Goal: Task Accomplishment & Management: Complete application form

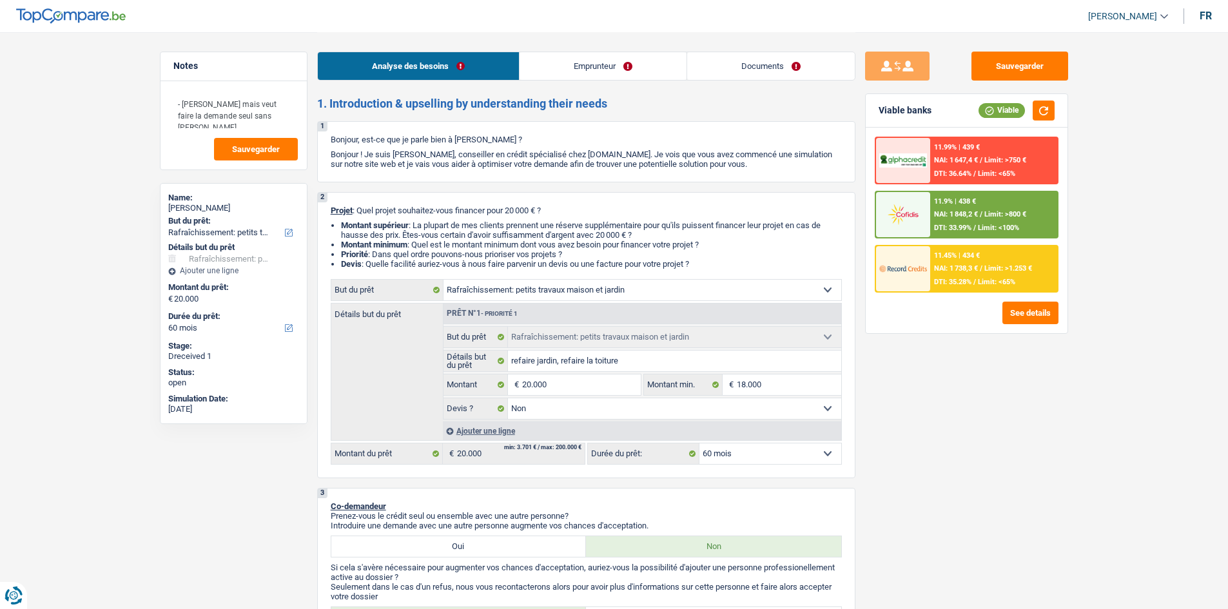
select select "houseOrGarden"
select select "60"
drag, startPoint x: 0, startPoint y: 0, endPoint x: 745, endPoint y: 66, distance: 747.9
click at [745, 66] on link "Documents" at bounding box center [771, 66] width 168 height 28
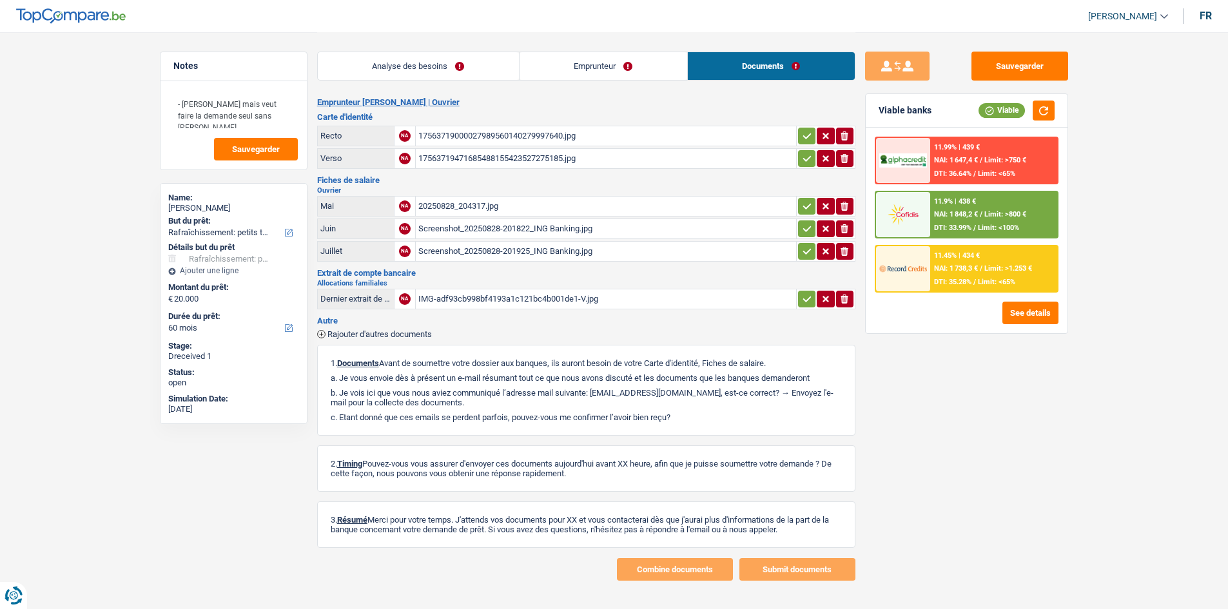
click at [475, 131] on div "17563719000027989560140279997640.jpg" at bounding box center [605, 135] width 375 height 19
click at [480, 156] on div "17563719471685488155423527275185.jpg" at bounding box center [605, 158] width 375 height 19
click at [460, 202] on div "20250828_204317.jpg" at bounding box center [605, 206] width 375 height 19
click at [498, 226] on div "Screenshot_20250828-201822_ING Banking.jpg" at bounding box center [605, 228] width 375 height 19
click at [489, 253] on div "Screenshot_20250828-201925_ING Banking.jpg" at bounding box center [605, 251] width 375 height 19
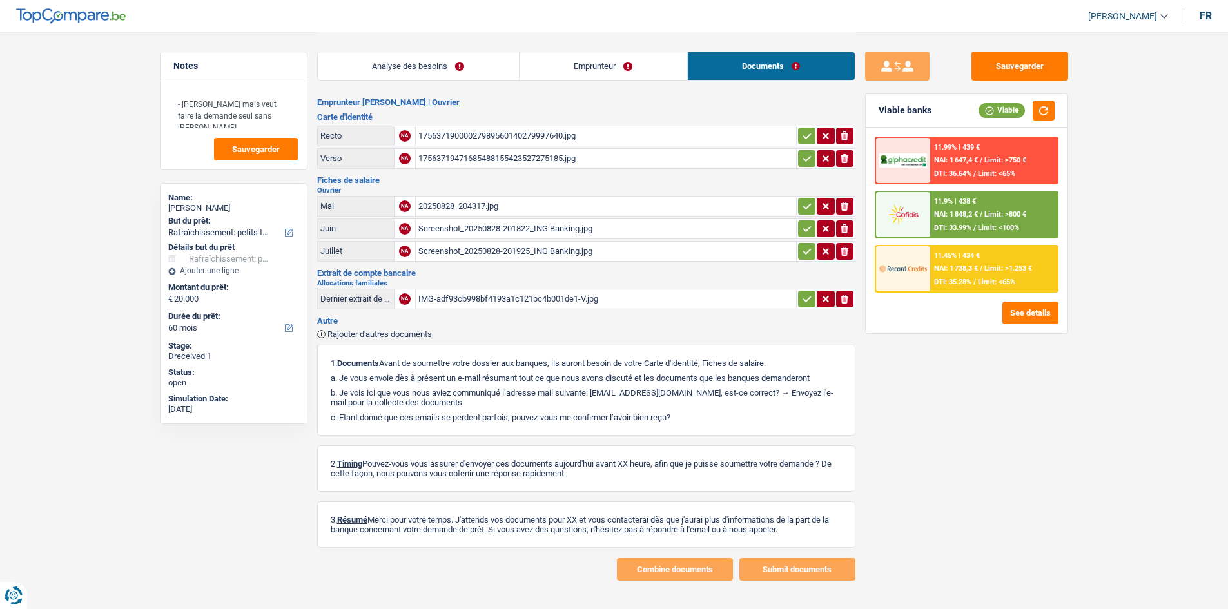
click at [497, 294] on div "IMG-adf93cb998bf4193a1c121bc4b001de1-V.jpg" at bounding box center [605, 298] width 375 height 19
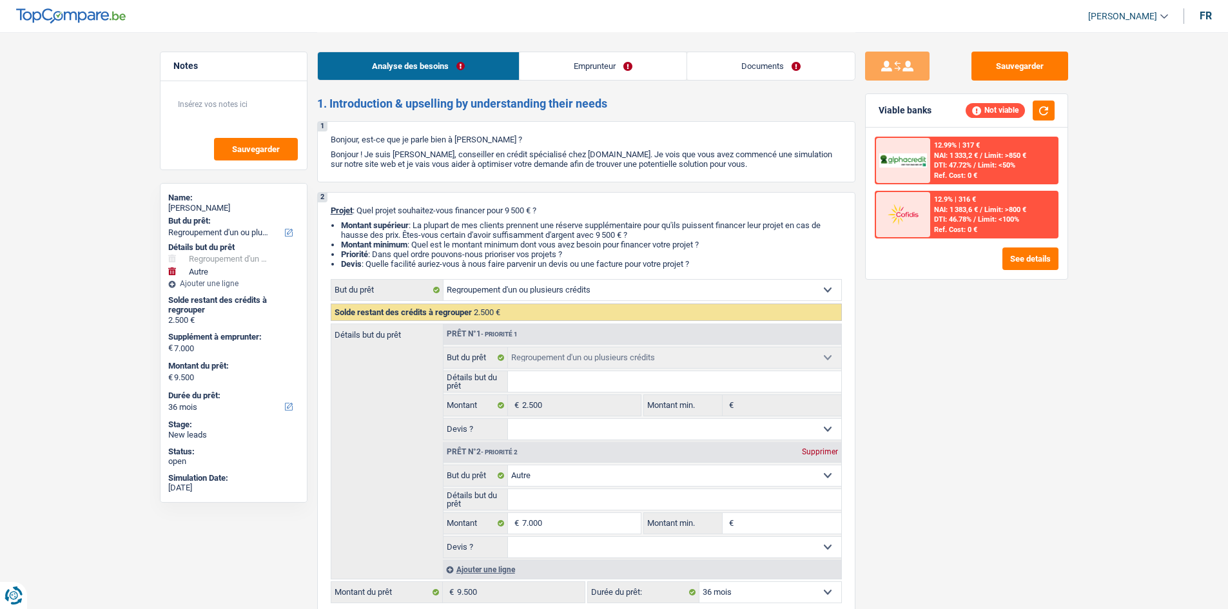
select select "refinancing"
select select "other"
select select "36"
select select "refinancing"
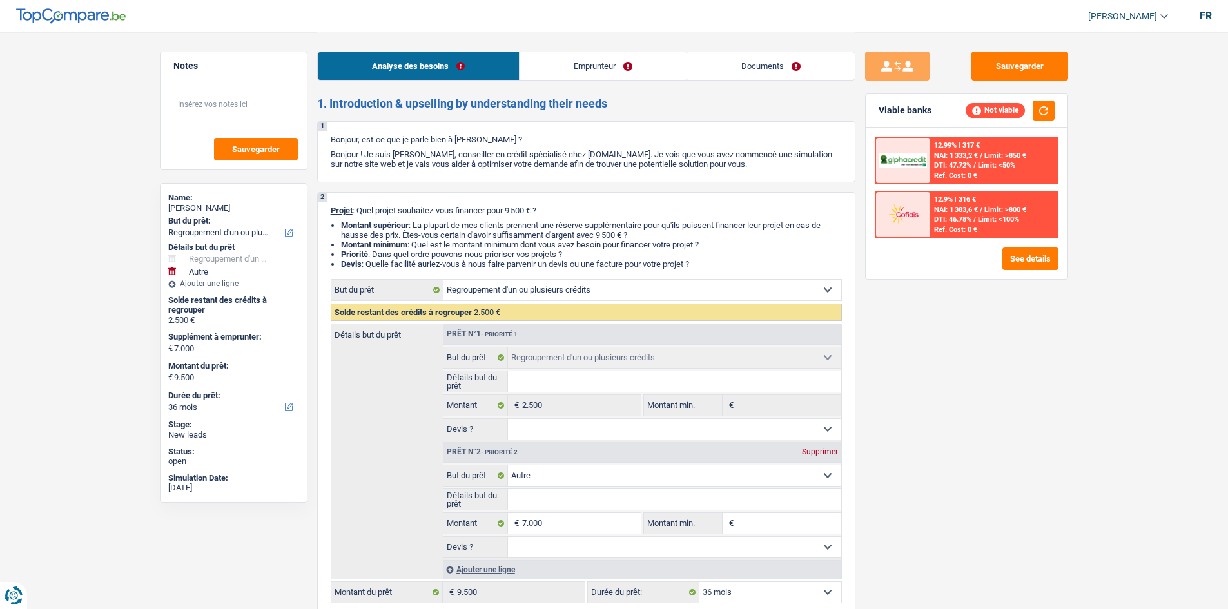
select select "refinancing"
select select "other"
select select "36"
select select "independent"
select select "familyAllowances"
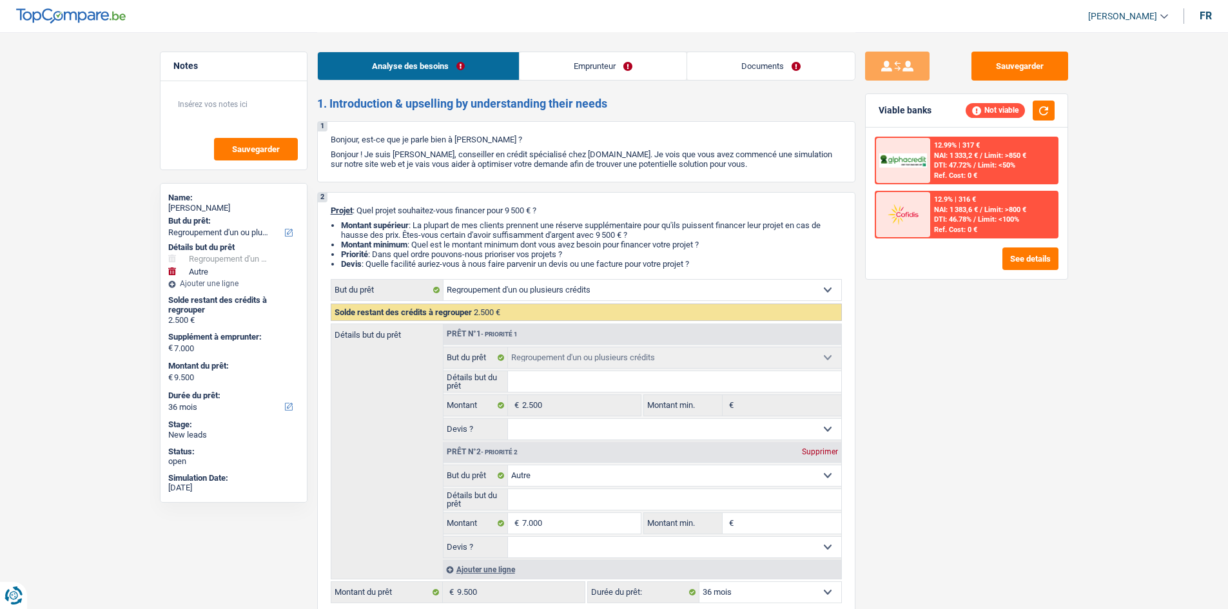
select select "netSalary"
select select "rents"
select select "cardOrCredit"
select select "refinancing"
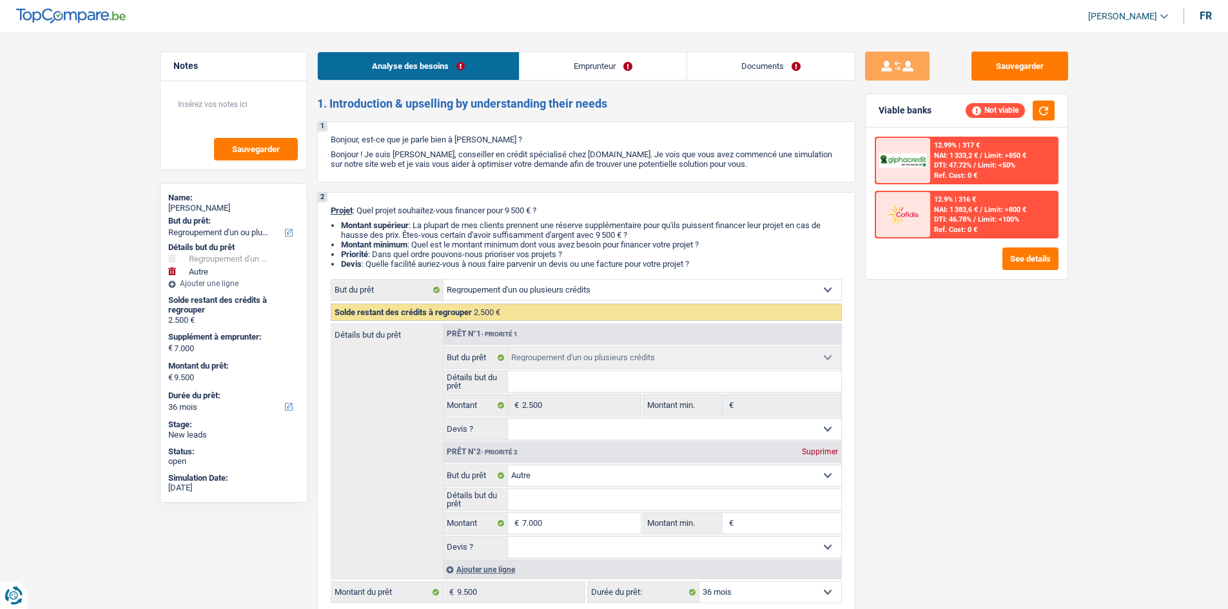
select select "other"
select select "36"
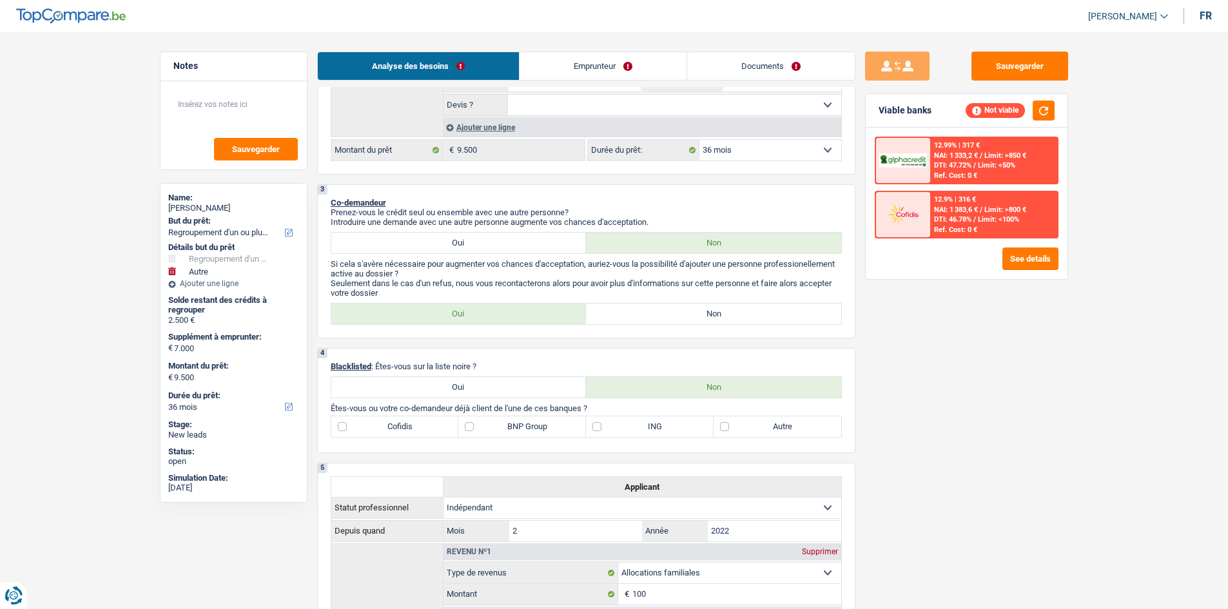
scroll to position [451, 0]
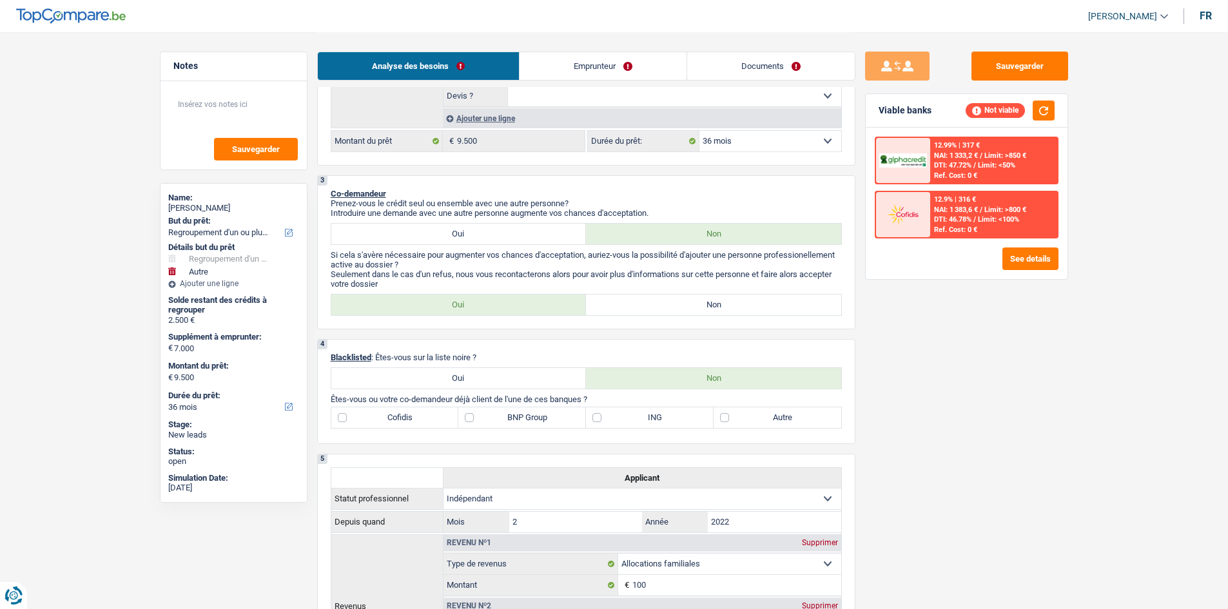
click at [646, 296] on label "Non" at bounding box center [713, 305] width 255 height 21
click at [646, 296] on input "Non" at bounding box center [713, 305] width 255 height 21
radio input "true"
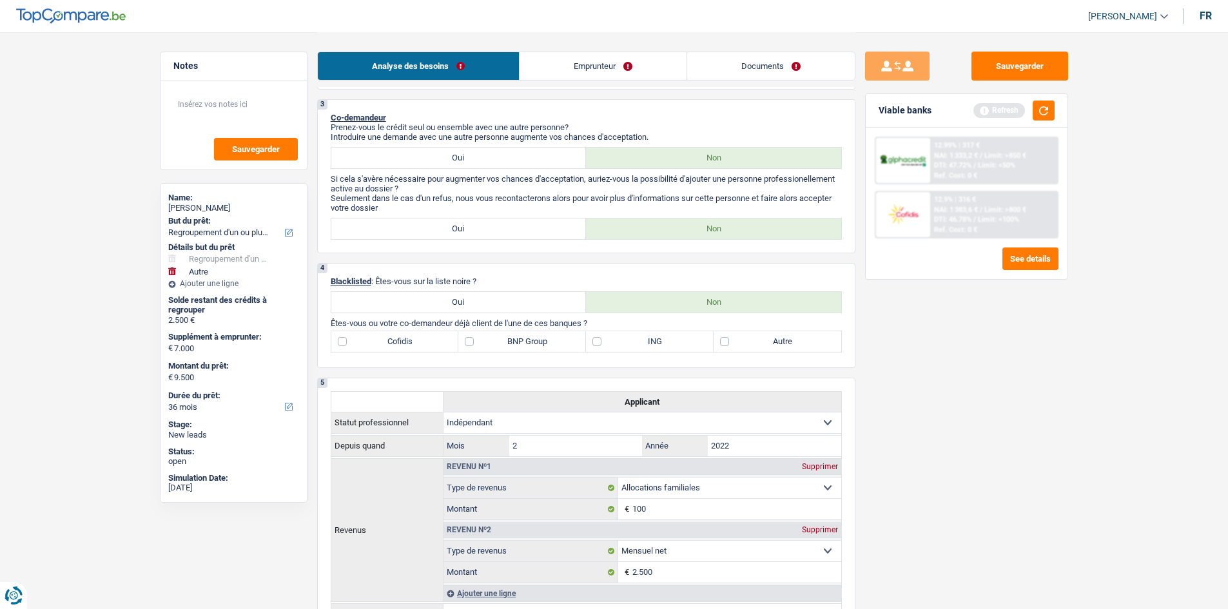
scroll to position [580, 0]
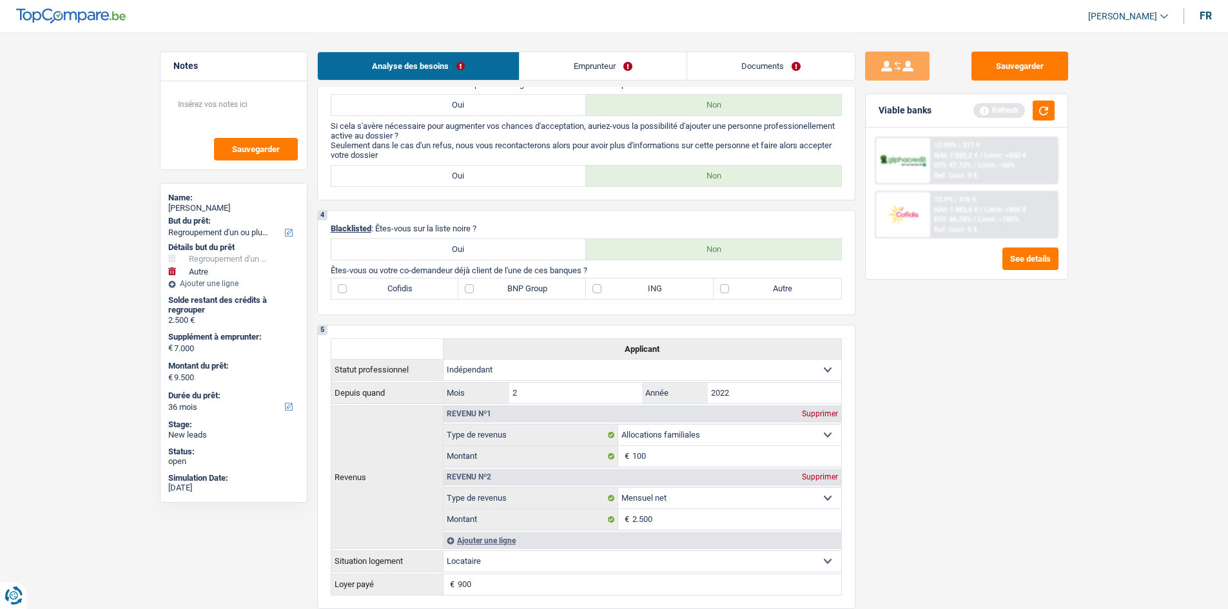
click at [472, 285] on label "BNP Group" at bounding box center [522, 288] width 128 height 21
click at [472, 285] on input "BNP Group" at bounding box center [522, 288] width 128 height 21
checkbox input "true"
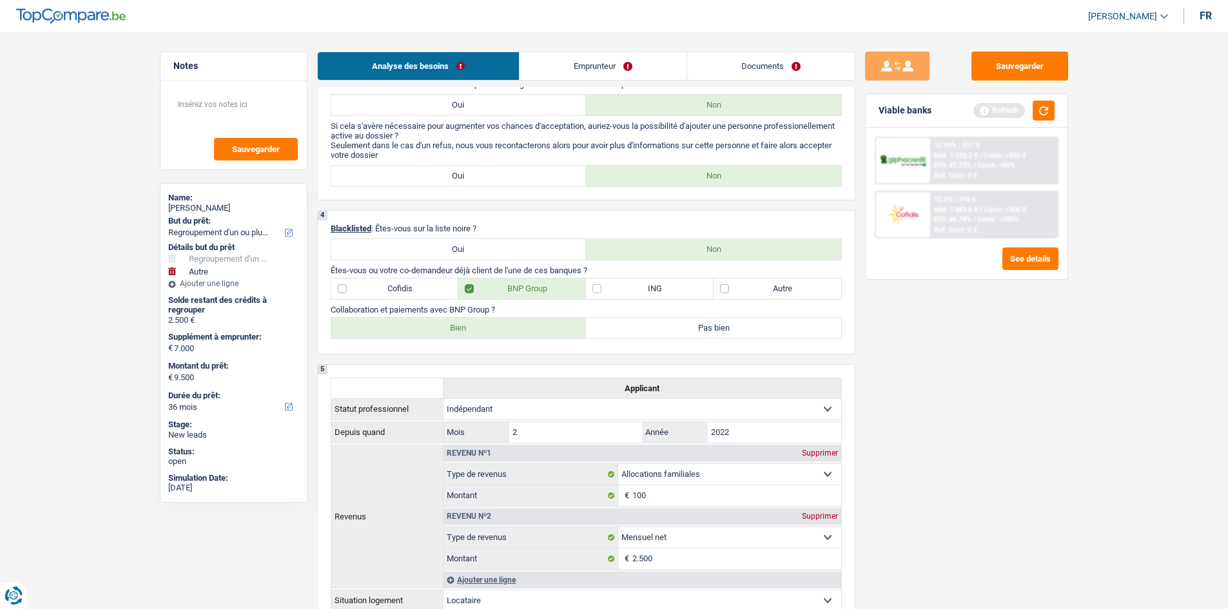
click at [724, 288] on label "Autre" at bounding box center [777, 288] width 128 height 21
click at [724, 288] on input "Autre" at bounding box center [777, 288] width 128 height 21
checkbox input "true"
click at [527, 328] on label "Bien" at bounding box center [458, 328] width 255 height 21
click at [527, 328] on input "Bien" at bounding box center [458, 328] width 255 height 21
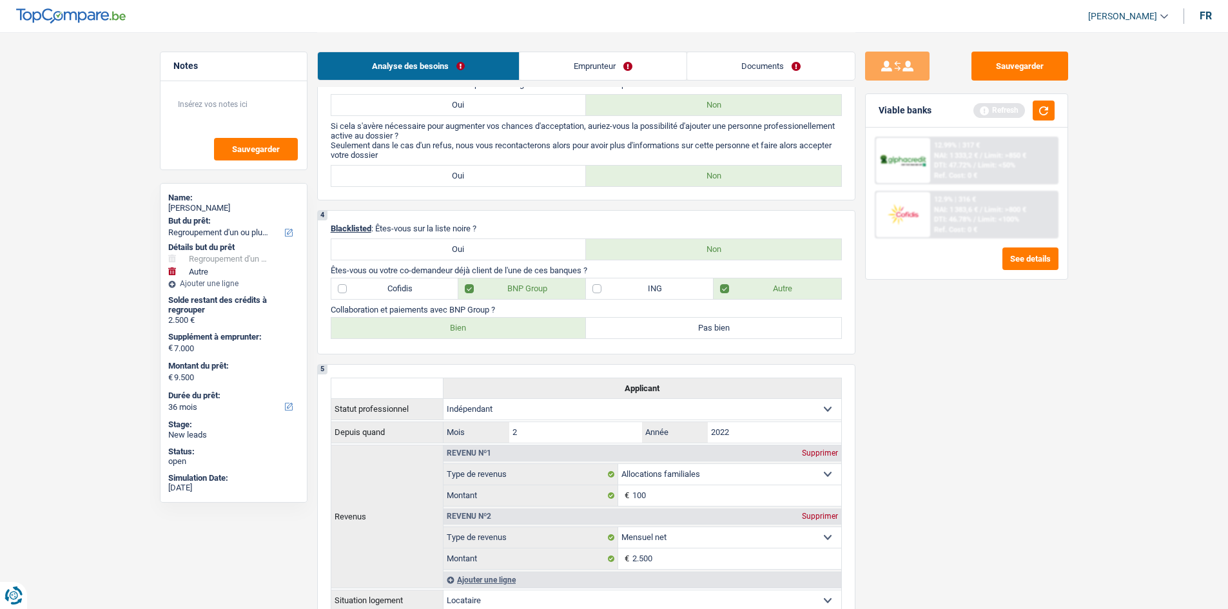
radio input "true"
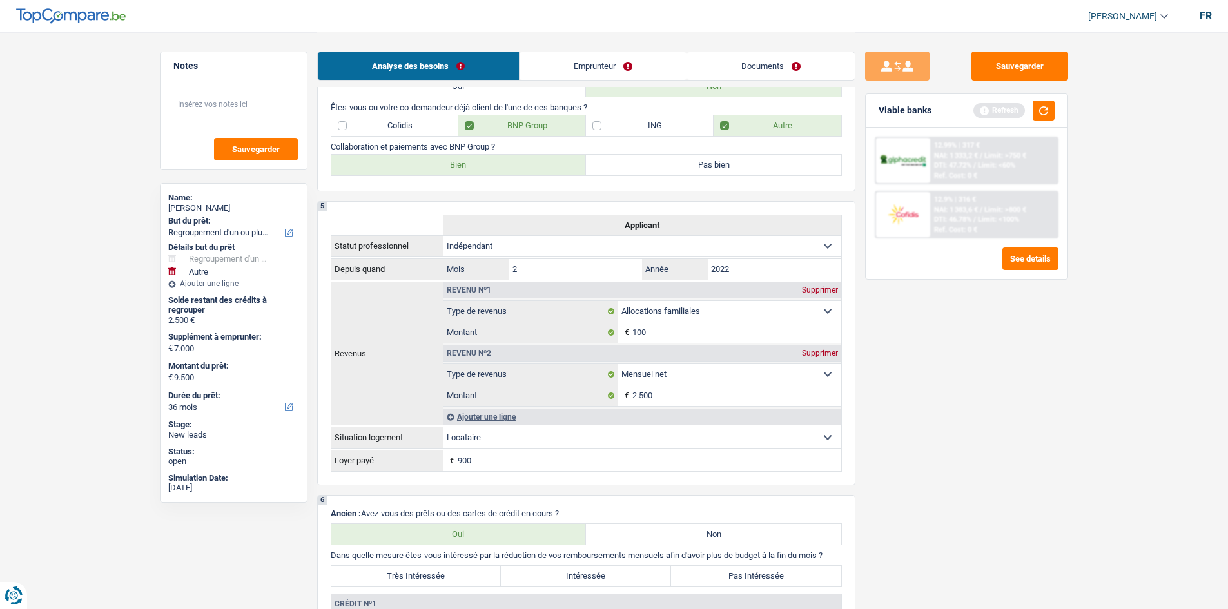
scroll to position [709, 0]
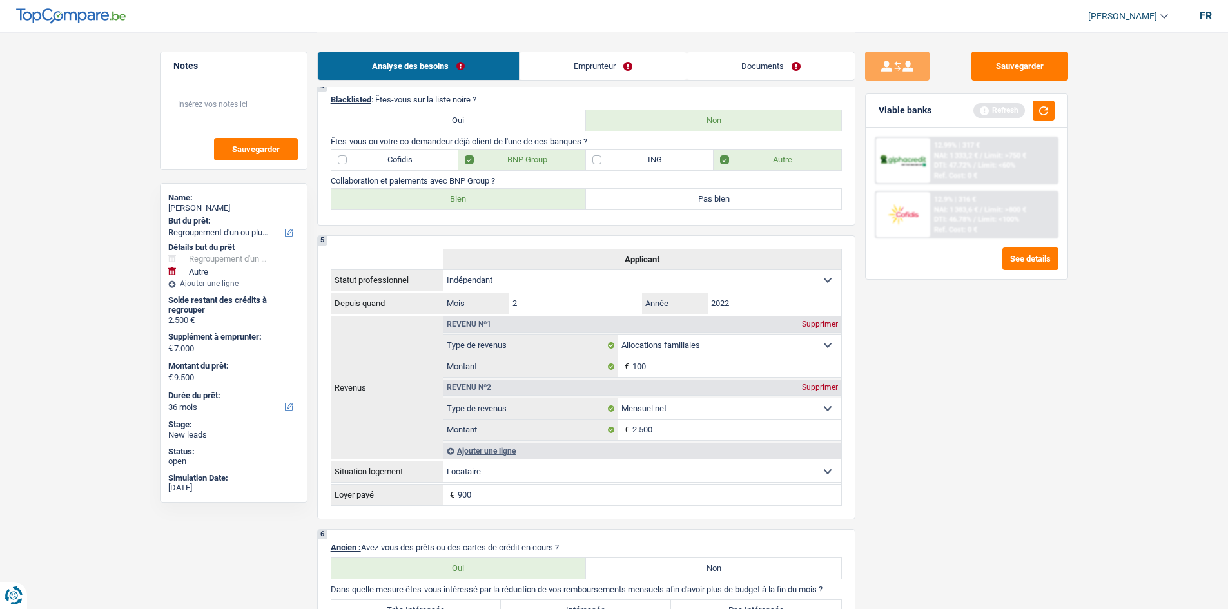
click at [818, 285] on select "Ouvrier Employé privé Employé public Invalide Indépendant Pensionné Chômeur Mut…" at bounding box center [642, 280] width 398 height 21
click at [828, 278] on select "Ouvrier Employé privé Employé public Invalide Indépendant Pensionné Chômeur Mut…" at bounding box center [642, 280] width 398 height 21
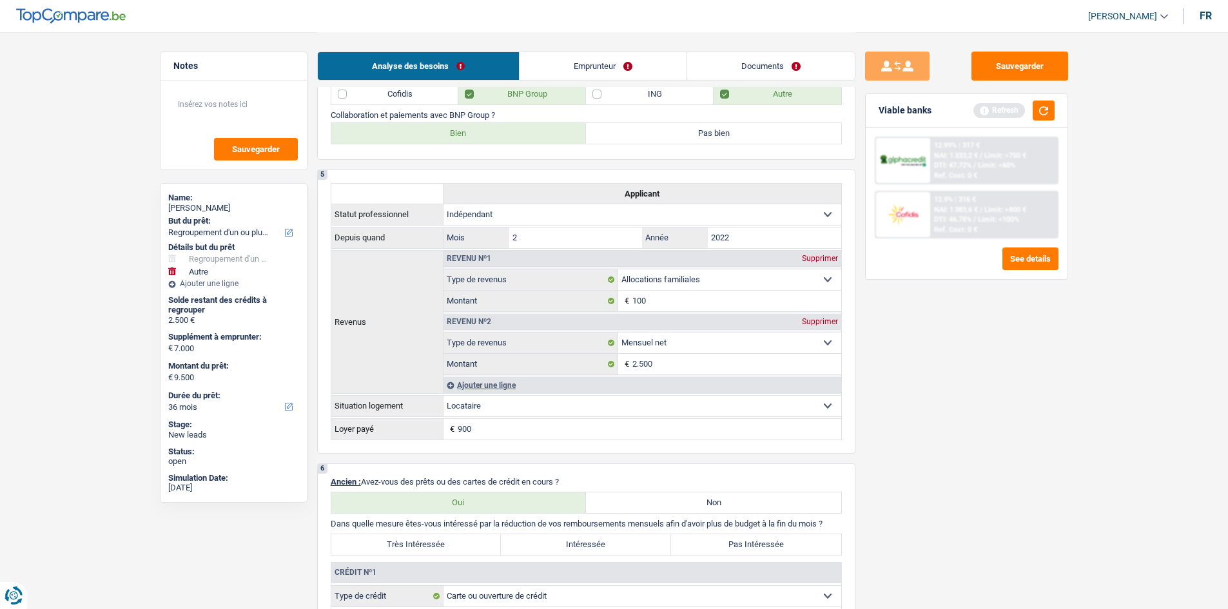
scroll to position [773, 0]
click at [590, 66] on link "Emprunteur" at bounding box center [602, 66] width 167 height 28
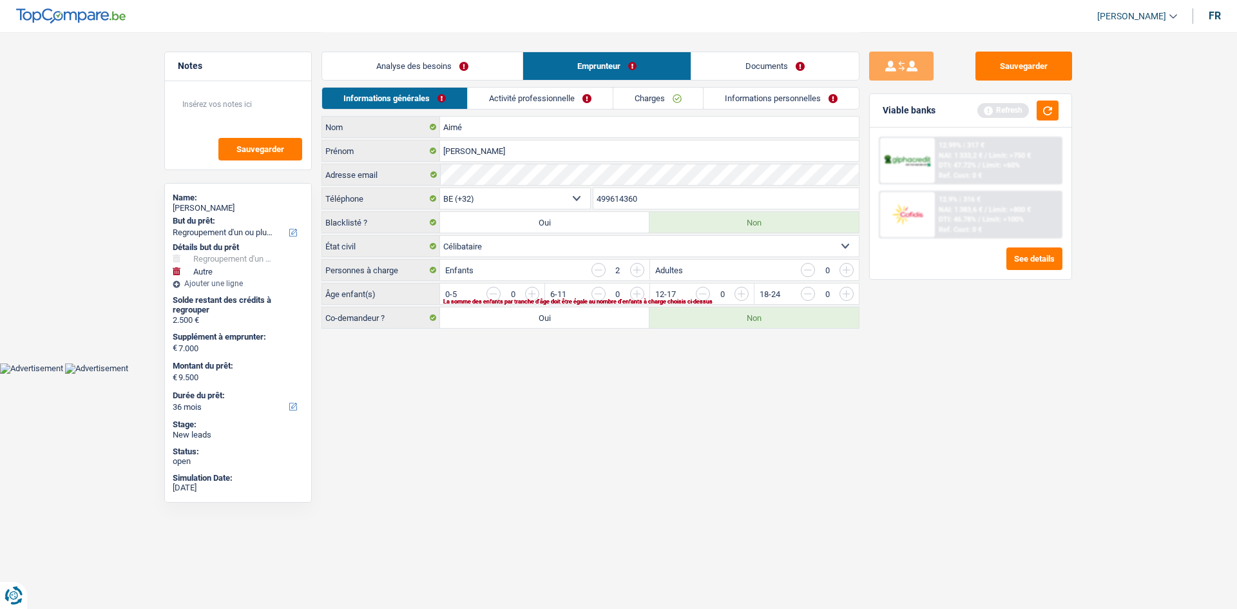
click at [541, 99] on link "Activité professionnelle" at bounding box center [540, 98] width 145 height 21
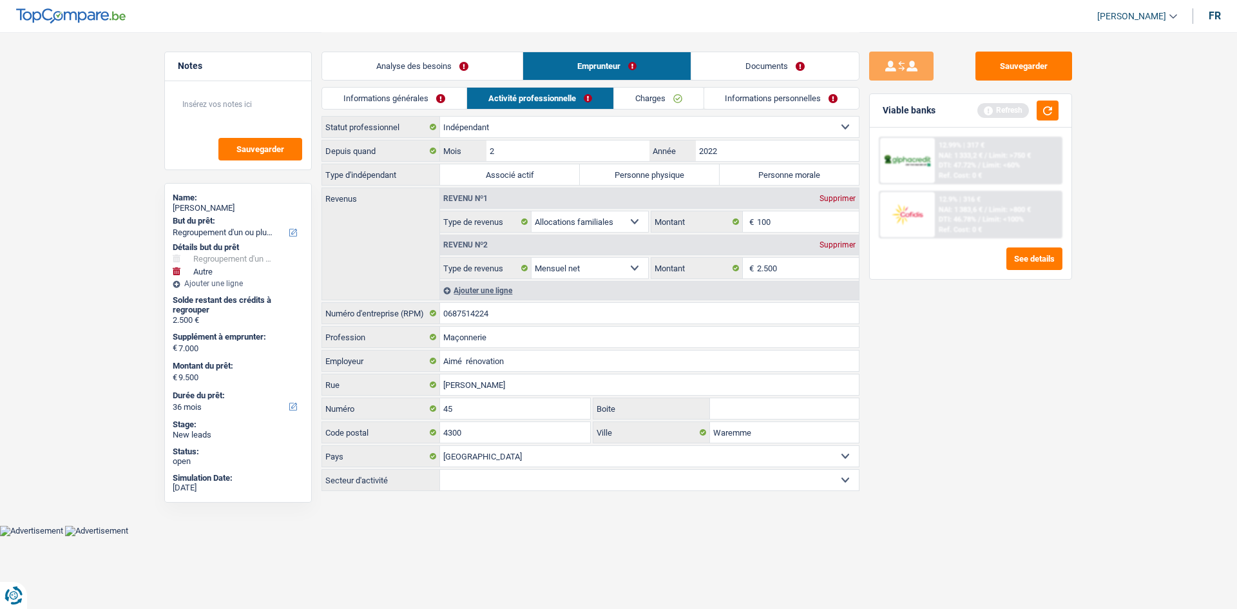
click at [548, 161] on div "Depuis quand 2 Mois / 2022 Année" at bounding box center [591, 151] width 538 height 22
click at [548, 151] on input "2" at bounding box center [568, 151] width 163 height 21
click at [669, 177] on label "Personne physique" at bounding box center [650, 174] width 140 height 21
click at [669, 177] on input "Personne physique" at bounding box center [650, 174] width 140 height 21
radio input "true"
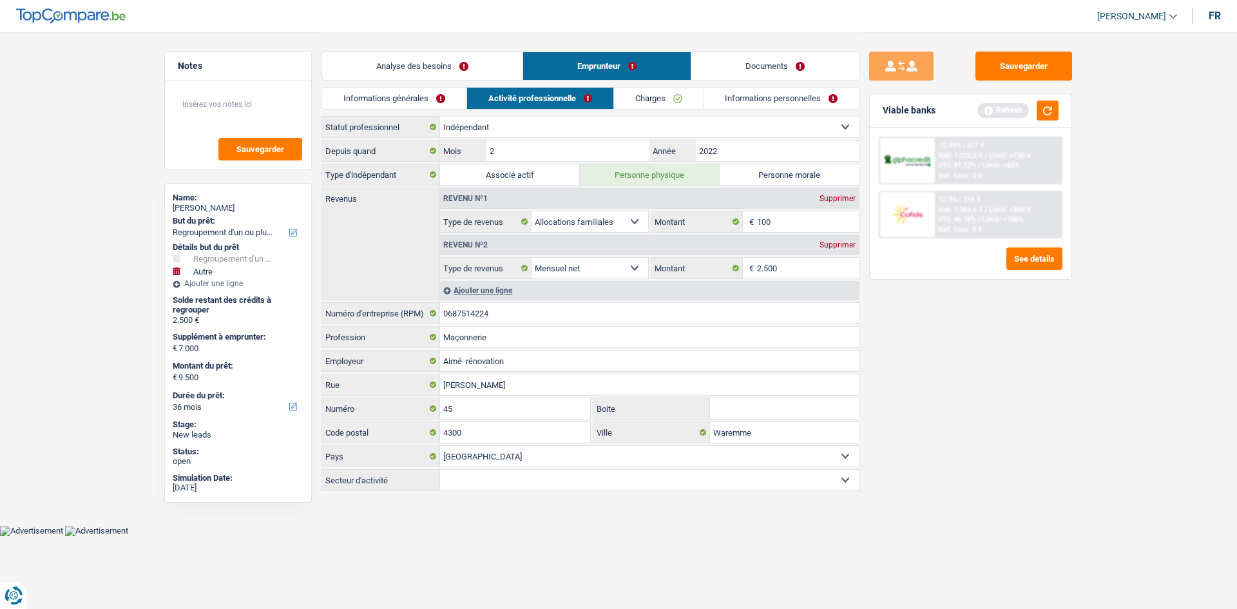
click at [838, 197] on div "Supprimer" at bounding box center [838, 199] width 43 height 8
select select "netSalary"
type input "2.500"
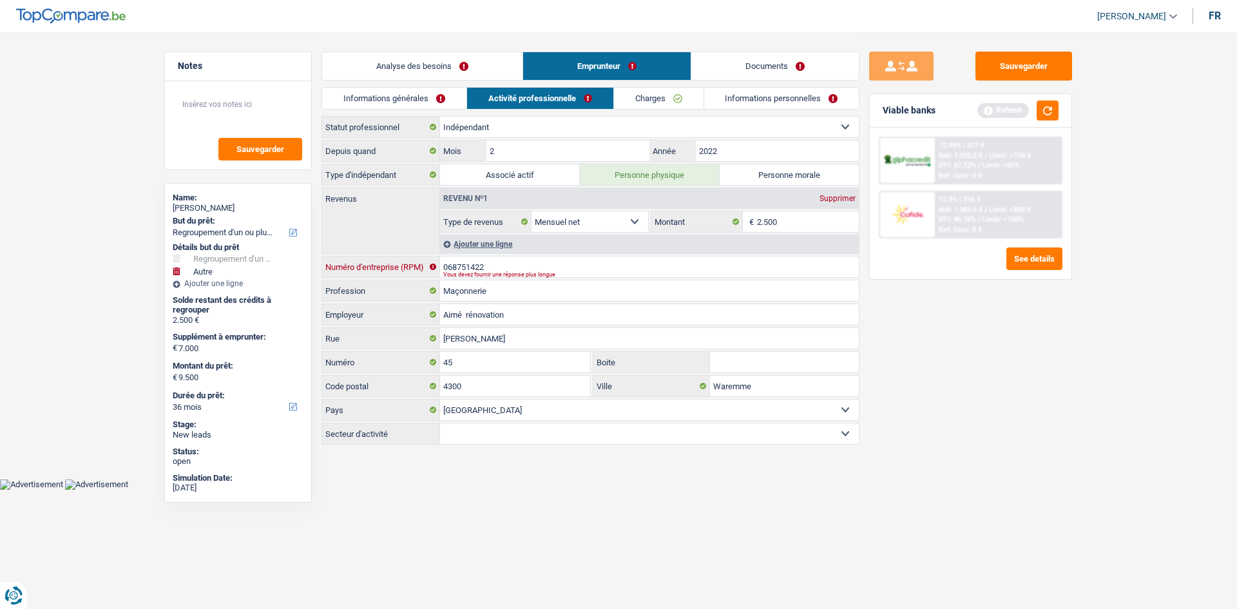
click at [490, 266] on input "068751422" at bounding box center [649, 267] width 419 height 21
type input "0687514224"
click at [493, 266] on input "0687514224" at bounding box center [649, 267] width 419 height 21
click at [411, 97] on link "Informations générales" at bounding box center [394, 98] width 144 height 21
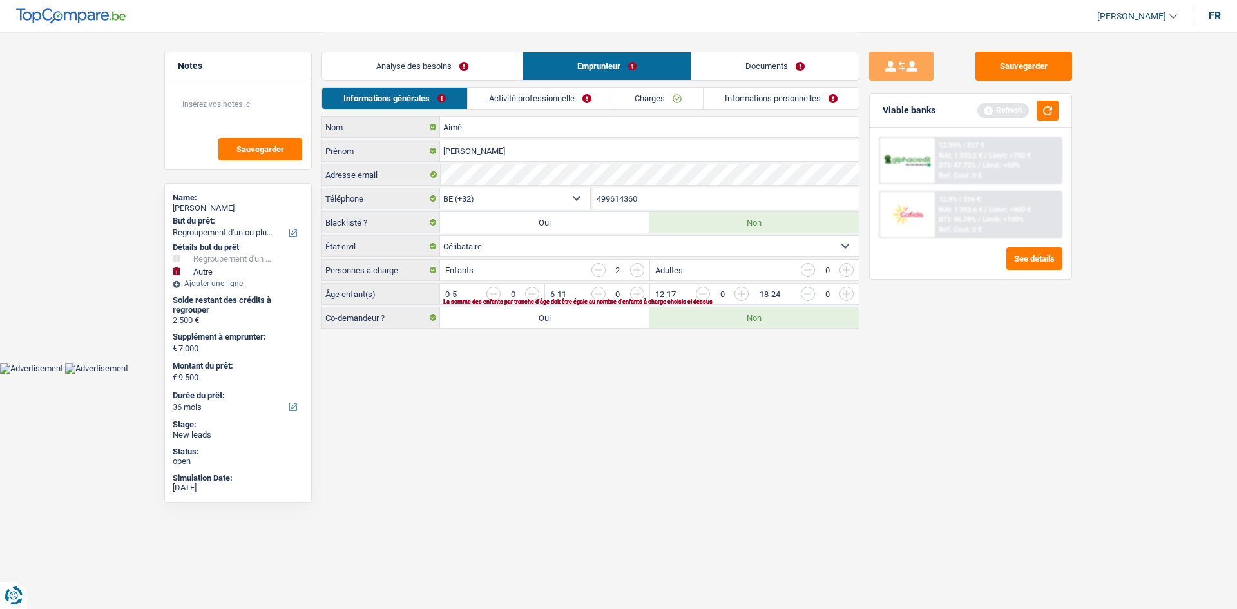
click at [597, 269] on input "button" at bounding box center [599, 270] width 14 height 14
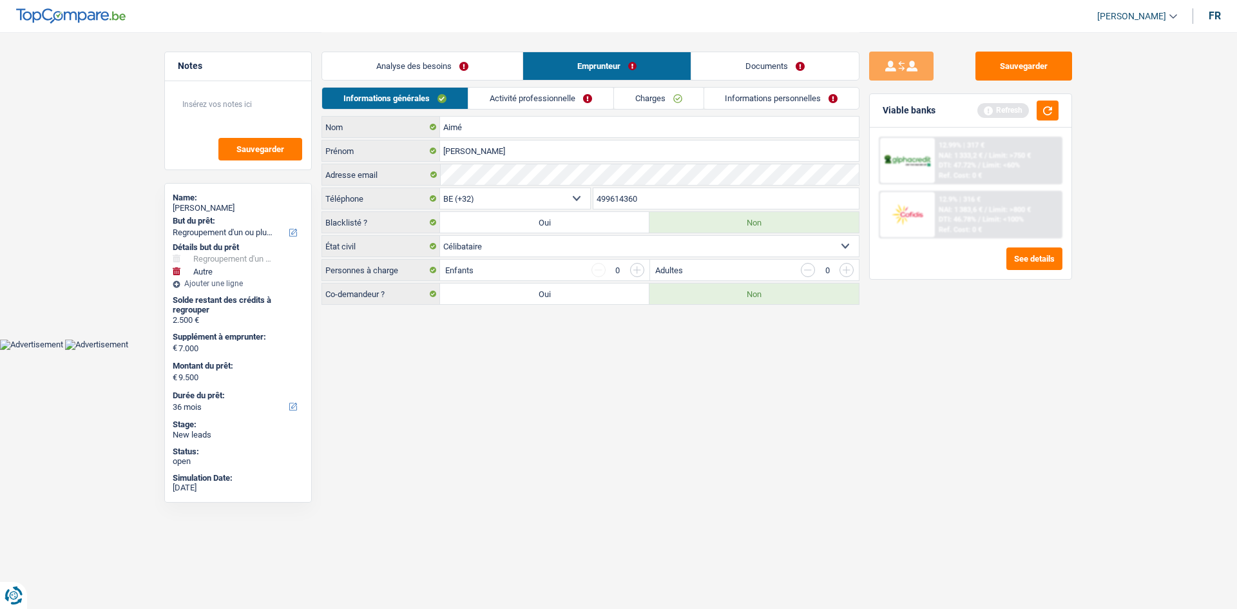
click at [539, 104] on link "Activité professionnelle" at bounding box center [541, 98] width 145 height 21
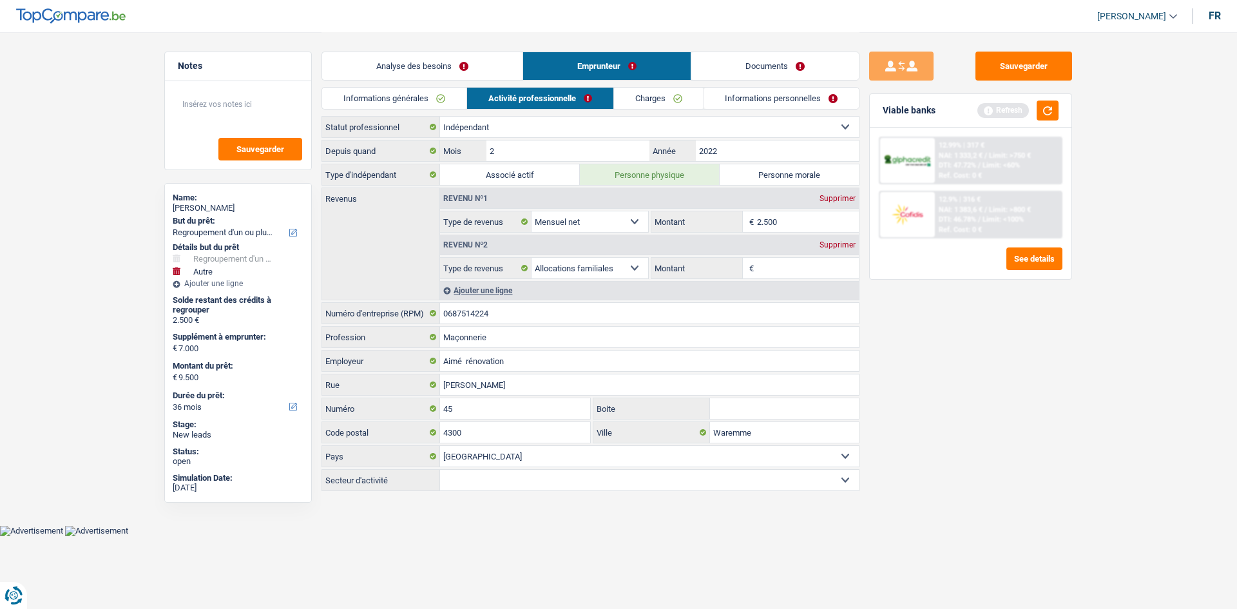
click at [483, 71] on link "Analyse des besoins" at bounding box center [422, 66] width 200 height 28
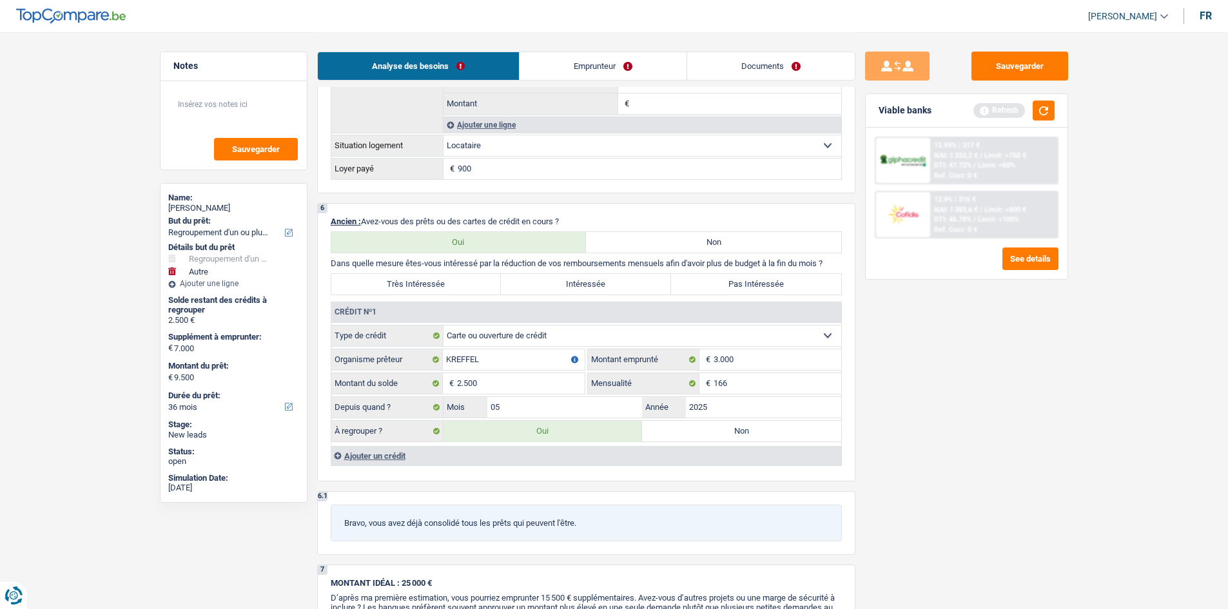
scroll to position [1096, 0]
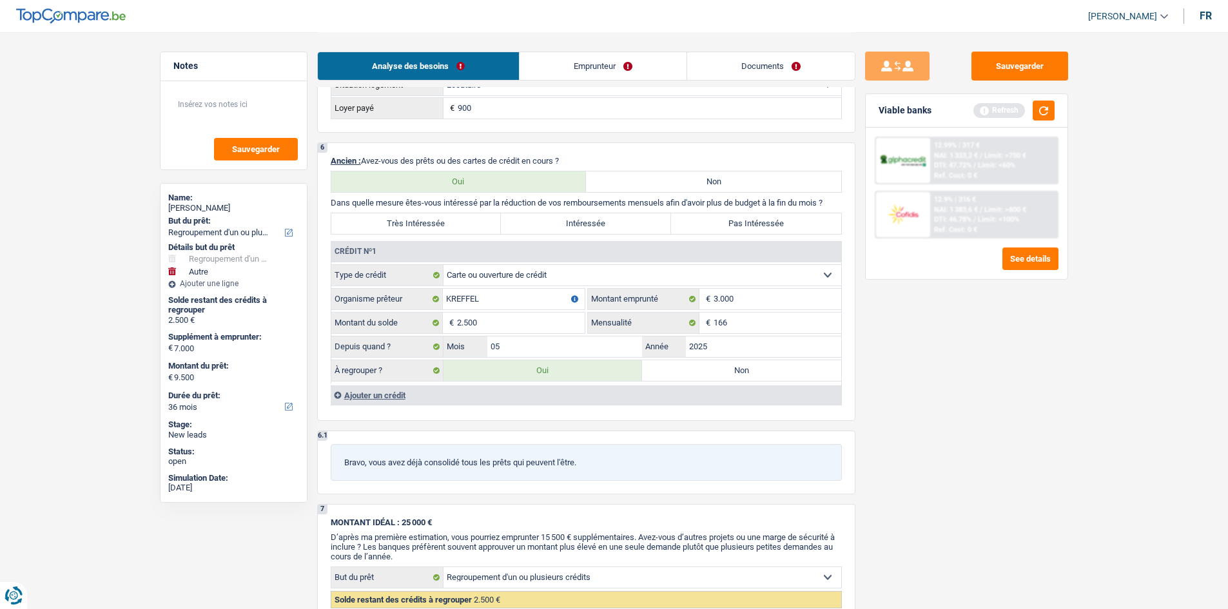
click at [646, 273] on select "Carte ou ouverture de crédit Prêt hypothécaire Vente à tempérament Prêt à tempé…" at bounding box center [642, 275] width 398 height 21
click at [789, 276] on select "Carte ou ouverture de crédit Prêt hypothécaire Vente à tempérament Prêt à tempé…" at bounding box center [642, 275] width 398 height 21
click at [787, 276] on select "Carte ou ouverture de crédit Prêt hypothécaire Vente à tempérament Prêt à tempé…" at bounding box center [642, 275] width 398 height 21
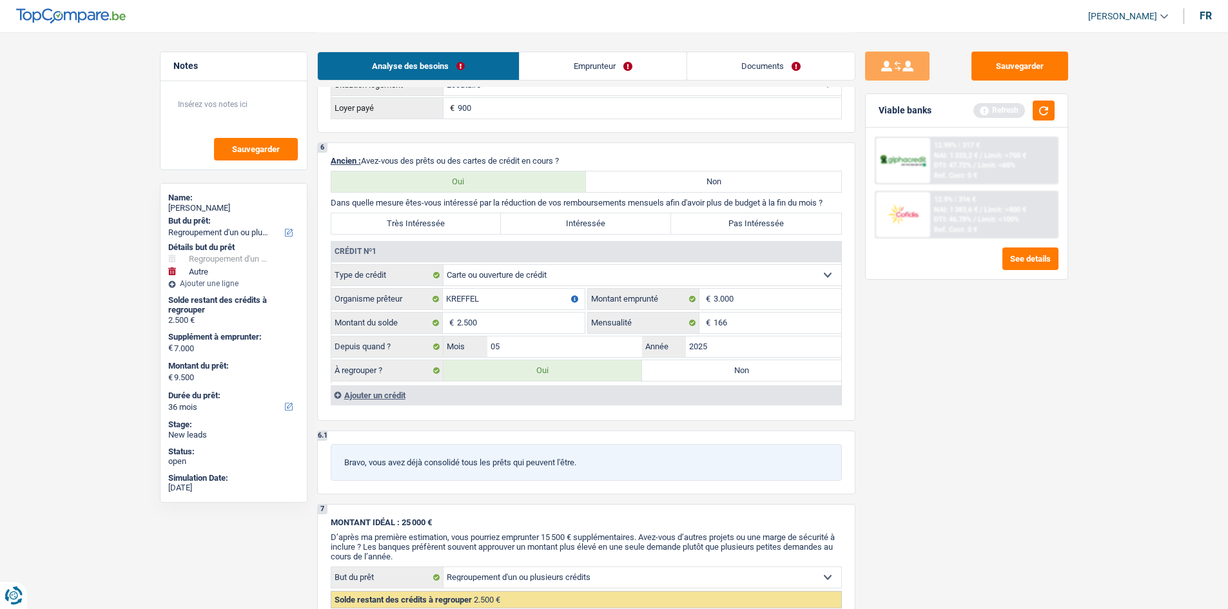
click at [787, 276] on select "Carte ou ouverture de crédit Prêt hypothécaire Vente à tempérament Prêt à tempé…" at bounding box center [642, 275] width 398 height 21
click at [443, 265] on select "Carte ou ouverture de crédit Prêt hypothécaire Vente à tempérament Prêt à tempé…" at bounding box center [642, 275] width 398 height 21
click at [698, 271] on select "Carte ou ouverture de crédit Prêt hypothécaire Vente à tempérament Prêt à tempé…" at bounding box center [642, 275] width 398 height 21
select select "personalLoan"
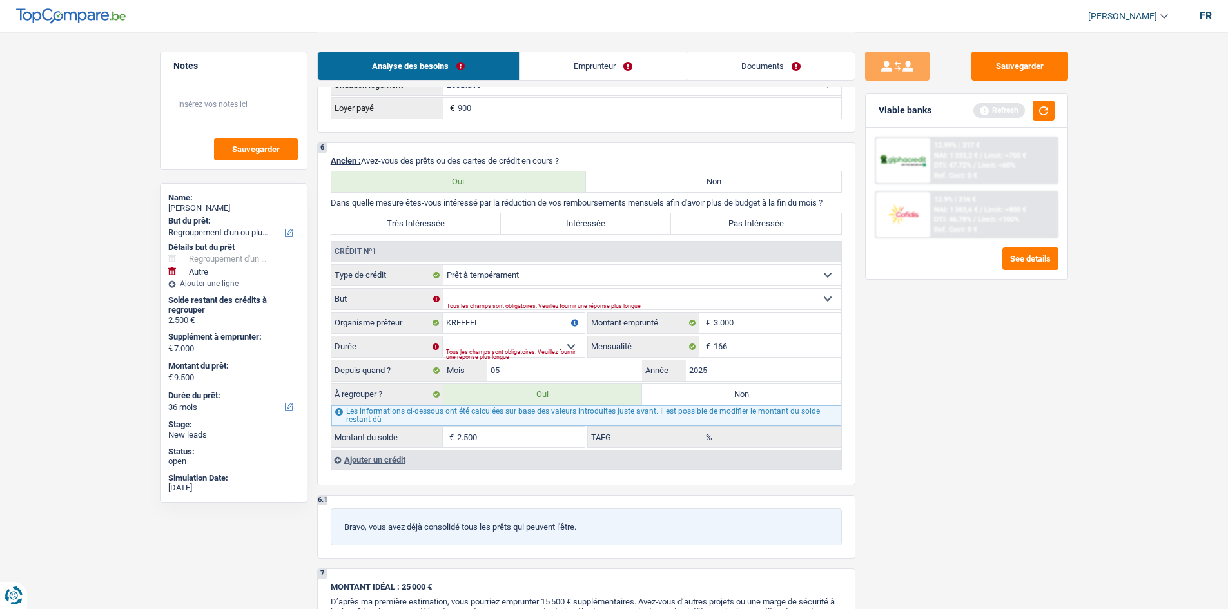
click at [662, 307] on div "Tous les champs sont obligatoires. Veuillez fournir une réponse plus longue" at bounding box center [624, 306] width 354 height 5
click at [663, 299] on select "Confort maison: meubles, textile, peinture, électroménager, outillage non-profe…" at bounding box center [642, 299] width 398 height 21
click at [443, 289] on select "Confort maison: meubles, textile, peinture, électroménager, outillage non-profe…" at bounding box center [642, 299] width 398 height 21
click at [817, 298] on select "Confort maison: meubles, textile, peinture, électroménager, outillage non-profe…" at bounding box center [642, 299] width 398 height 21
click at [443, 289] on select "Confort maison: meubles, textile, peinture, électroménager, outillage non-profe…" at bounding box center [642, 299] width 398 height 21
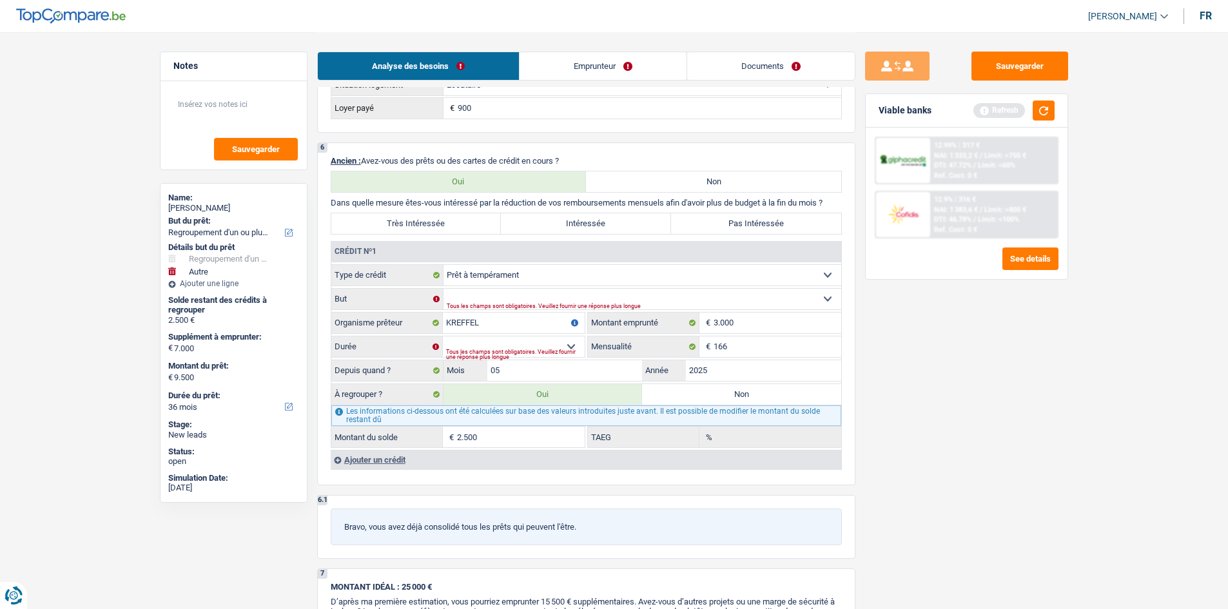
click at [550, 308] on div "Tous les champs sont obligatoires. Veuillez fournir une réponse plus longue" at bounding box center [624, 306] width 354 height 5
click at [552, 294] on select "Confort maison: meubles, textile, peinture, électroménager, outillage non-profe…" at bounding box center [642, 299] width 398 height 21
click at [443, 289] on select "Confort maison: meubles, textile, peinture, électroménager, outillage non-profe…" at bounding box center [642, 299] width 398 height 21
click at [568, 287] on fieldset "Carte ou ouverture de crédit Prêt hypothécaire Vente à tempérament Prêt à tempé…" at bounding box center [586, 356] width 510 height 184
click at [568, 295] on select "Confort maison: meubles, textile, peinture, électroménager, outillage non-profe…" at bounding box center [642, 299] width 398 height 21
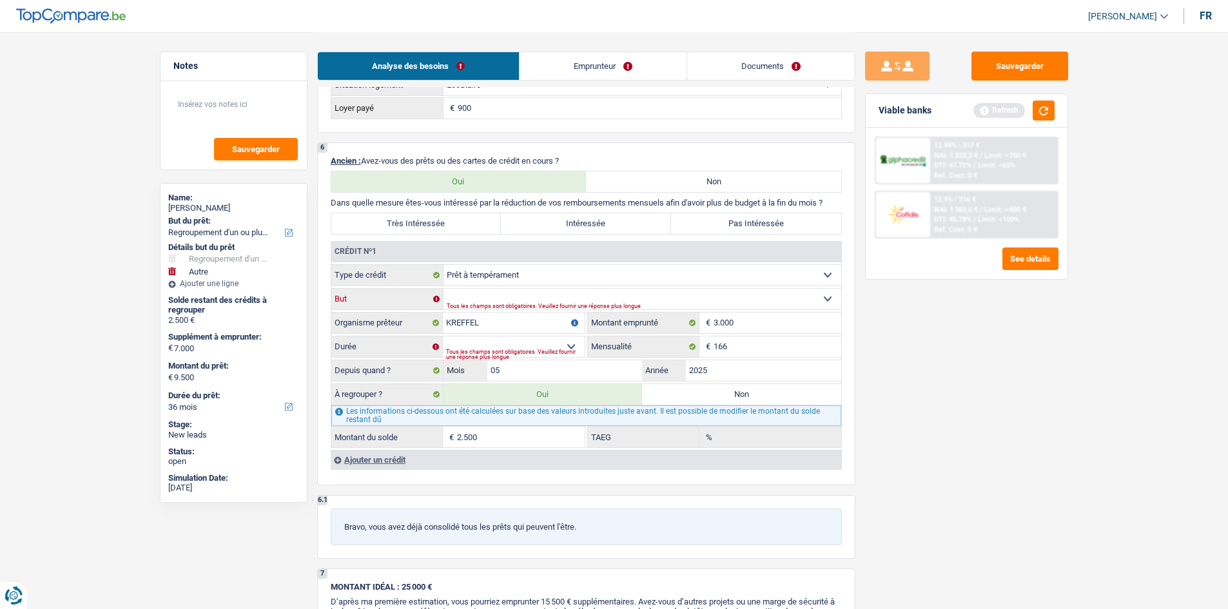
click at [443, 289] on select "Confort maison: meubles, textile, peinture, électroménager, outillage non-profe…" at bounding box center [642, 299] width 398 height 21
click at [524, 300] on select "Confort maison: meubles, textile, peinture, électroménager, outillage non-profe…" at bounding box center [642, 299] width 398 height 21
select select "other"
click at [443, 289] on select "Confort maison: meubles, textile, peinture, électroménager, outillage non-profe…" at bounding box center [642, 299] width 398 height 21
click at [606, 296] on select "Confort maison: meubles, textile, peinture, électroménager, outillage non-profe…" at bounding box center [642, 299] width 398 height 21
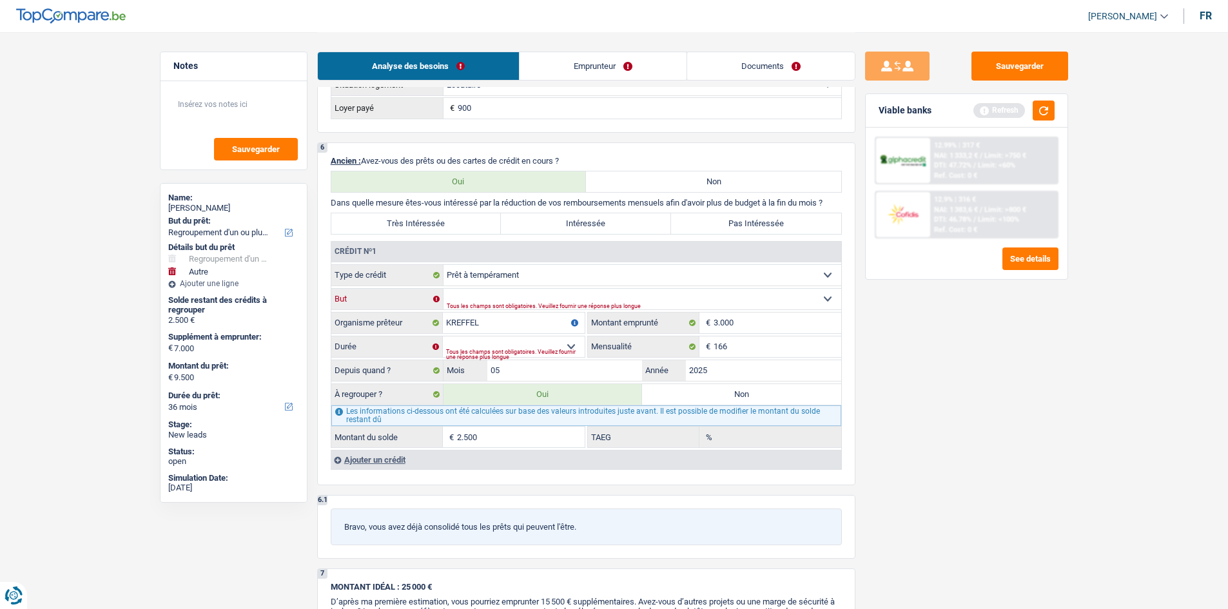
click at [443, 289] on select "Confort maison: meubles, textile, peinture, électroménager, outillage non-profe…" at bounding box center [642, 299] width 398 height 21
click at [670, 274] on select "Carte ou ouverture de crédit Prêt hypothécaire Vente à tempérament Prêt à tempé…" at bounding box center [642, 275] width 398 height 21
click at [443, 265] on select "Carte ou ouverture de crédit Prêt hypothécaire Vente à tempérament Prêt à tempé…" at bounding box center [642, 275] width 398 height 21
click at [550, 324] on input "KREFFEL" at bounding box center [514, 323] width 142 height 21
click at [568, 345] on select "12 mois 18 mois 24 mois 30 mois Sélectionner une option" at bounding box center [514, 346] width 142 height 21
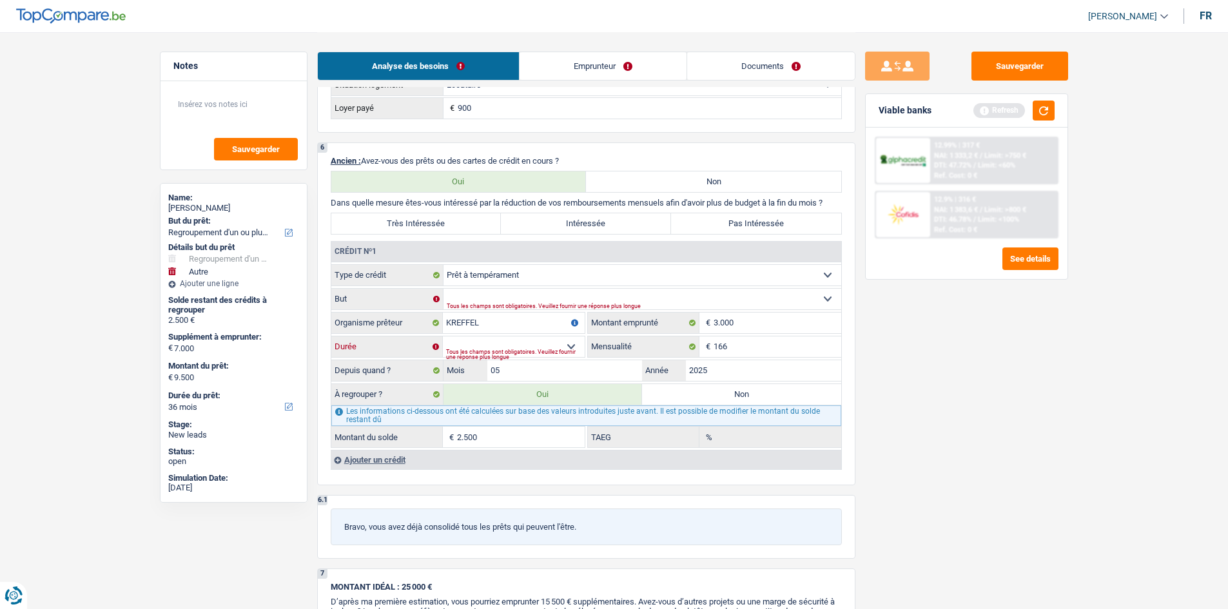
select select "30"
type input "2.761"
type input "53,59"
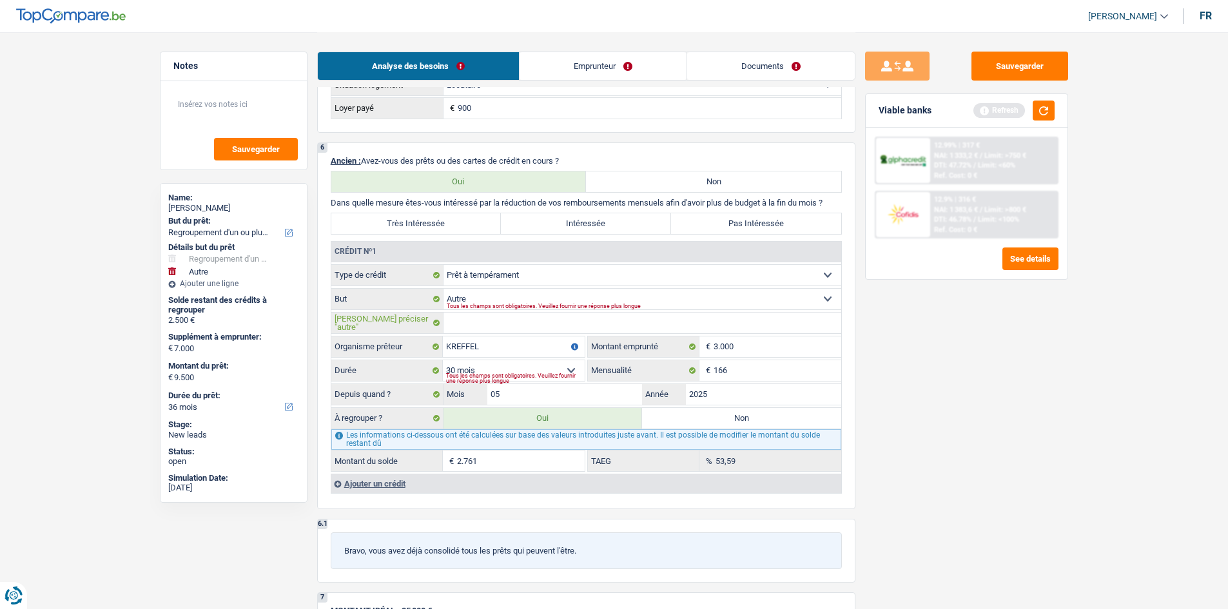
click at [598, 325] on input "Veuillez préciser "autre"" at bounding box center [642, 323] width 398 height 21
type input "Tresorerie"
click at [561, 393] on input "05" at bounding box center [564, 394] width 155 height 21
type input "03"
type input "2.627"
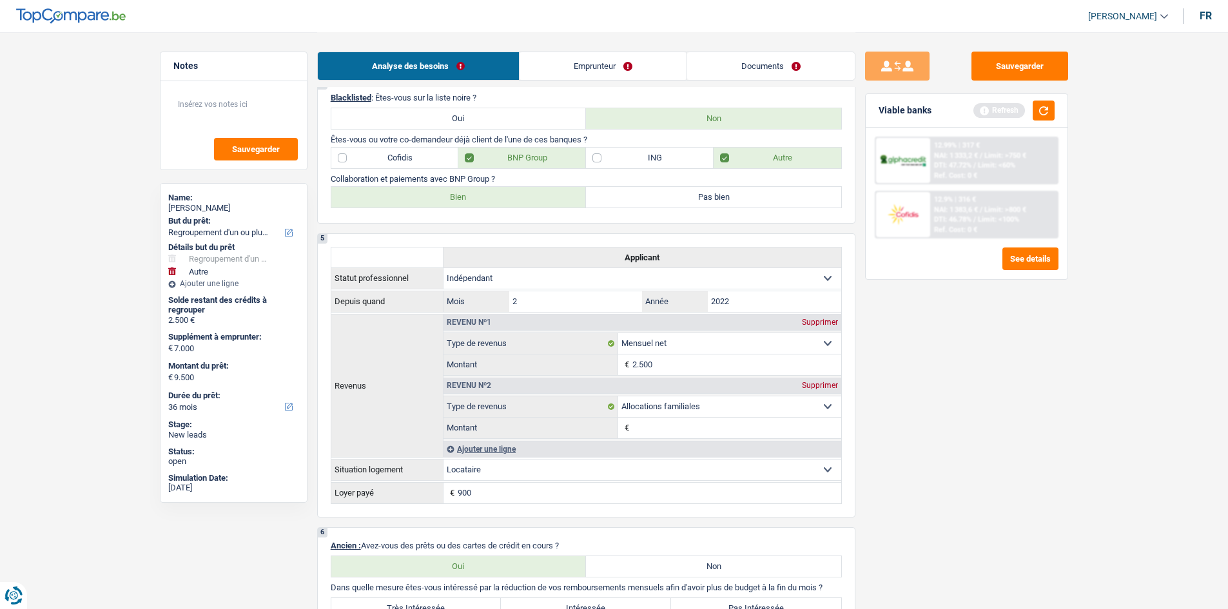
scroll to position [709, 0]
click at [827, 390] on div "Supprimer" at bounding box center [820, 387] width 43 height 8
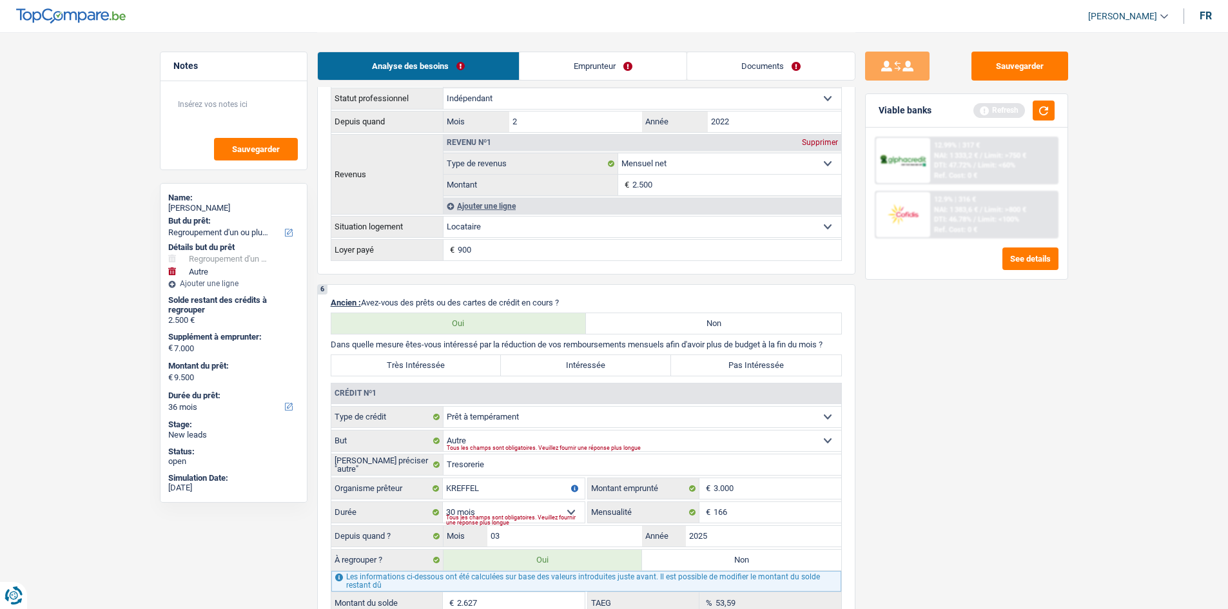
scroll to position [902, 0]
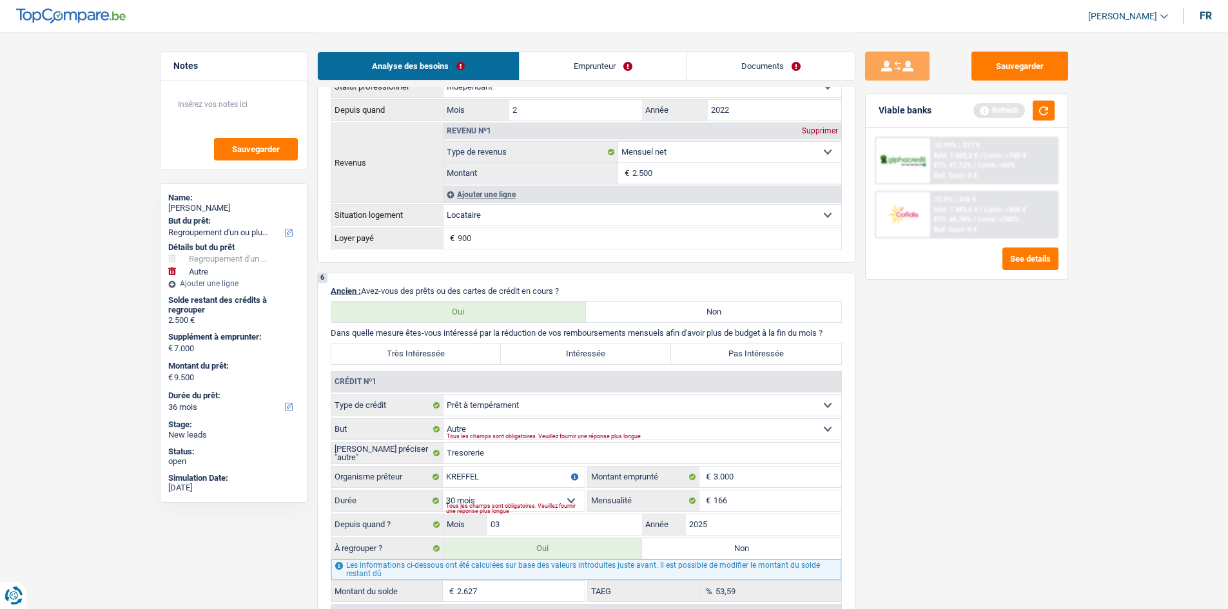
click at [436, 349] on label "Très Intéressée" at bounding box center [416, 354] width 170 height 21
click at [436, 349] on input "Très Intéressée" at bounding box center [416, 354] width 170 height 21
radio input "true"
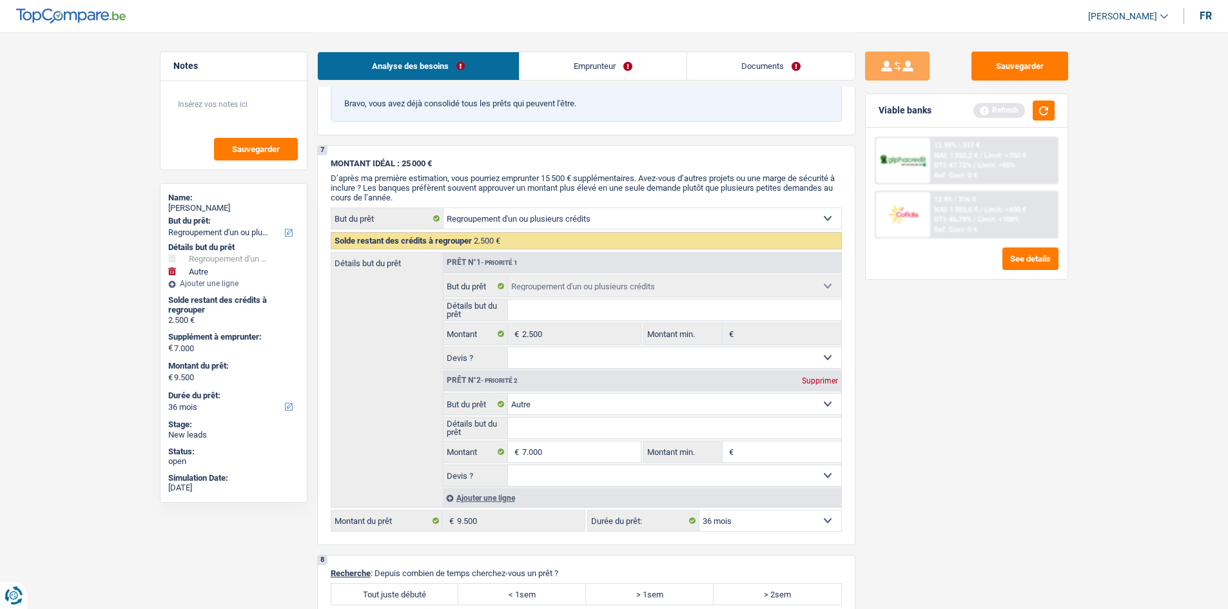
scroll to position [1482, 0]
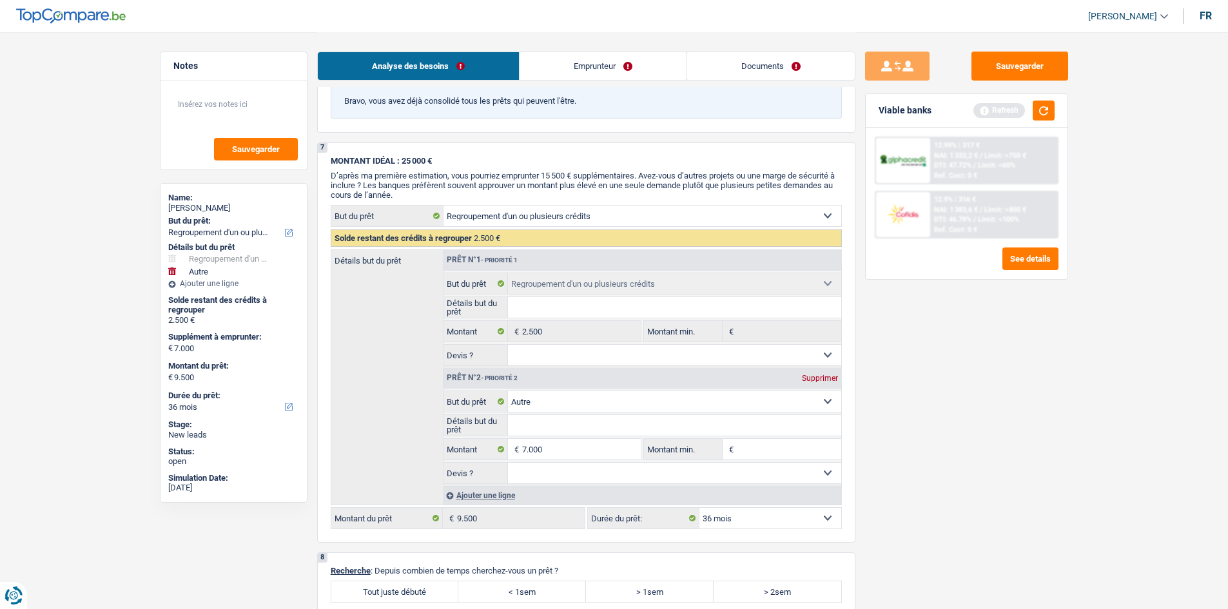
click at [564, 305] on input "Détails but du prêt" at bounding box center [674, 307] width 333 height 21
click at [596, 357] on select "Oui Non Non répondu Sélectionner une option" at bounding box center [674, 355] width 333 height 21
select select "false"
click at [508, 345] on select "Oui Non Non répondu Sélectionner une option" at bounding box center [674, 355] width 333 height 21
select select "false"
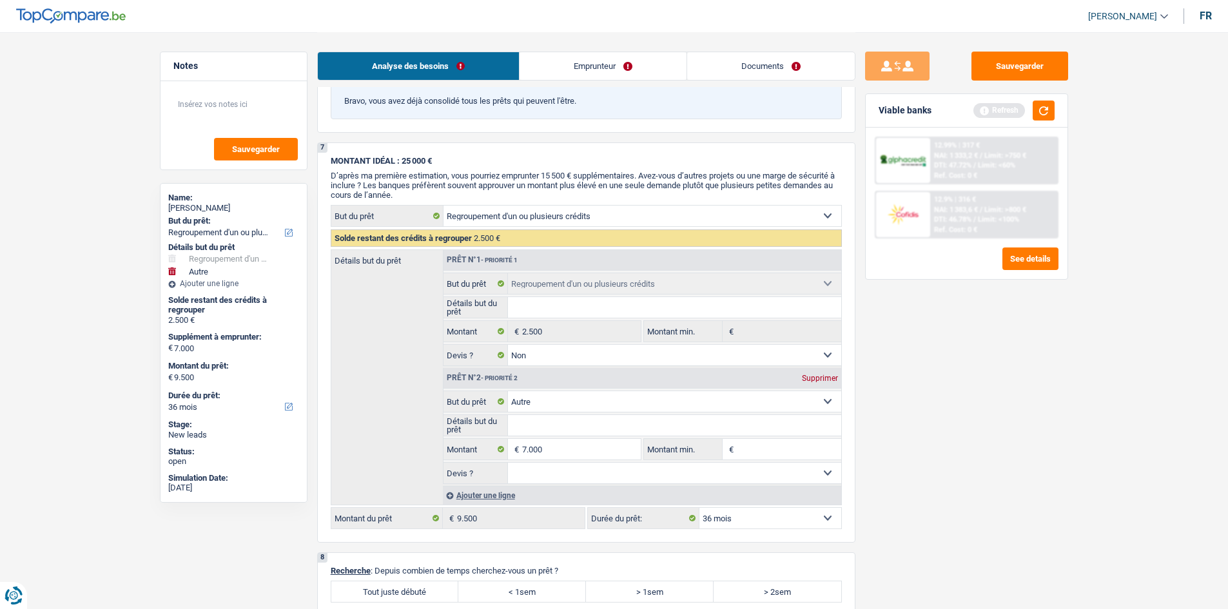
click at [554, 318] on fieldset "Détails but du prêt Tous les champs sont obligatoires. Veuillez fournir une rép…" at bounding box center [642, 307] width 398 height 22
click at [548, 305] on input "Détails but du prêt" at bounding box center [674, 307] width 333 height 21
type input "T"
type input "Tr"
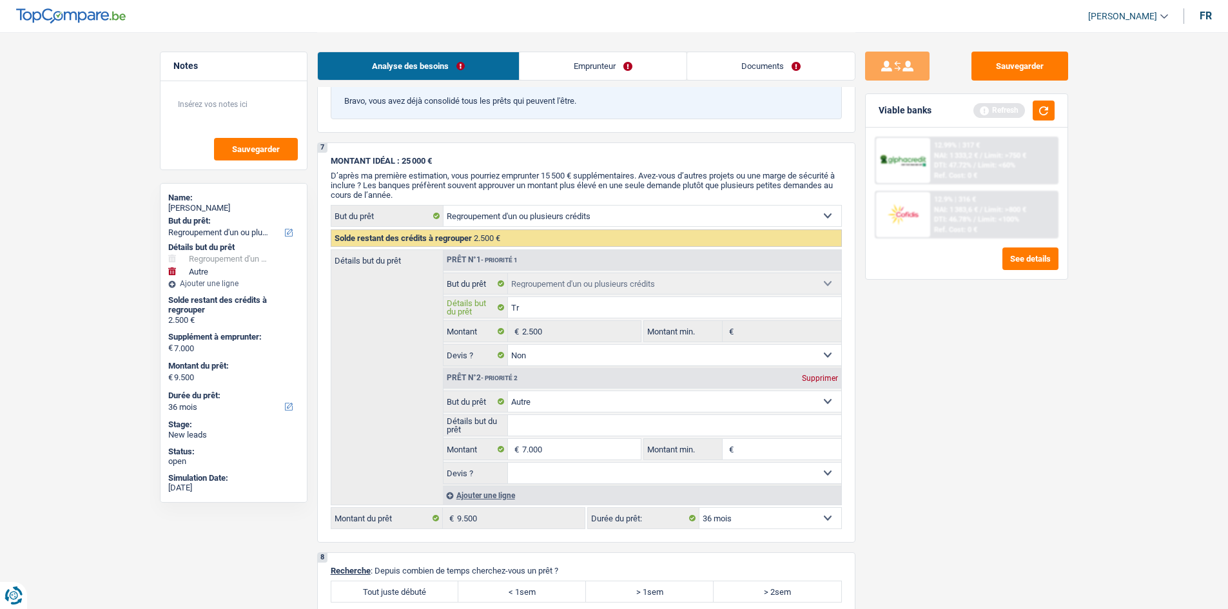
type input "Tre"
type input "Tres"
type input "Treso"
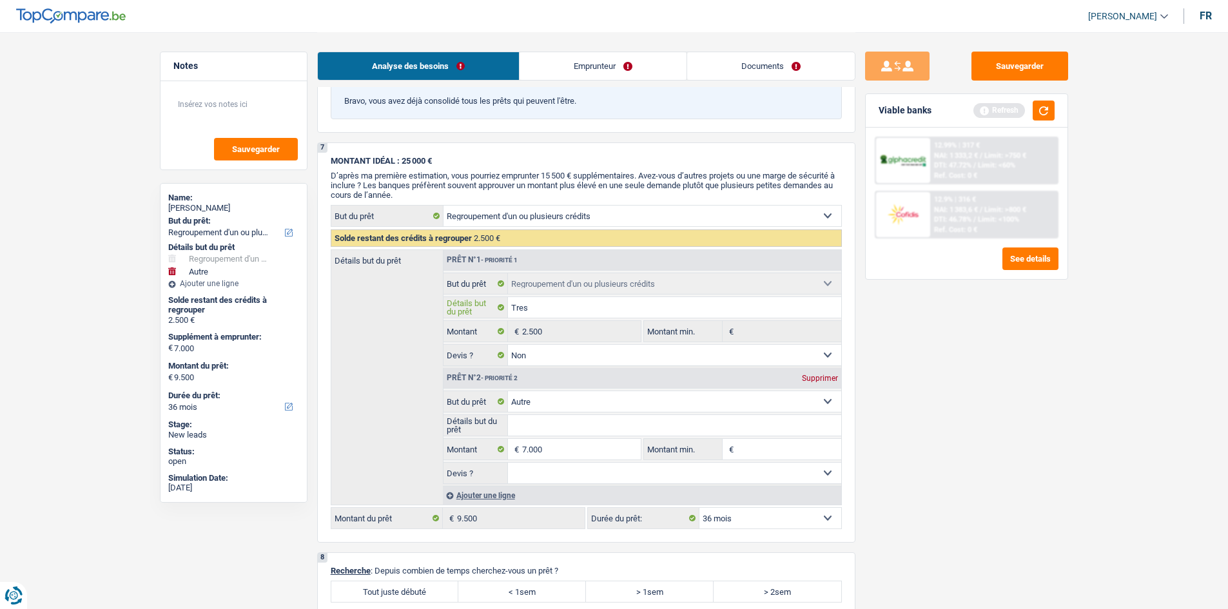
type input "Treso"
type input "Tresoe"
type input "Tresoei"
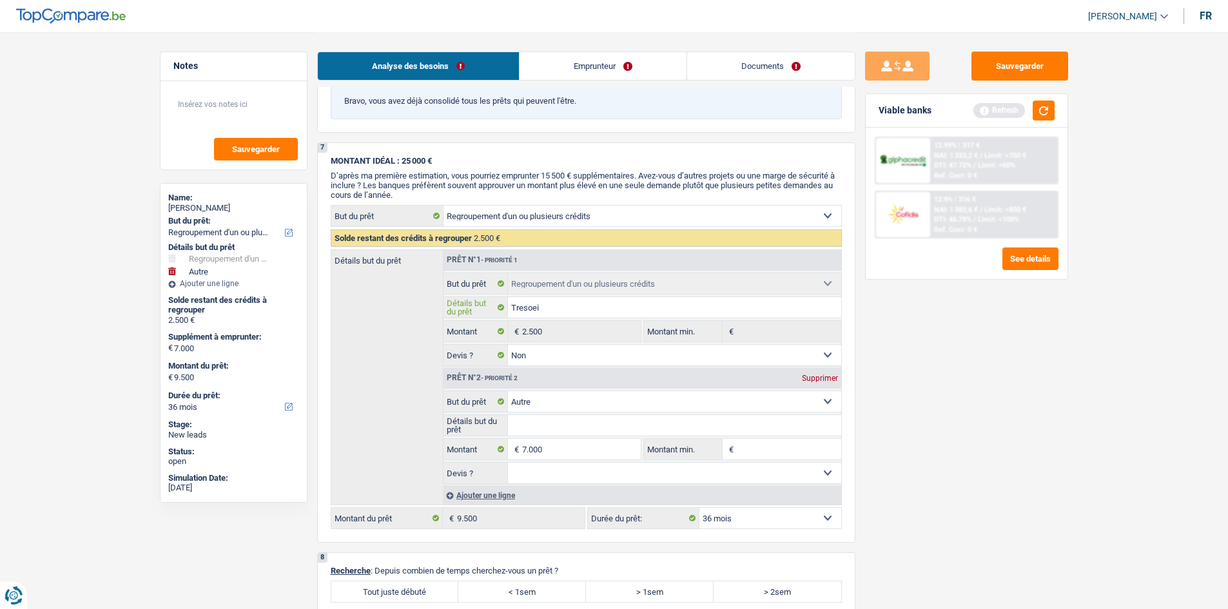
type input "Tresoeir"
type input "Tresoeire"
type input "Tresoeir"
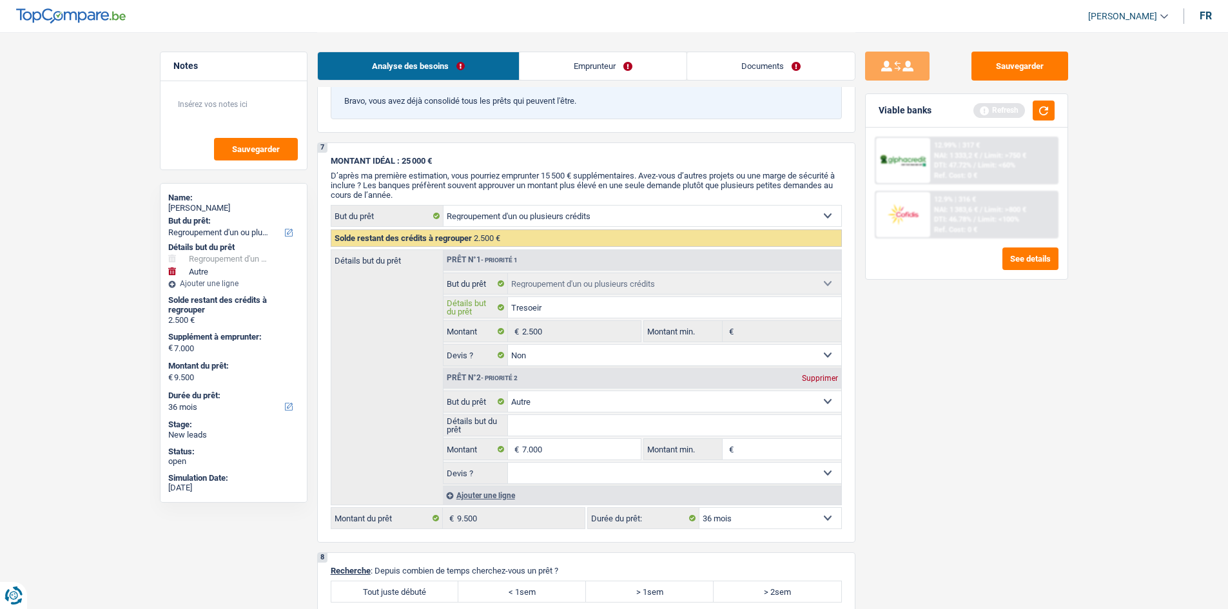
type input "Tresoei"
type input "Tresoe"
type input "Treso"
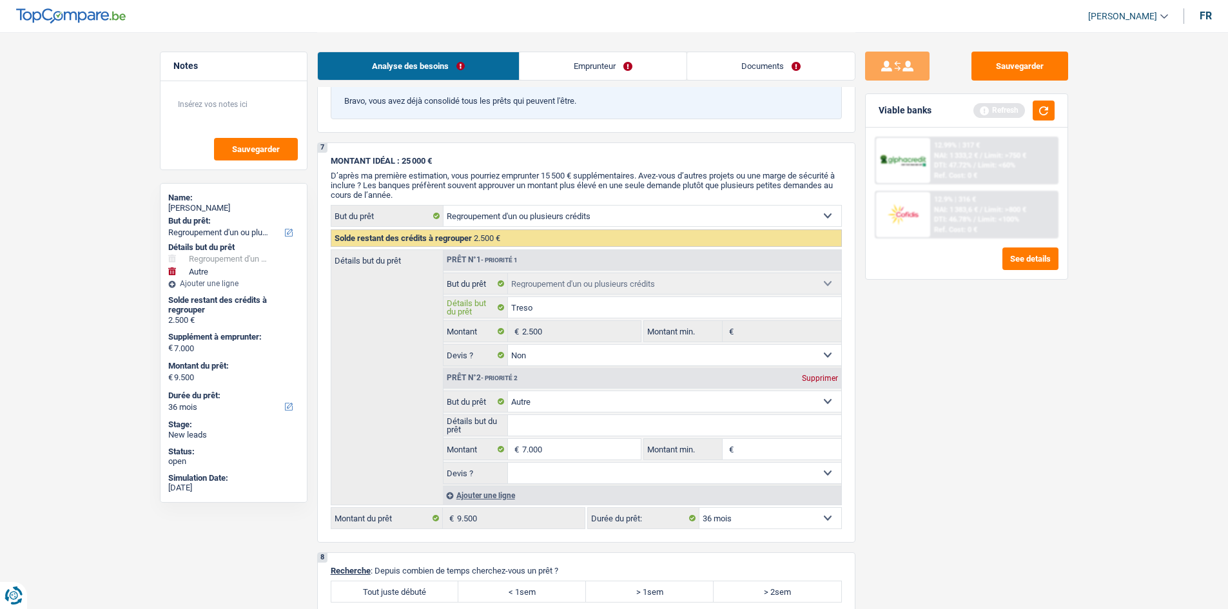
type input "Tresor"
type input "Tresore"
type input "Tresorer"
type input "Tresoreri"
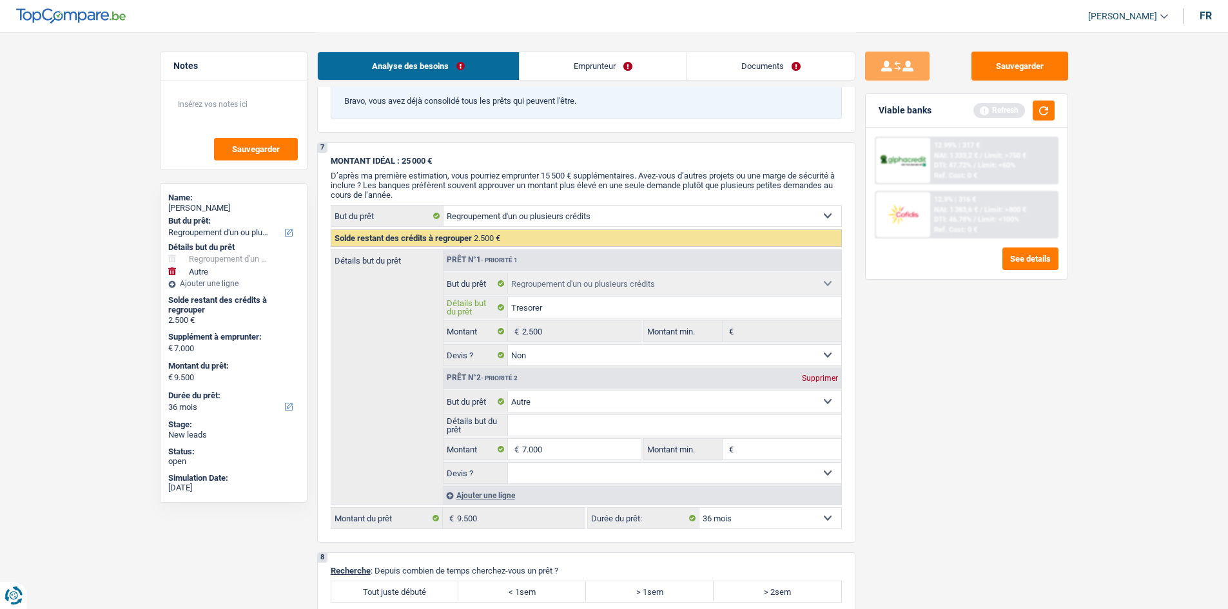
type input "Tresoreri"
type input "Tresorerie"
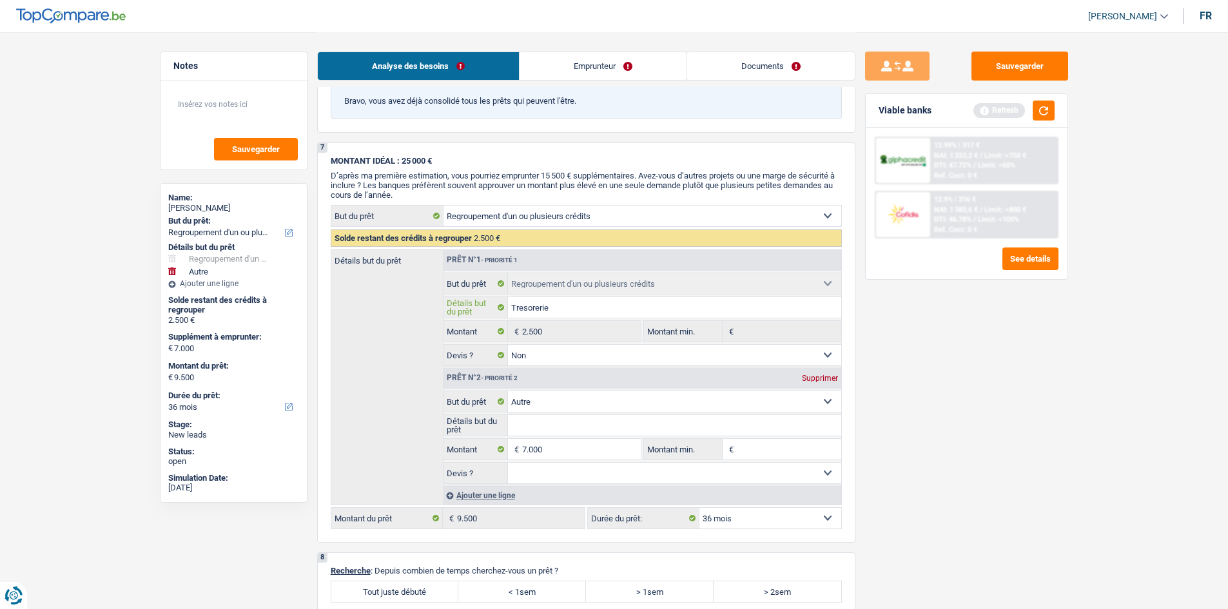
type input "Trésorerie"
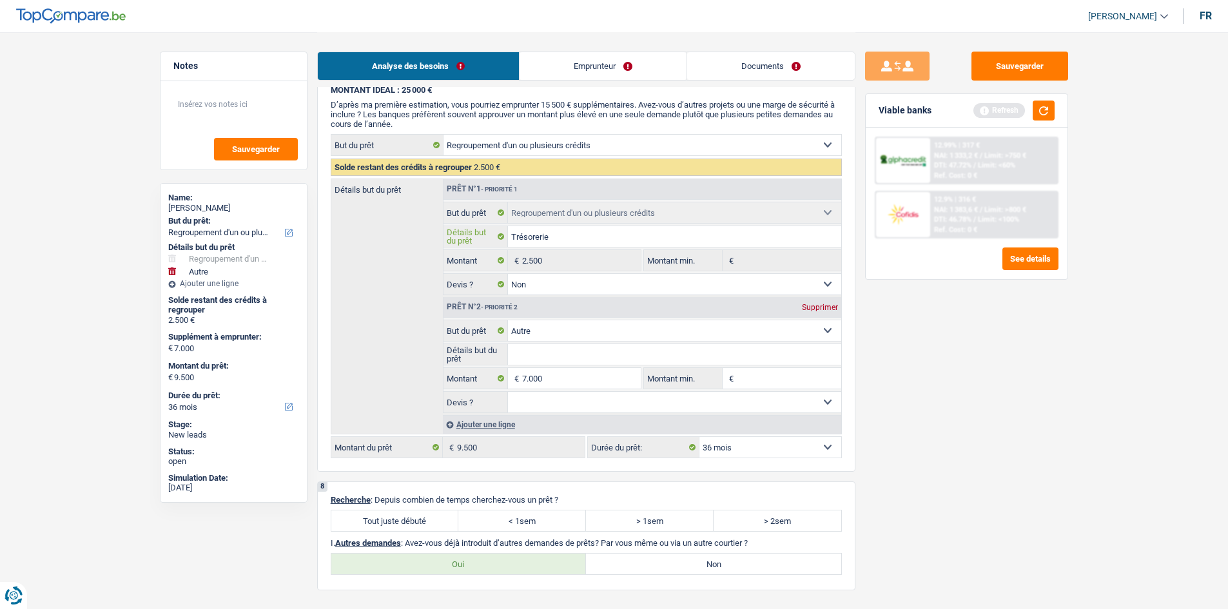
scroll to position [1611, 0]
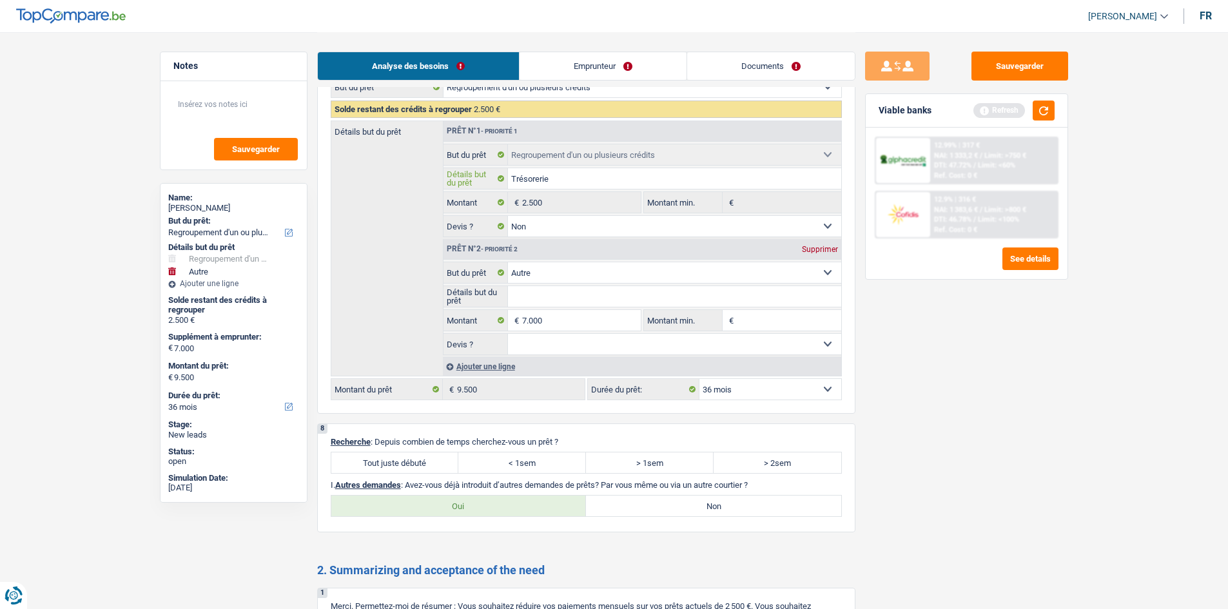
type input "Trésorerie"
click at [524, 316] on input "7.000" at bounding box center [581, 320] width 118 height 21
click at [527, 320] on input "7.000" at bounding box center [581, 320] width 118 height 21
type input "0"
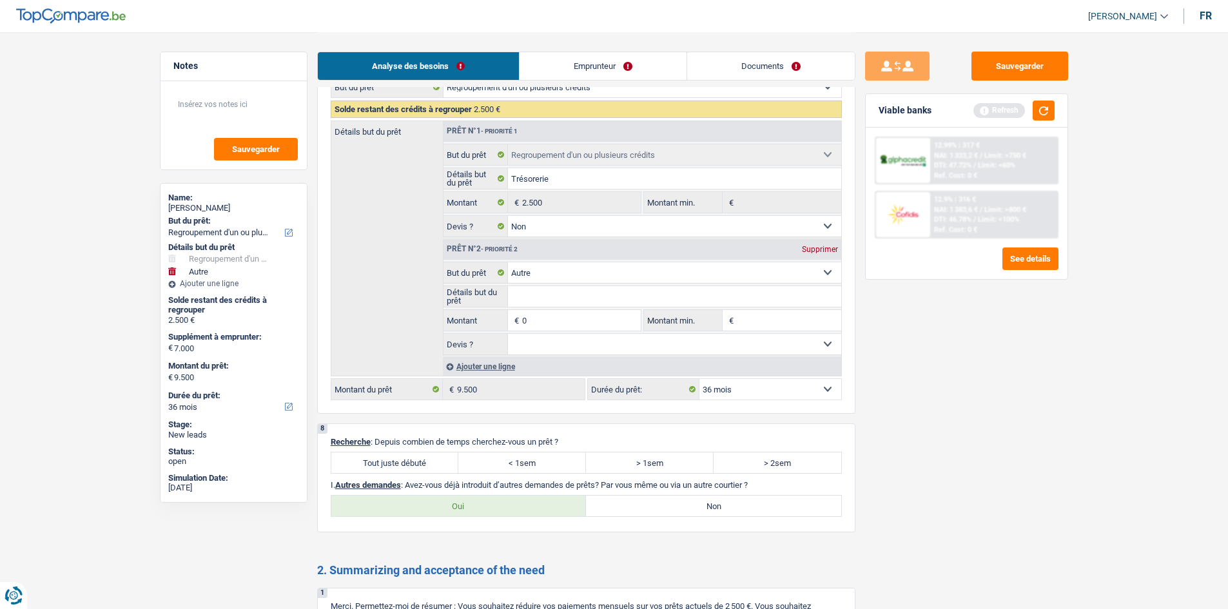
type input "90"
type input "900"
type input "9.000"
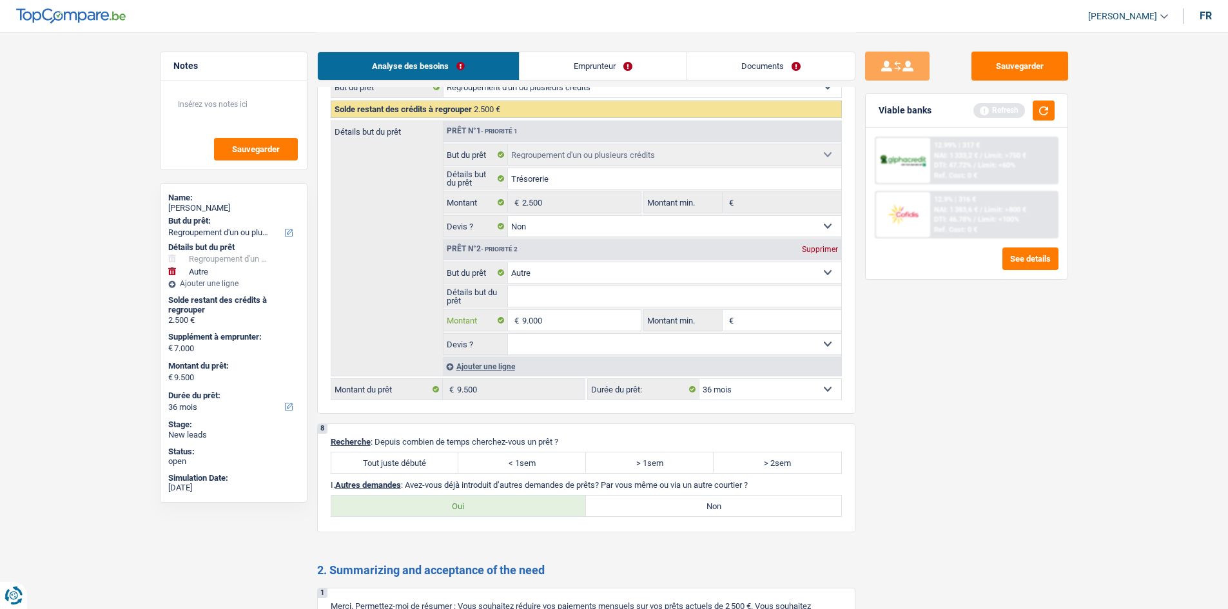
type input "9.000"
click at [588, 346] on select "Oui Non Non répondu Sélectionner une option" at bounding box center [674, 344] width 333 height 21
type input "9.000"
type input "11.500"
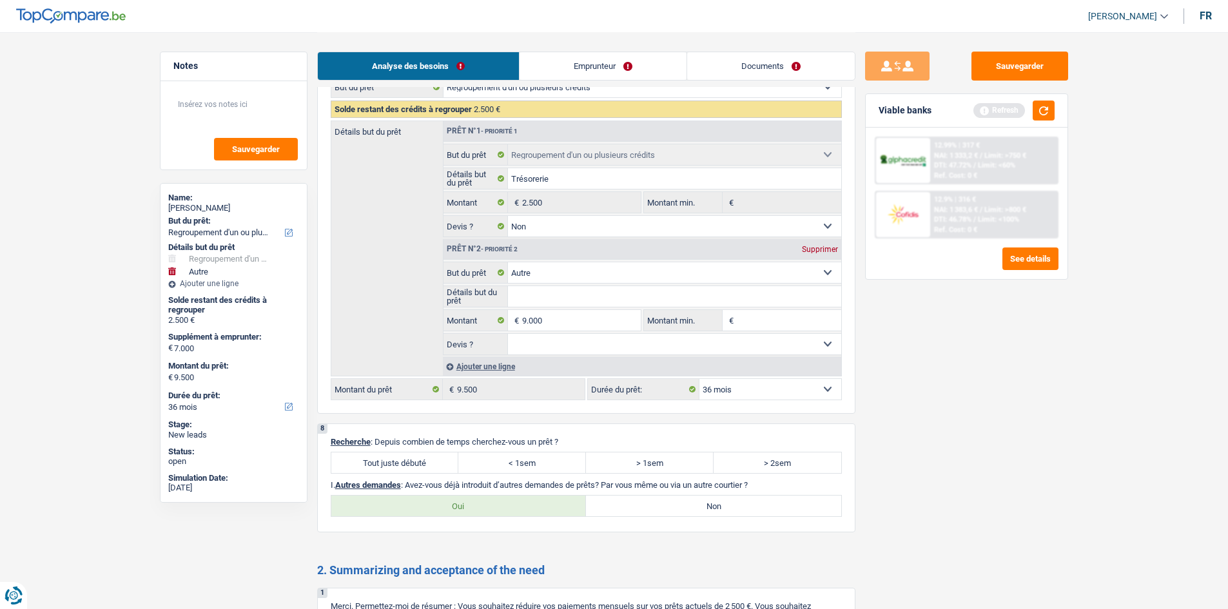
type input "11.500"
select select "60"
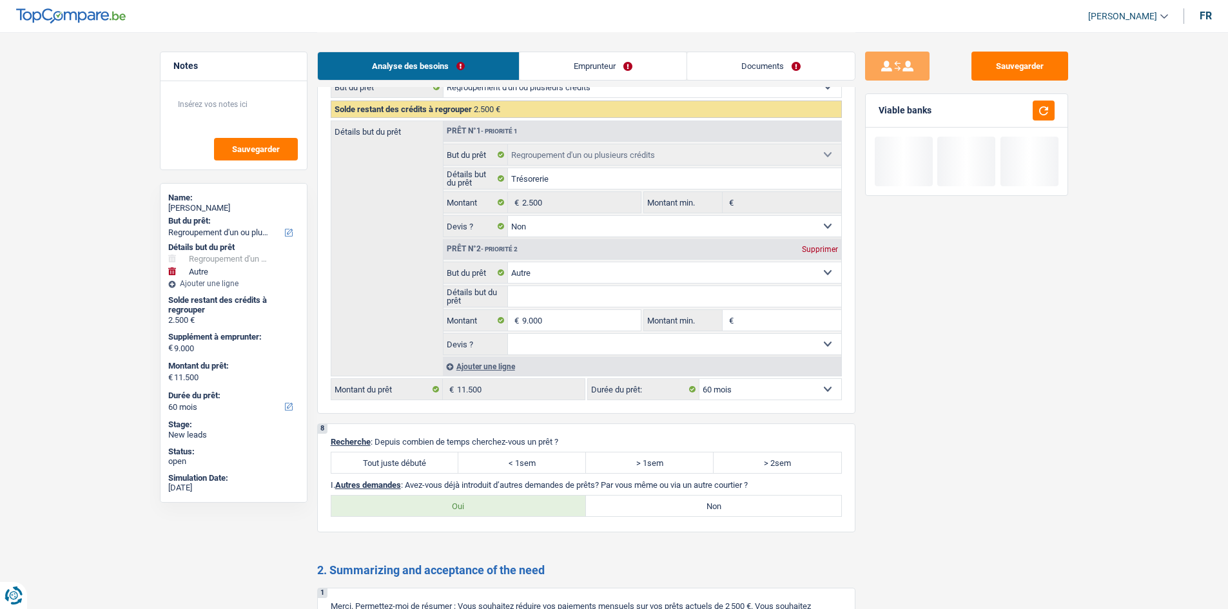
select select "false"
click at [508, 334] on select "Oui Non Non répondu Sélectionner une option" at bounding box center [674, 344] width 333 height 21
select select "false"
click at [550, 296] on input "Détails but du prêt" at bounding box center [674, 296] width 333 height 21
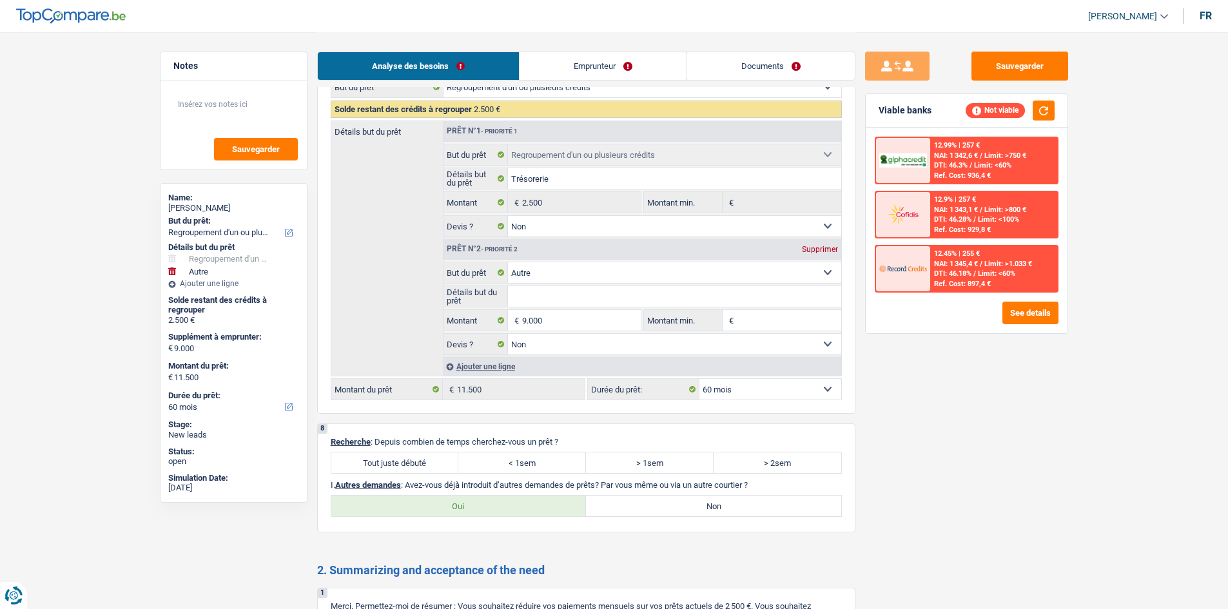
click at [751, 315] on input "Montant min." at bounding box center [789, 320] width 104 height 21
click at [641, 296] on input "Détails but du prêt" at bounding box center [674, 296] width 333 height 21
type input "T"
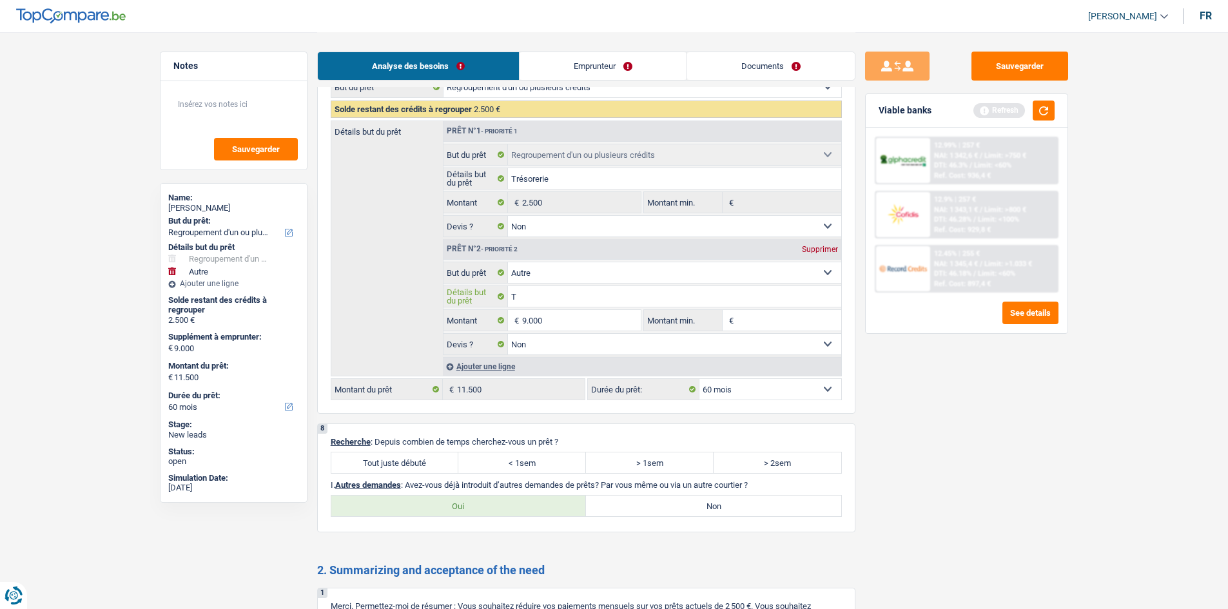
type input "Tr"
type input "Tre"
type input "Tres"
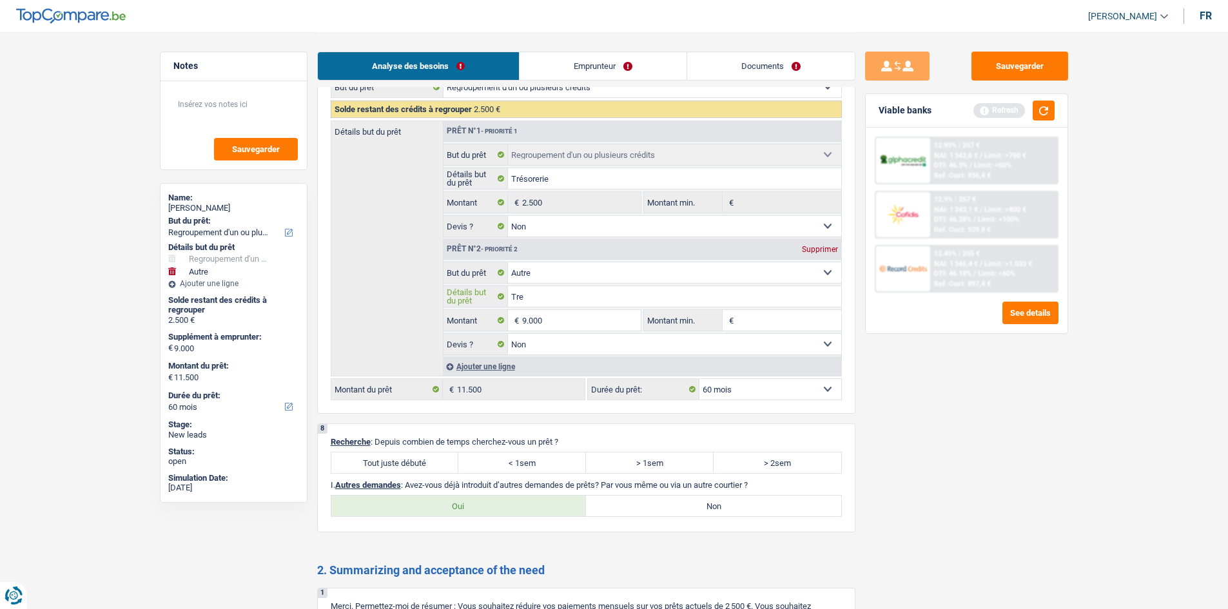
type input "Tres"
type input "Treso"
type input "Tresoe"
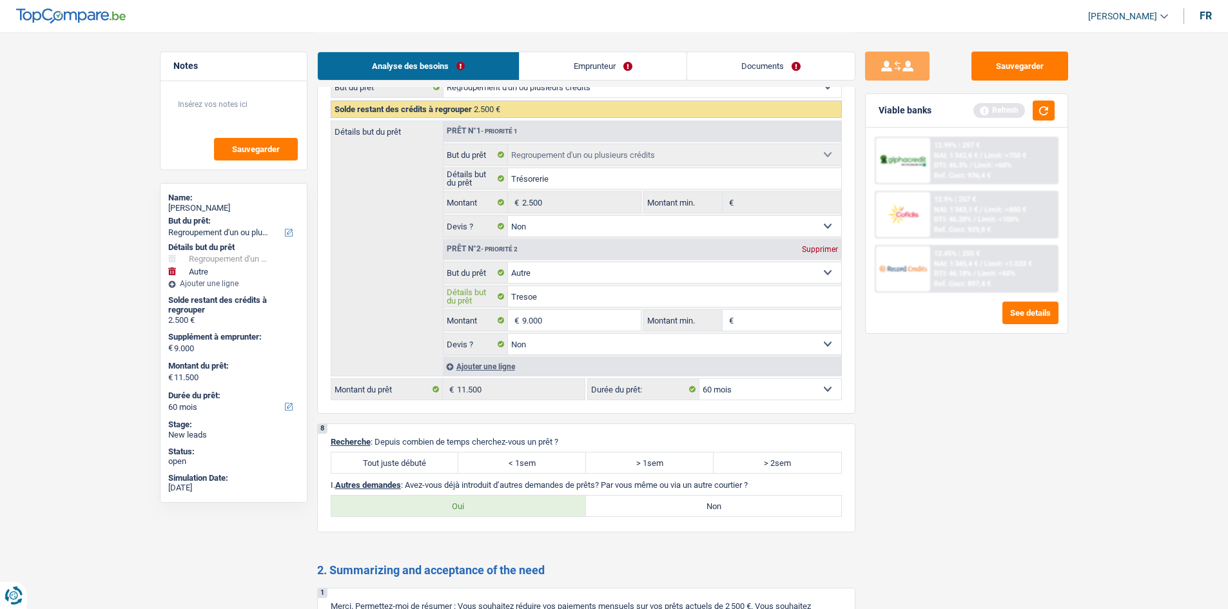
type input "Tresoei"
type input "Tresoeir"
type input "Tresoei"
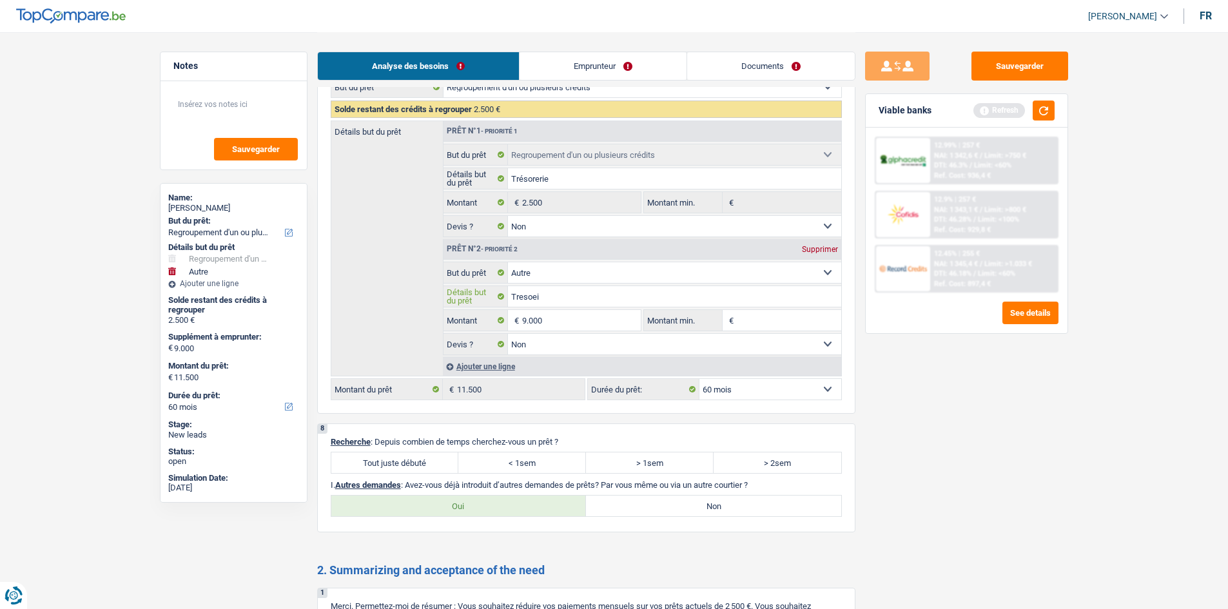
type input "Tresoe"
type input "Treso"
type input "Tresor"
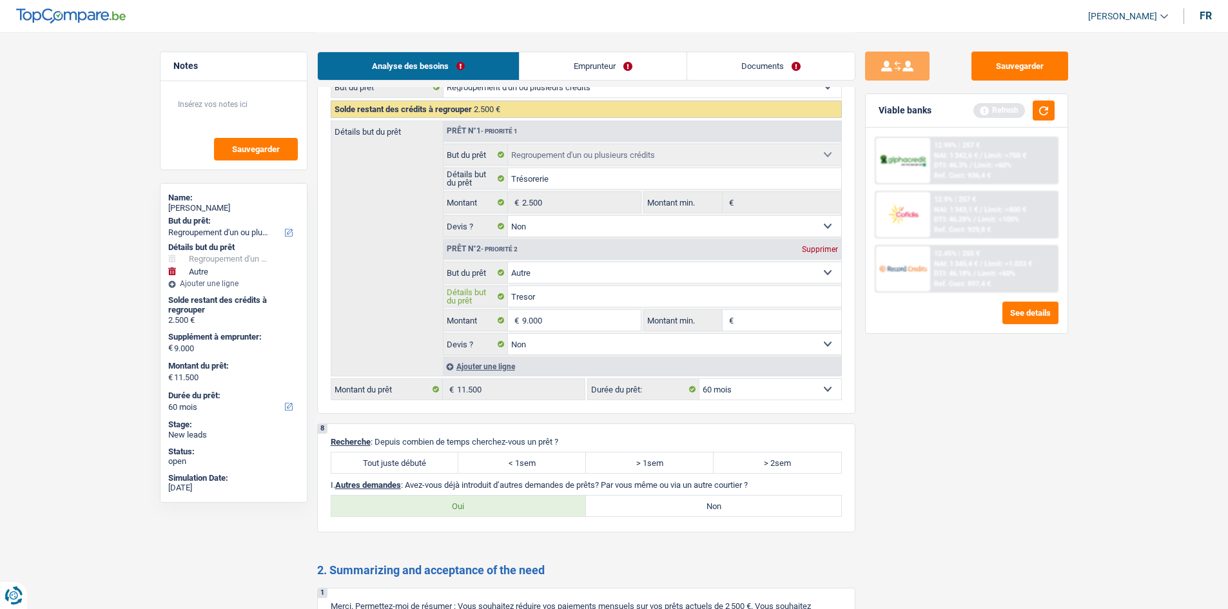
type input "Tresori"
type input "Tresorie"
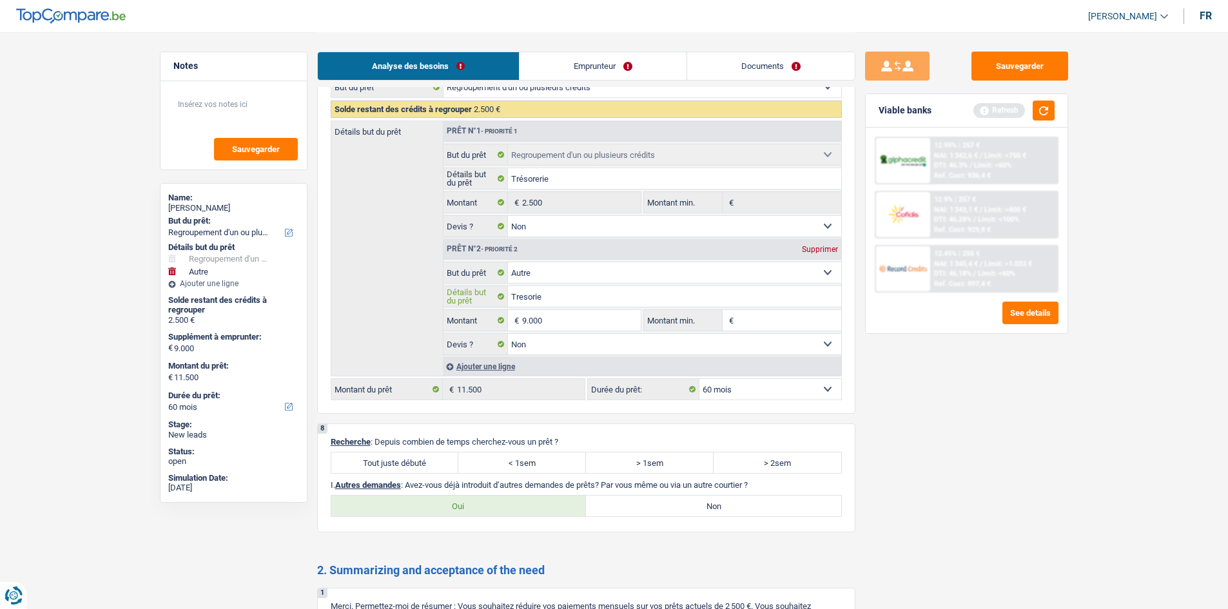
type input "Tresorie"
type input "Tresori"
type input "Tresor"
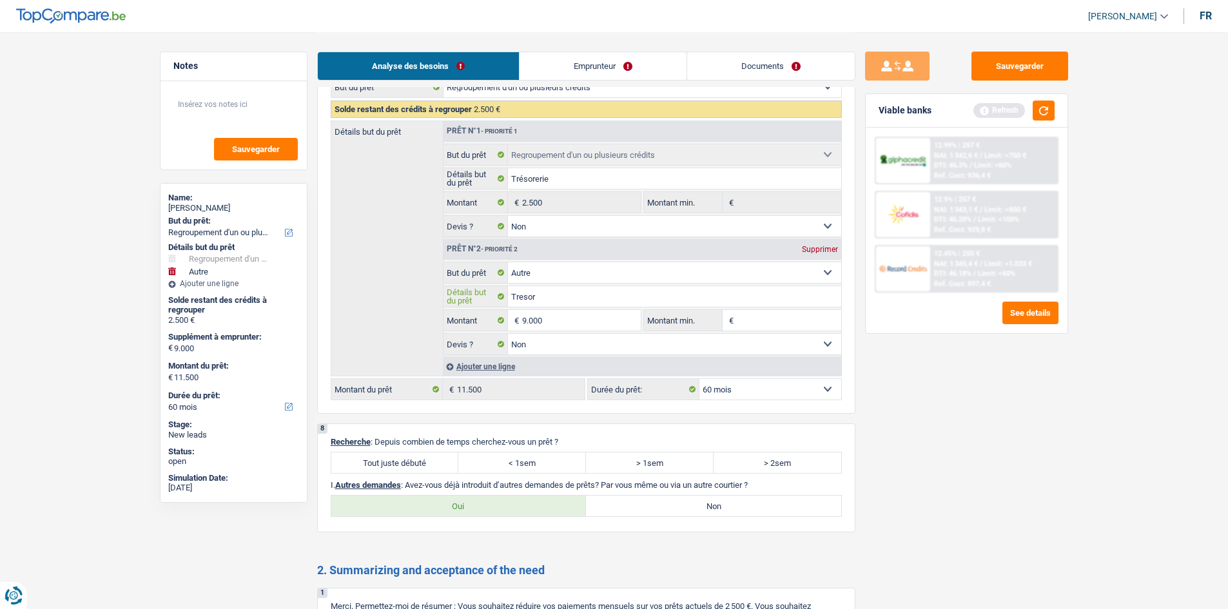
type input "Tresore"
type input "Tresor"
type input "Tresori"
type input "Tresorie"
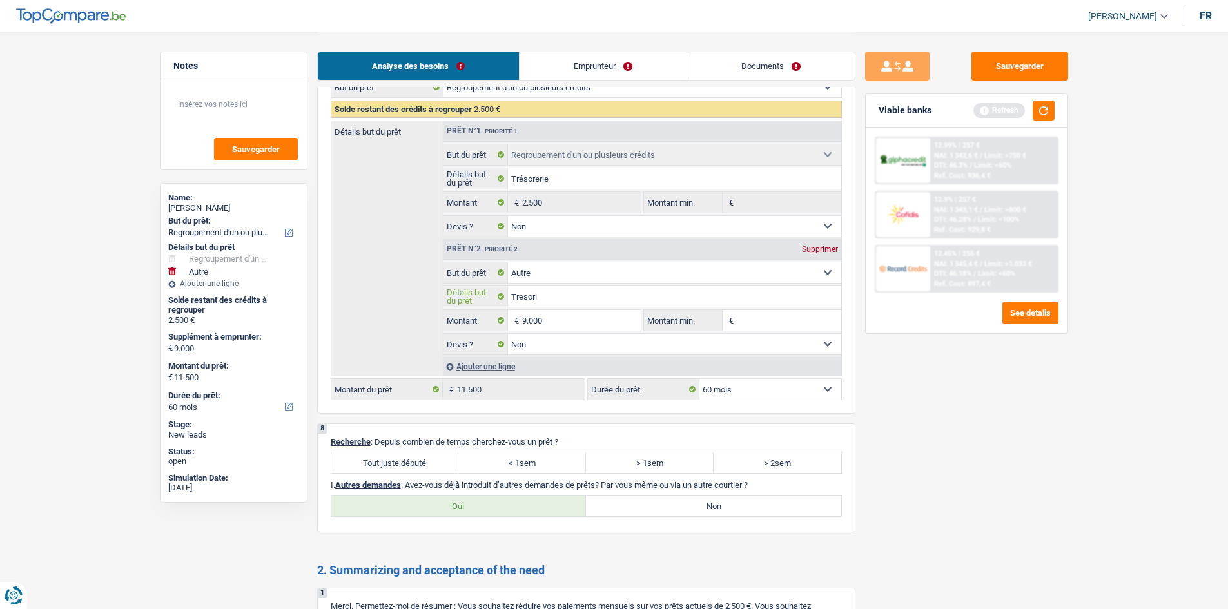
type input "Tresorie"
type input "Tresori"
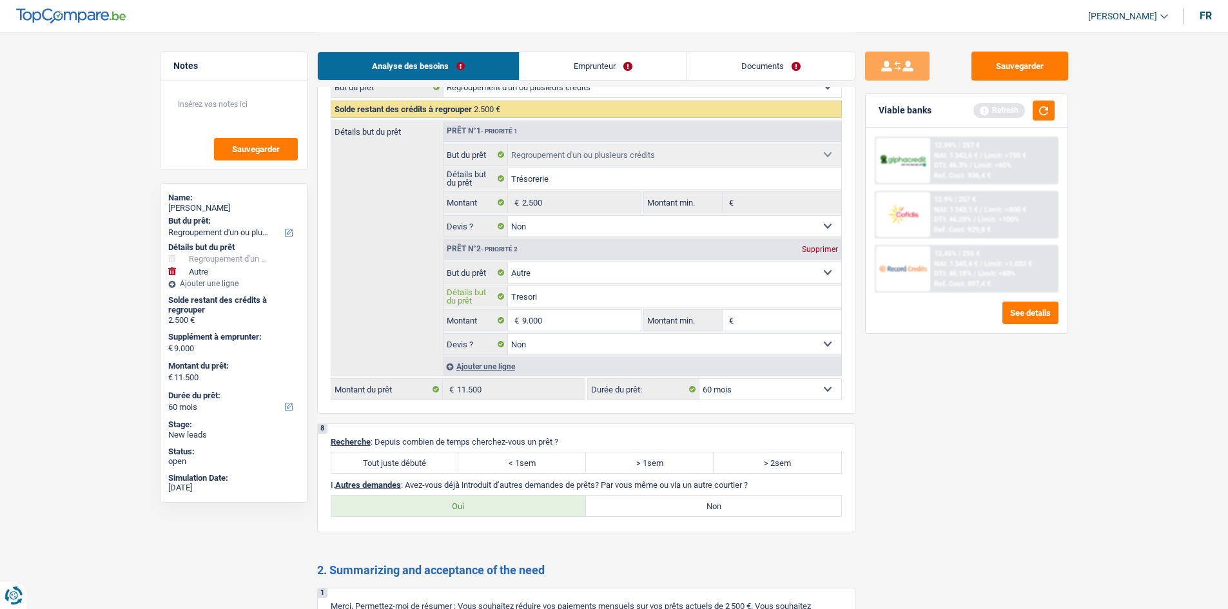
type input "Tresori"
type input "Tresor"
type input "Treso"
type input "Tresor"
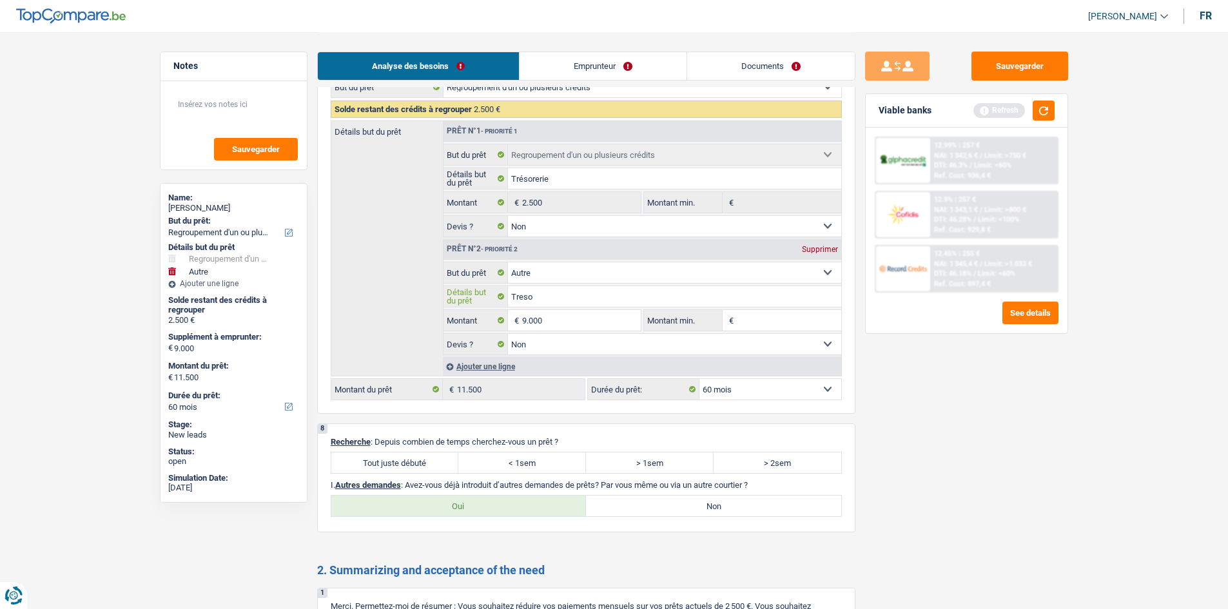
type input "Tresor"
type input "Tresore"
type input "Tresorer"
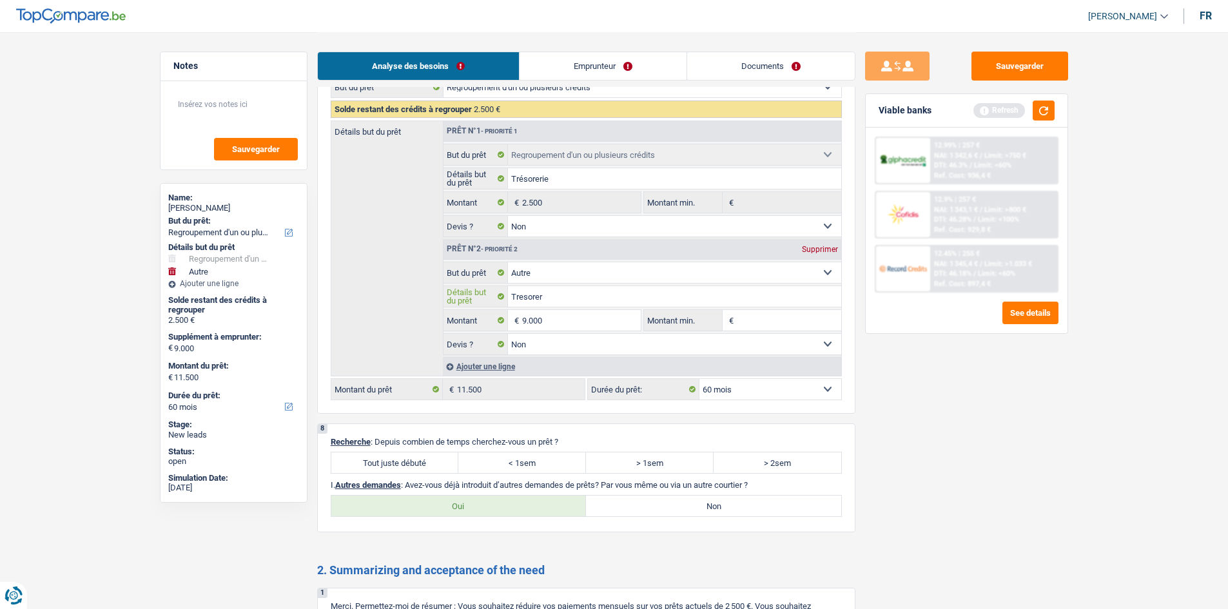
type input "Tresorero"
type input "Tresoreroe"
type input "Tresorero"
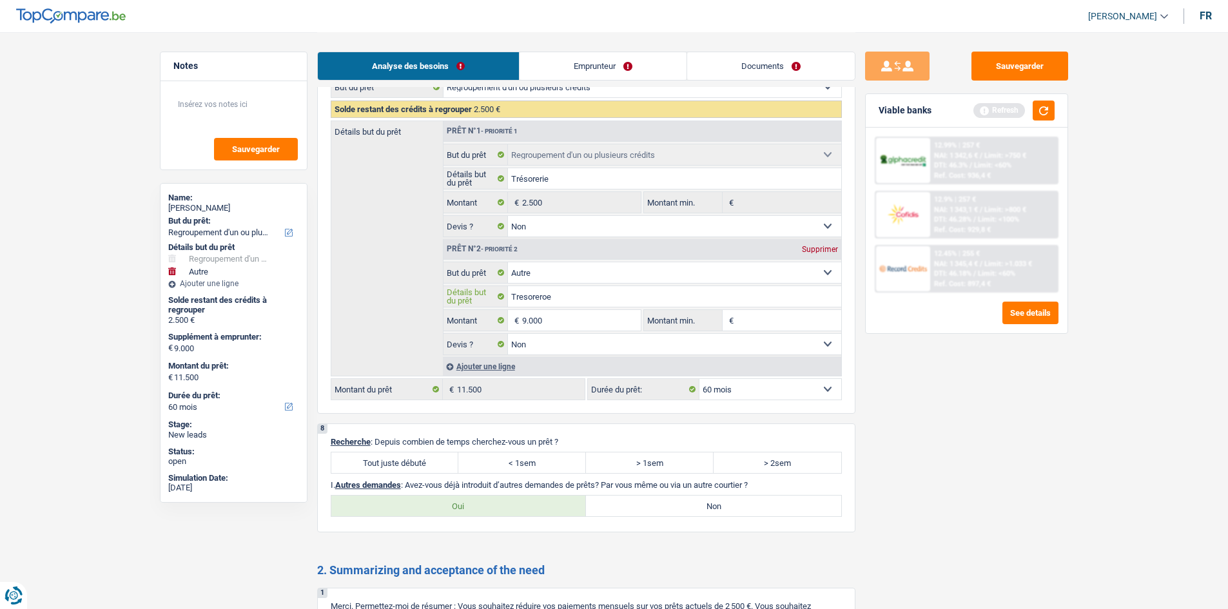
type input "Tresorero"
type input "Tresorer"
type input "Tresorero"
type input "Tresorer"
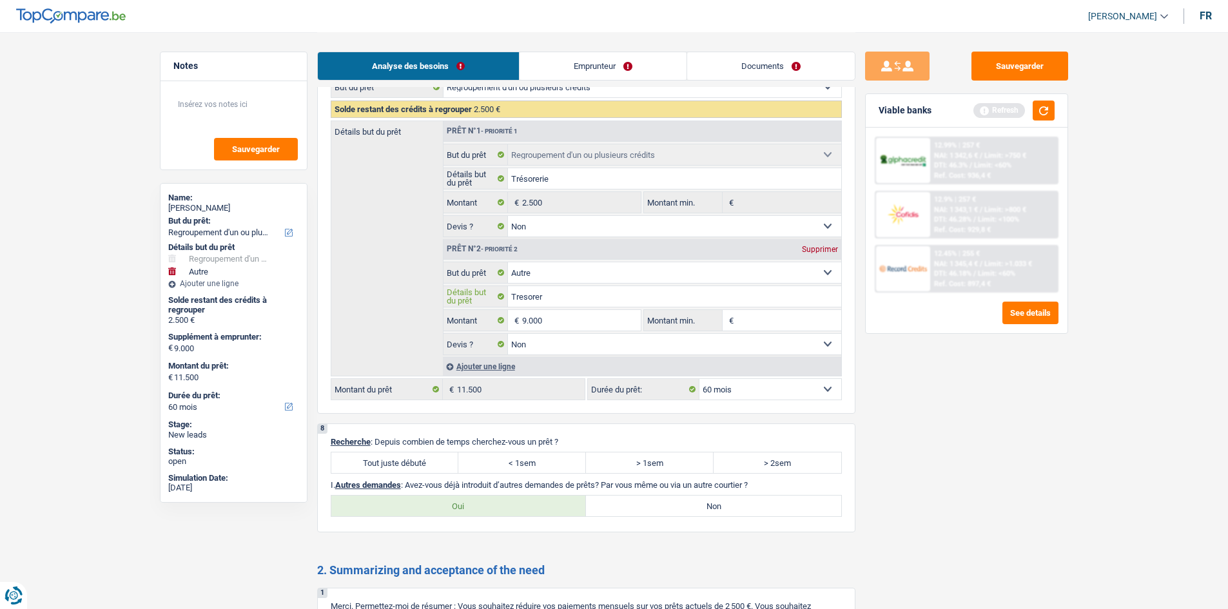
type input "Tresoreri"
type input "Tresorerie"
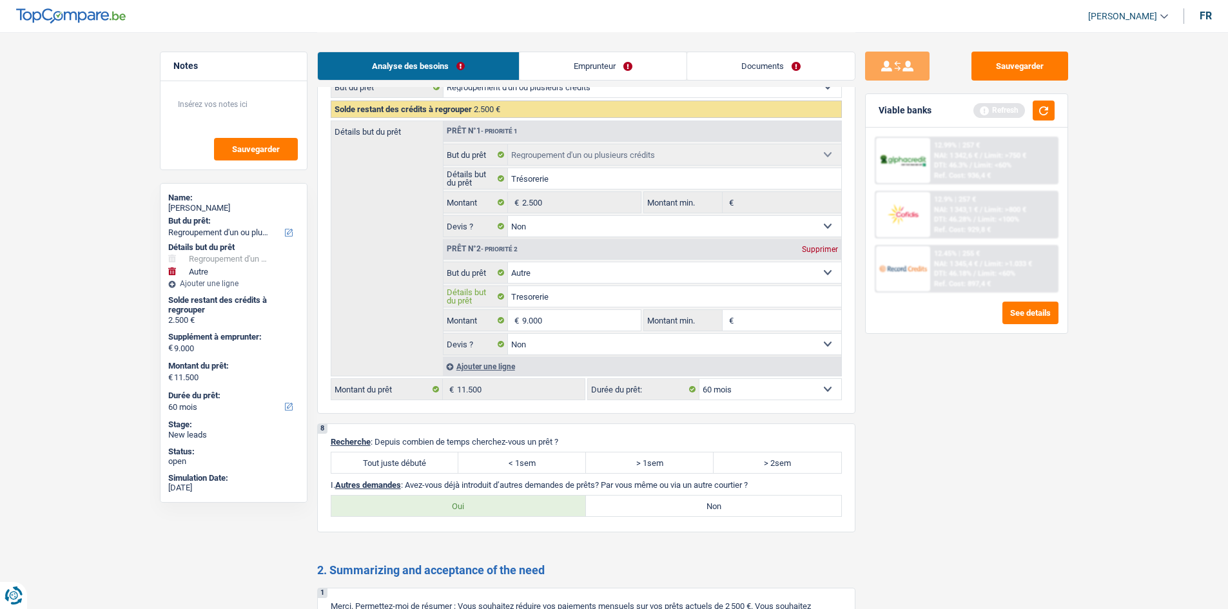
type input "Tresorerie"
type input "Trésorerie"
click at [755, 320] on input "Montant min." at bounding box center [789, 320] width 104 height 21
type input "6"
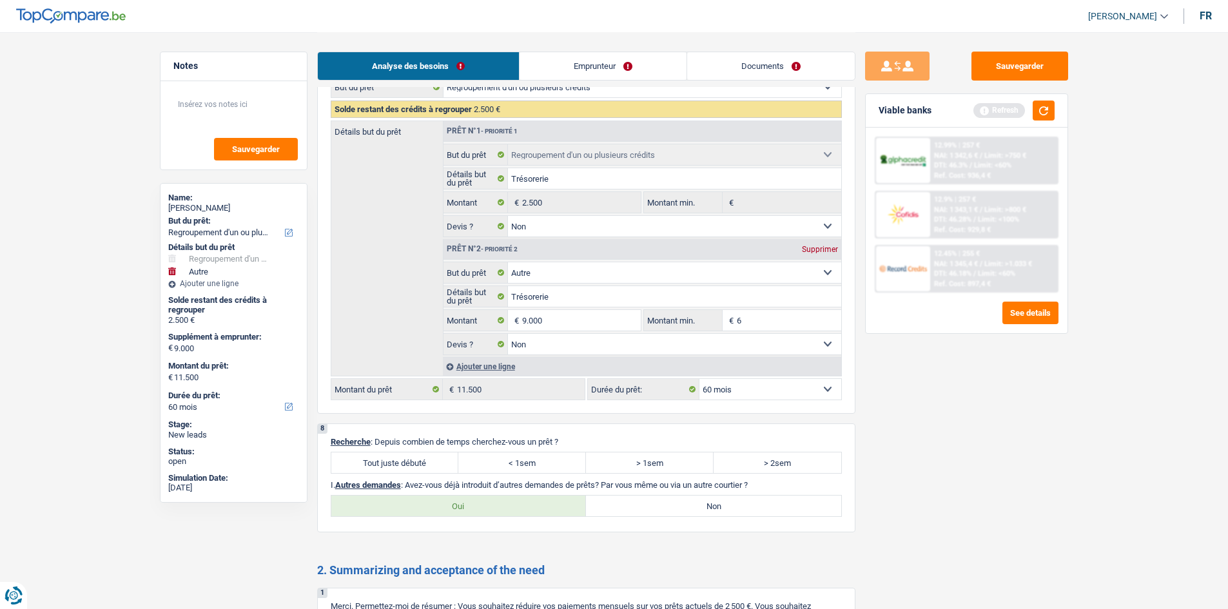
type input "6"
type input "60"
type input "600"
type input "6.000"
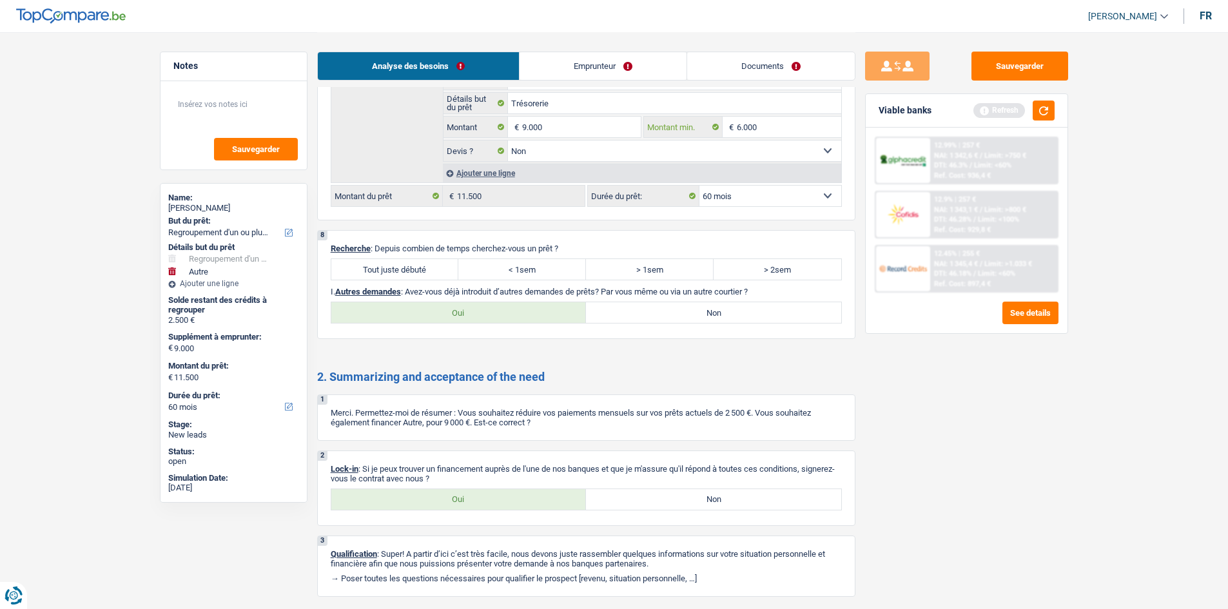
scroll to position [1676, 0]
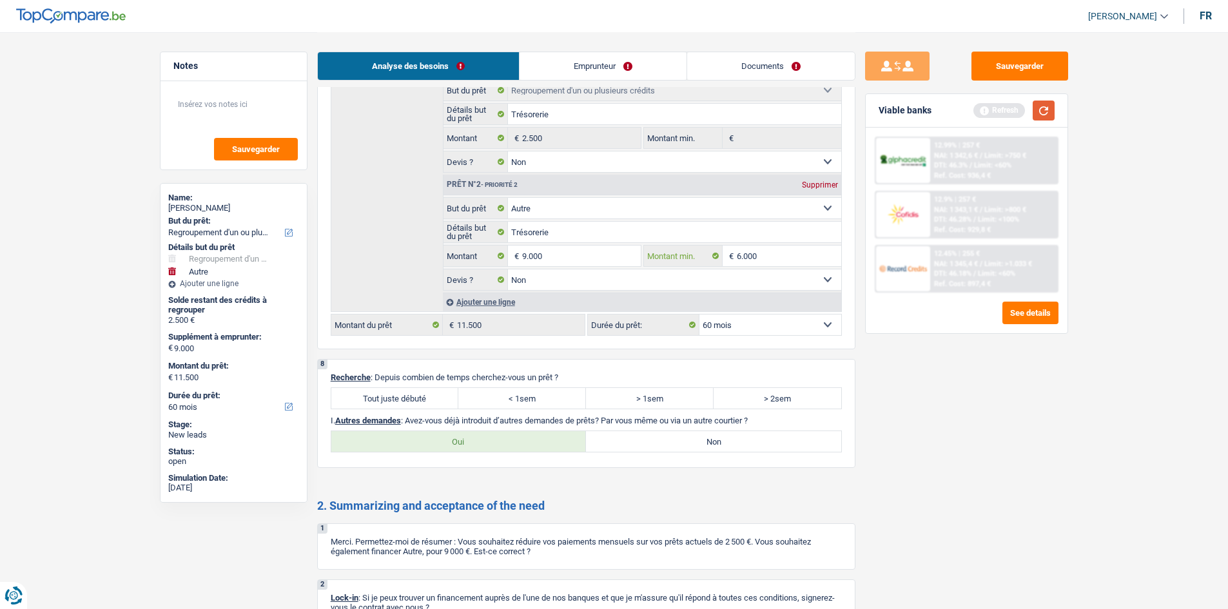
type input "6.000"
click at [1044, 115] on button "button" at bounding box center [1044, 111] width 22 height 20
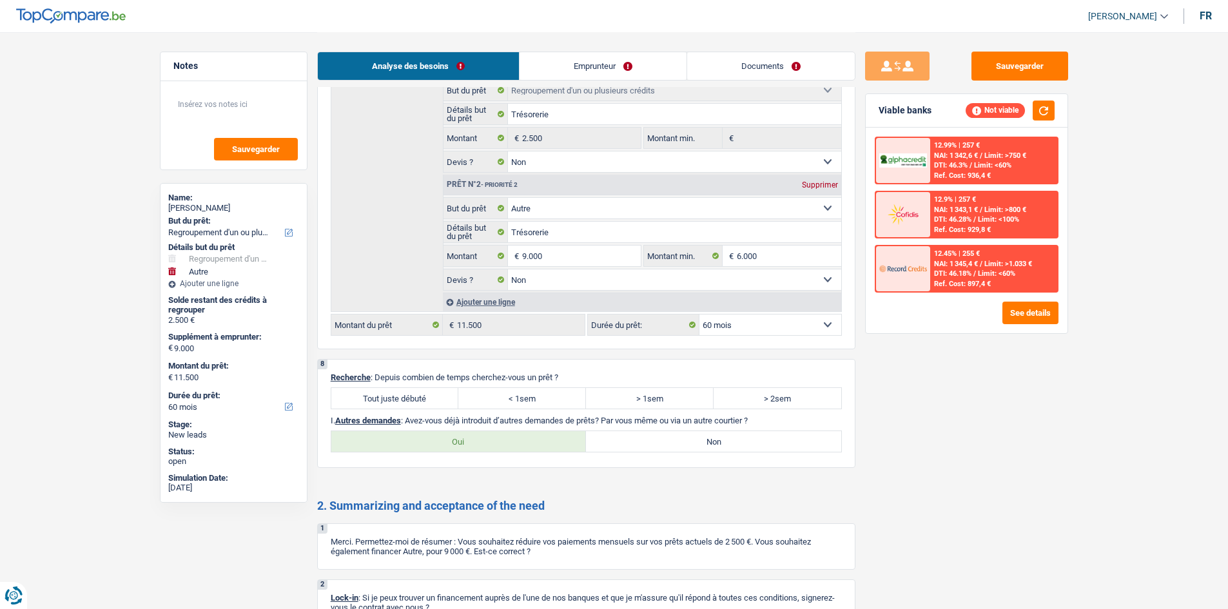
click at [525, 402] on label "< 1sem" at bounding box center [522, 398] width 128 height 21
click at [525, 402] on input "< 1sem" at bounding box center [522, 398] width 128 height 21
radio input "true"
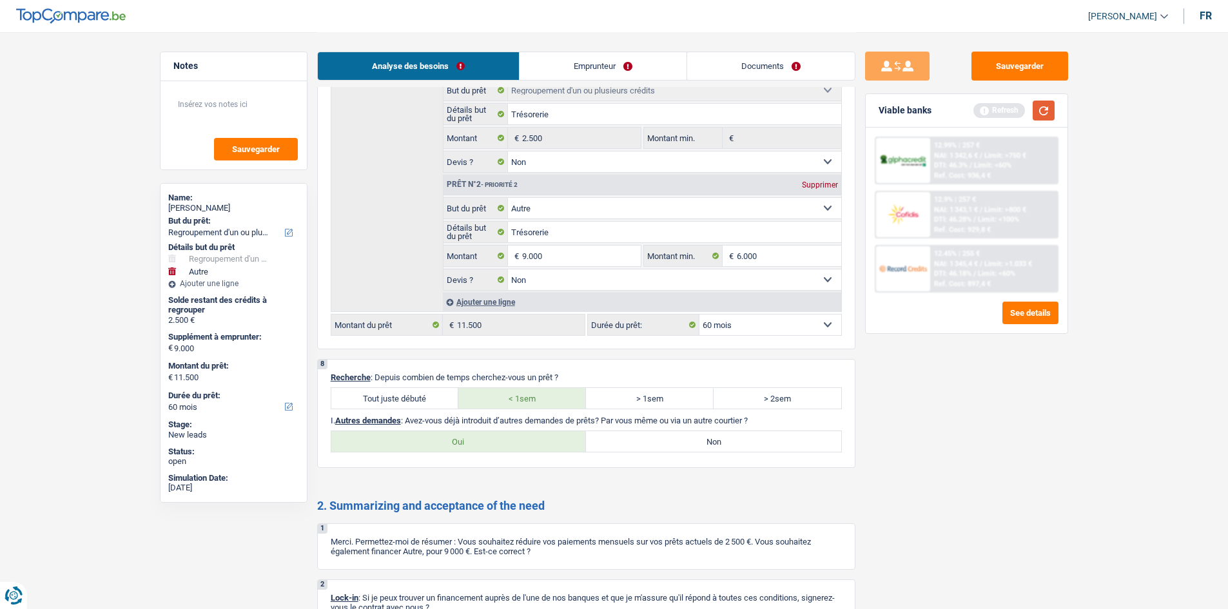
click at [1044, 102] on button "button" at bounding box center [1044, 111] width 22 height 20
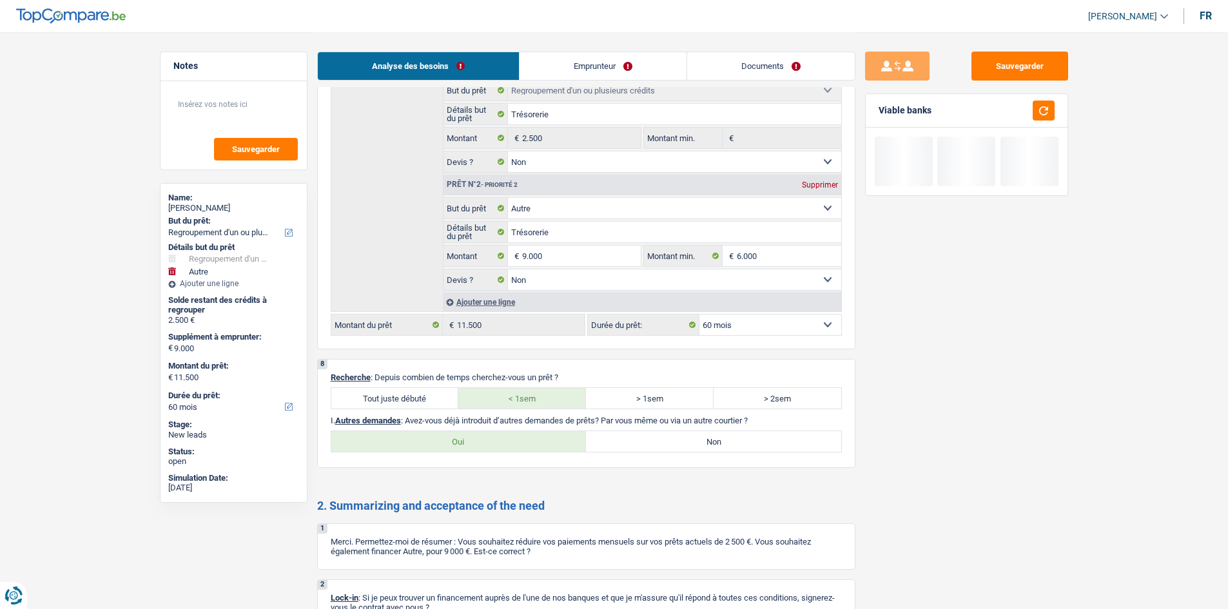
click at [646, 443] on label "Non" at bounding box center [713, 441] width 255 height 21
click at [646, 443] on input "Non" at bounding box center [713, 441] width 255 height 21
radio input "true"
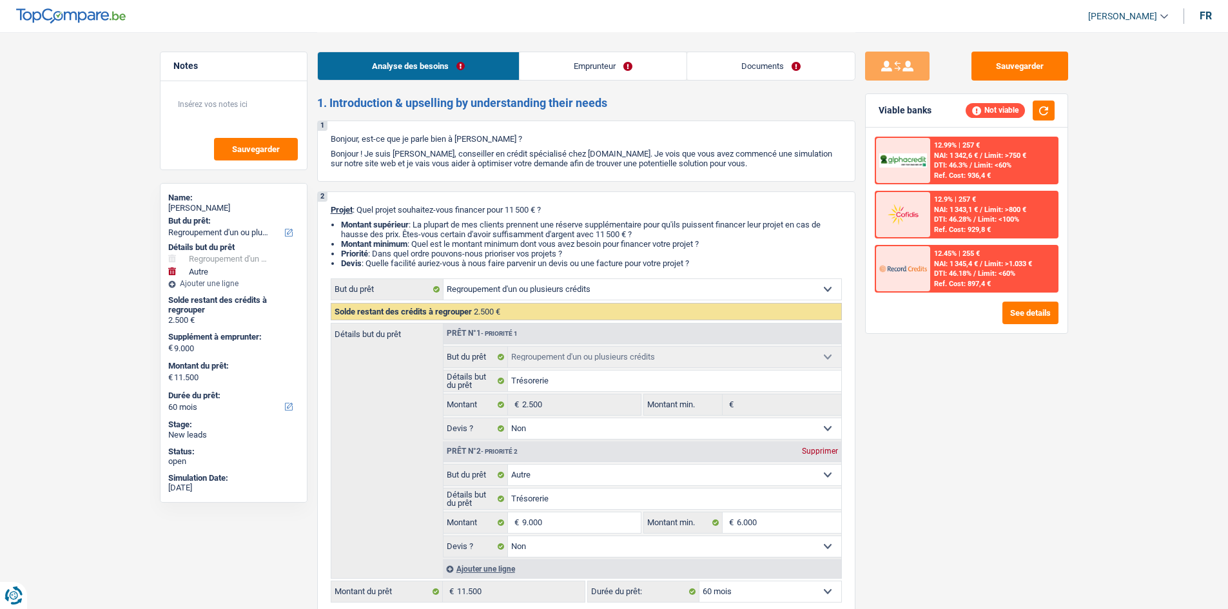
scroll to position [0, 0]
click at [603, 69] on link "Emprunteur" at bounding box center [602, 66] width 167 height 28
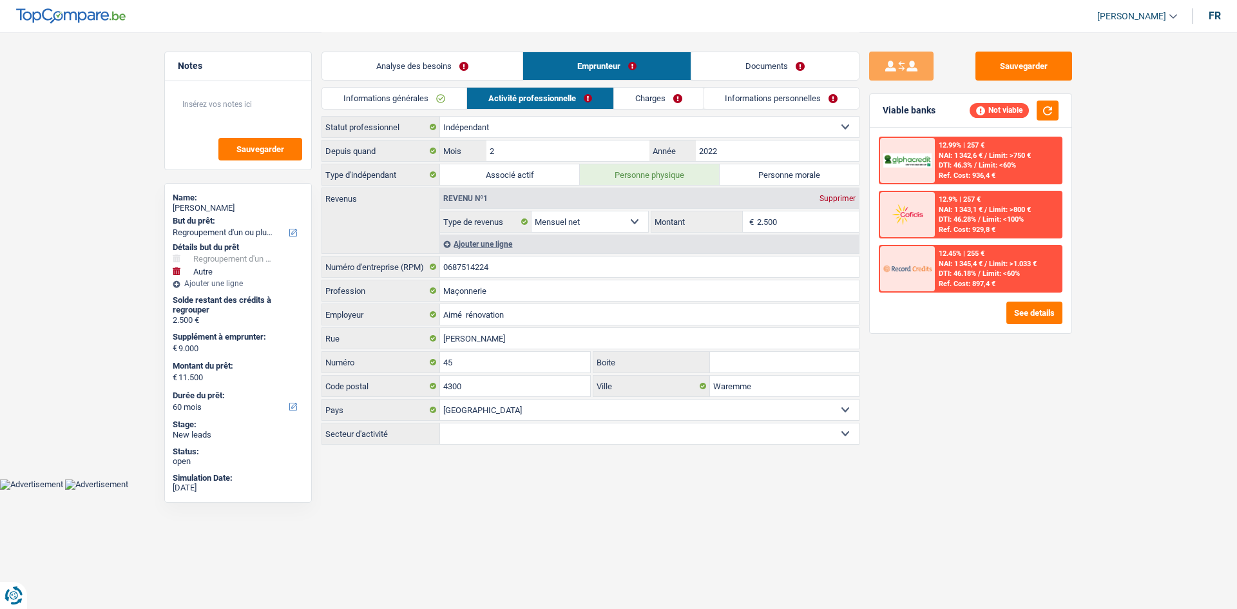
click at [659, 96] on link "Charges" at bounding box center [659, 98] width 90 height 21
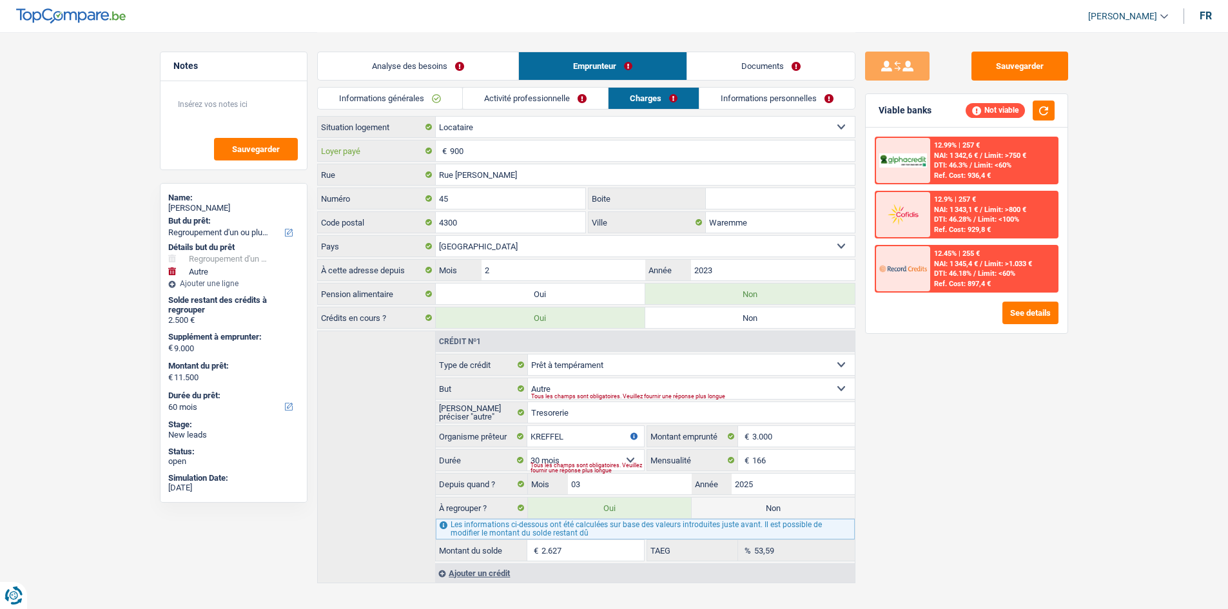
click at [483, 148] on input "900" at bounding box center [652, 151] width 405 height 21
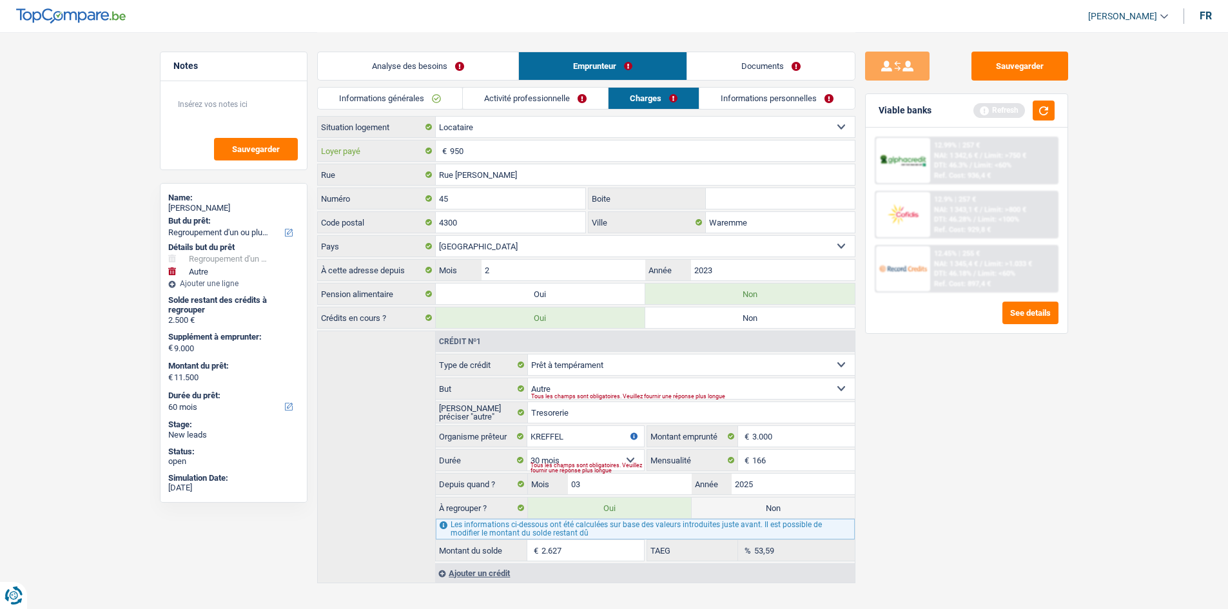
type input "950"
click at [514, 201] on input "45" at bounding box center [511, 198] width 150 height 21
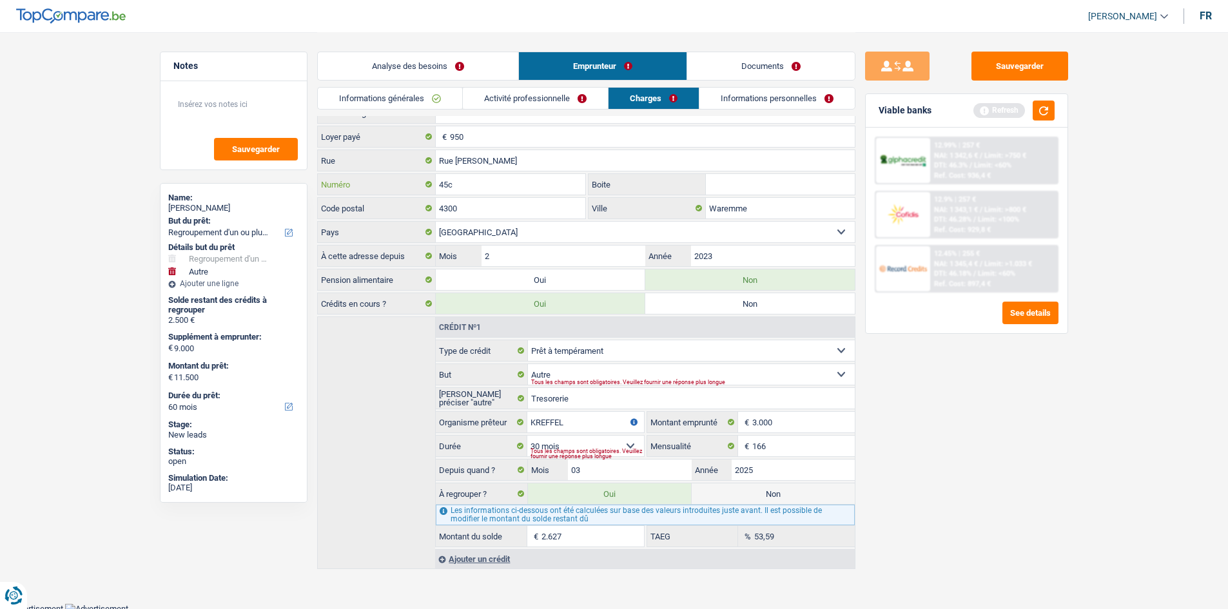
scroll to position [18, 0]
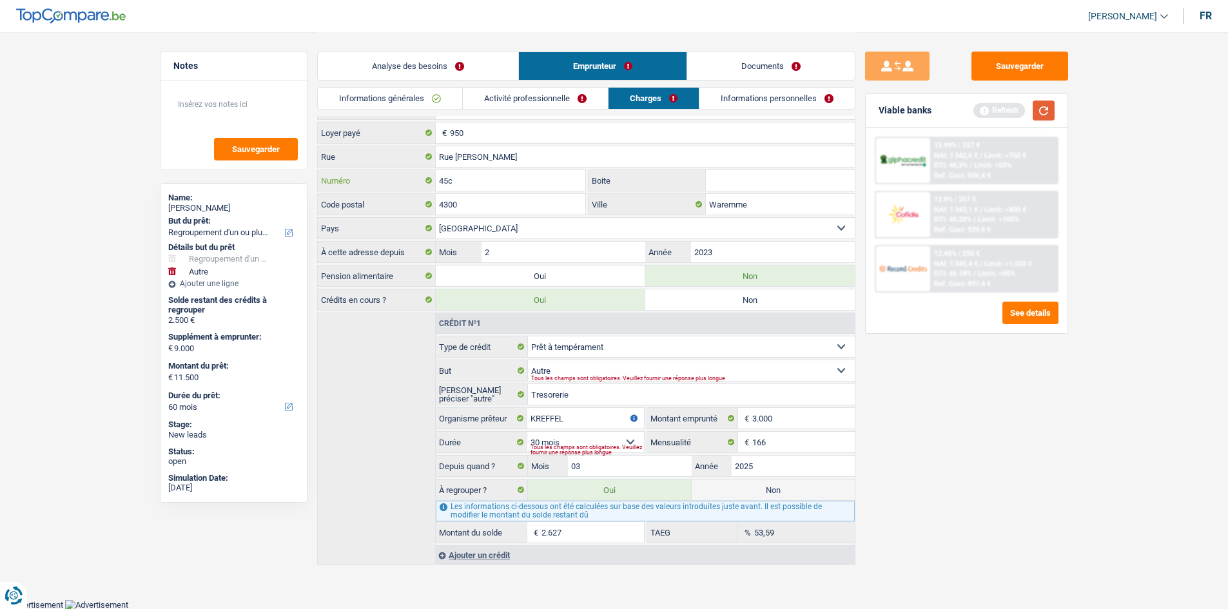
type input "45c"
click at [1041, 116] on button "button" at bounding box center [1044, 111] width 22 height 20
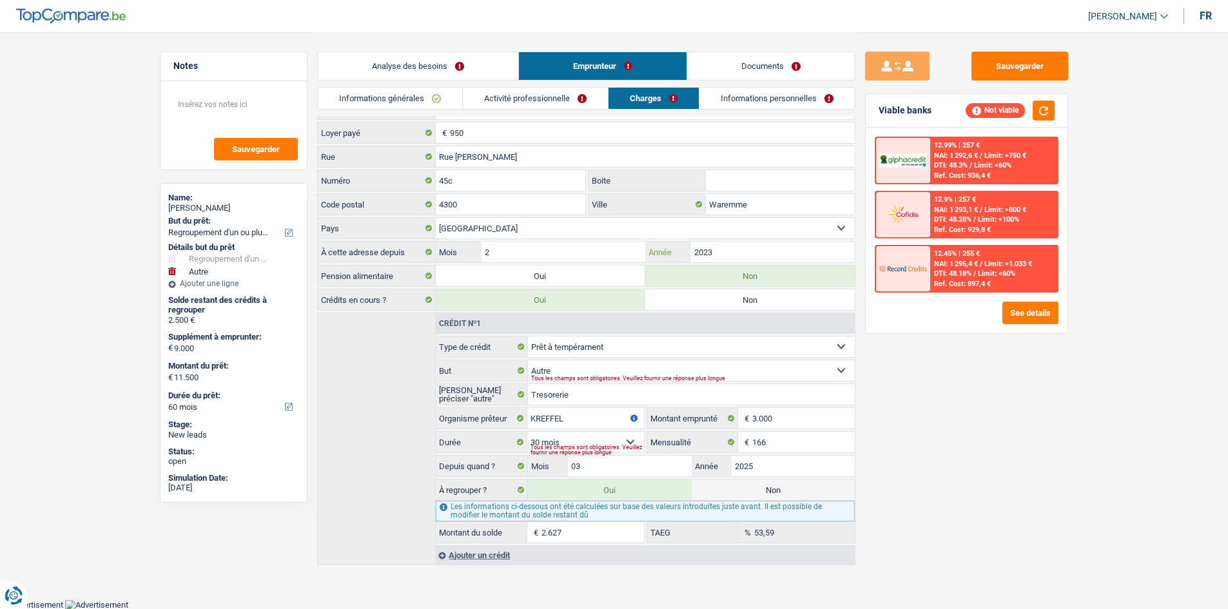
click at [724, 252] on input "2023" at bounding box center [772, 252] width 163 height 21
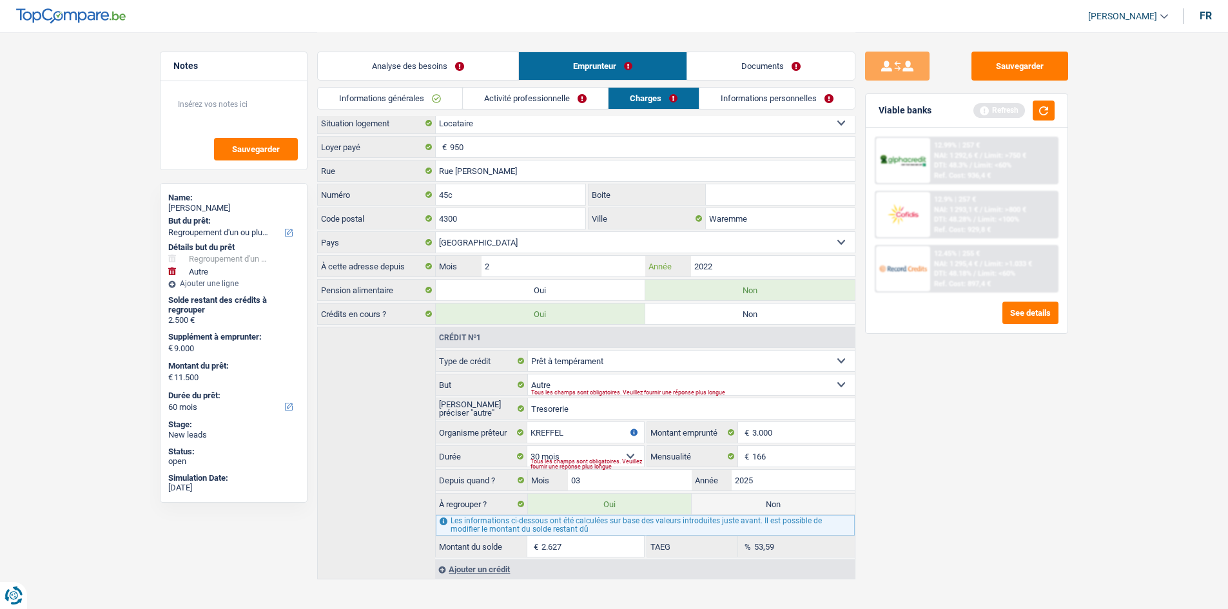
scroll to position [0, 0]
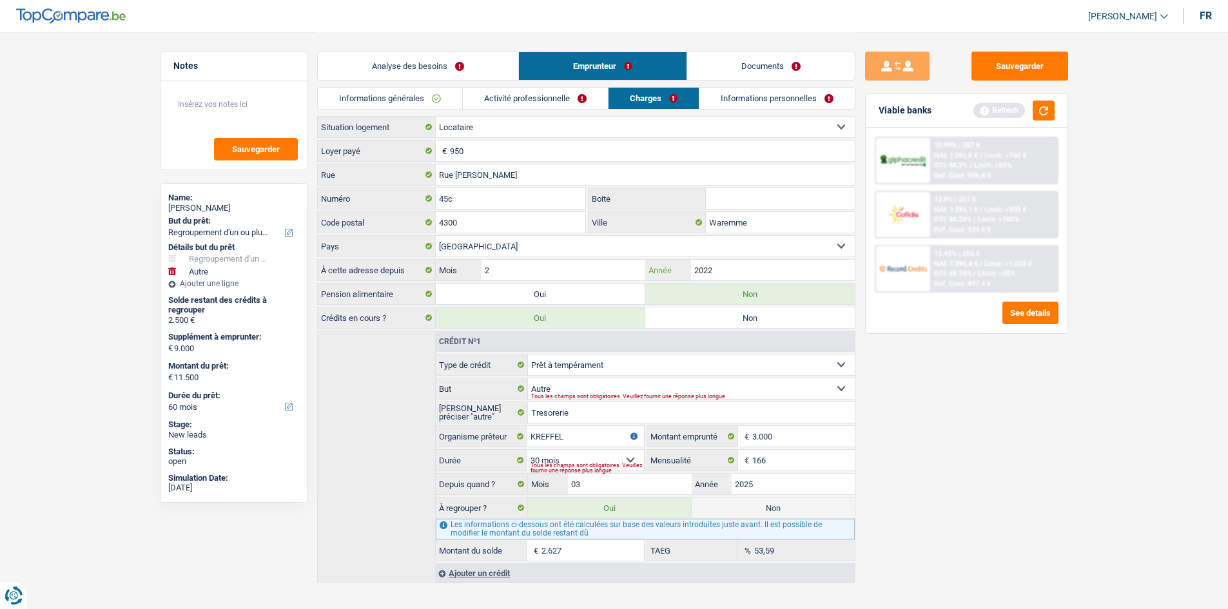
type input "2022"
click at [728, 100] on link "Informations personnelles" at bounding box center [776, 98] width 155 height 21
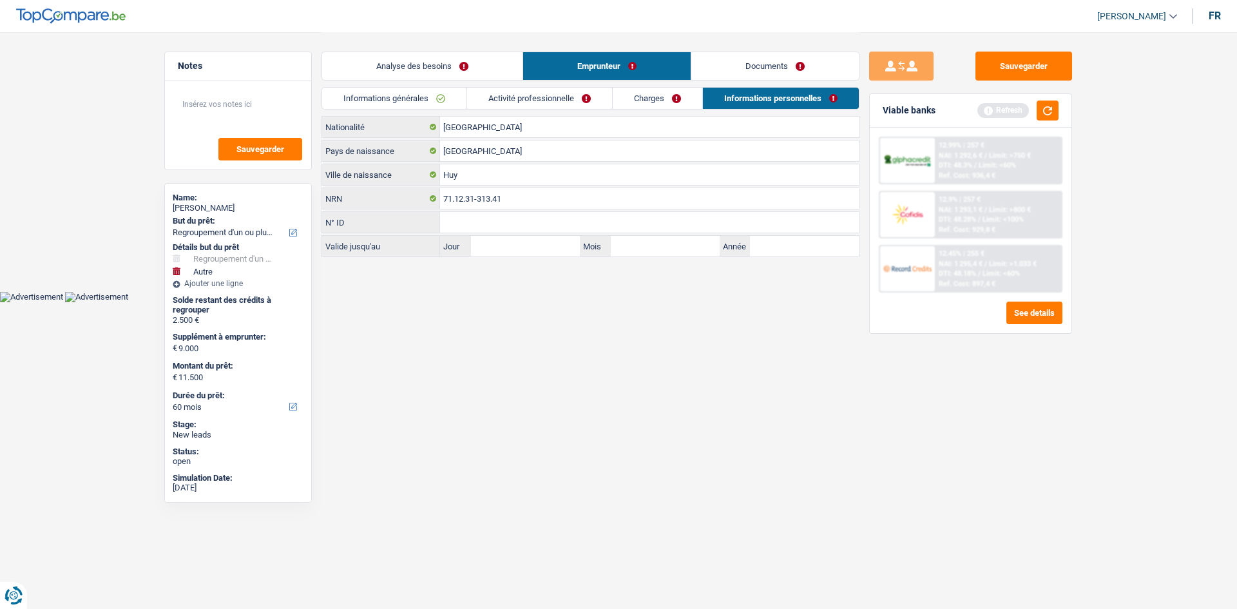
click at [655, 99] on link "Charges" at bounding box center [658, 98] width 90 height 21
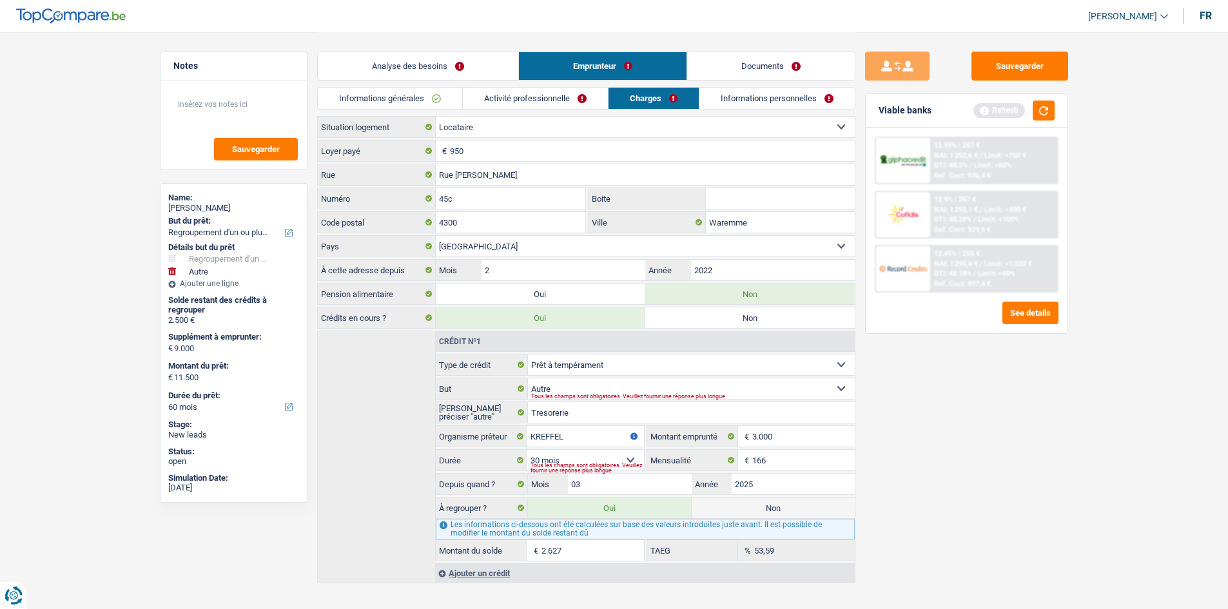
click at [733, 99] on link "Informations personnelles" at bounding box center [776, 98] width 155 height 21
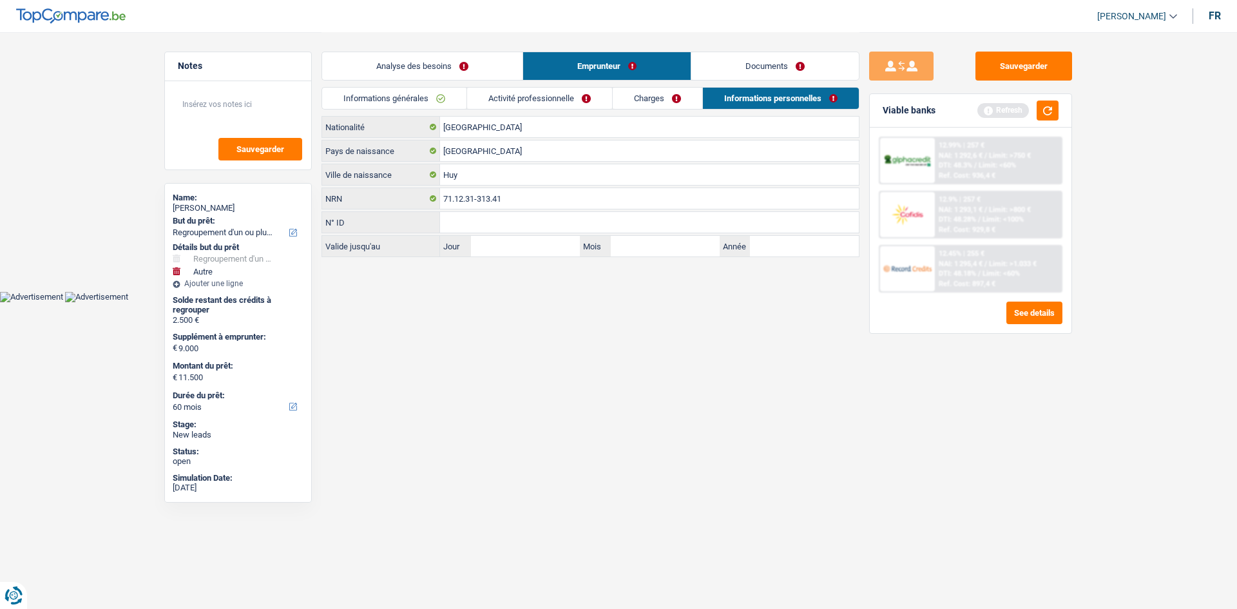
click at [595, 97] on link "Activité professionnelle" at bounding box center [539, 98] width 145 height 21
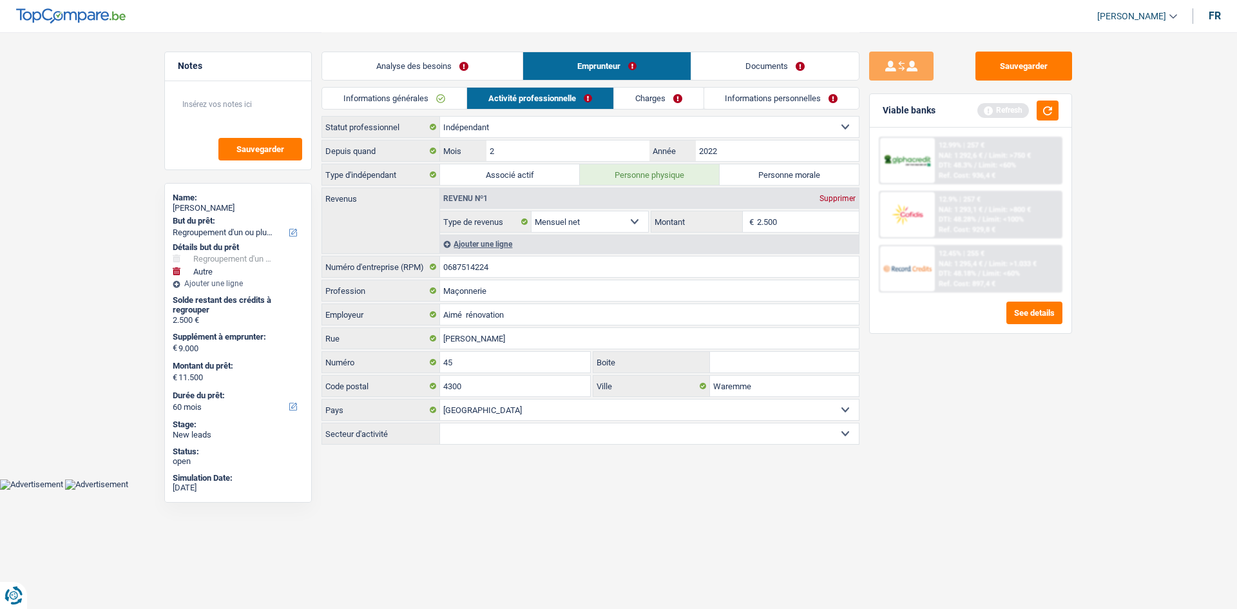
click at [461, 52] on li "Analyse des besoins" at bounding box center [422, 66] width 201 height 29
click at [459, 68] on link "Analyse des besoins" at bounding box center [422, 66] width 200 height 28
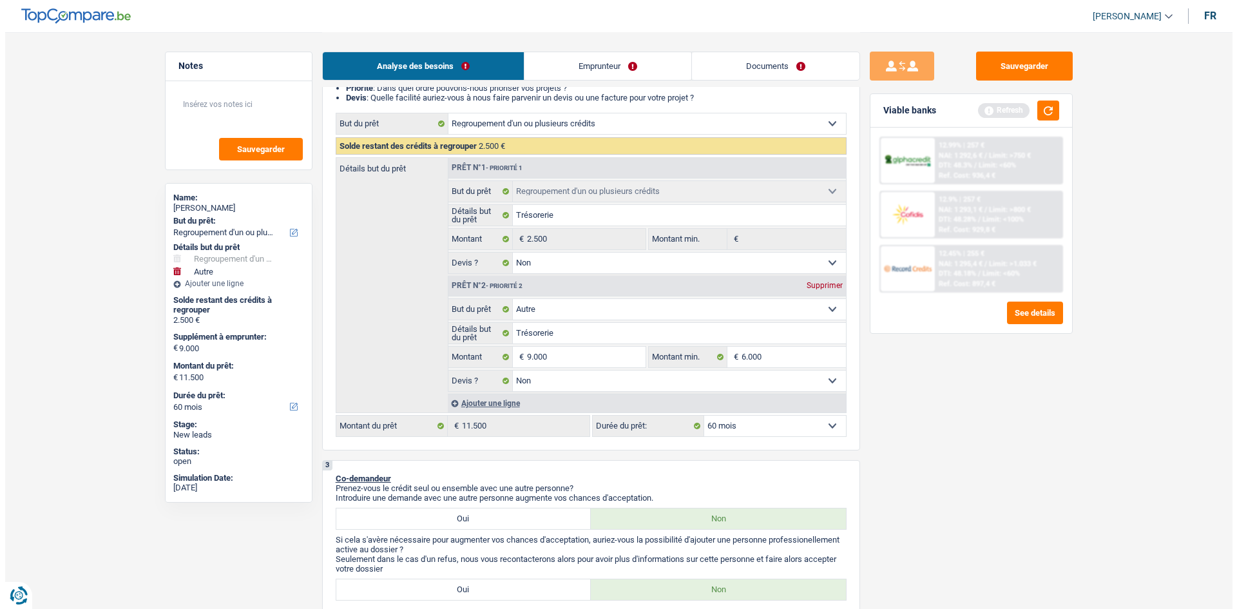
scroll to position [129, 0]
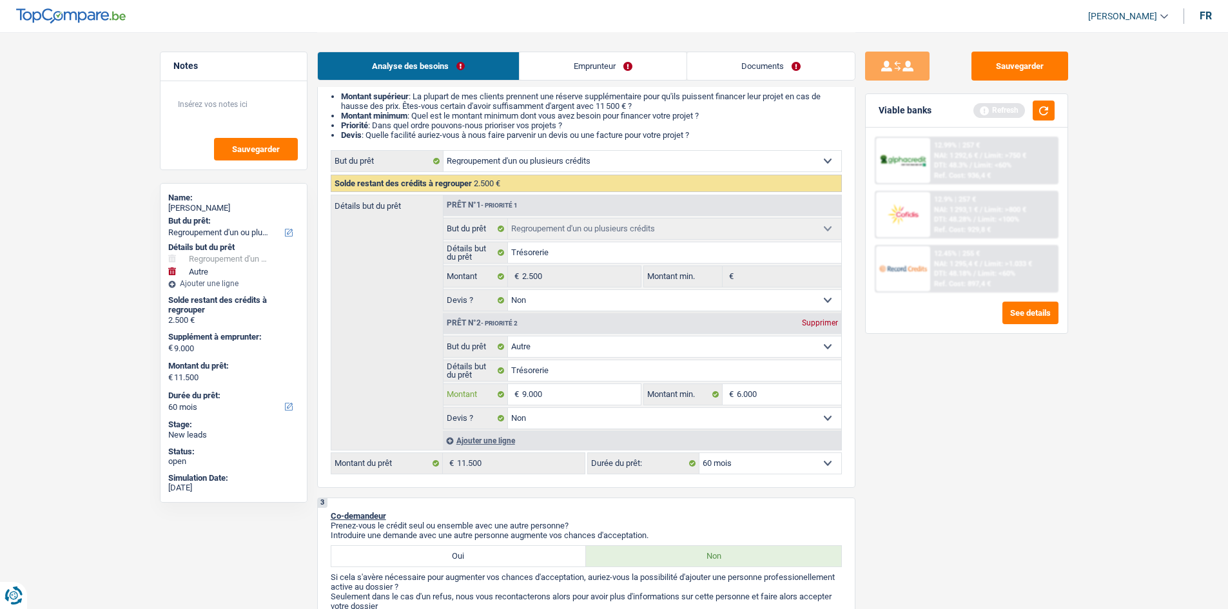
click at [528, 393] on input "9.000" at bounding box center [581, 394] width 118 height 21
type input "0"
type input "70"
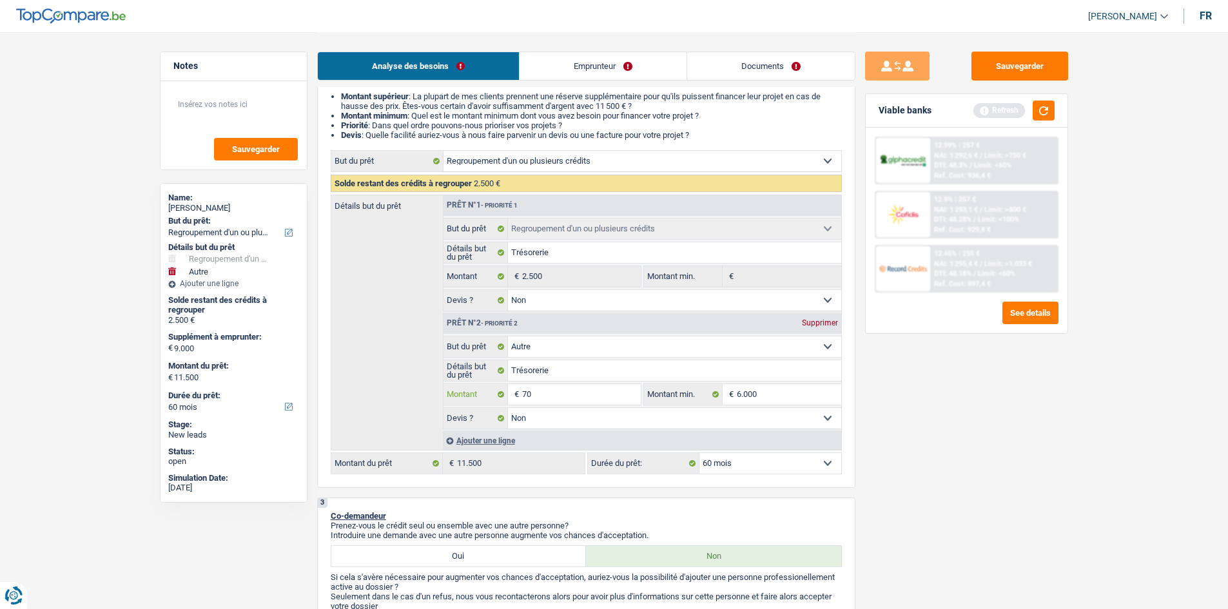
type input "700"
type input "7.000"
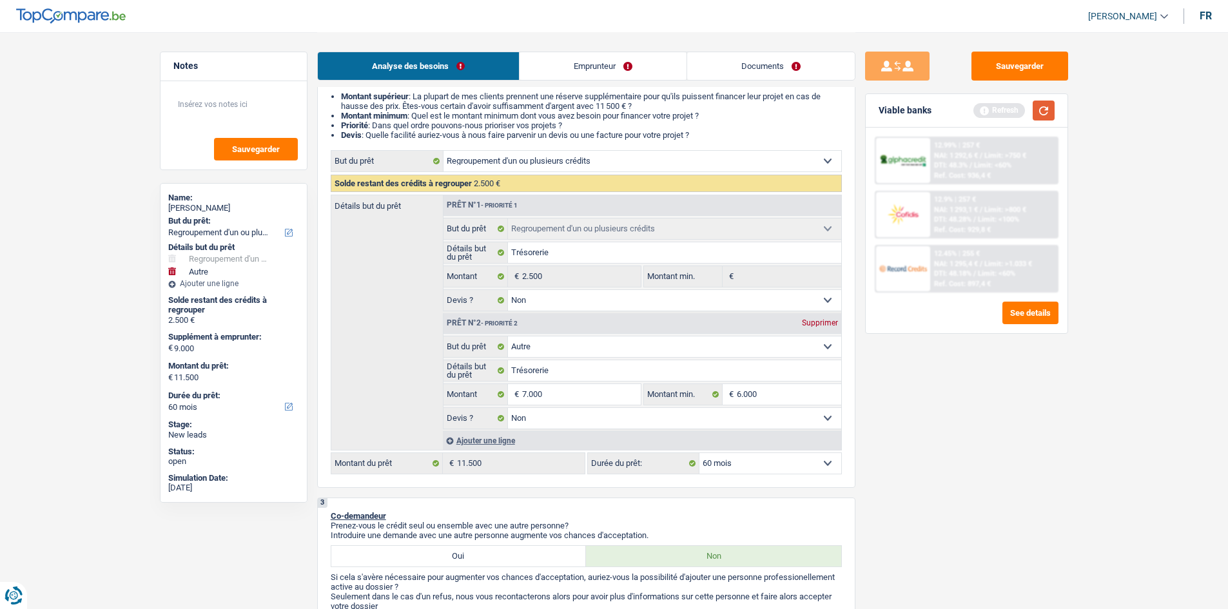
type input "7.000"
type input "9.500"
select select "48"
type input "9.500"
select select "48"
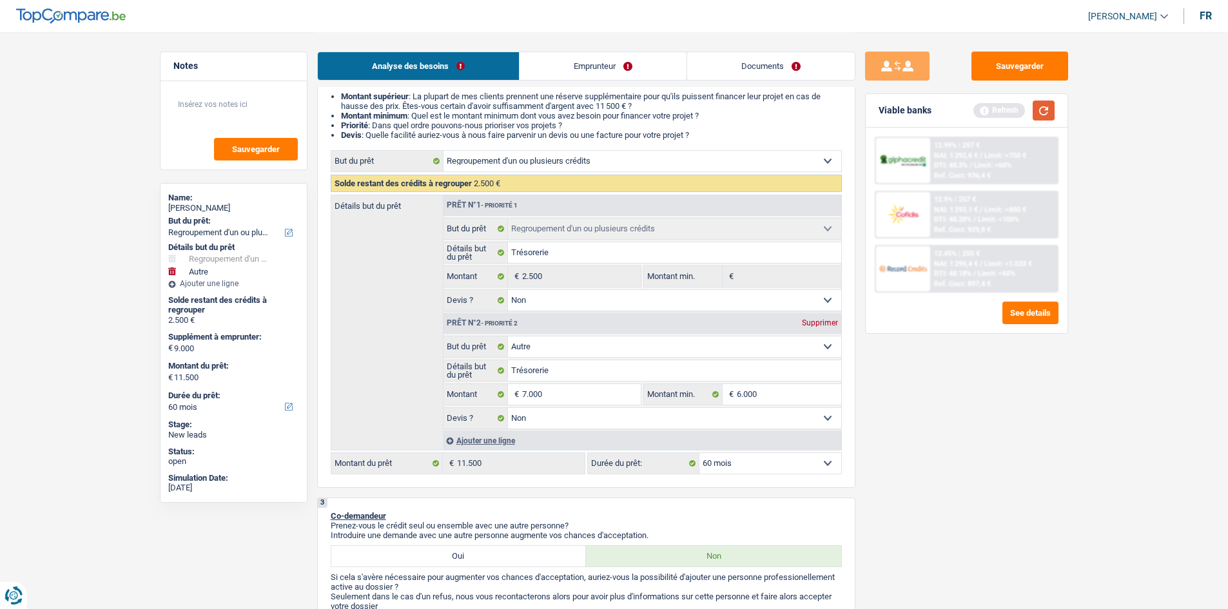
type input "9.500"
select select "48"
click at [1051, 115] on button "button" at bounding box center [1044, 111] width 22 height 20
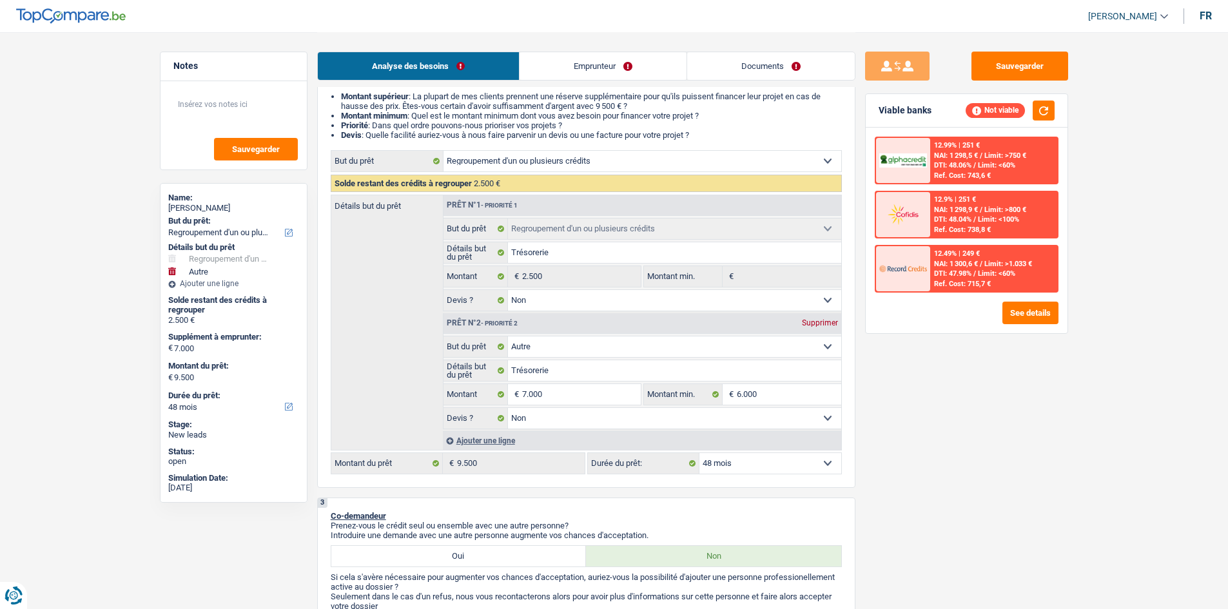
click at [976, 110] on div "Not viable" at bounding box center [994, 110] width 59 height 14
click at [969, 169] on span "DTI: 48.06%" at bounding box center [952, 165] width 37 height 8
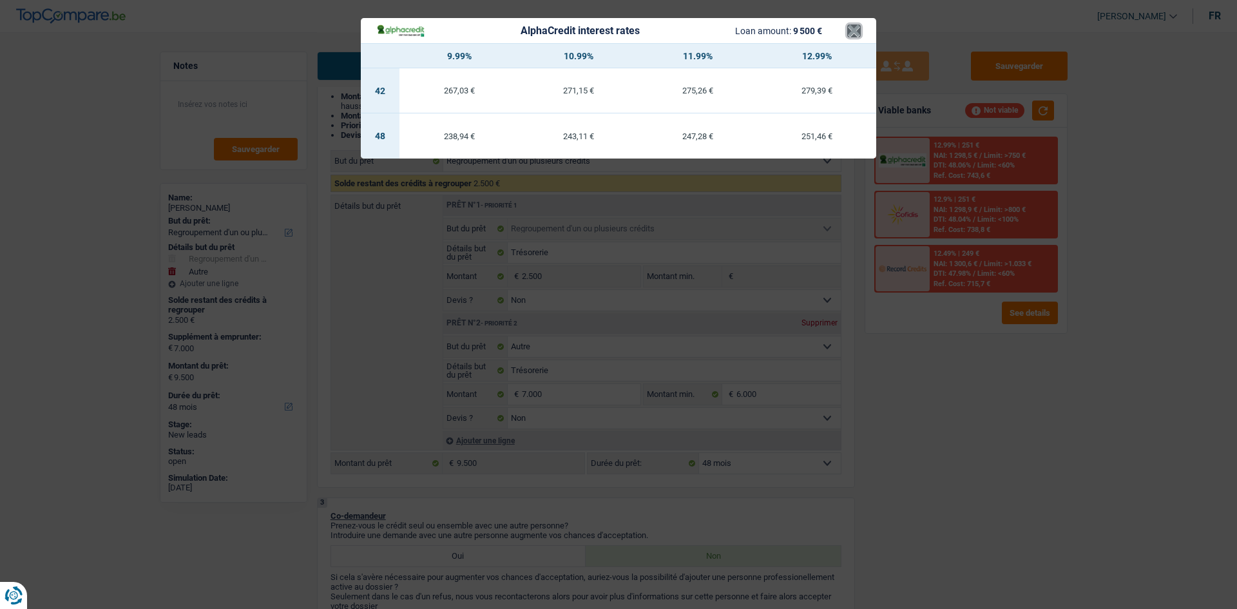
click at [858, 31] on button "×" at bounding box center [855, 30] width 14 height 13
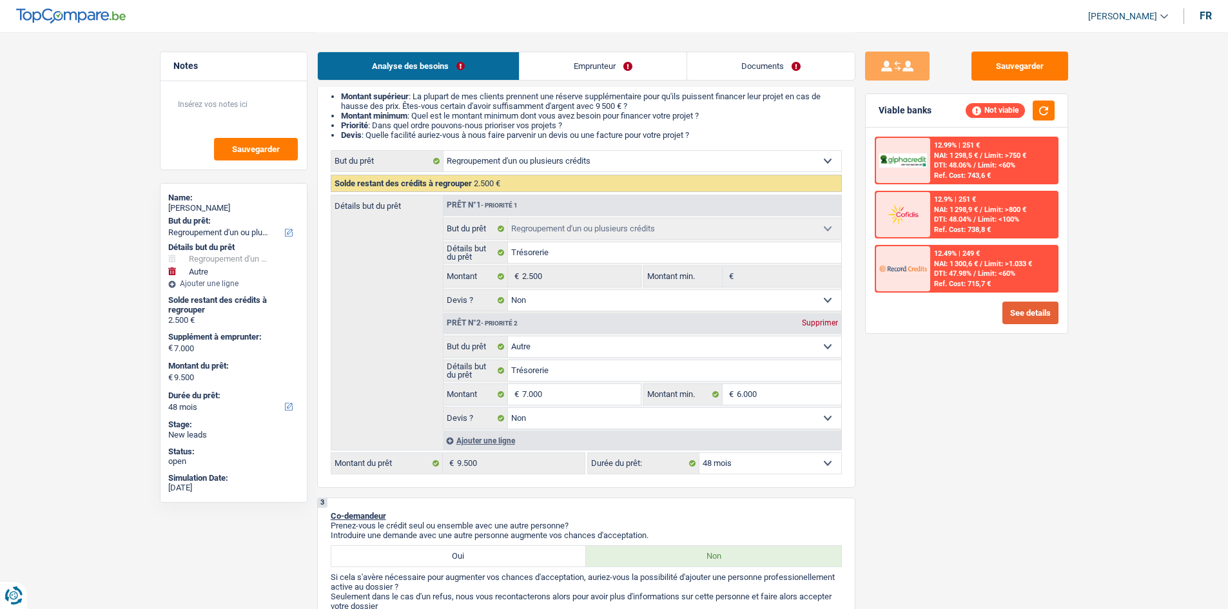
click at [1015, 304] on button "See details" at bounding box center [1030, 313] width 56 height 23
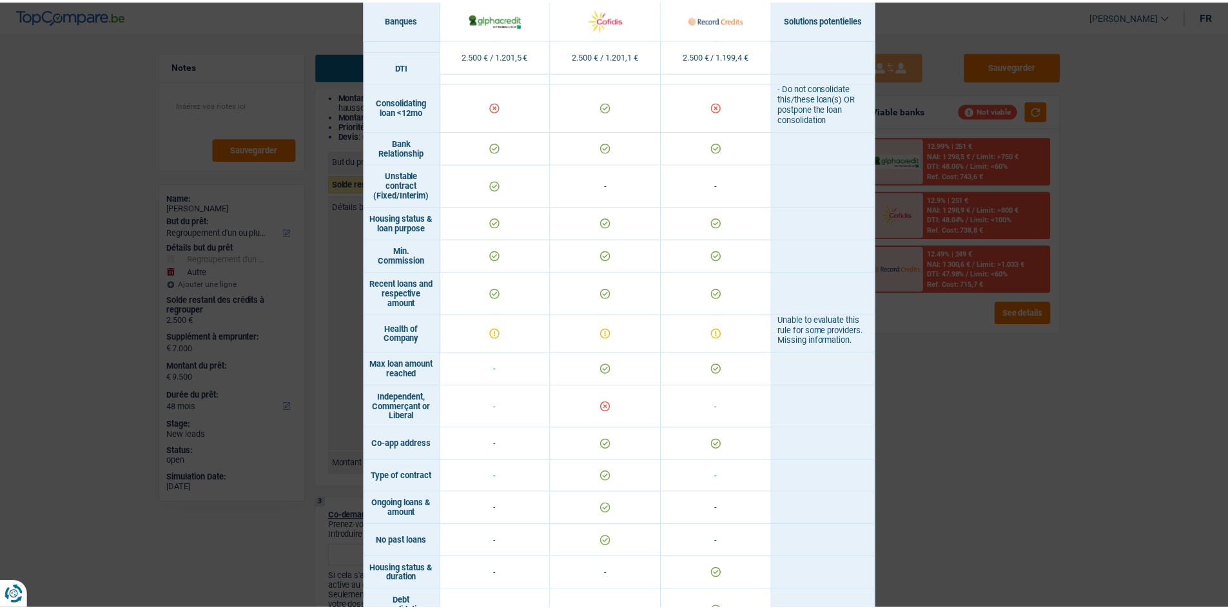
scroll to position [597, 0]
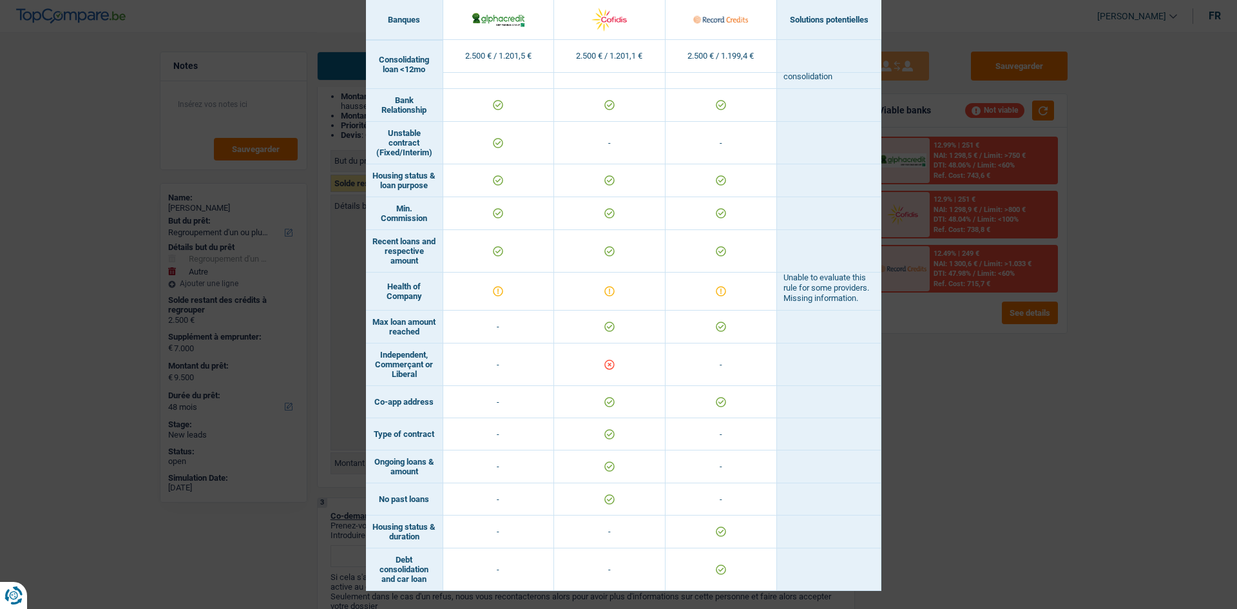
click at [970, 405] on div "Banks conditions × Banques Solutions potentielles Revenus / Charges 2.500 € / 1…" at bounding box center [618, 304] width 1237 height 609
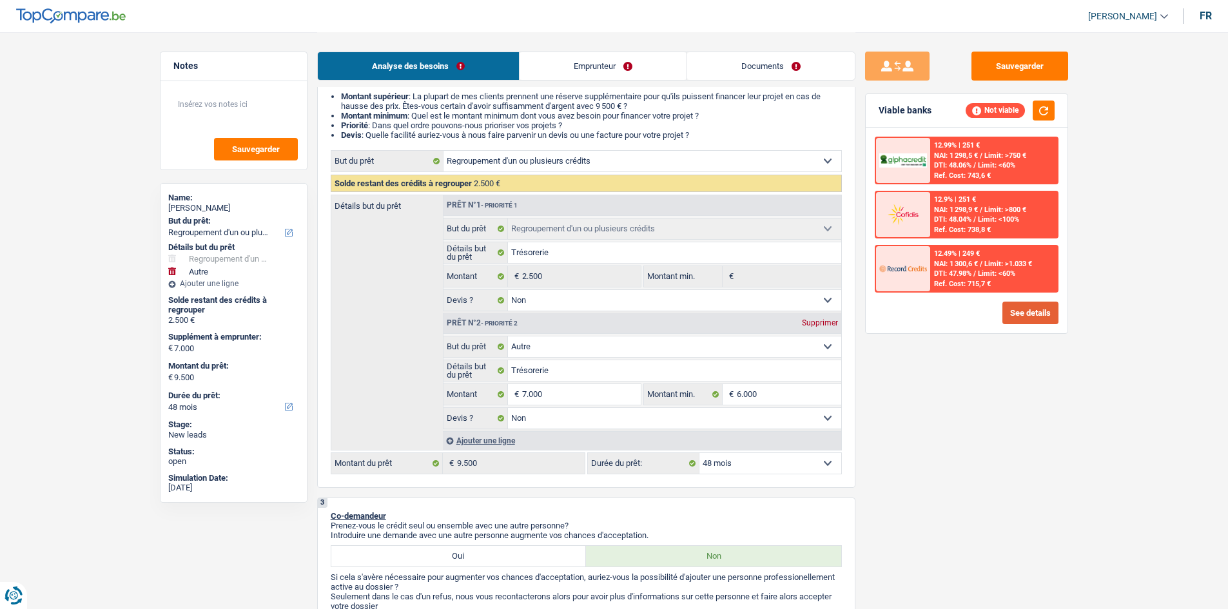
scroll to position [0, 0]
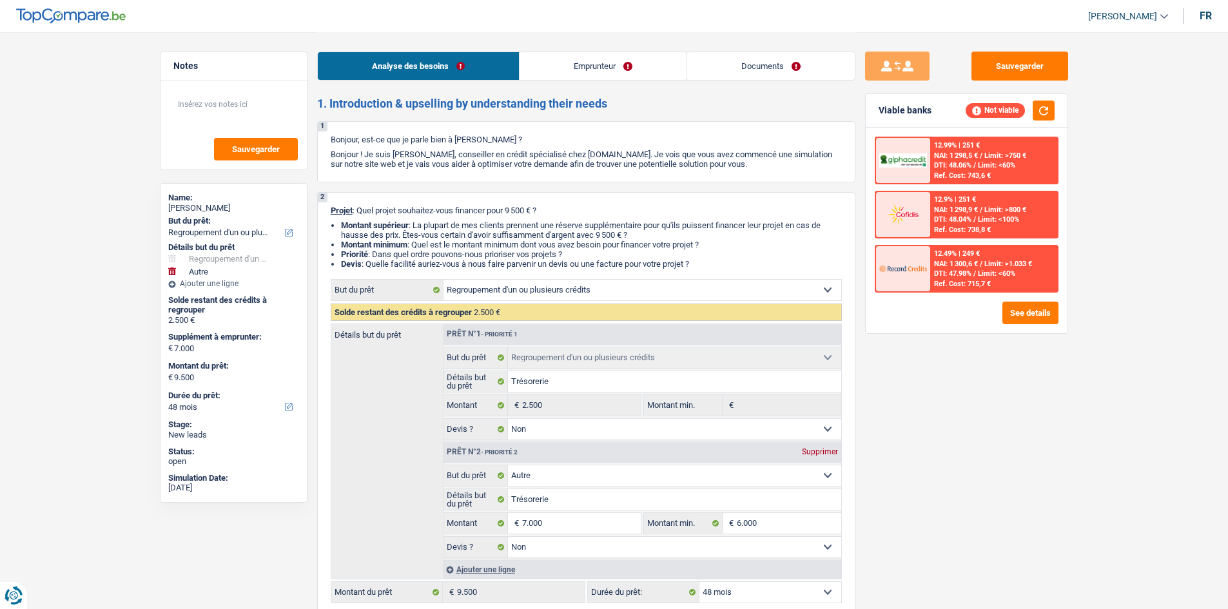
click at [635, 59] on link "Emprunteur" at bounding box center [602, 66] width 167 height 28
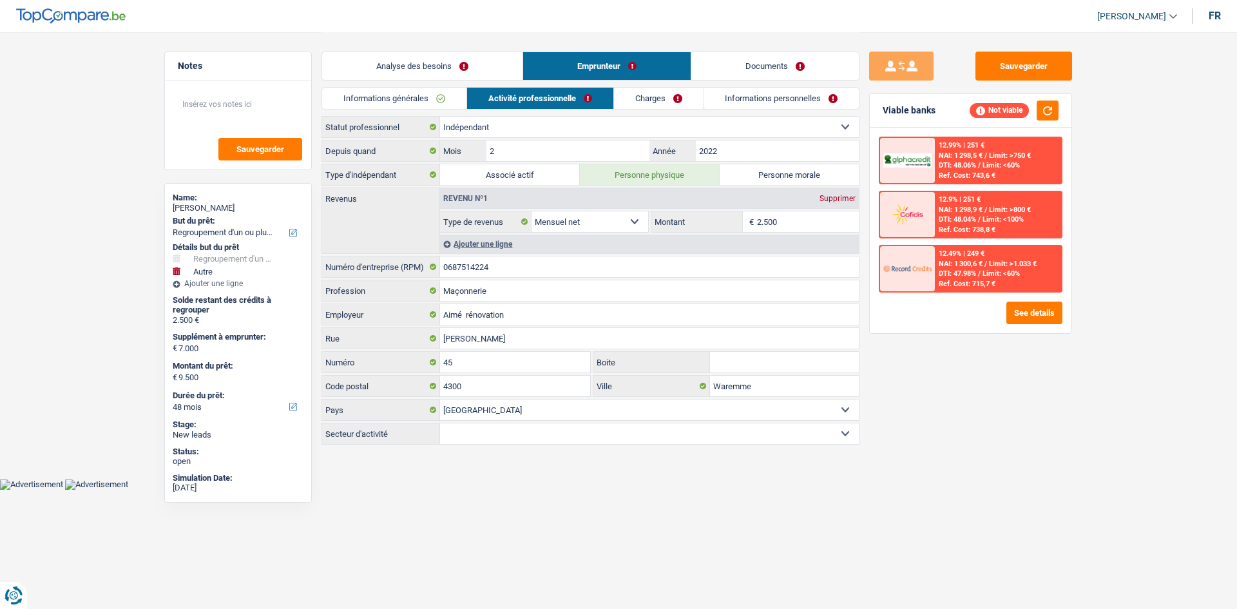
click at [686, 100] on link "Charges" at bounding box center [659, 98] width 90 height 21
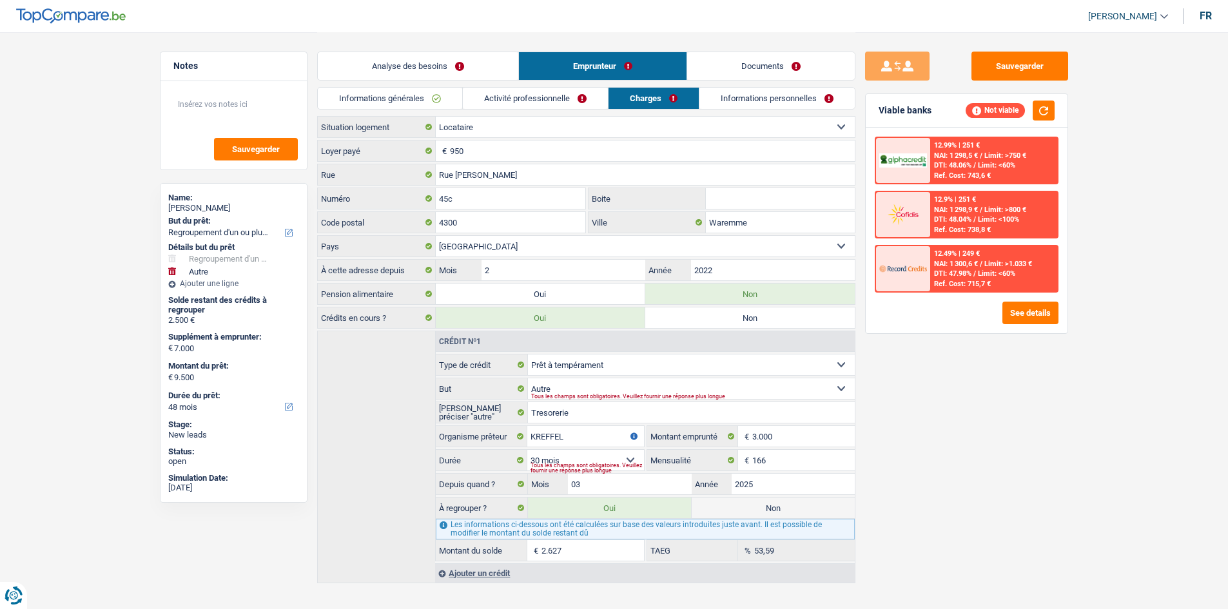
click at [739, 93] on link "Informations personnelles" at bounding box center [776, 98] width 155 height 21
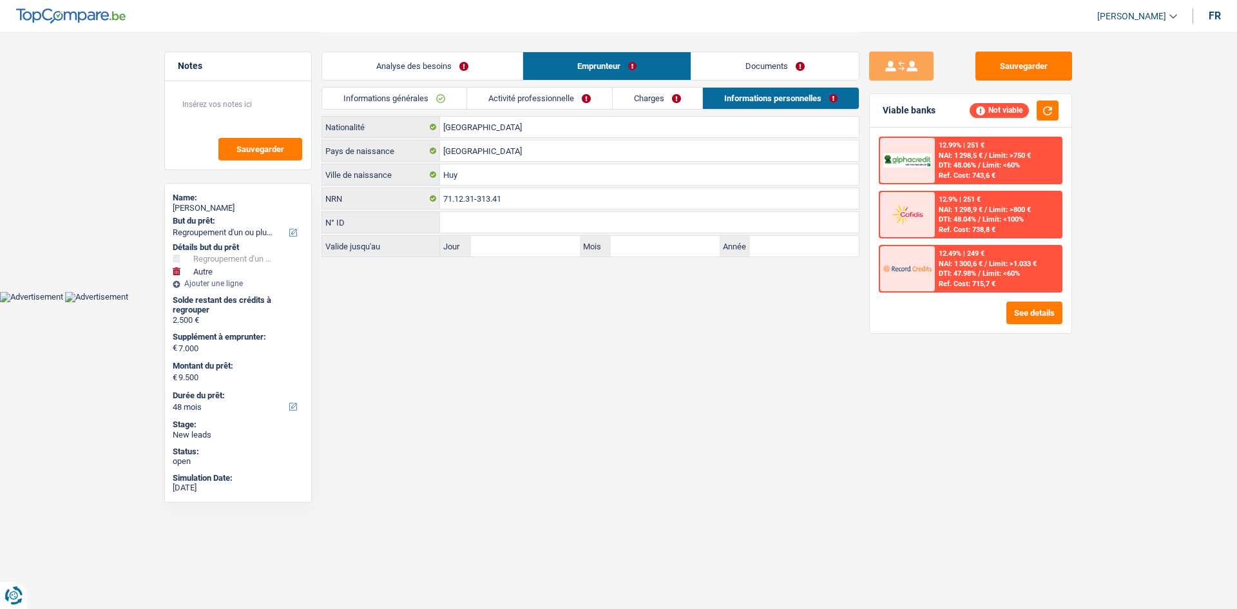
click at [541, 101] on link "Activité professionnelle" at bounding box center [539, 98] width 145 height 21
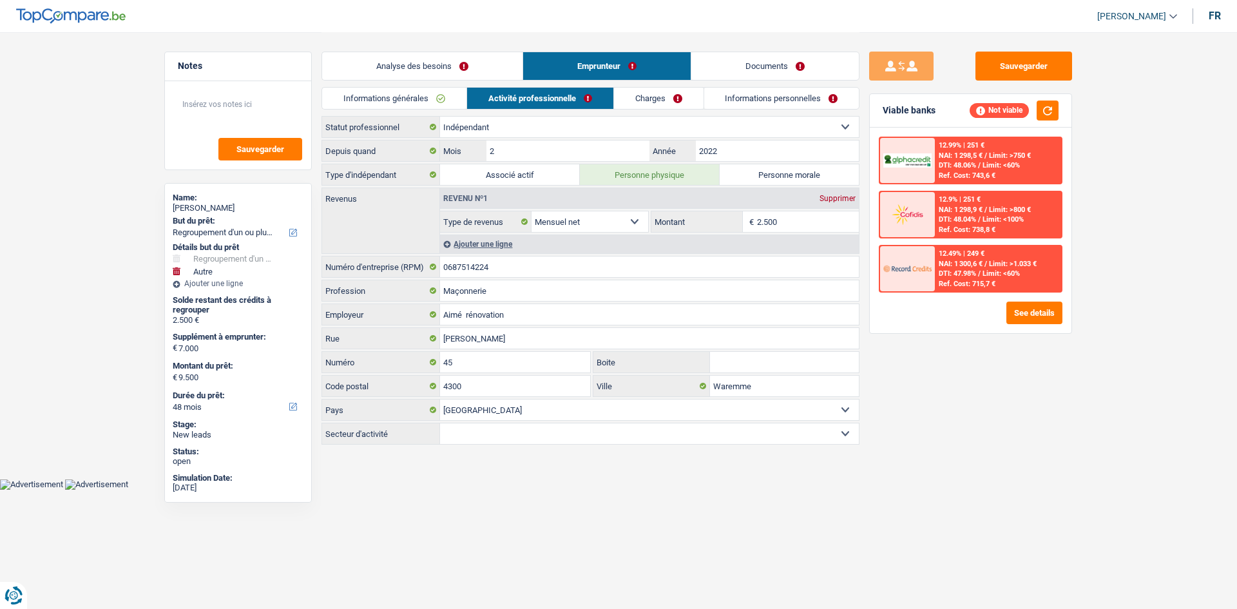
click at [640, 219] on select "Allocation d'handicap Allocations chômage Allocations familiales Chèques repas …" at bounding box center [590, 221] width 117 height 21
click at [532, 211] on select "Allocation d'handicap Allocations chômage Allocations familiales Chèques repas …" at bounding box center [590, 221] width 117 height 21
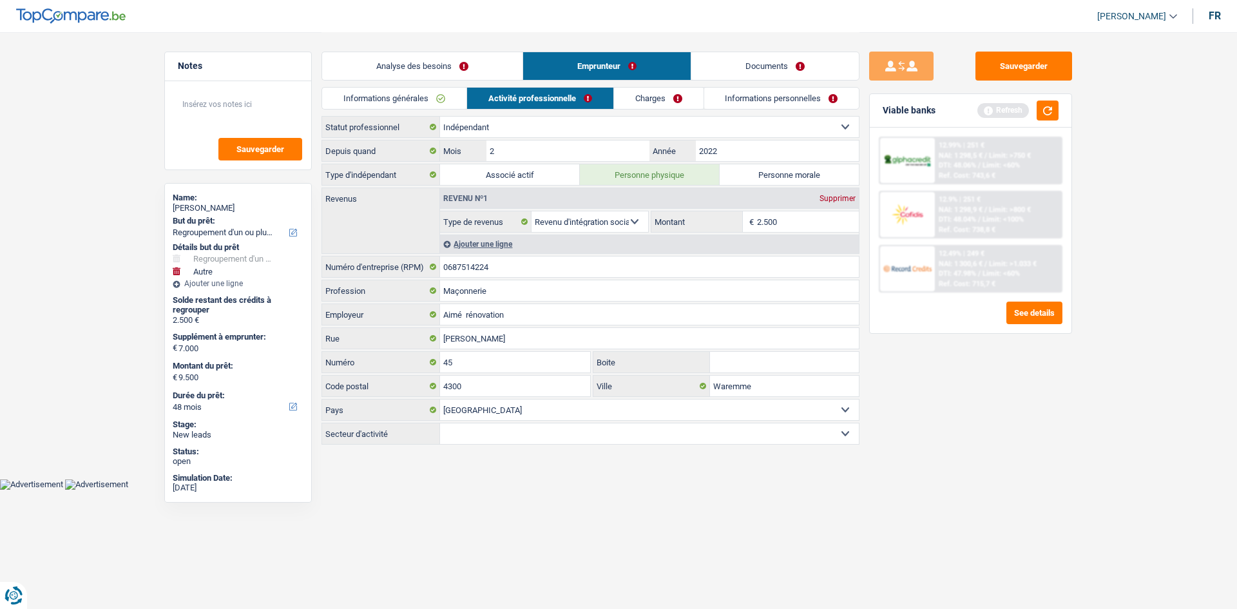
click at [628, 221] on select "Allocation d'handicap Allocations chômage Allocations familiales Chèques repas …" at bounding box center [590, 221] width 117 height 21
select select "netSalary"
click at [532, 211] on select "Allocation d'handicap Allocations chômage Allocations familiales Chèques repas …" at bounding box center [590, 221] width 117 height 21
click at [1047, 110] on button "button" at bounding box center [1048, 111] width 22 height 20
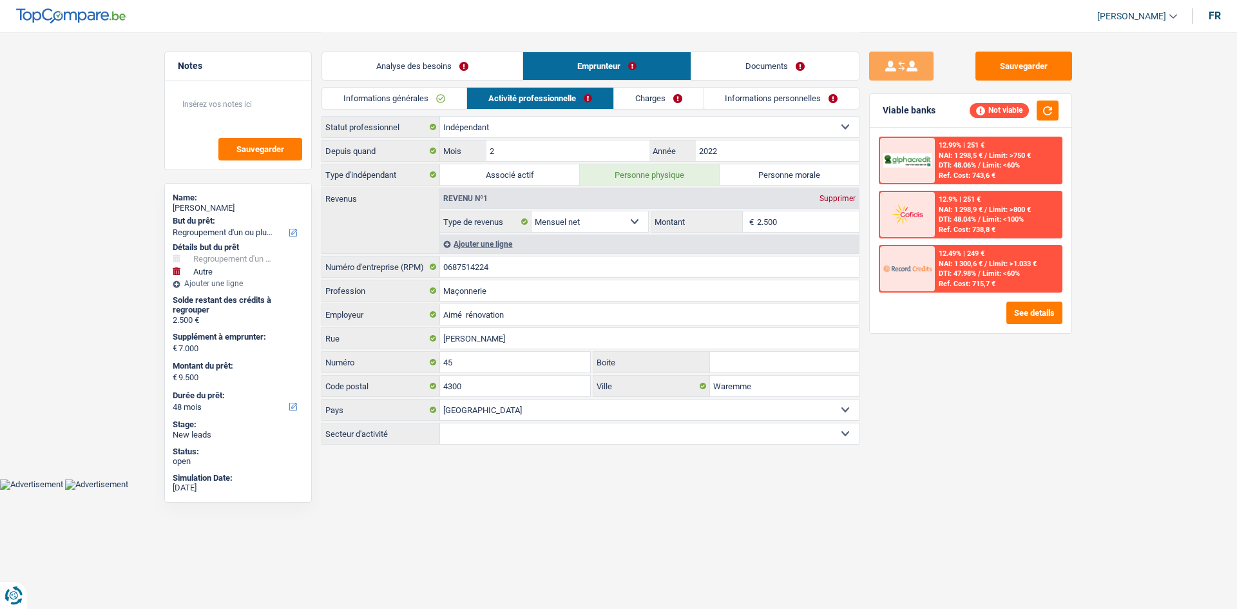
click at [447, 62] on link "Analyse des besoins" at bounding box center [422, 66] width 200 height 28
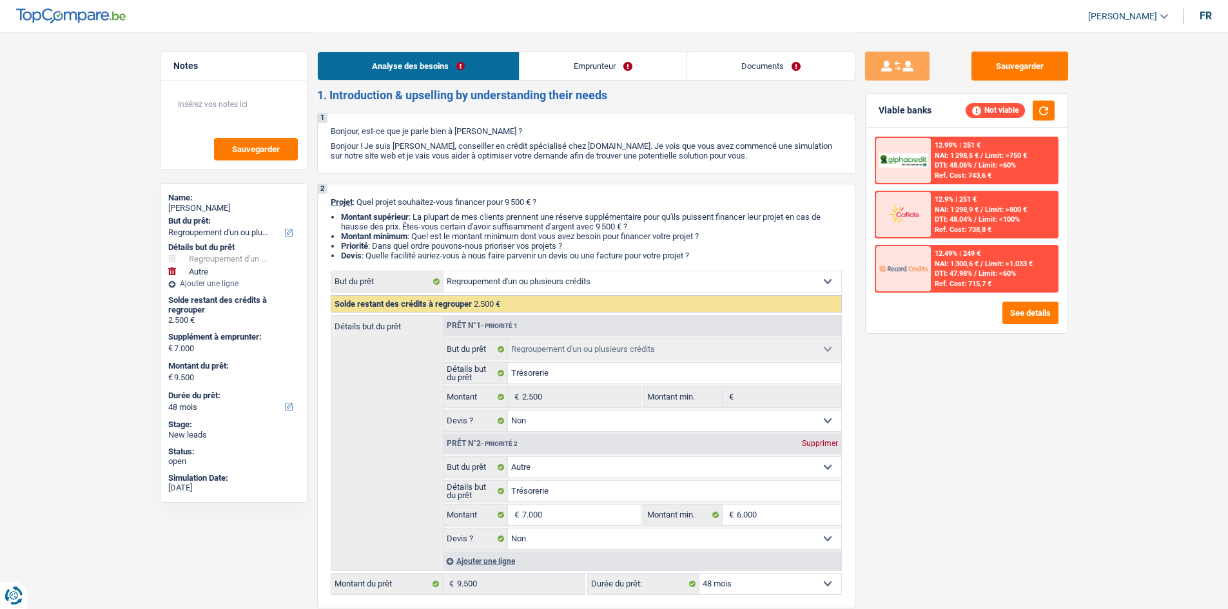
scroll to position [193, 0]
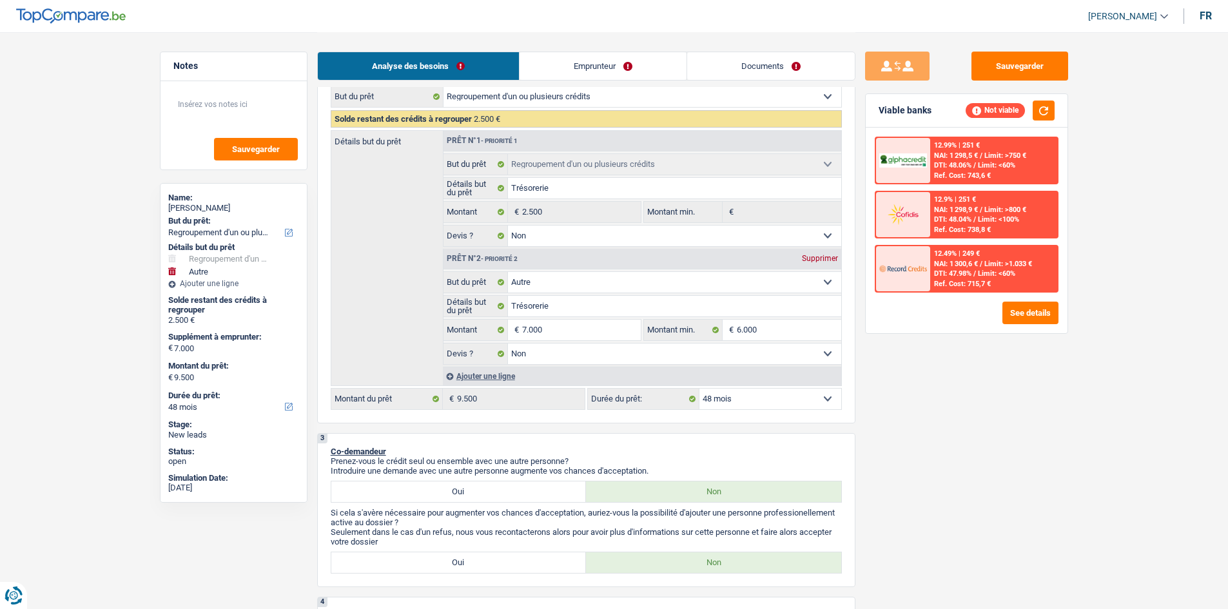
click at [805, 398] on select "12 mois 18 mois 24 mois 30 mois 36 mois 42 mois 48 mois Sélectionner une option" at bounding box center [770, 399] width 142 height 21
click at [785, 396] on select "12 mois 18 mois 24 mois 30 mois 36 mois 42 mois 48 mois Sélectionner une option" at bounding box center [770, 399] width 142 height 21
click at [684, 278] on select "Confort maison: meubles, textile, peinture, électroménager, outillage non-profe…" at bounding box center [674, 282] width 333 height 21
select select "household"
click at [508, 272] on select "Confort maison: meubles, textile, peinture, électroménager, outillage non-profe…" at bounding box center [674, 282] width 333 height 21
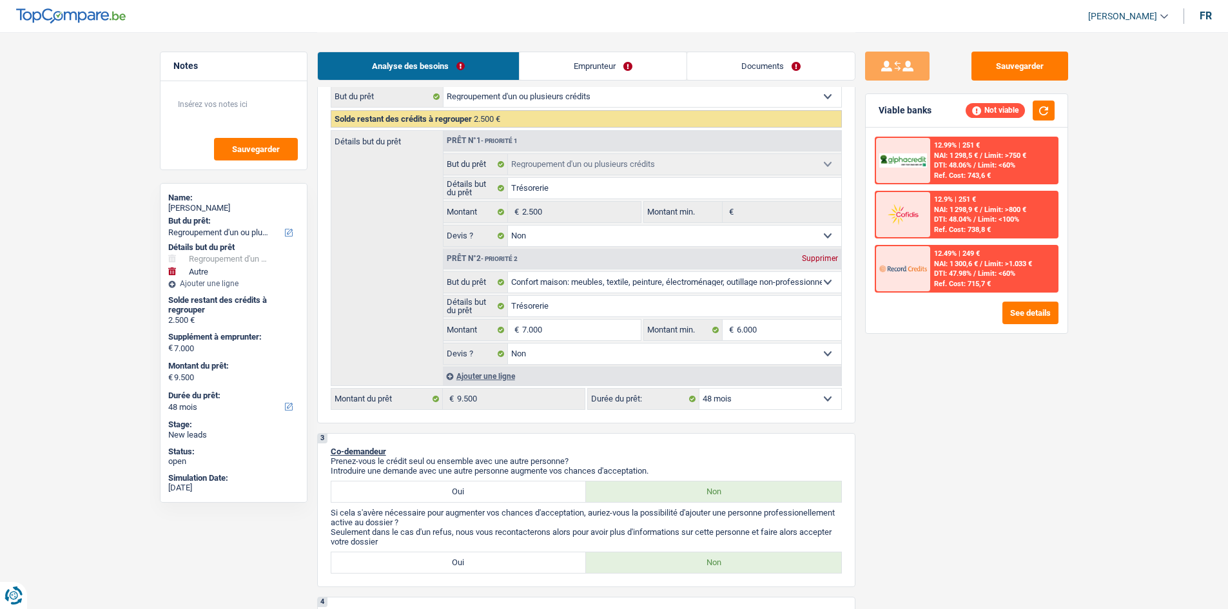
select select "household"
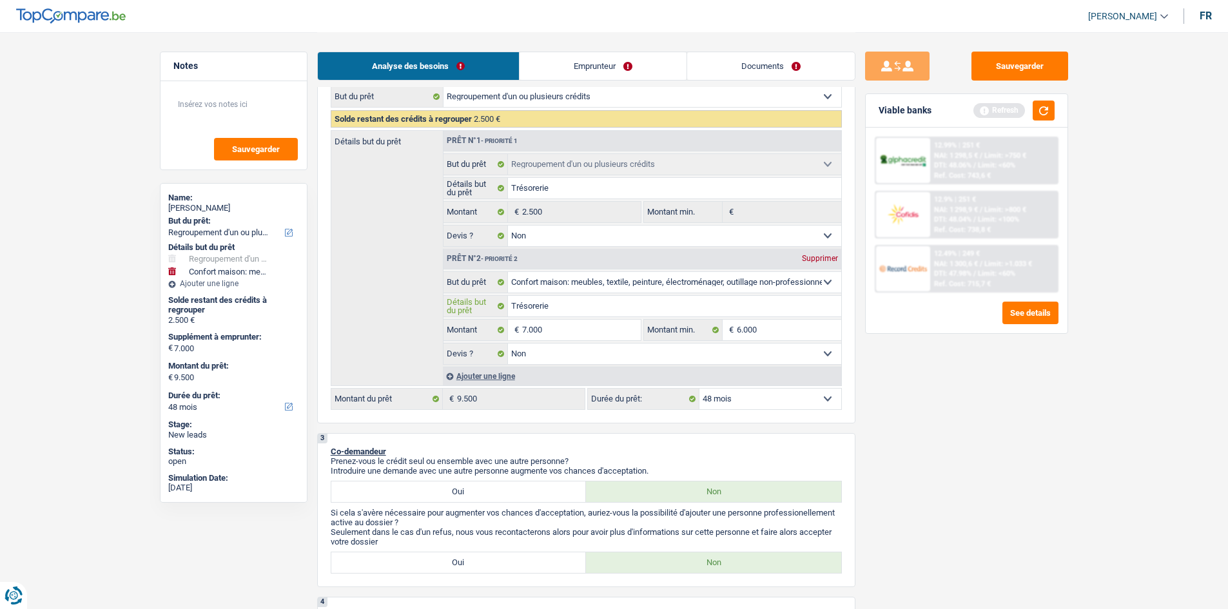
click at [616, 304] on input "Trésorerie" at bounding box center [674, 306] width 333 height 21
type input "Trésorerie"
type input "Trésoreri"
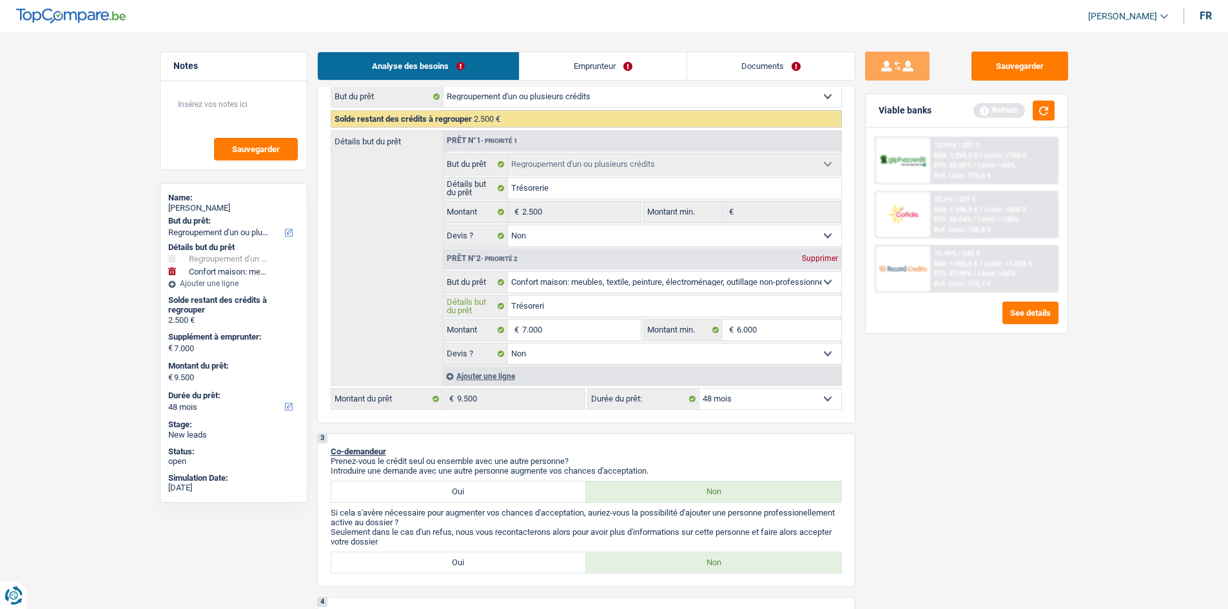
type input "Trésorer"
type input "Trésore"
type input "Trésor"
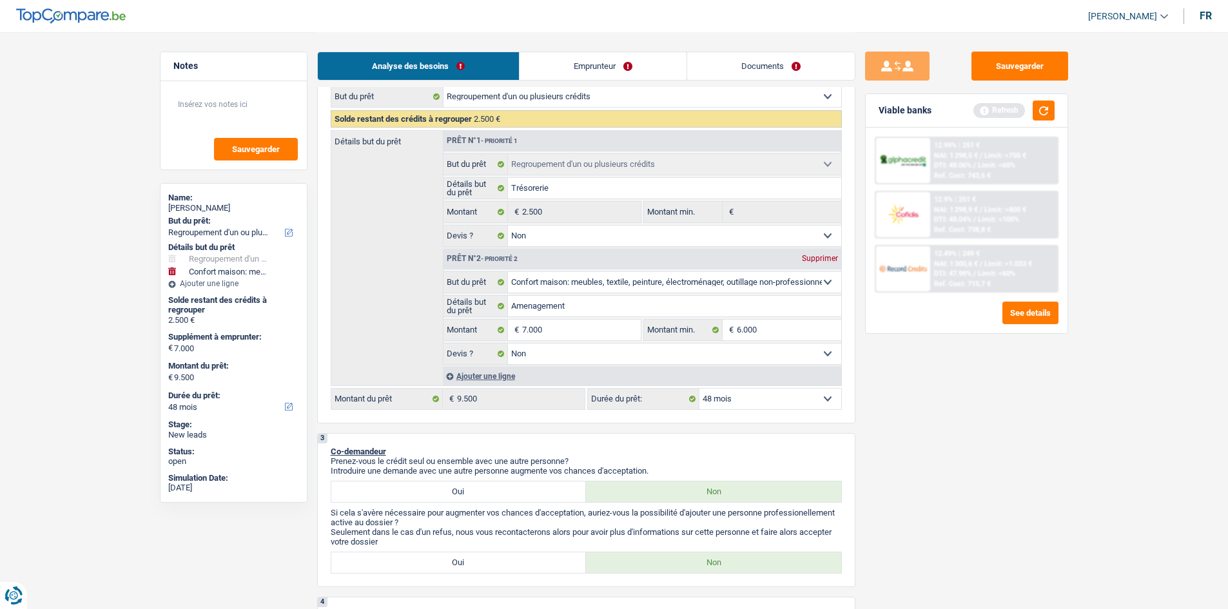
click at [754, 393] on select "12 mois 18 mois 24 mois 30 mois 36 mois 42 mois 48 mois Sélectionner une option" at bounding box center [770, 399] width 142 height 21
click at [776, 391] on select "12 mois 18 mois 24 mois 30 mois 36 mois 42 mois 48 mois Sélectionner une option" at bounding box center [770, 399] width 142 height 21
click at [941, 430] on div "Sauvegarder Viable banks Refresh 12.99% | 251 € NAI: 1 298,5 € / Limit: >750 € …" at bounding box center [966, 320] width 222 height 537
click at [751, 403] on select "12 mois 18 mois 24 mois 30 mois 36 mois 42 mois 48 mois Sélectionner une option" at bounding box center [770, 399] width 142 height 21
click at [699, 389] on select "12 mois 18 mois 24 mois 30 mois 36 mois 42 mois 48 mois Sélectionner une option" at bounding box center [770, 399] width 142 height 21
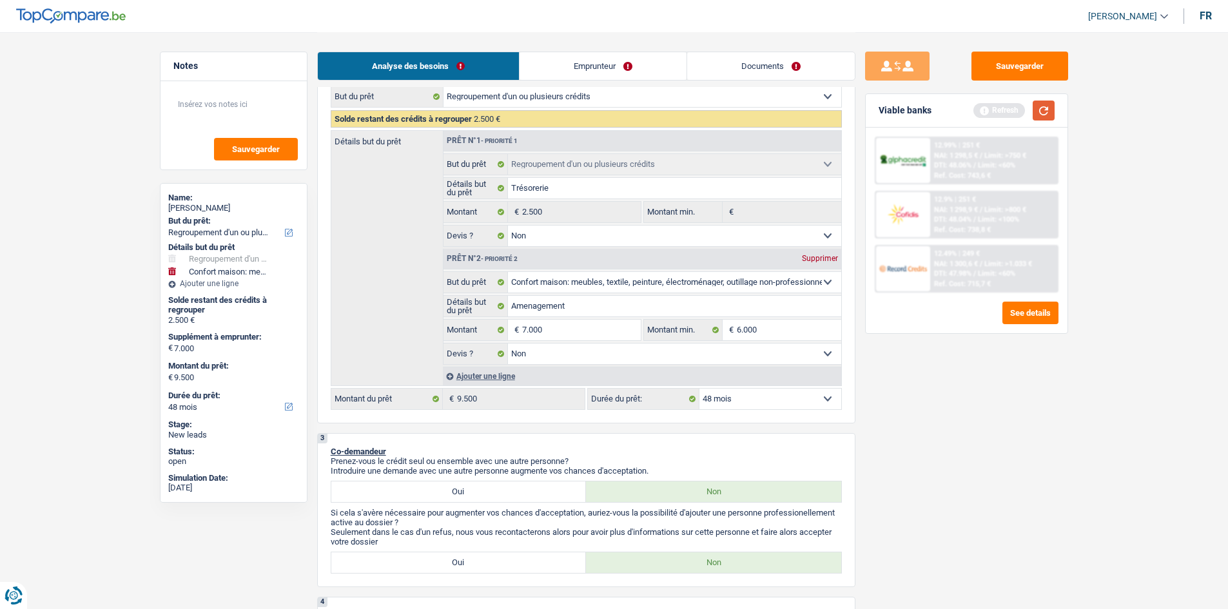
click at [1050, 108] on button "button" at bounding box center [1044, 111] width 22 height 20
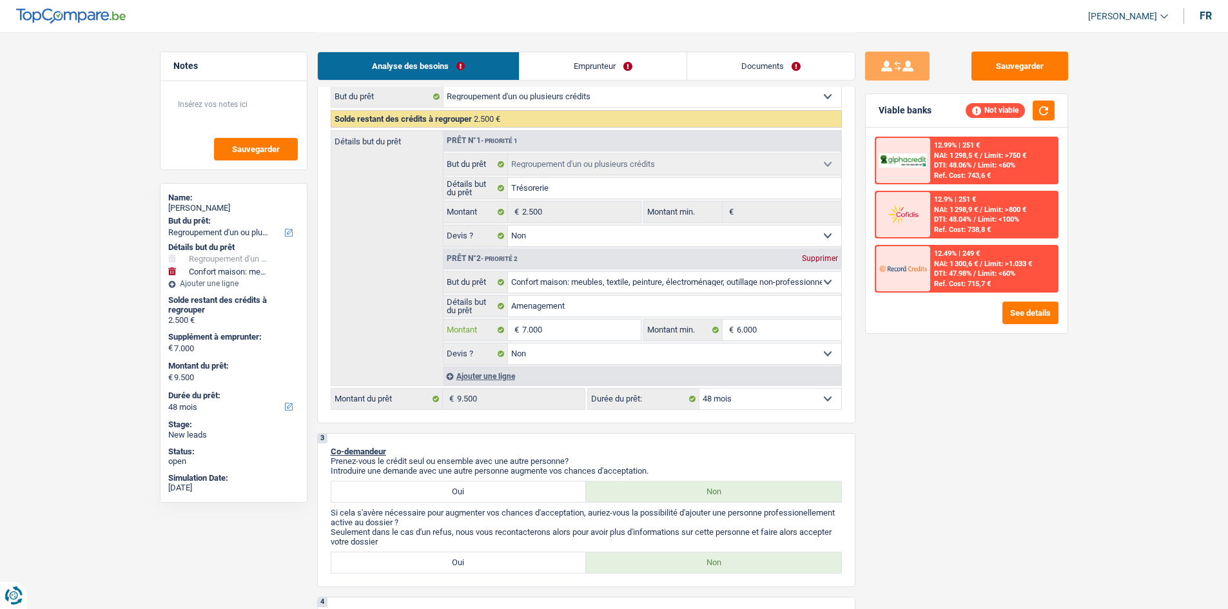
click at [585, 327] on input "7.000" at bounding box center [581, 330] width 118 height 21
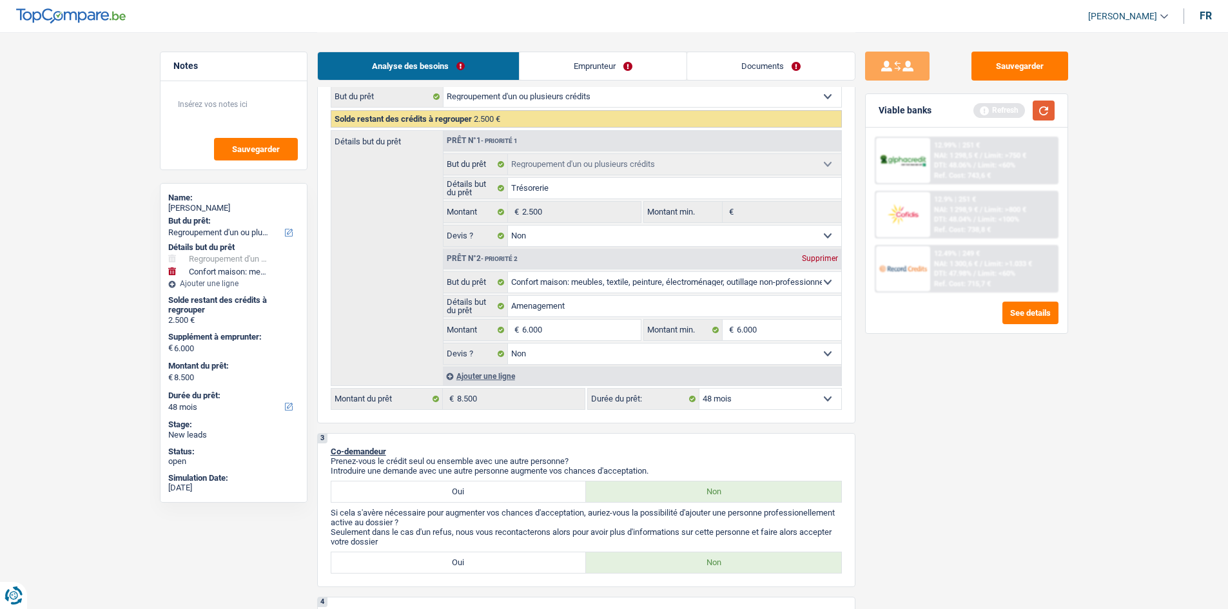
click at [1042, 115] on button "button" at bounding box center [1044, 111] width 22 height 20
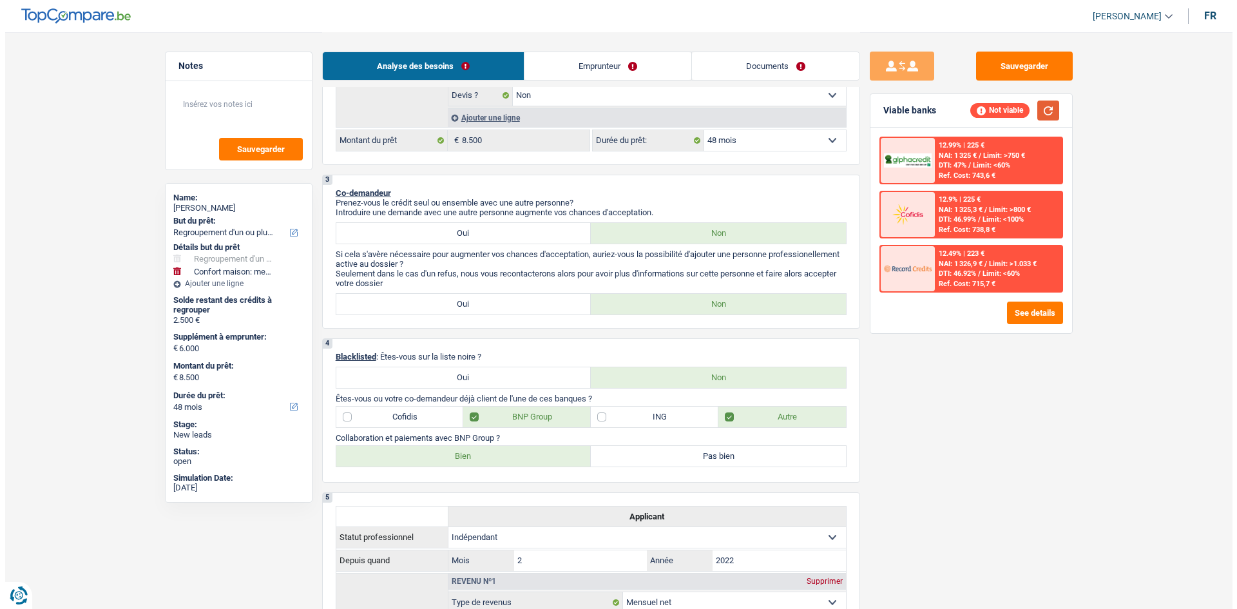
scroll to position [297, 0]
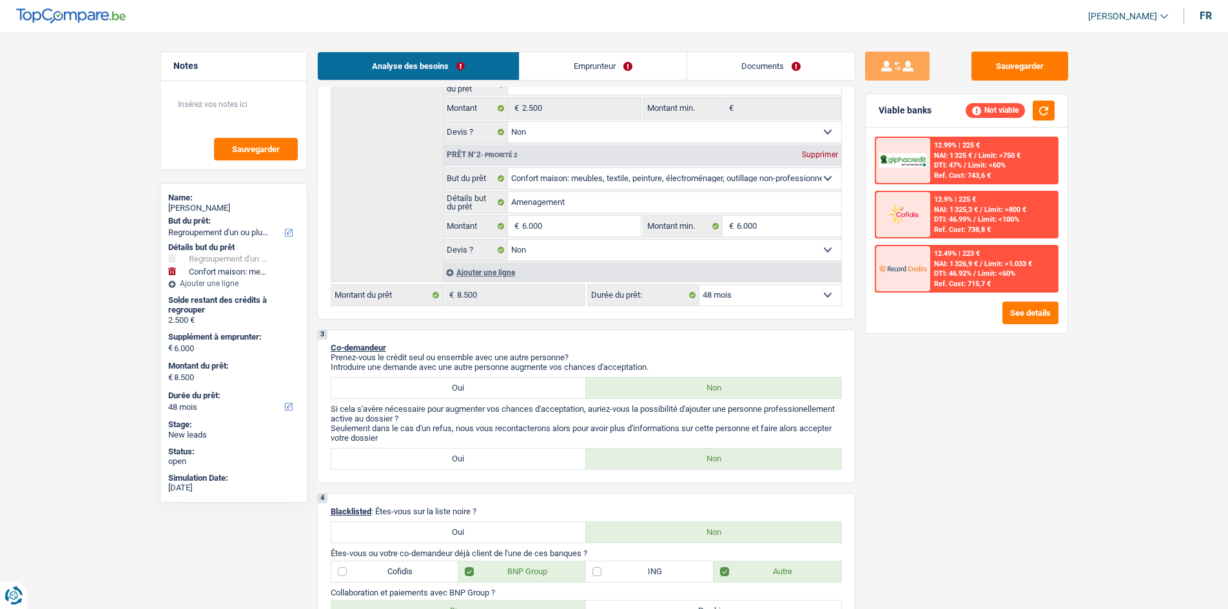
click at [793, 295] on select "12 mois 18 mois 24 mois 30 mois 36 mois 42 mois 48 mois Sélectionner une option" at bounding box center [770, 295] width 142 height 21
click at [794, 295] on select "12 mois 18 mois 24 mois 30 mois 36 mois 42 mois 48 mois Sélectionner une option" at bounding box center [770, 295] width 142 height 21
click at [728, 175] on select "Confort maison: meubles, textile, peinture, électroménager, outillage non-profe…" at bounding box center [674, 178] width 333 height 21
click at [508, 168] on select "Confort maison: meubles, textile, peinture, électroménager, outillage non-profe…" at bounding box center [674, 178] width 333 height 21
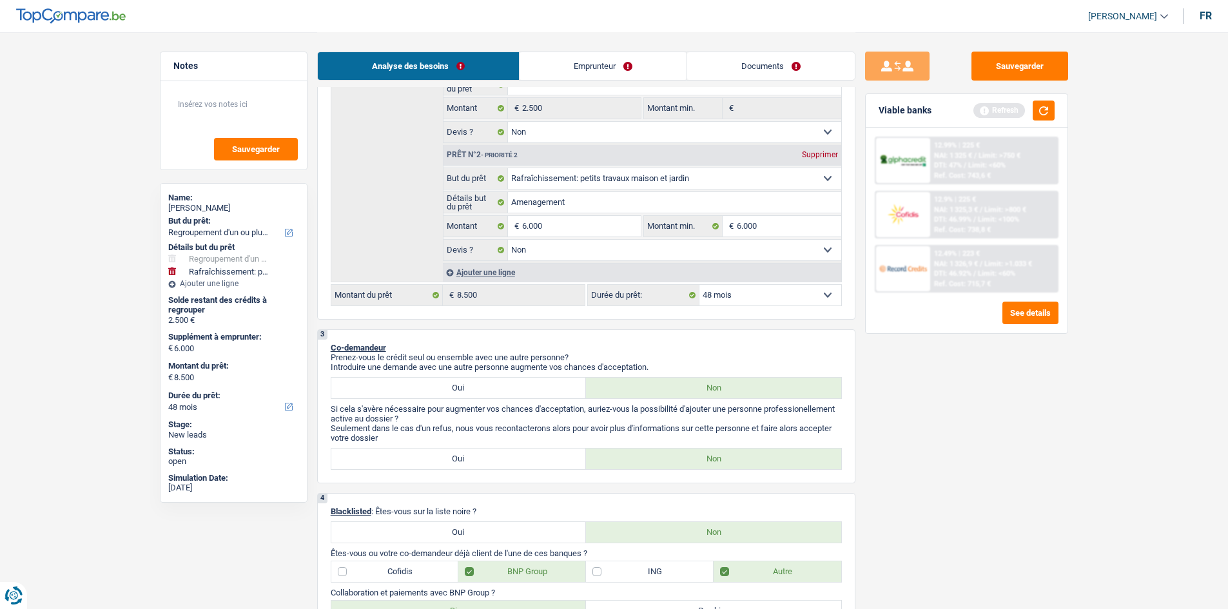
click at [789, 299] on select "12 mois 18 mois 24 mois 30 mois 36 mois 42 mois 48 mois Sélectionner une option" at bounding box center [770, 295] width 142 height 21
click at [788, 291] on select "12 mois 18 mois 24 mois 30 mois 36 mois 42 mois 48 mois Sélectionner une option" at bounding box center [770, 295] width 142 height 21
click at [708, 180] on select "Confort maison: meubles, textile, peinture, électroménager, outillage non-profe…" at bounding box center [674, 178] width 333 height 21
click at [899, 397] on div "Sauvegarder Viable banks Refresh 12.99% | 225 € NAI: 1 325 € / Limit: >750 € DT…" at bounding box center [966, 320] width 222 height 537
click at [1025, 311] on button "See details" at bounding box center [1030, 313] width 56 height 23
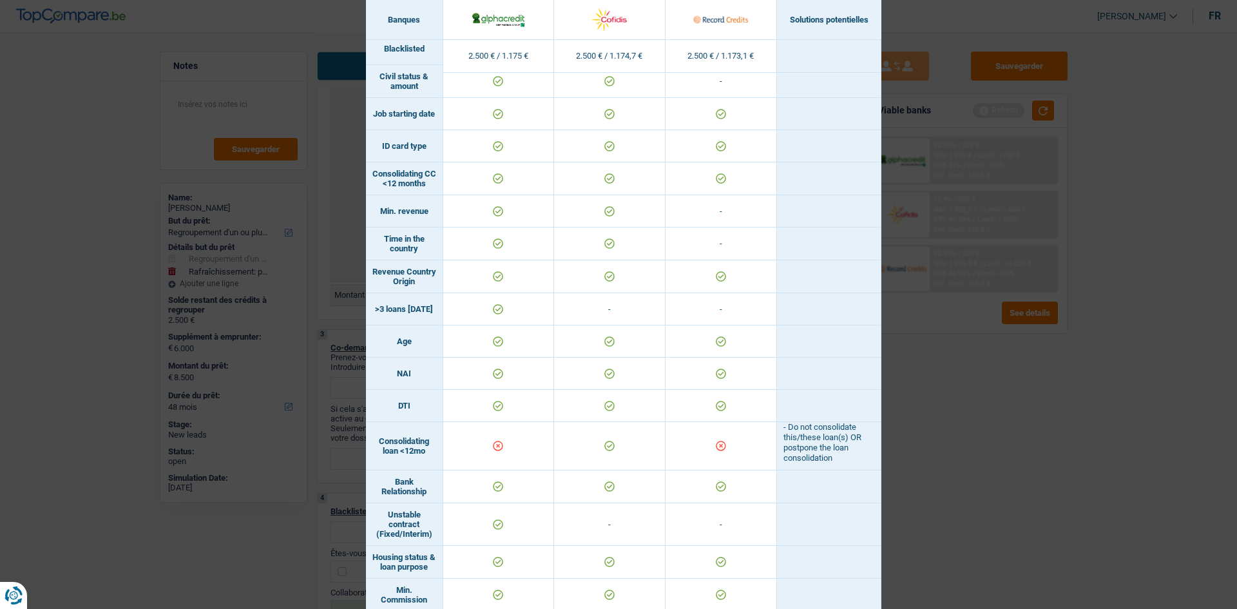
scroll to position [0, 0]
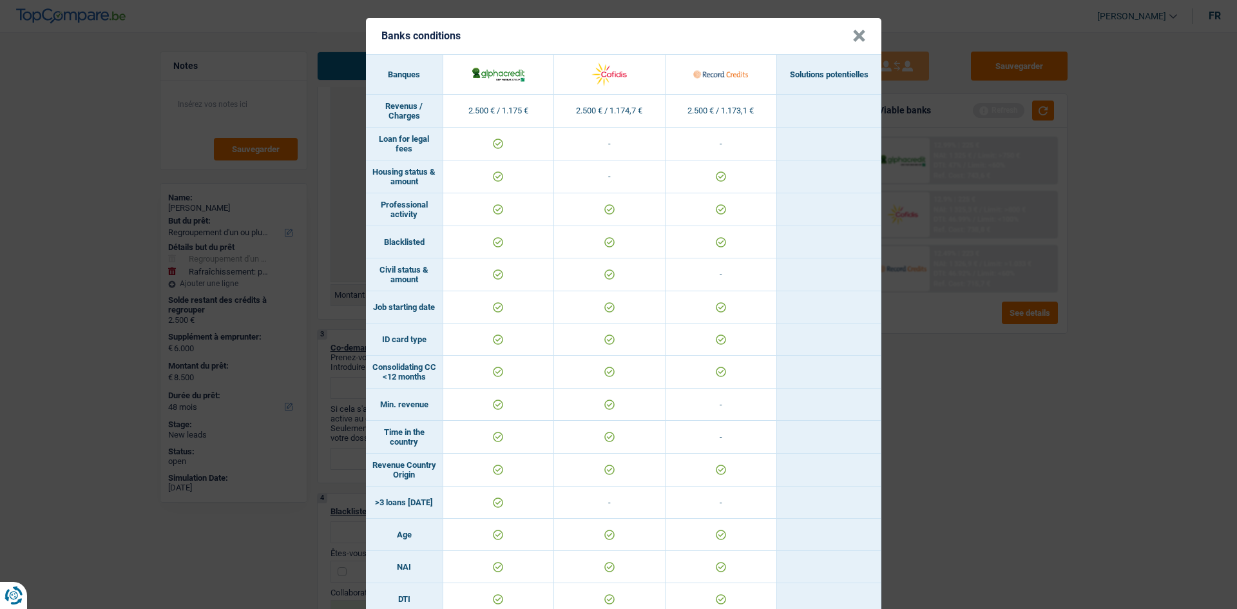
click at [858, 30] on button "×" at bounding box center [860, 36] width 14 height 13
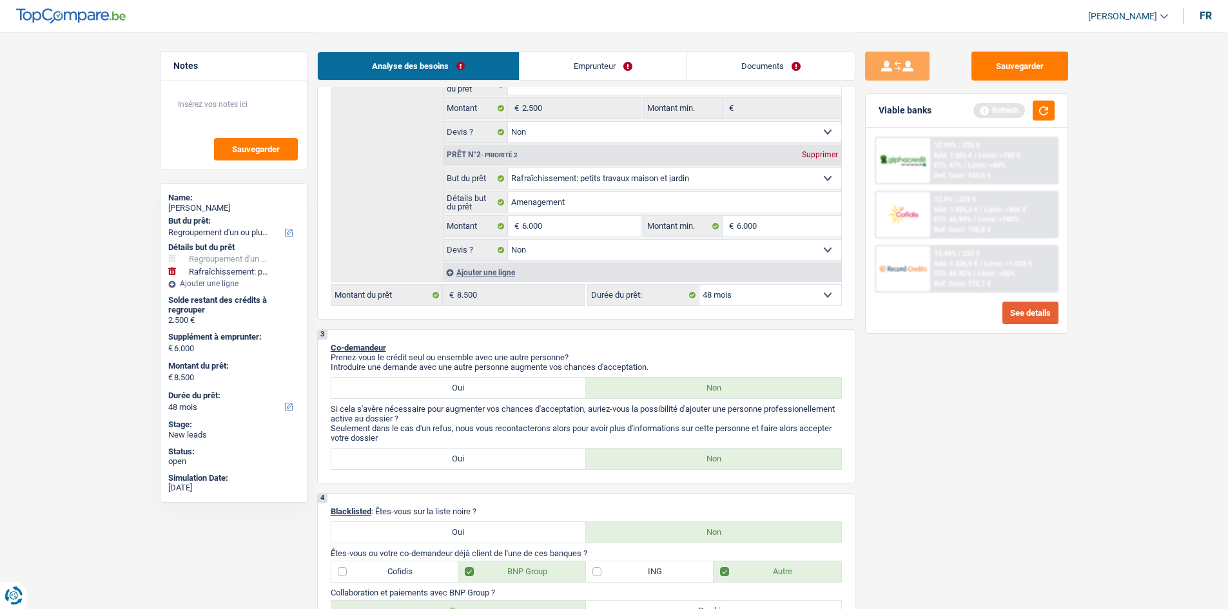
click at [1010, 302] on button "See details" at bounding box center [1030, 313] width 56 height 23
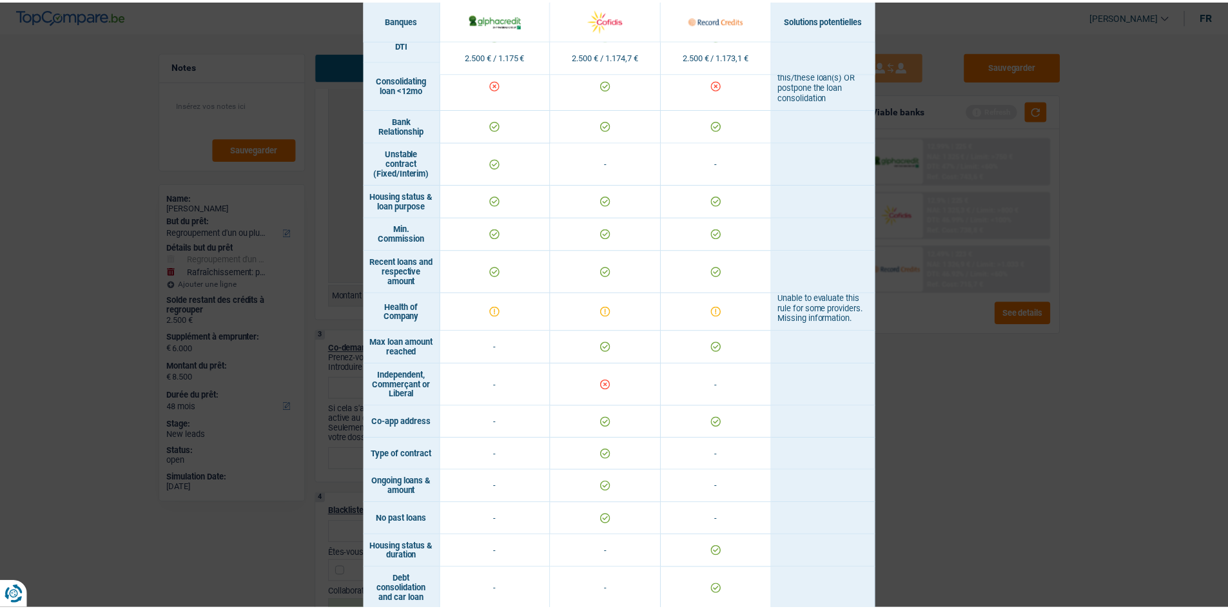
scroll to position [532, 0]
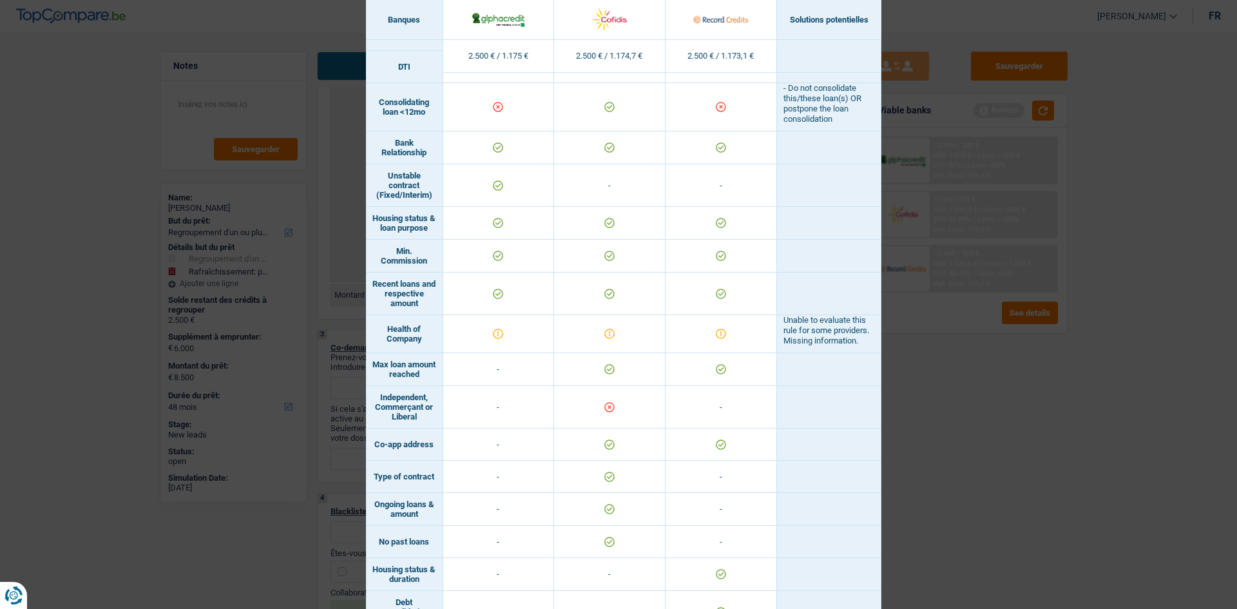
click at [969, 343] on div "Banks conditions × Banques Solutions potentielles Revenus / Charges 2.500 € / 1…" at bounding box center [618, 304] width 1237 height 609
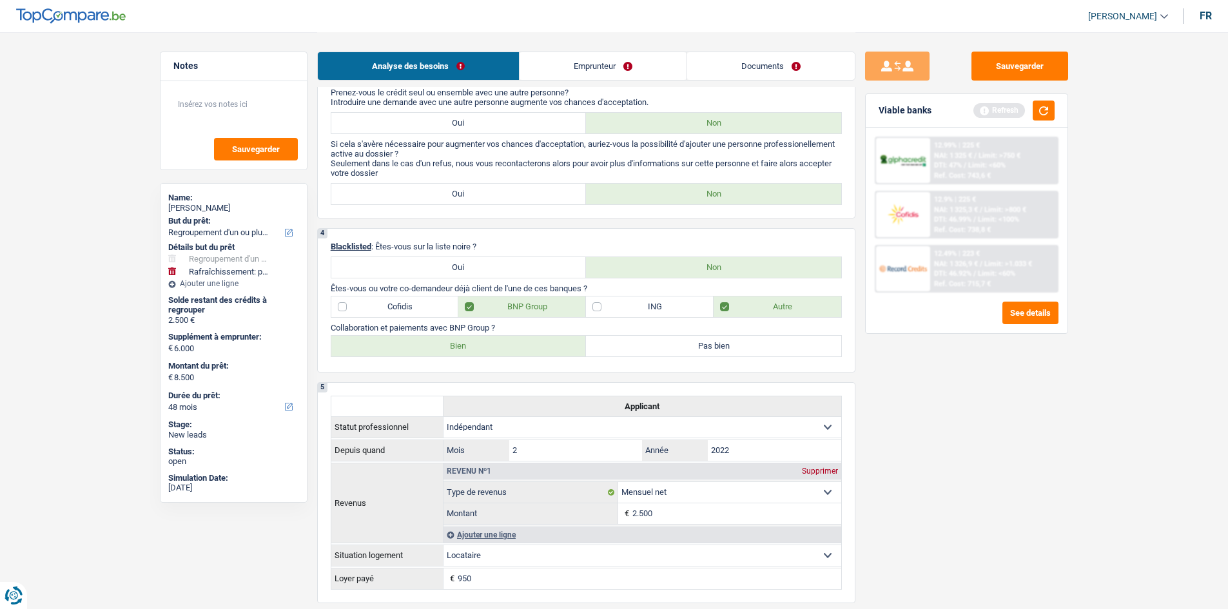
scroll to position [490, 0]
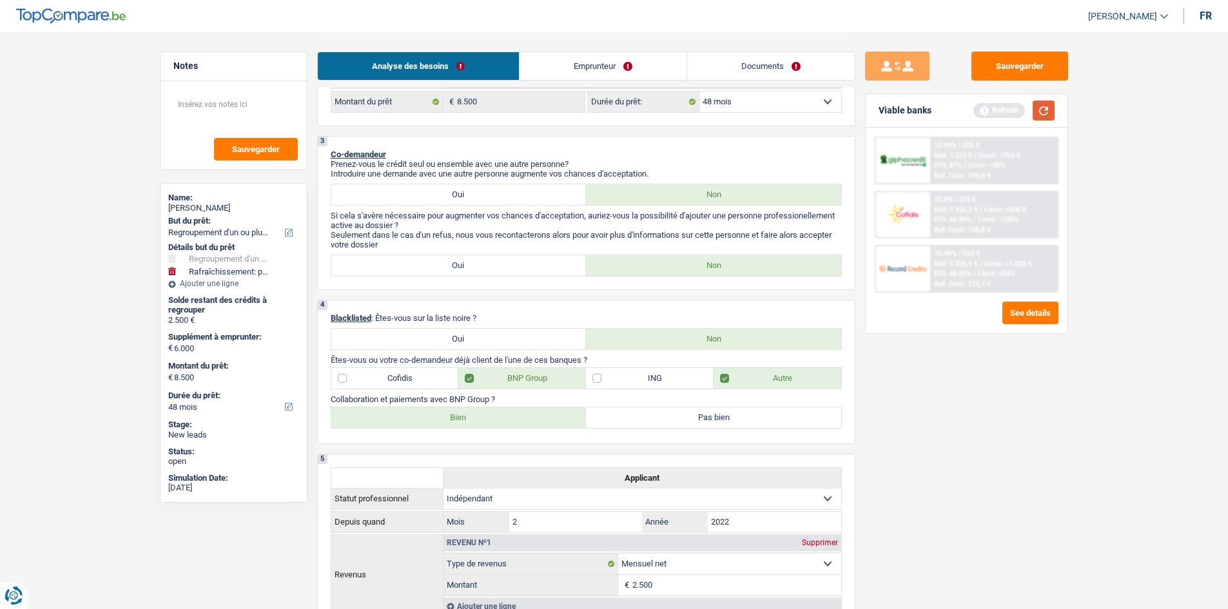
click at [1049, 110] on button "button" at bounding box center [1044, 111] width 22 height 20
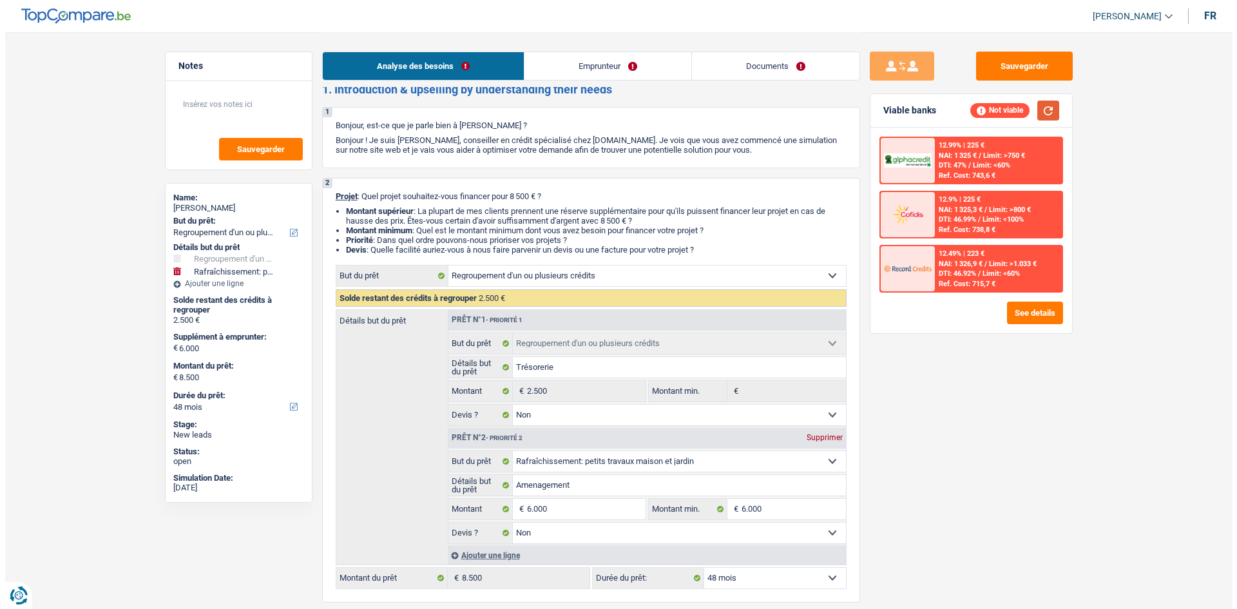
scroll to position [0, 0]
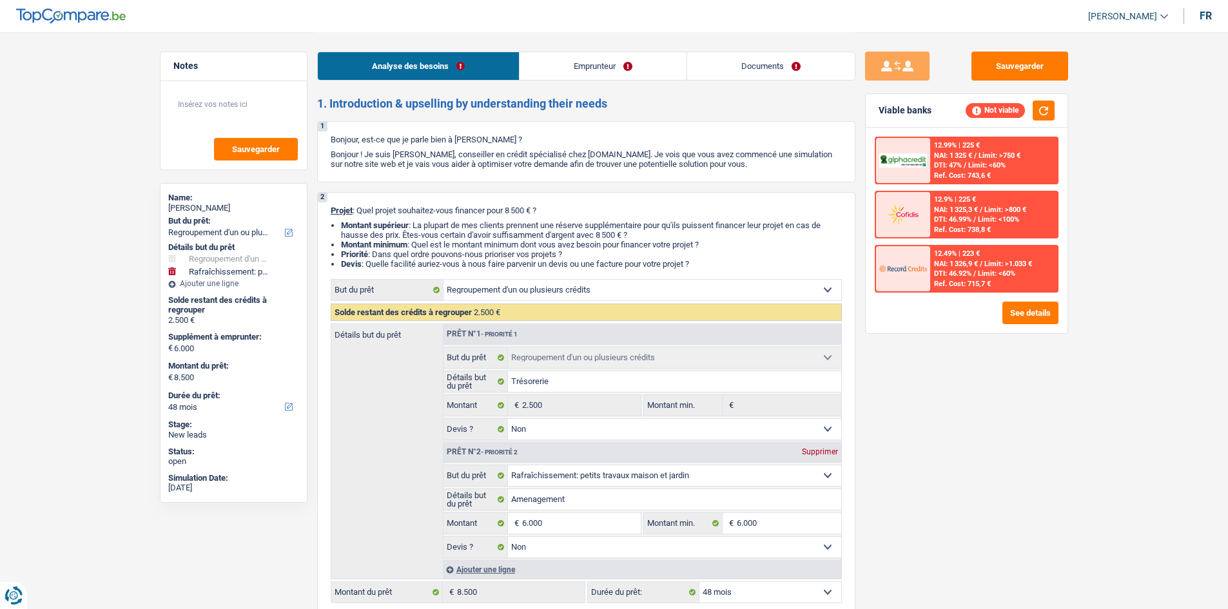
click at [570, 66] on link "Emprunteur" at bounding box center [602, 66] width 167 height 28
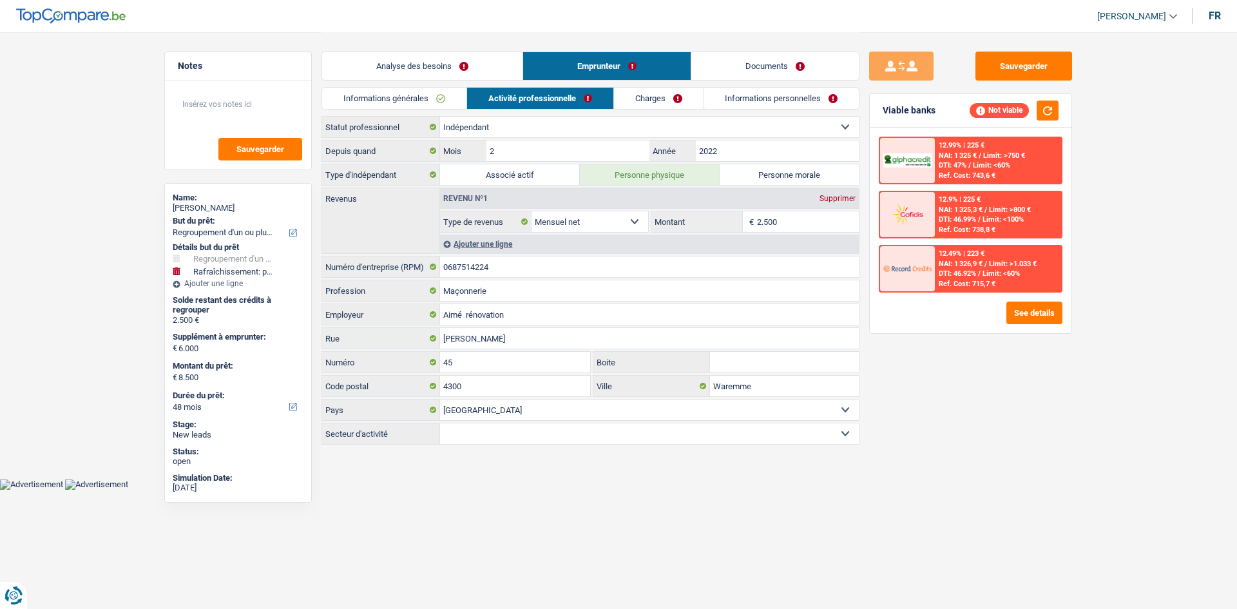
click at [770, 65] on link "Documents" at bounding box center [776, 66] width 168 height 28
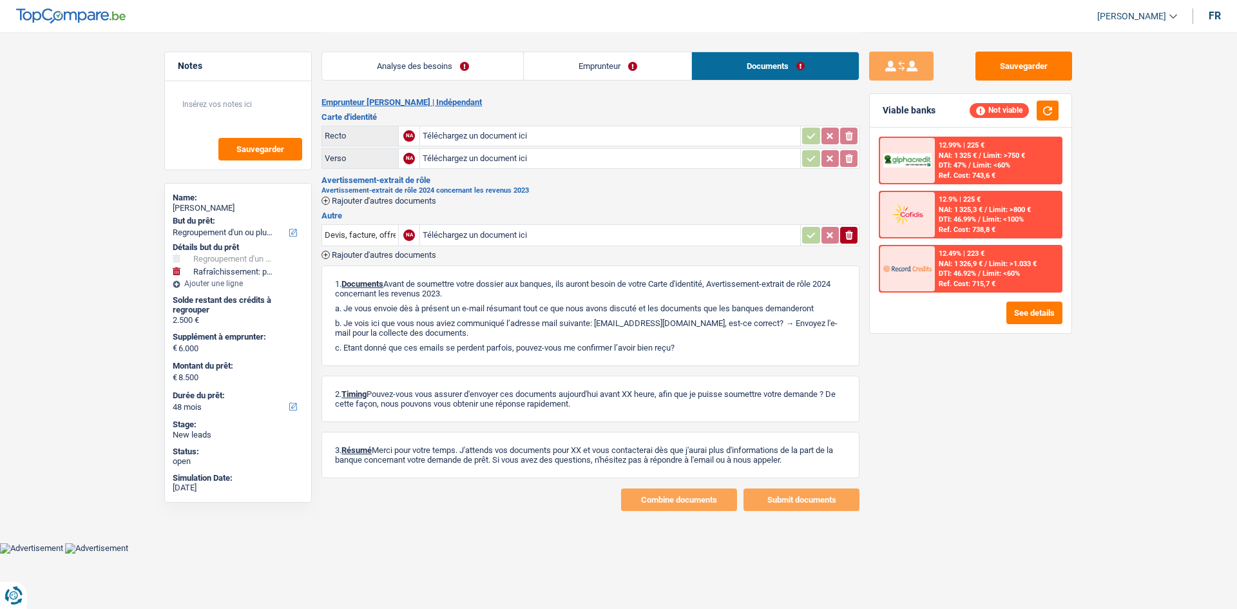
click at [653, 73] on link "Emprunteur" at bounding box center [608, 66] width 168 height 28
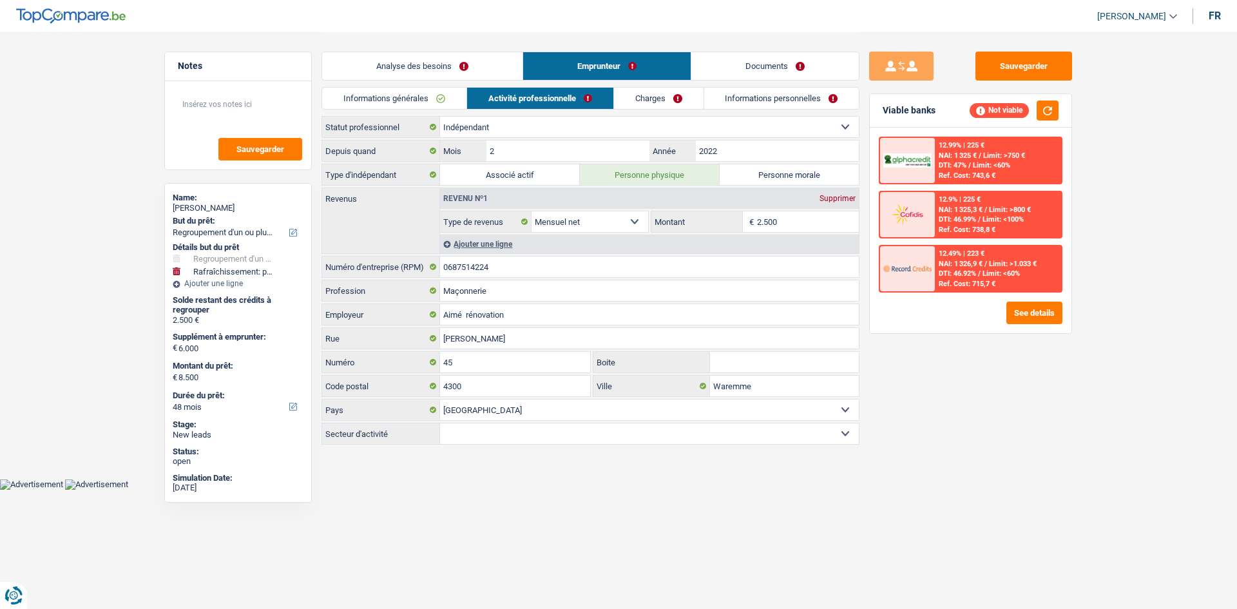
click at [751, 68] on link "Documents" at bounding box center [776, 66] width 168 height 28
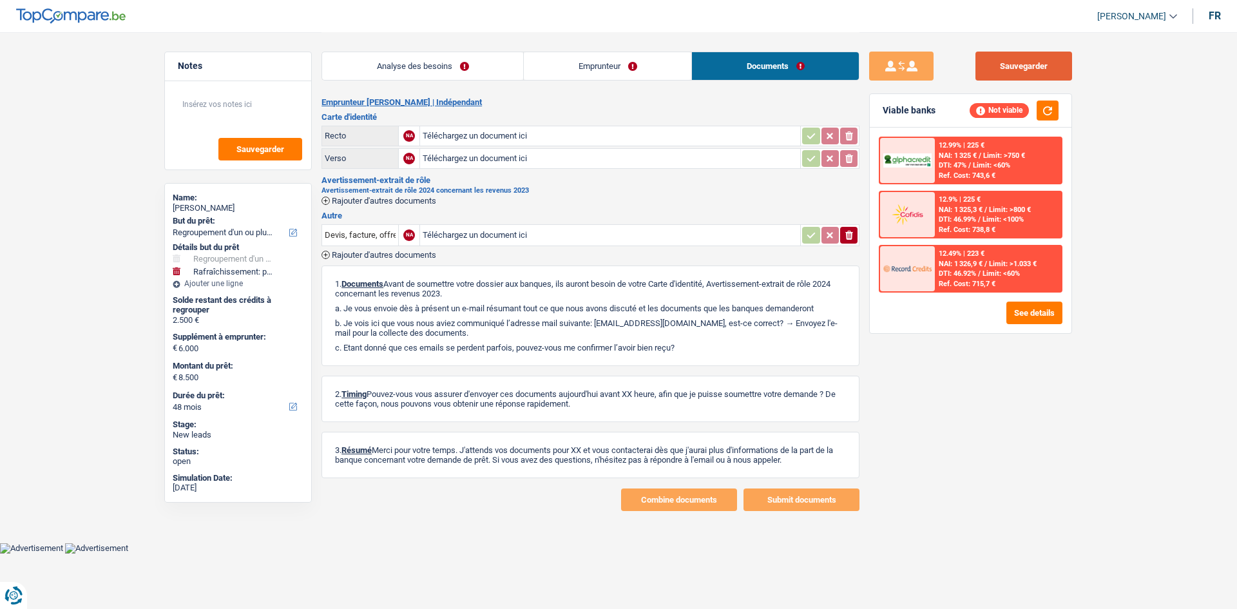
click at [1003, 66] on button "Sauvegarder" at bounding box center [1024, 66] width 97 height 29
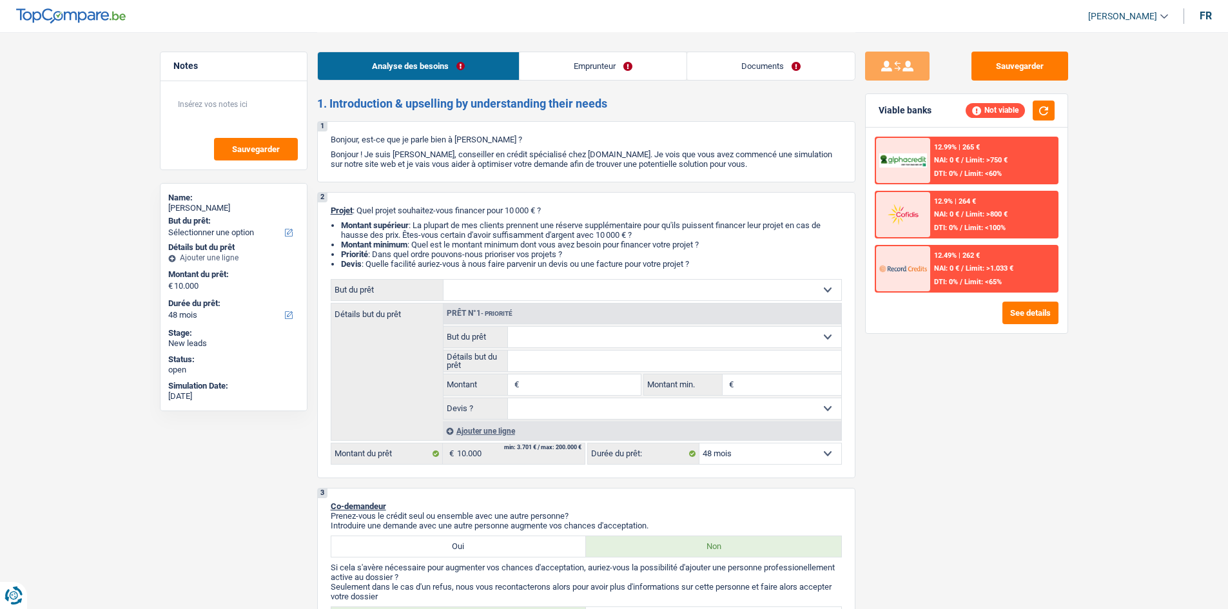
select select "48"
select select "independent"
select select "familyAllowances"
select select "netSalary"
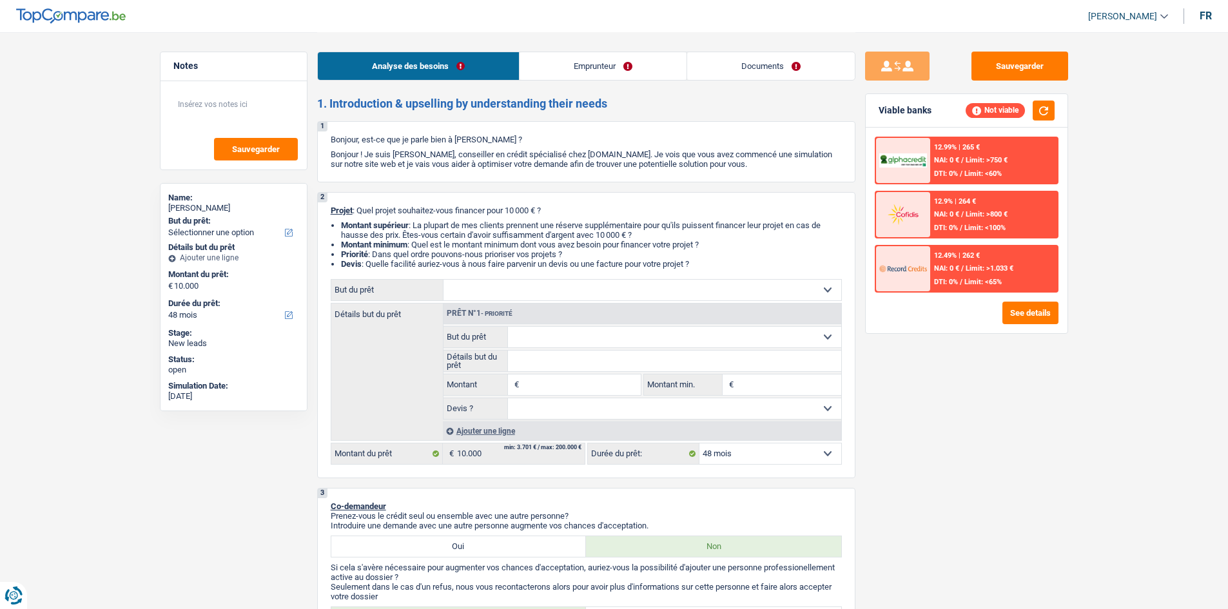
select select "ownerWithMortgage"
select select "mortgage"
select select "48"
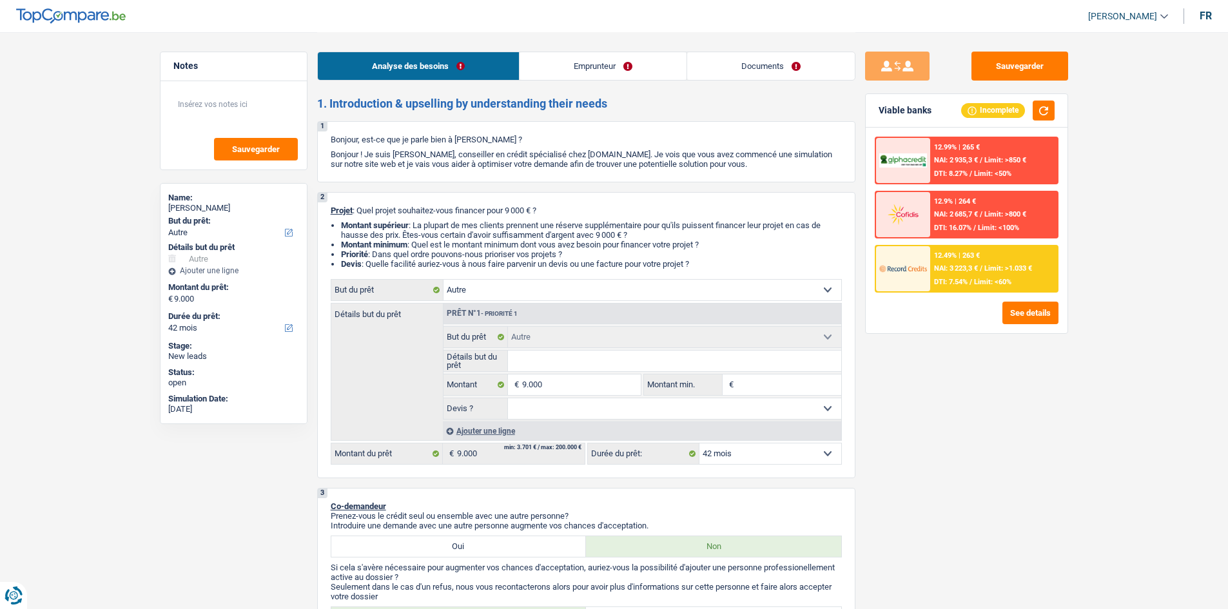
select select "other"
select select "42"
select select "other"
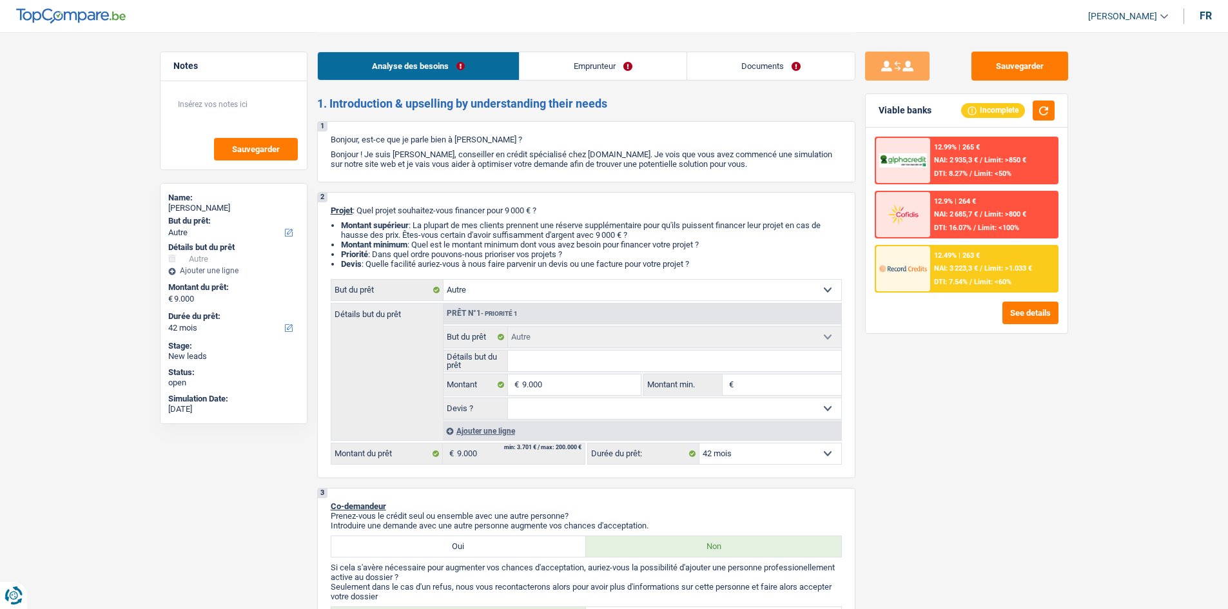
select select "42"
select select "worker"
select select "netSalary"
select select "liveWithParents"
select select "other"
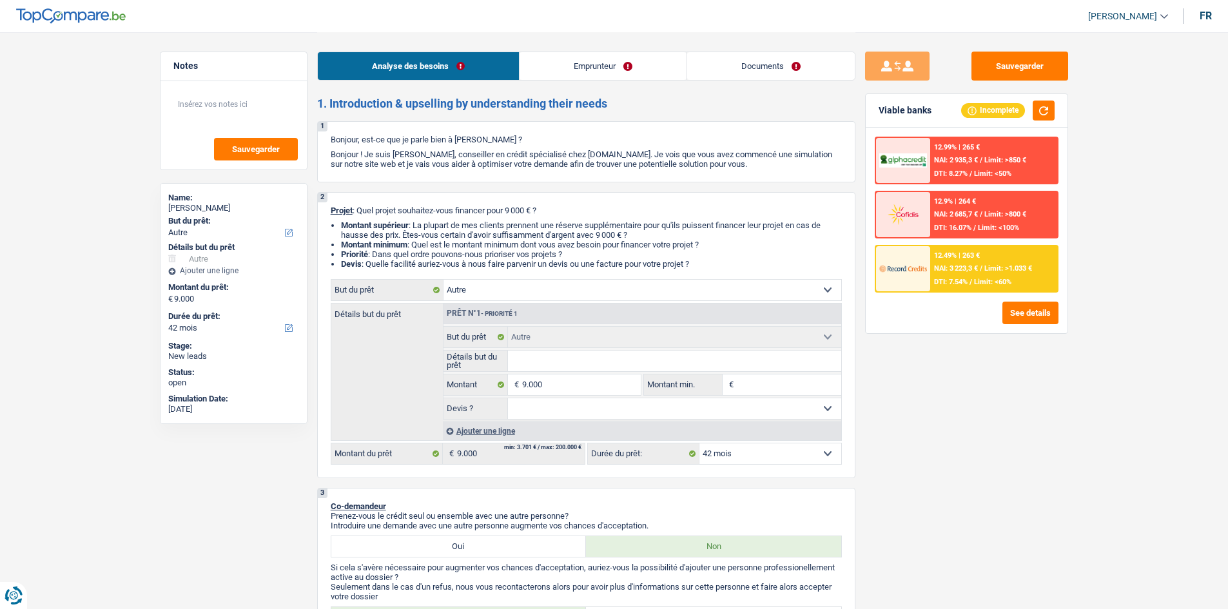
select select "other"
select select "42"
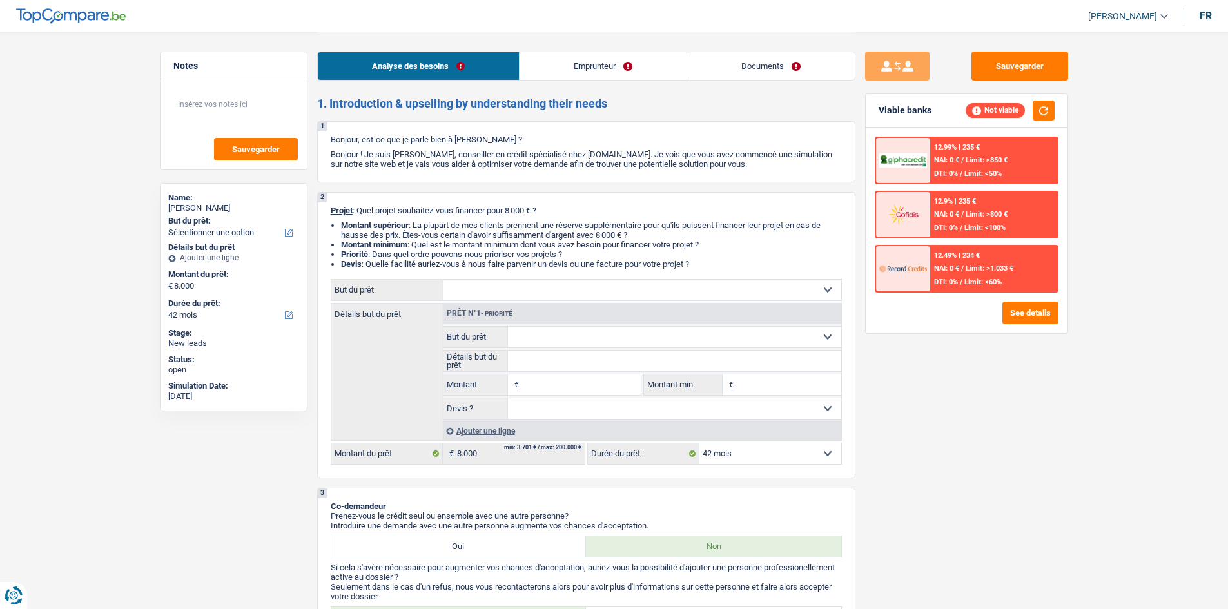
select select "42"
select select "retired"
select select "pension"
select select "rents"
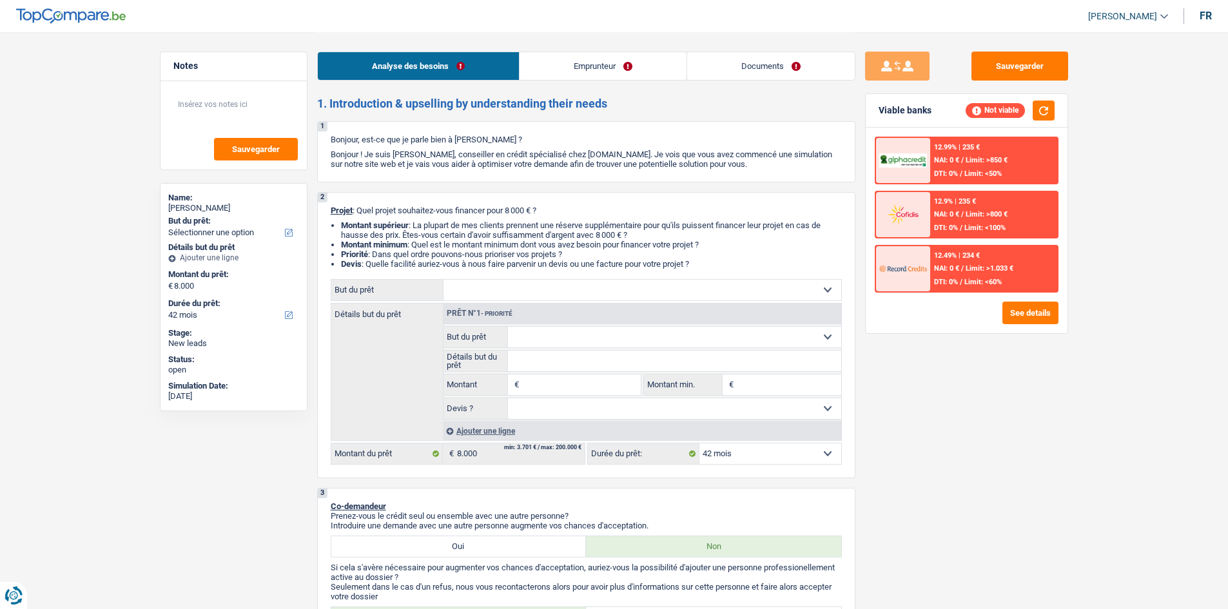
select select "42"
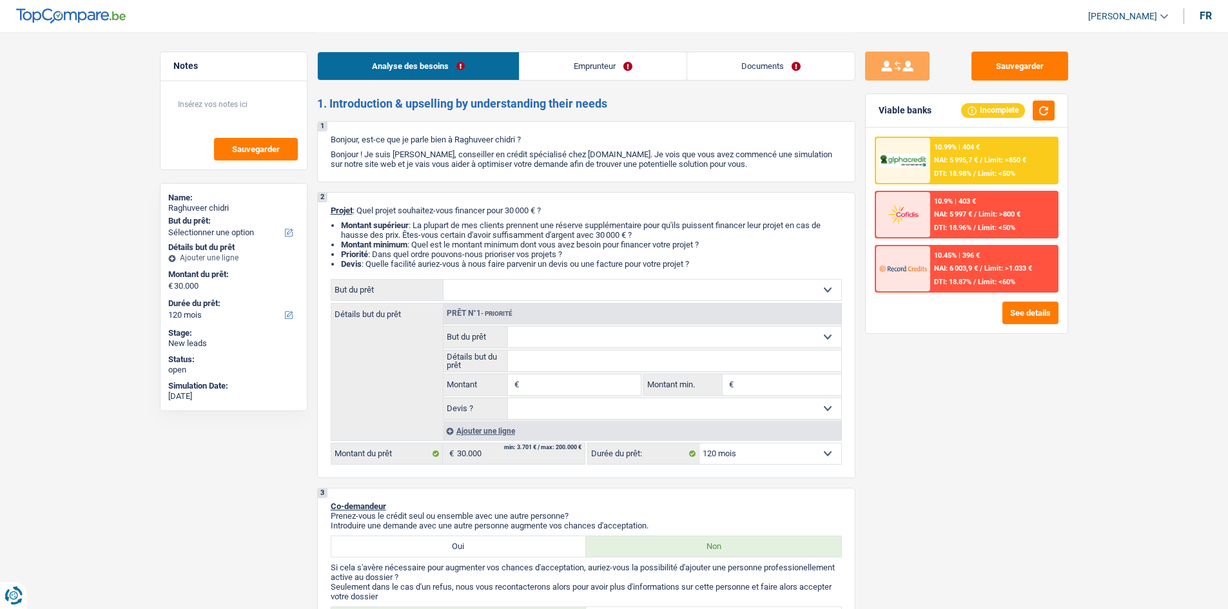
select select "120"
select select "privateEmployee"
select select "netSalary"
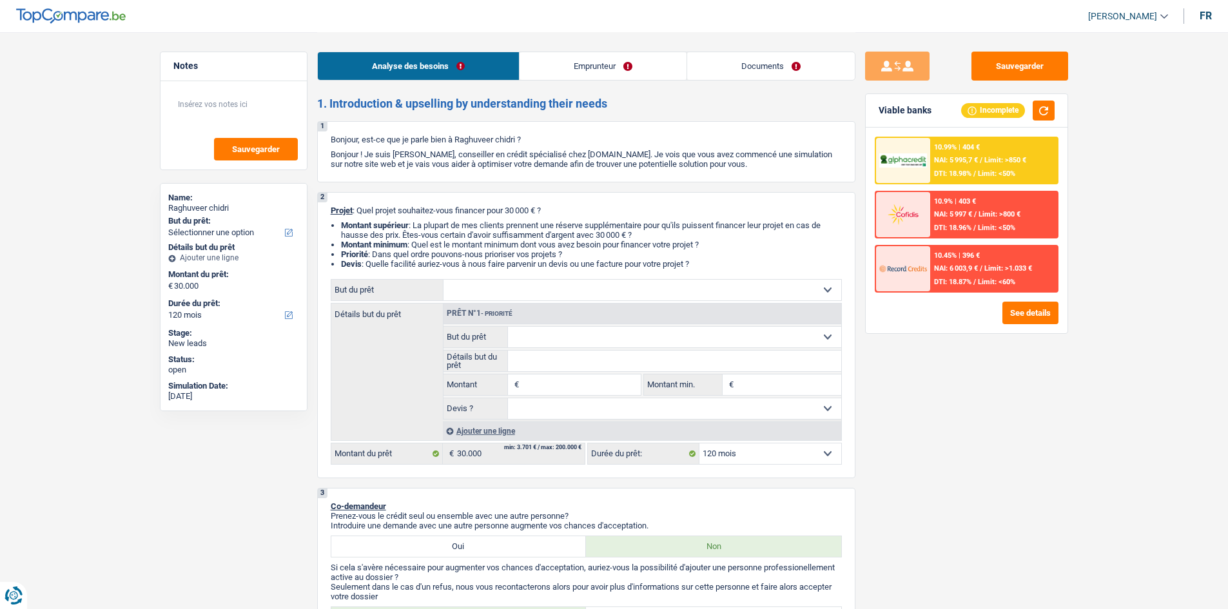
select select "mealVouchers"
select select "rents"
select select "120"
click at [639, 294] on select "Confort maison: meubles, textile, peinture, électroménager, outillage non-profe…" at bounding box center [642, 290] width 398 height 21
click at [976, 474] on div "Sauvegarder Viable banks Incomplete 10.99% | 404 € NAI: 5 995,7 € / Limit: >850…" at bounding box center [966, 320] width 222 height 537
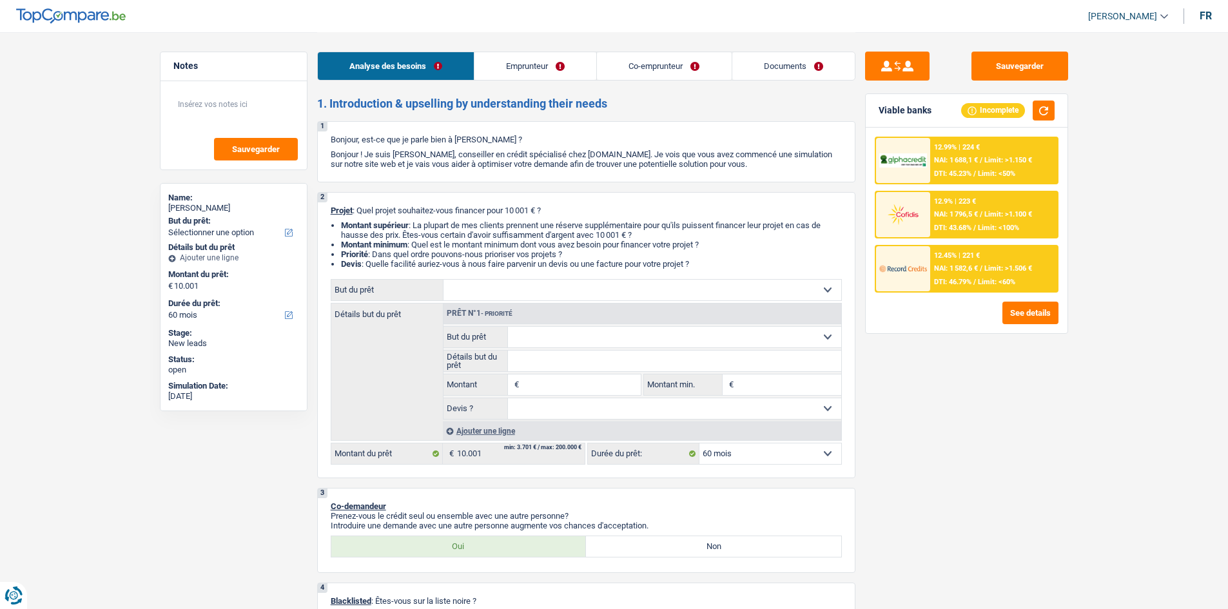
select select "60"
select select "mutuality"
select select "independent"
select select "familyAllowances"
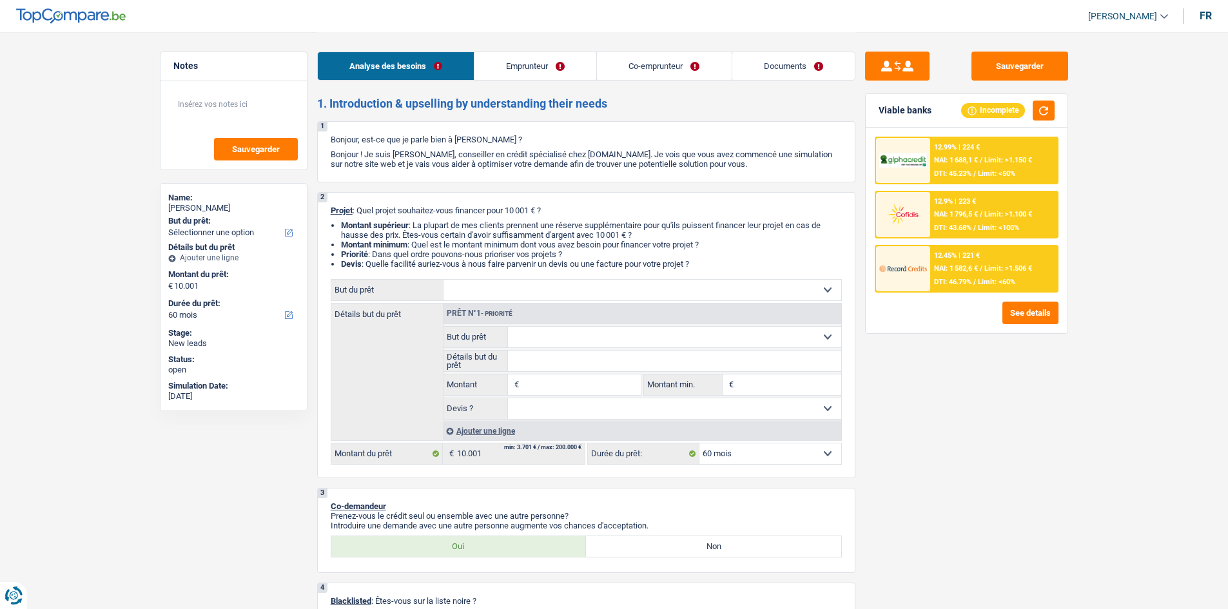
select select "mutualityIndemnity"
select select "netSalary"
select select "rents"
select select "cardOrCredit"
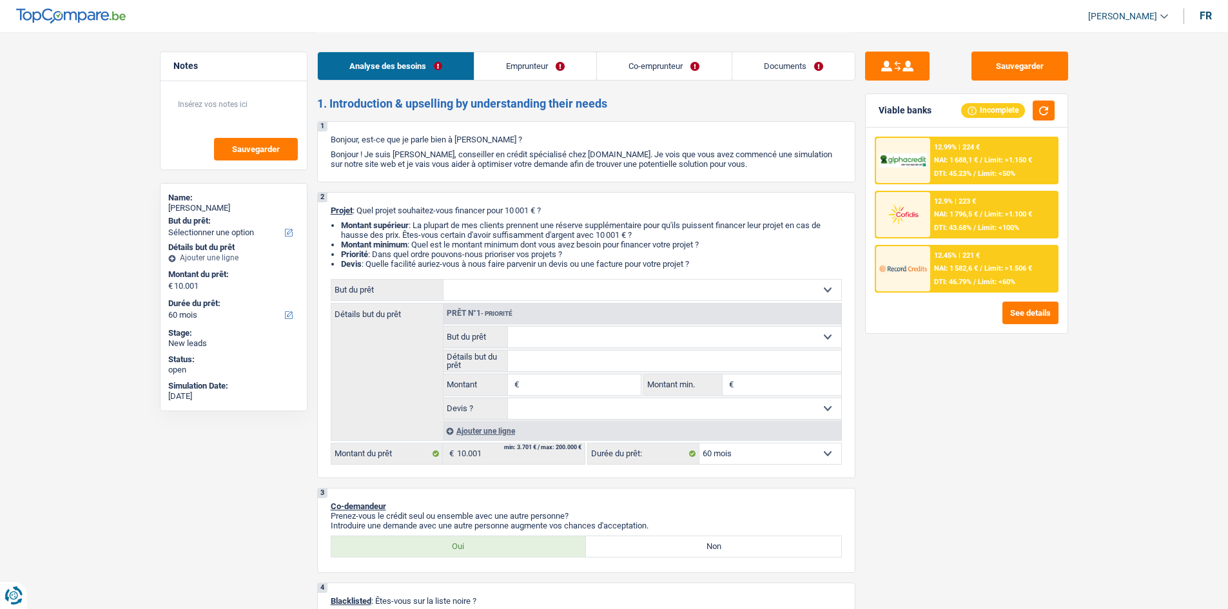
select select "personalLoan"
select select "other"
select select "42"
select select "personalLoan"
select select "other"
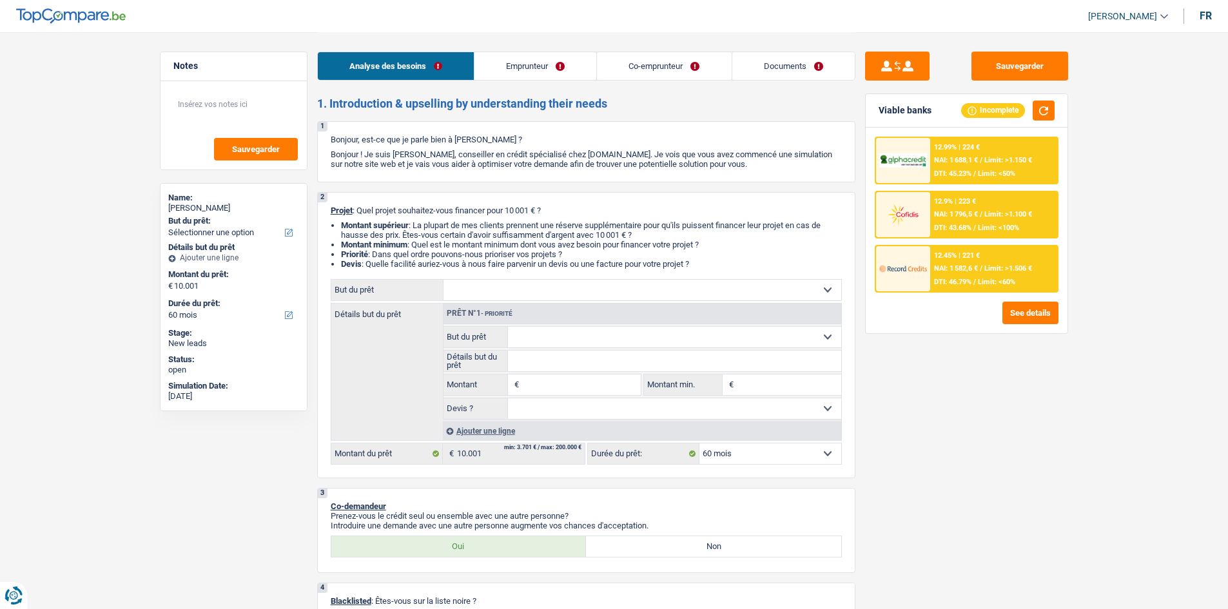
select select "18"
select select "personalLoan"
select select "miscellaneousCosts"
select select "24"
select select "cardOrCredit"
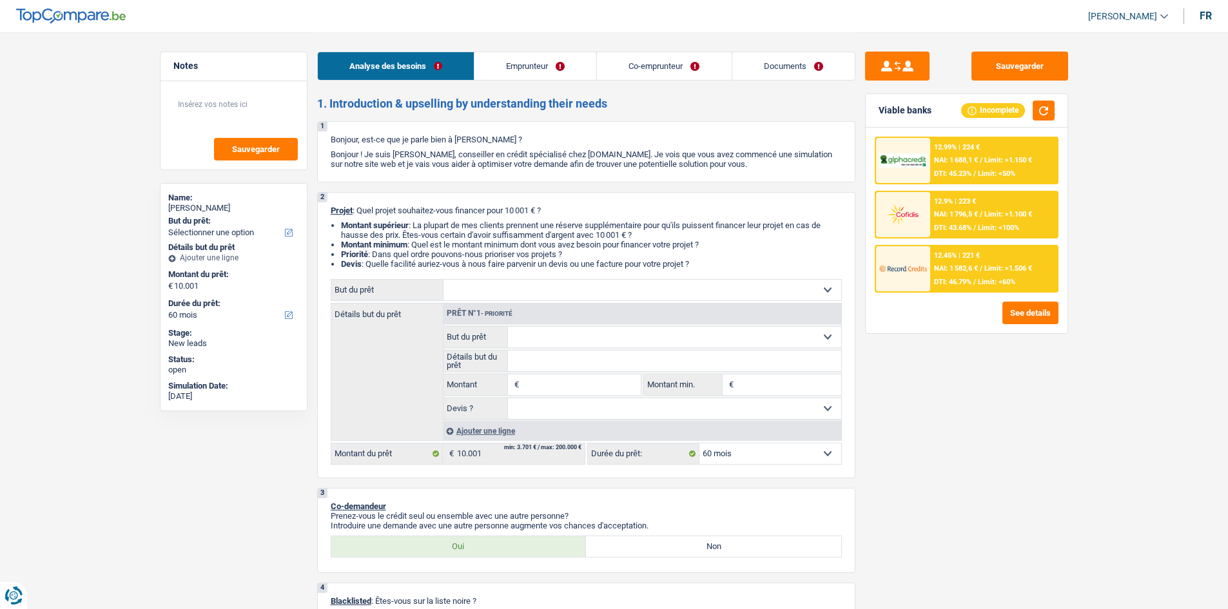
select select "60"
click at [510, 294] on select "Confort maison: meubles, textile, peinture, électroménager, outillage non-profe…" at bounding box center [642, 290] width 398 height 21
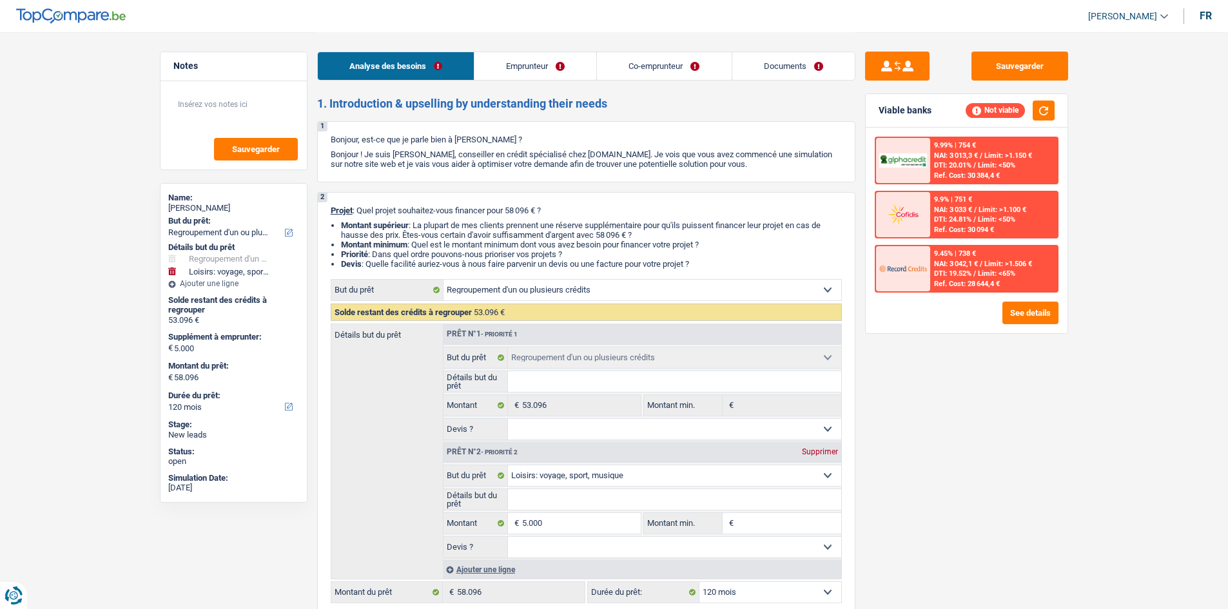
select select "refinancing"
select select "hobbies"
select select "120"
select select "refinancing"
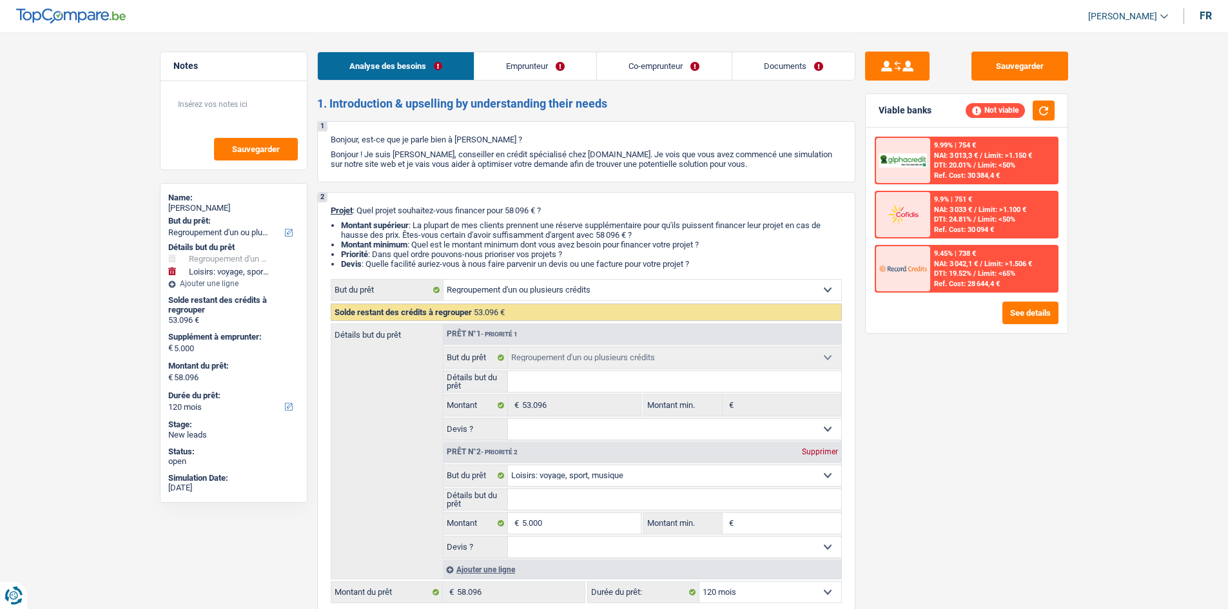
select select "refinancing"
select select "hobbies"
select select "120"
select select "publicEmployee"
select select "housewife"
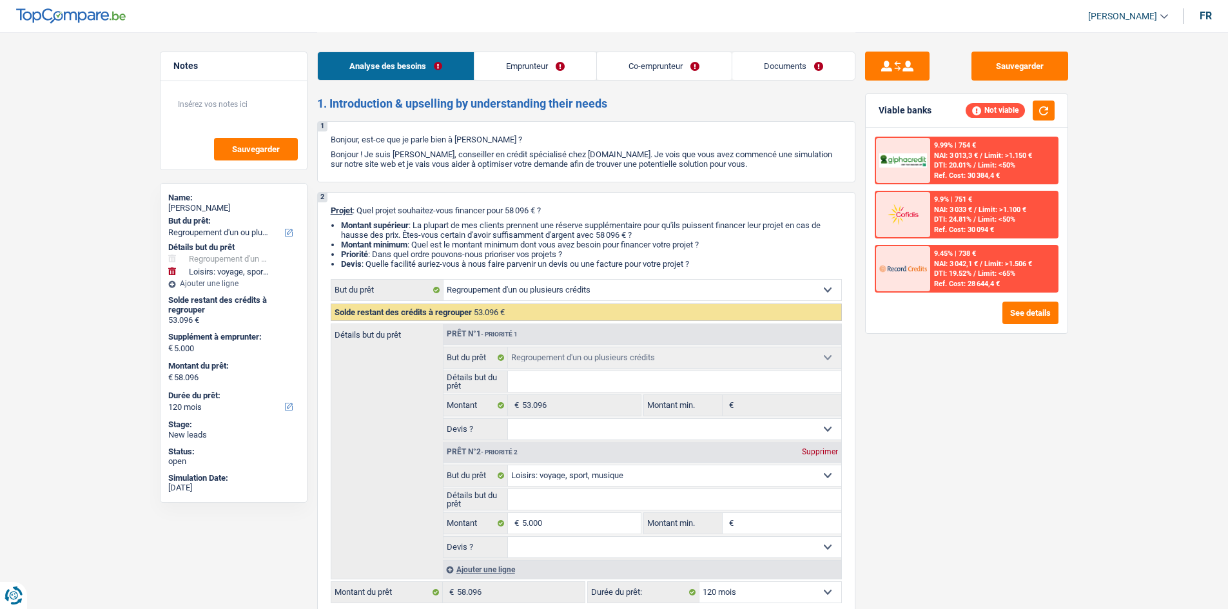
select select "familyAllowances"
select select "netSalary"
select select "mealVouchers"
select select "liveWithParents"
select select "personalLoan"
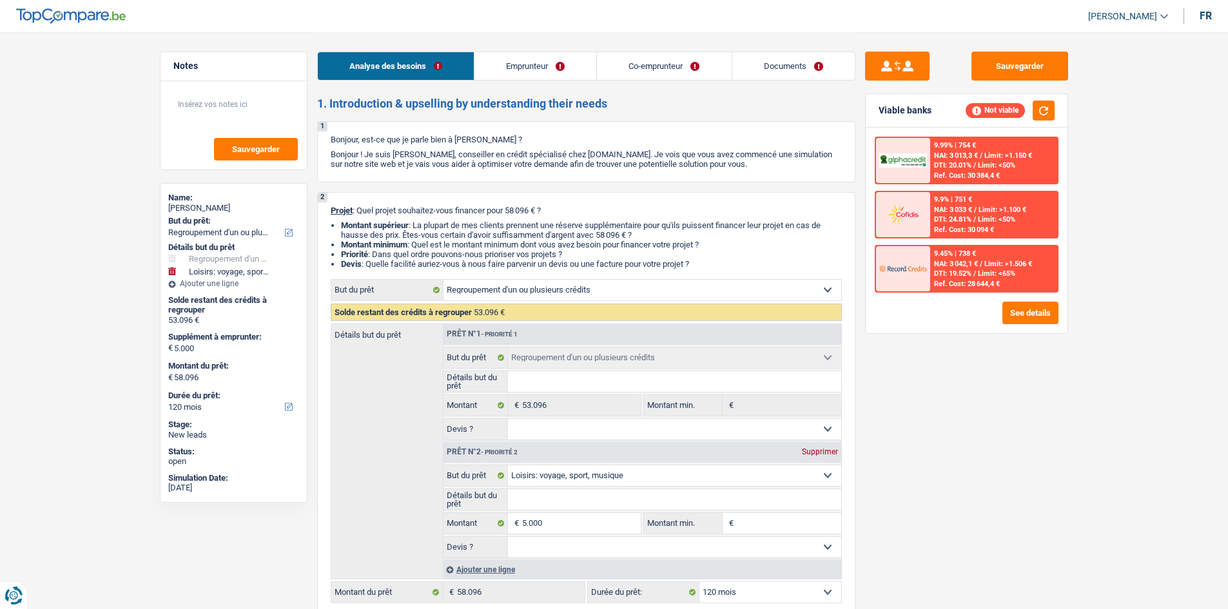
select select "hobbies"
select select "60"
select select "personalLoan"
select select "homeFurnishingOrRelocation"
select select "84"
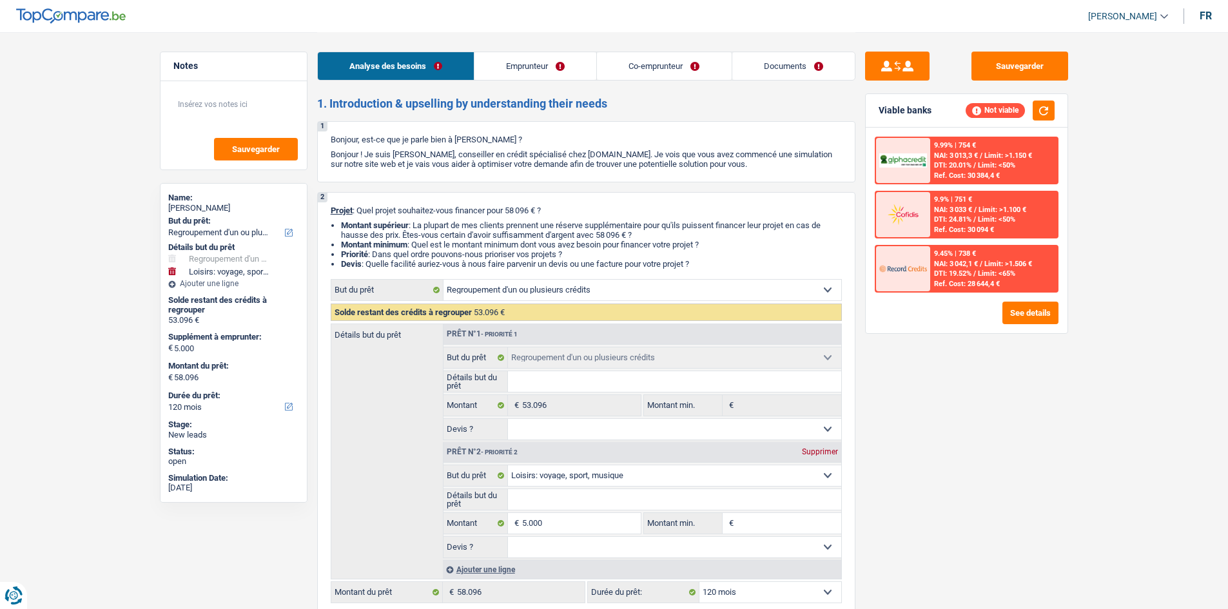
select select "refinancing"
select select "hobbies"
select select "120"
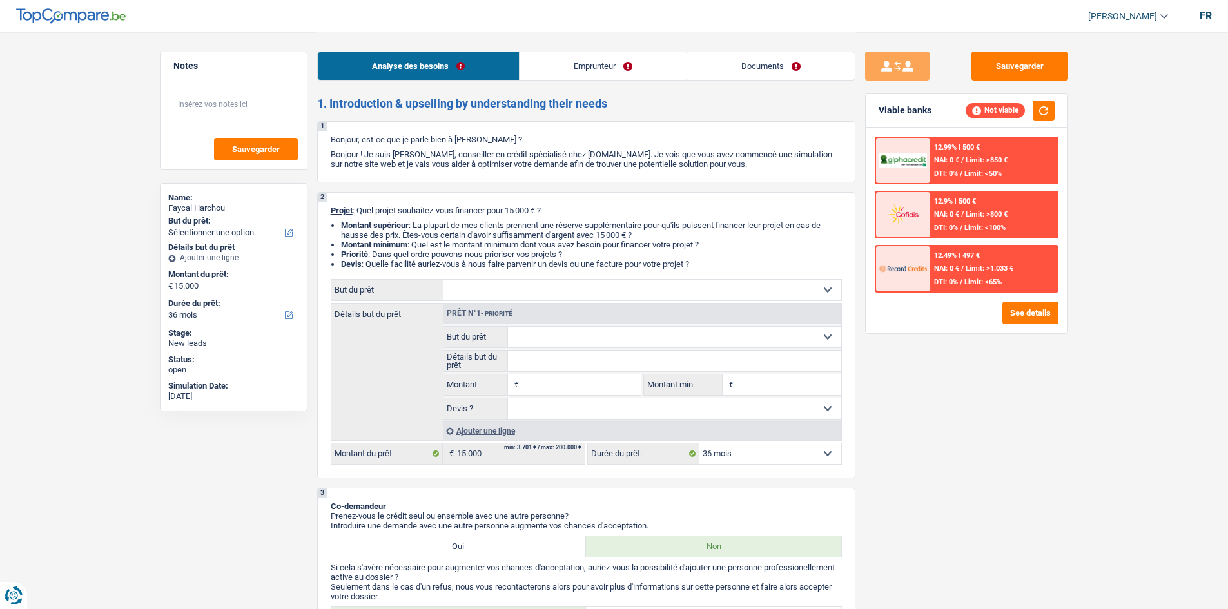
select select "36"
select select "publicEmployee"
select select "netSalary"
select select "mealVouchers"
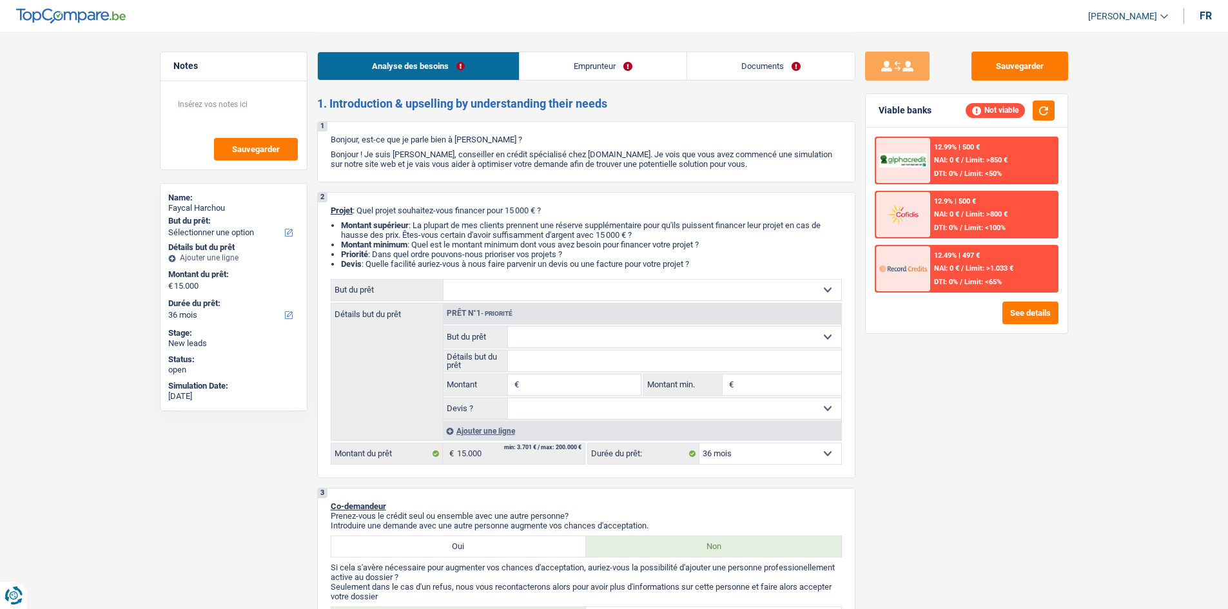
select select "36"
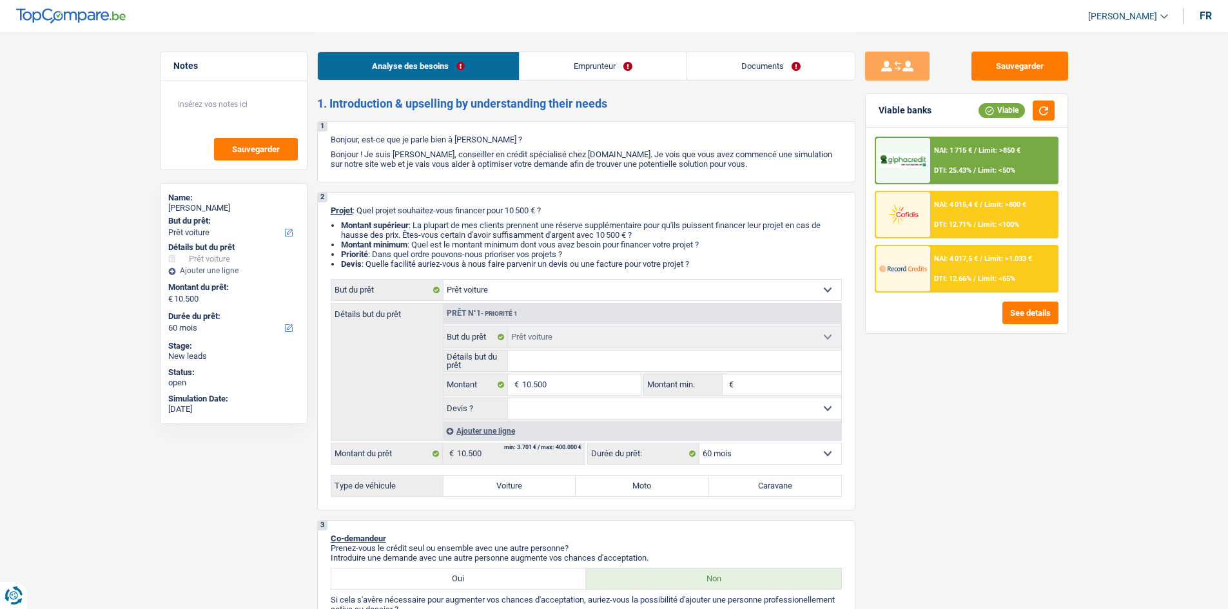
select select "car"
select select "60"
select select "car"
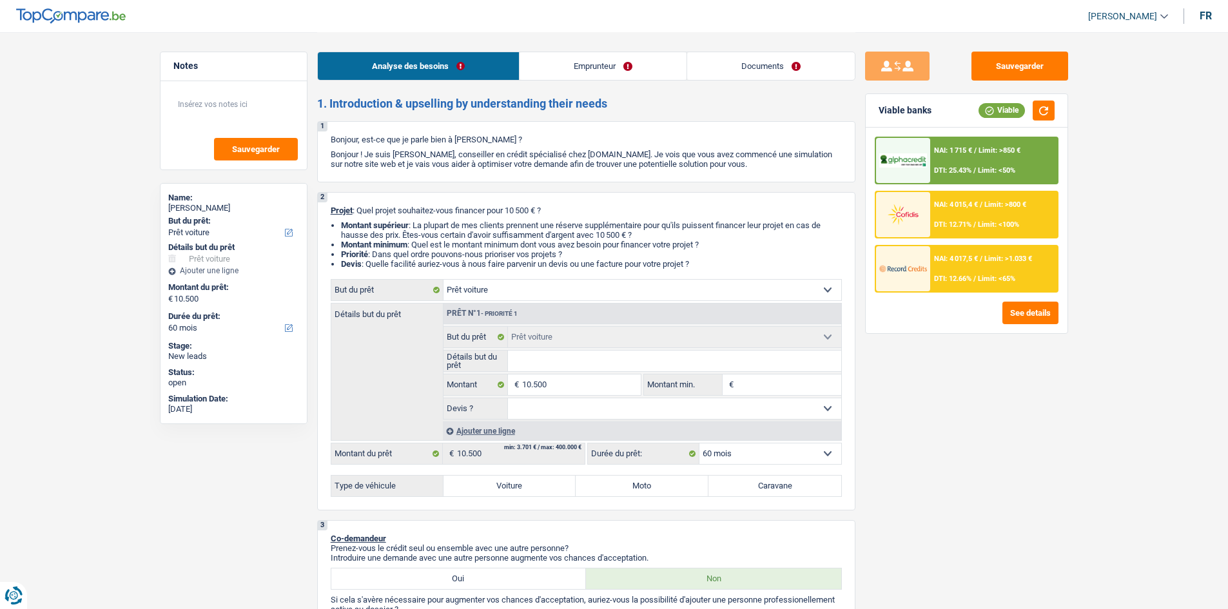
select select "60"
select select "publicEmployee"
select select "netSalary"
select select "mealVouchers"
select select "rents"
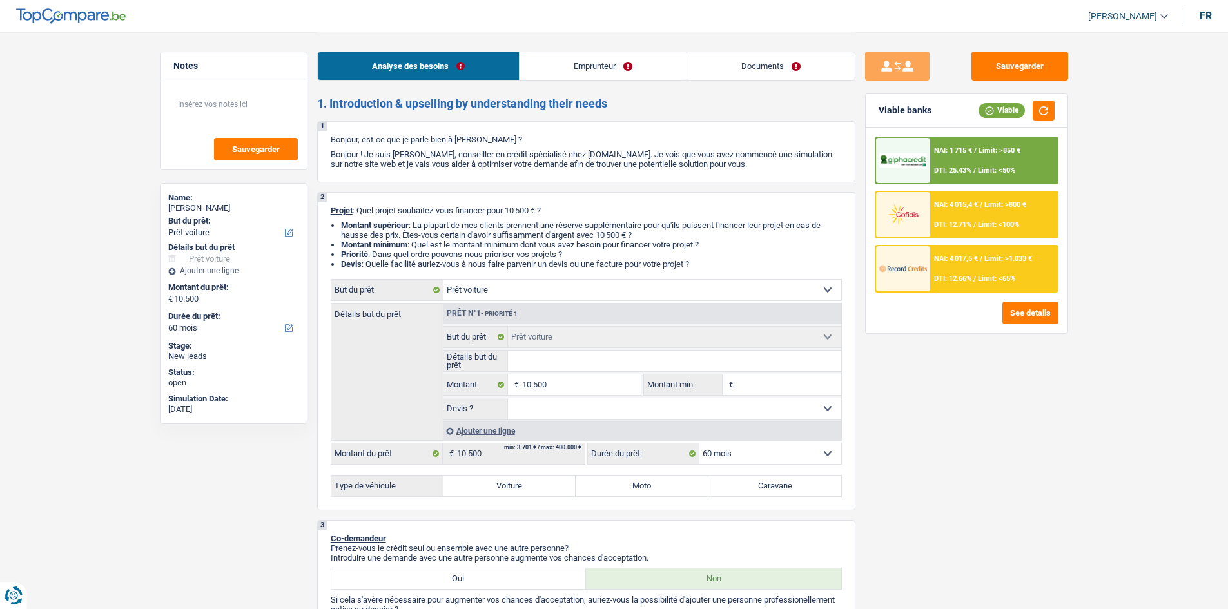
select select "car"
select select "60"
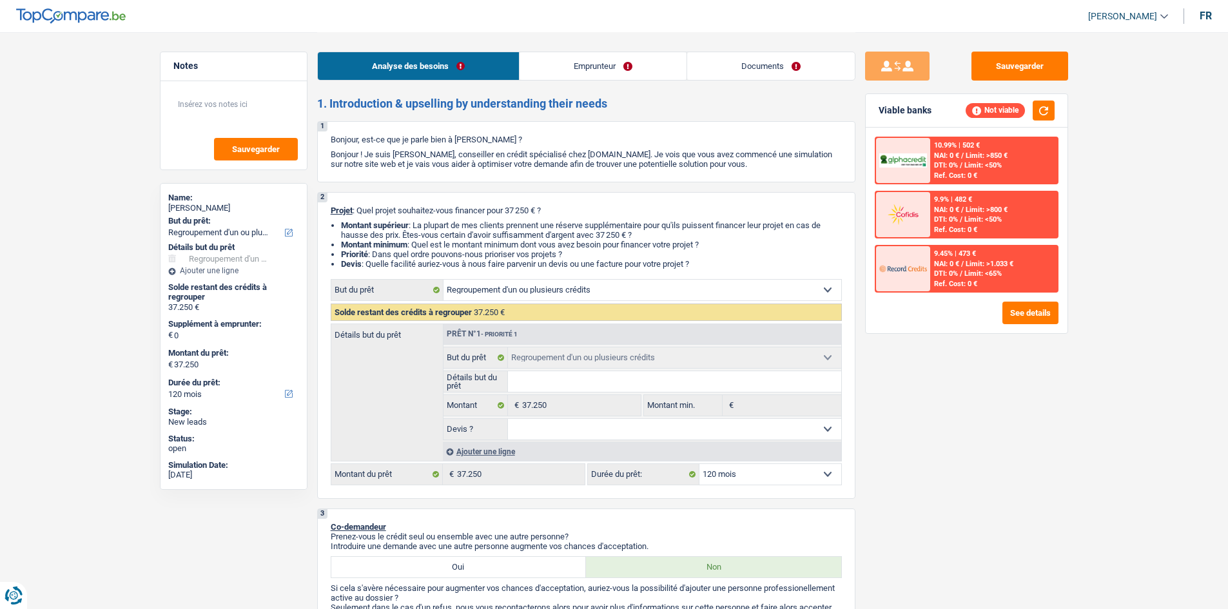
select select "refinancing"
select select "120"
select select "refinancing"
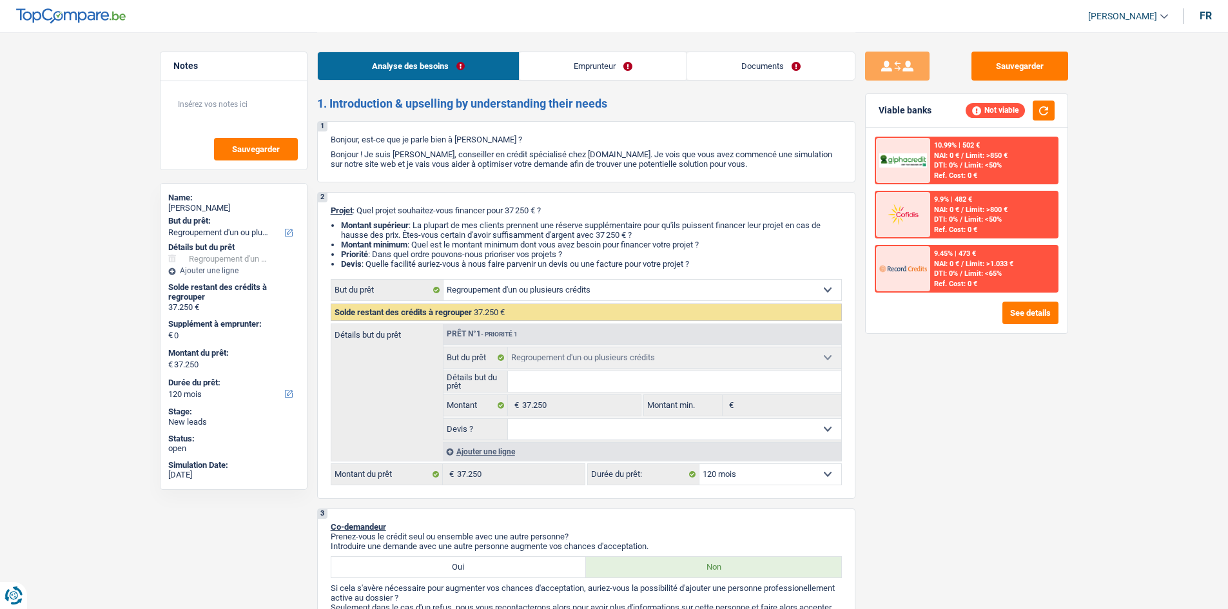
select select "120"
select select "worker"
select select "netSalary"
select select "refinancing"
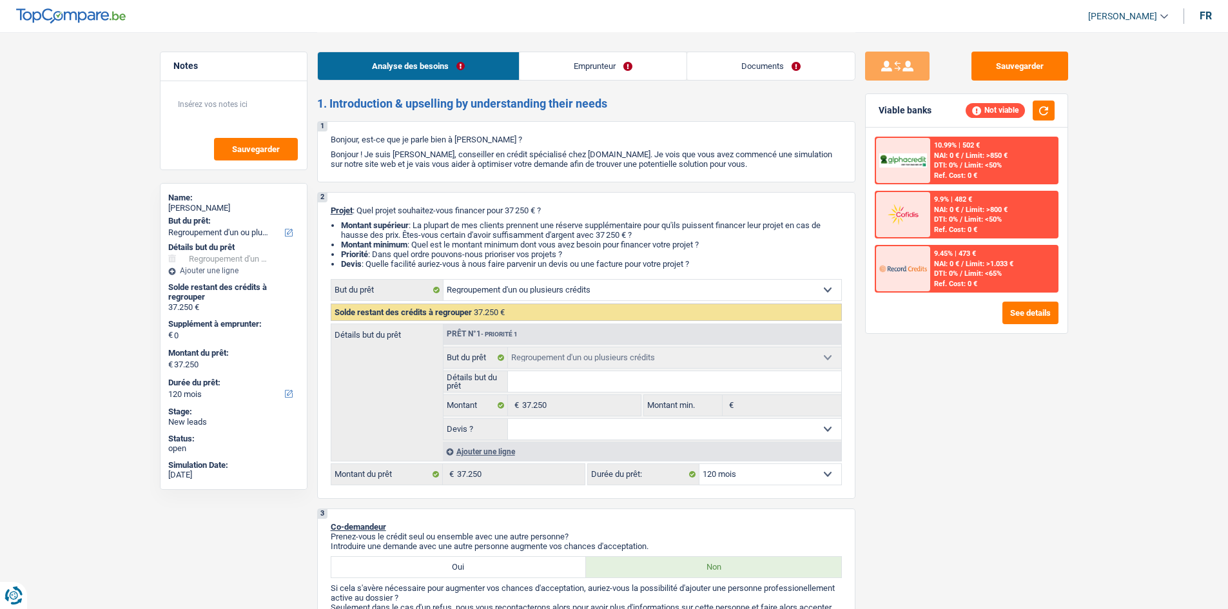
select select "120"
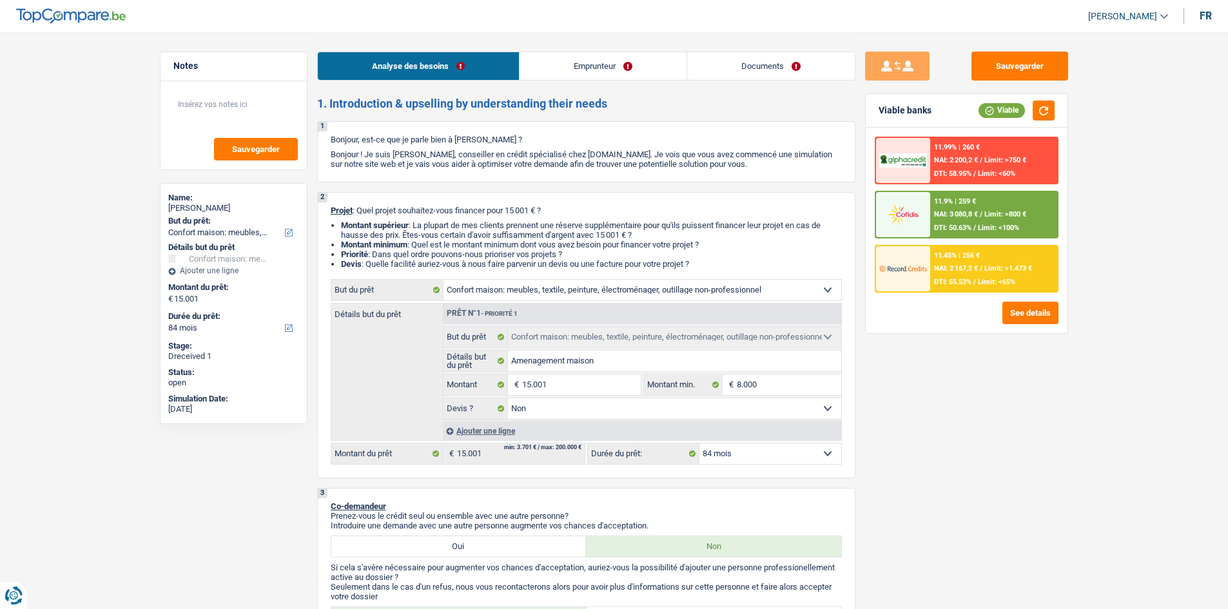
select select "household"
select select "84"
select select "household"
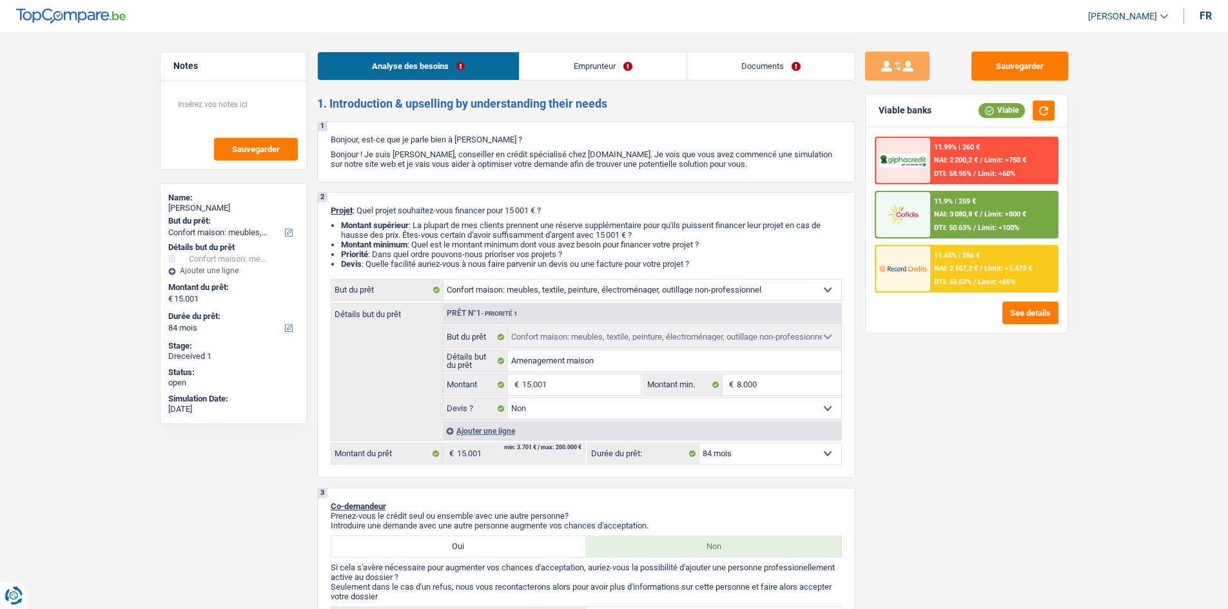
select select "false"
select select "84"
select select "publicEmployee"
select select "familyAllowances"
select select "netSalary"
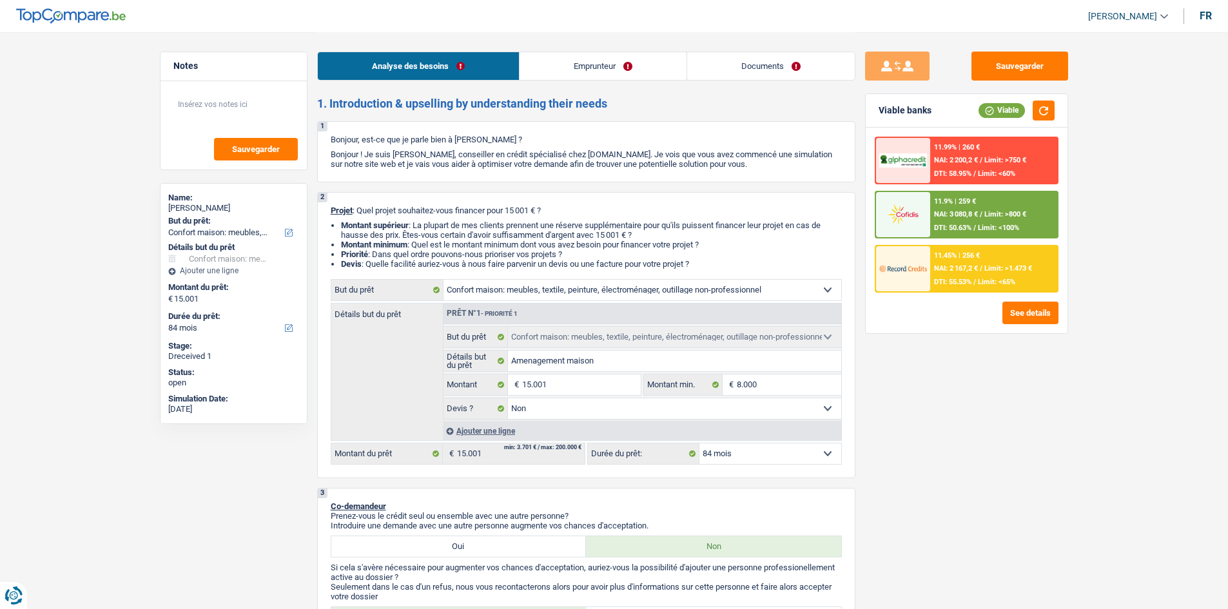
select select "rentalIncome"
select select "mealVouchers"
select select "ownerWithMortgage"
select select "mortgage"
select select "240"
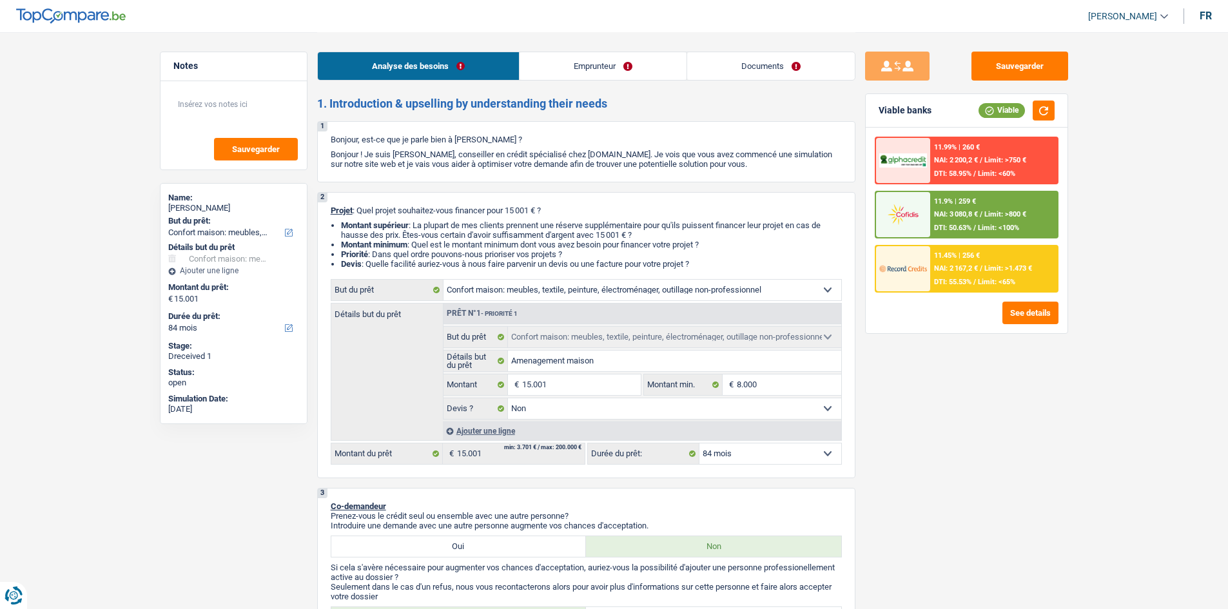
select select "household"
select select "false"
select select "84"
click at [735, 70] on link "Documents" at bounding box center [771, 66] width 168 height 28
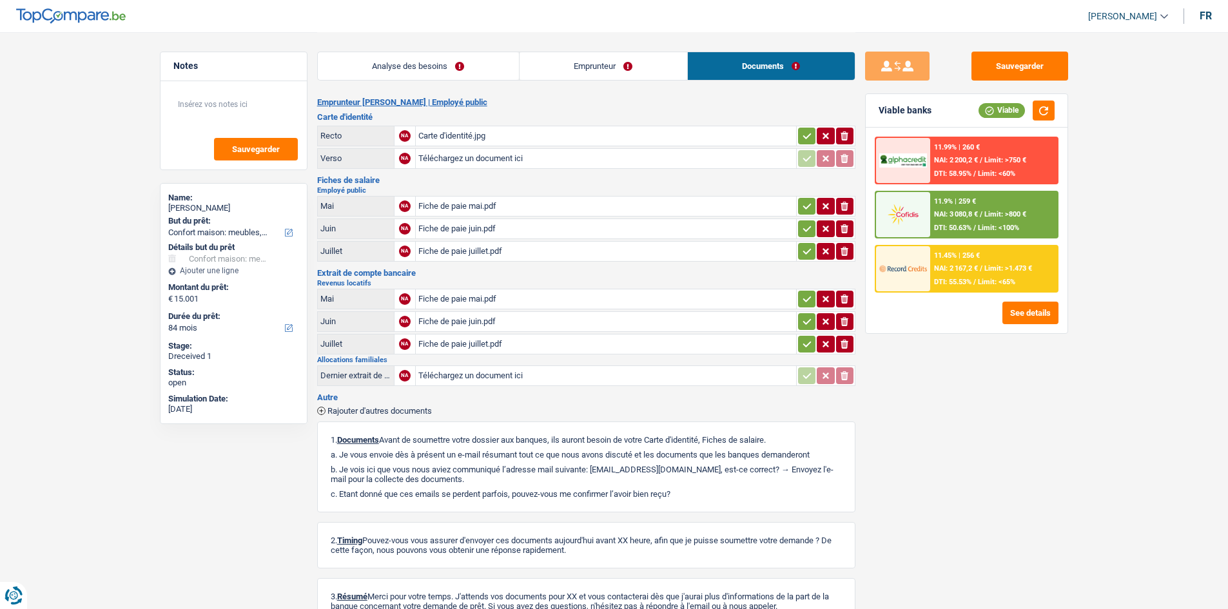
click at [460, 133] on div "Carte d'identité.jpg" at bounding box center [605, 135] width 375 height 19
click at [451, 296] on div "Fiche de paie mai.pdf" at bounding box center [605, 298] width 375 height 19
click at [469, 206] on div "Fiche de paie mai.pdf" at bounding box center [605, 206] width 375 height 19
click at [566, 68] on link "Emprunteur" at bounding box center [603, 66] width 168 height 28
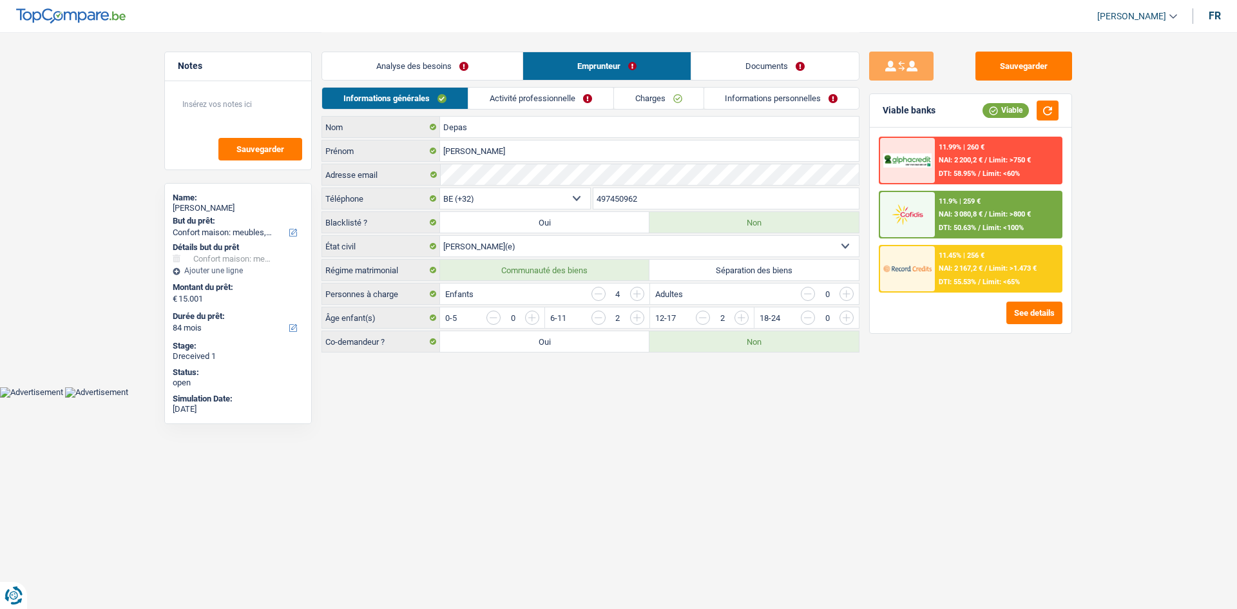
click at [547, 103] on link "Activité professionnelle" at bounding box center [541, 98] width 145 height 21
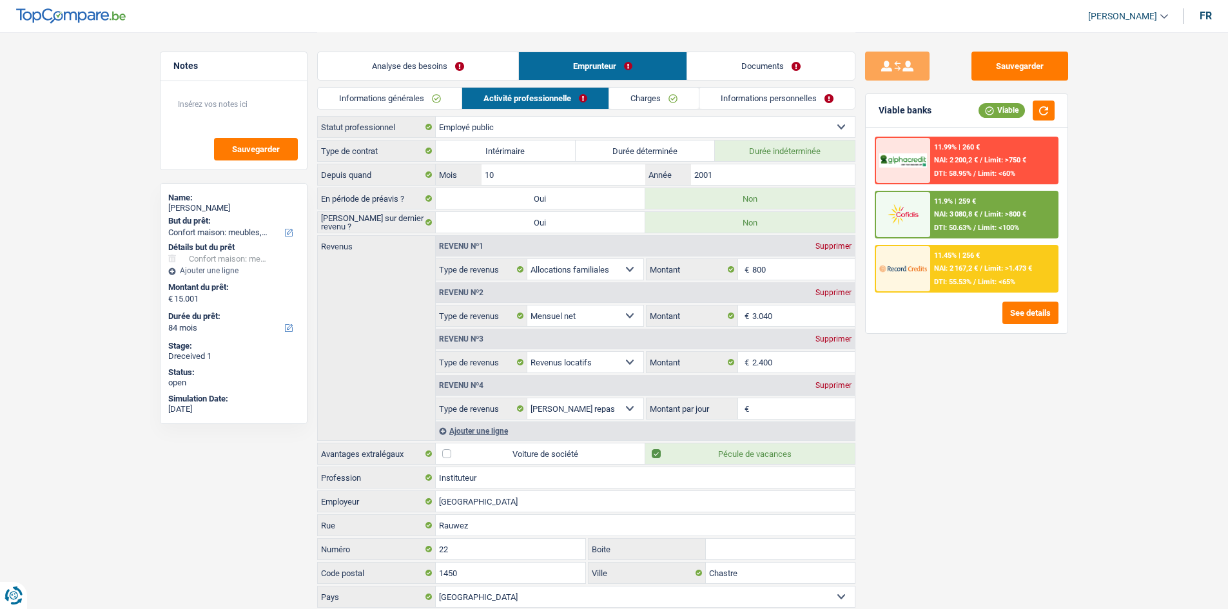
click at [757, 71] on link "Documents" at bounding box center [771, 66] width 168 height 28
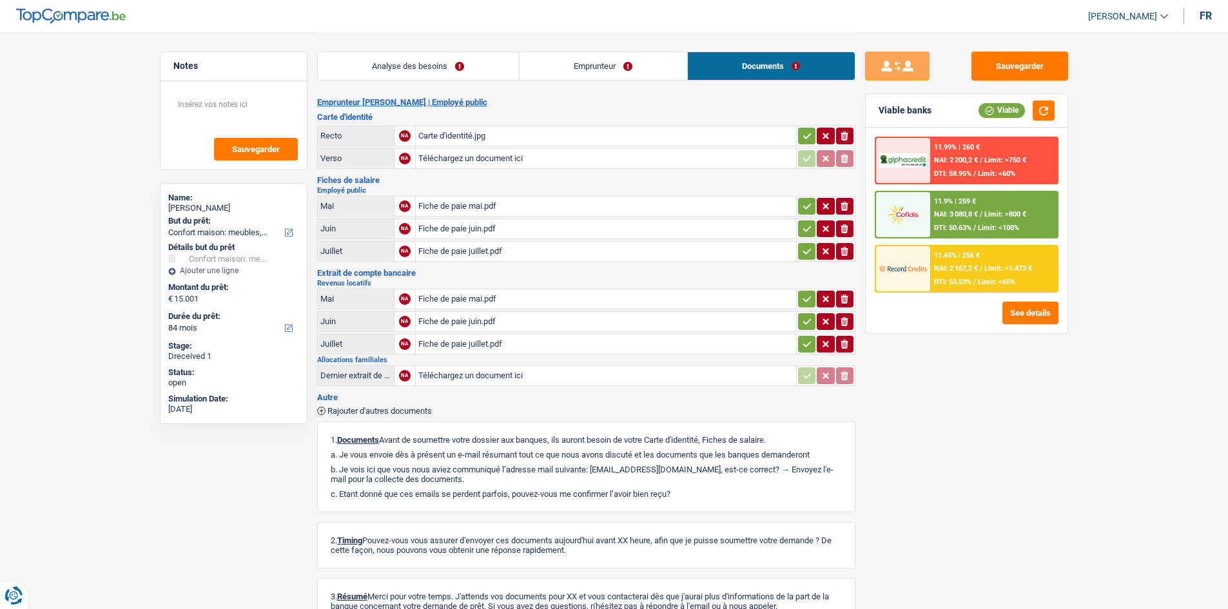
click at [458, 209] on div "Fiche de paie mai.pdf" at bounding box center [605, 206] width 375 height 19
click at [447, 296] on div "Fiche de paie mai.pdf" at bounding box center [605, 298] width 375 height 19
click at [456, 321] on div "Fiche de paie juin.pdf" at bounding box center [605, 321] width 375 height 19
click at [472, 340] on div "Fiche de paie juillet.pdf" at bounding box center [605, 343] width 375 height 19
click at [436, 206] on div "Fiche de paie mai.pdf" at bounding box center [605, 206] width 375 height 19
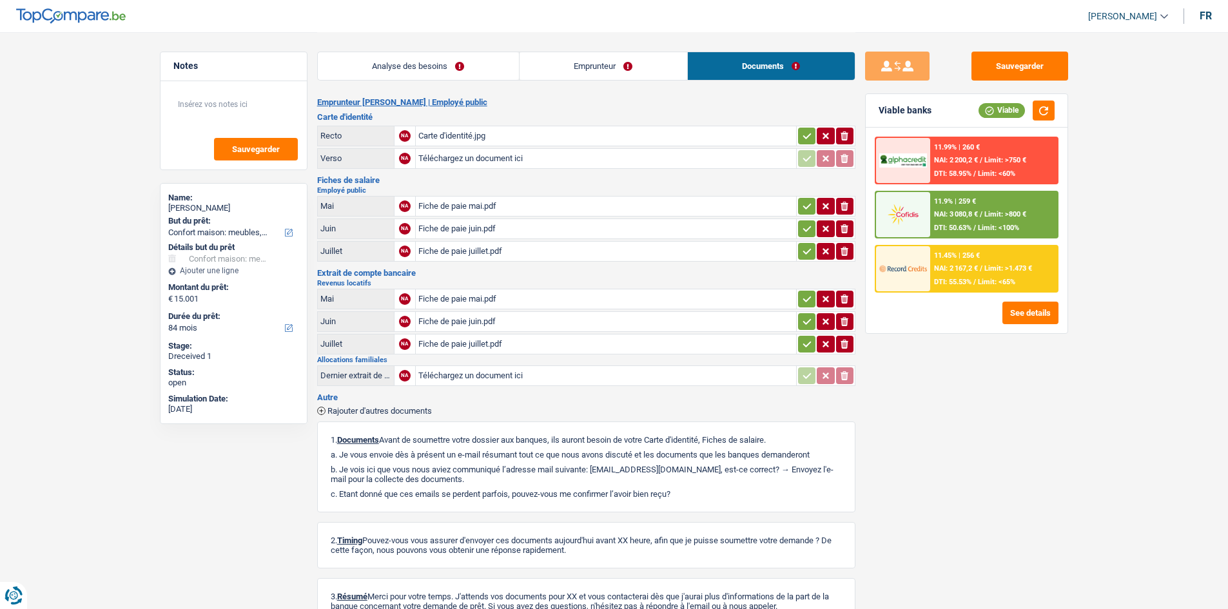
click at [469, 228] on div "Fiche de paie juin.pdf" at bounding box center [605, 228] width 375 height 19
click at [462, 249] on div "Fiche de paie juillet.pdf" at bounding box center [605, 251] width 375 height 19
click at [458, 204] on div "Fiche de paie mai.pdf" at bounding box center [605, 206] width 375 height 19
click at [485, 318] on div "Fiche de paie juin.pdf" at bounding box center [605, 321] width 375 height 19
click at [460, 343] on div "Fiche de paie juillet.pdf" at bounding box center [605, 343] width 375 height 19
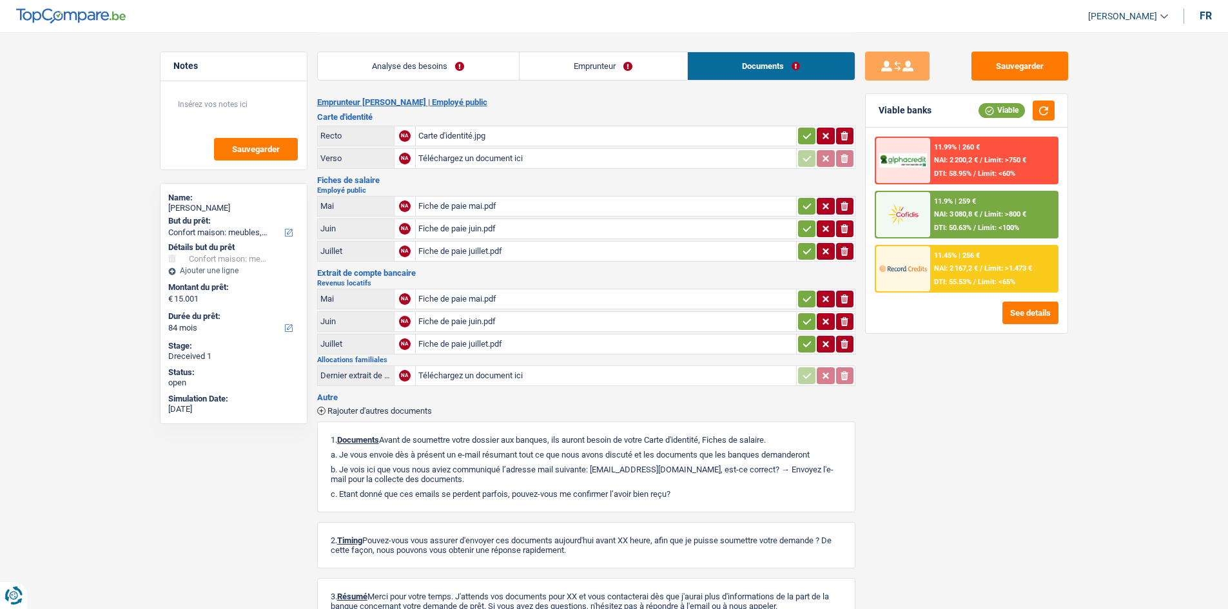
click at [597, 77] on link "Emprunteur" at bounding box center [603, 66] width 168 height 28
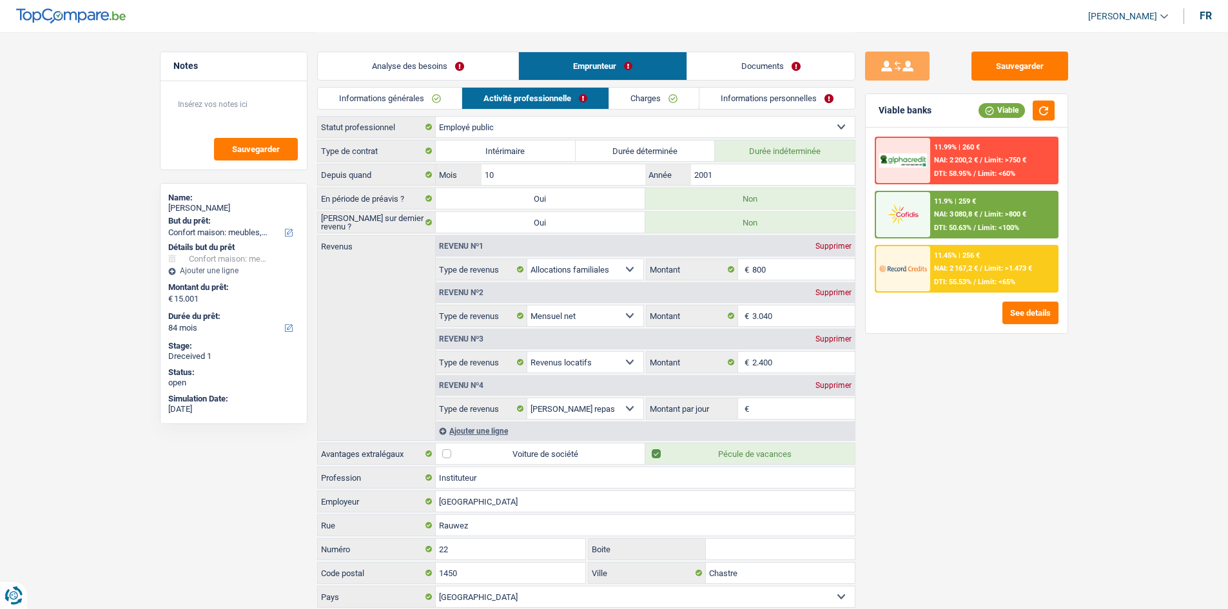
click at [416, 97] on link "Informations générales" at bounding box center [390, 98] width 144 height 21
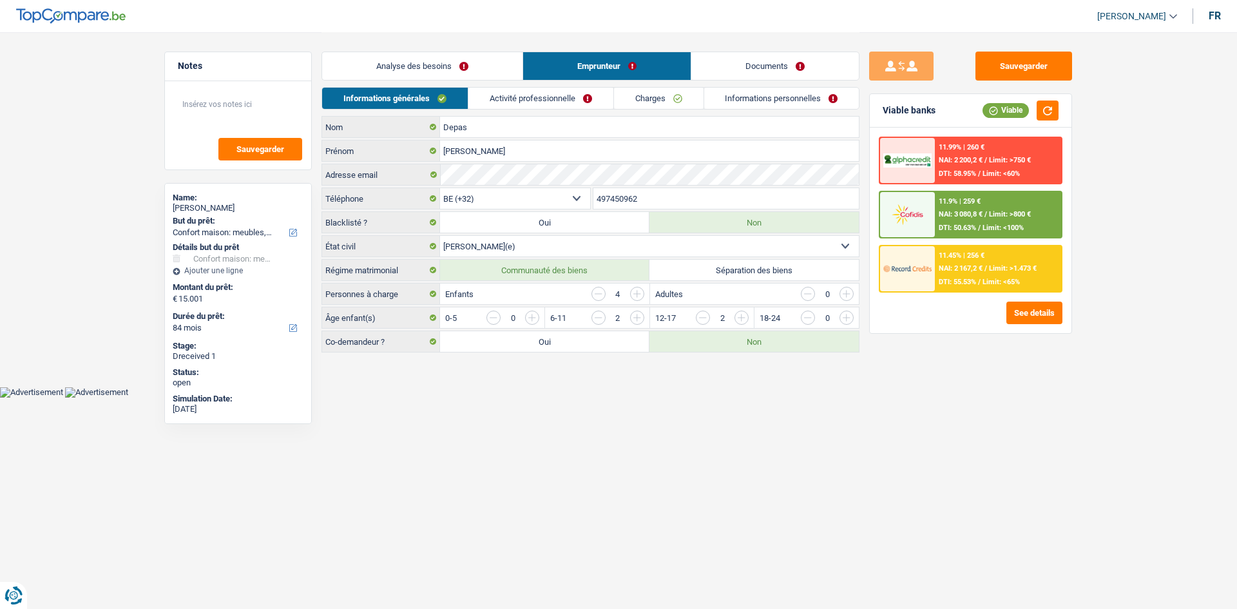
click at [543, 95] on link "Activité professionnelle" at bounding box center [541, 98] width 145 height 21
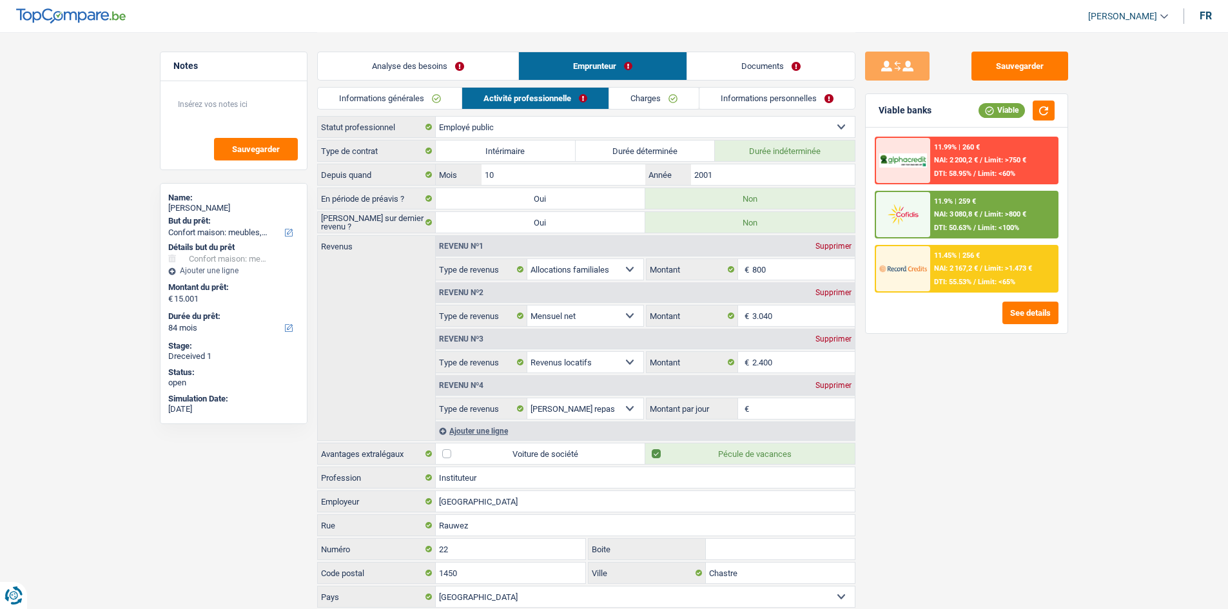
click at [402, 69] on link "Analyse des besoins" at bounding box center [418, 66] width 200 height 28
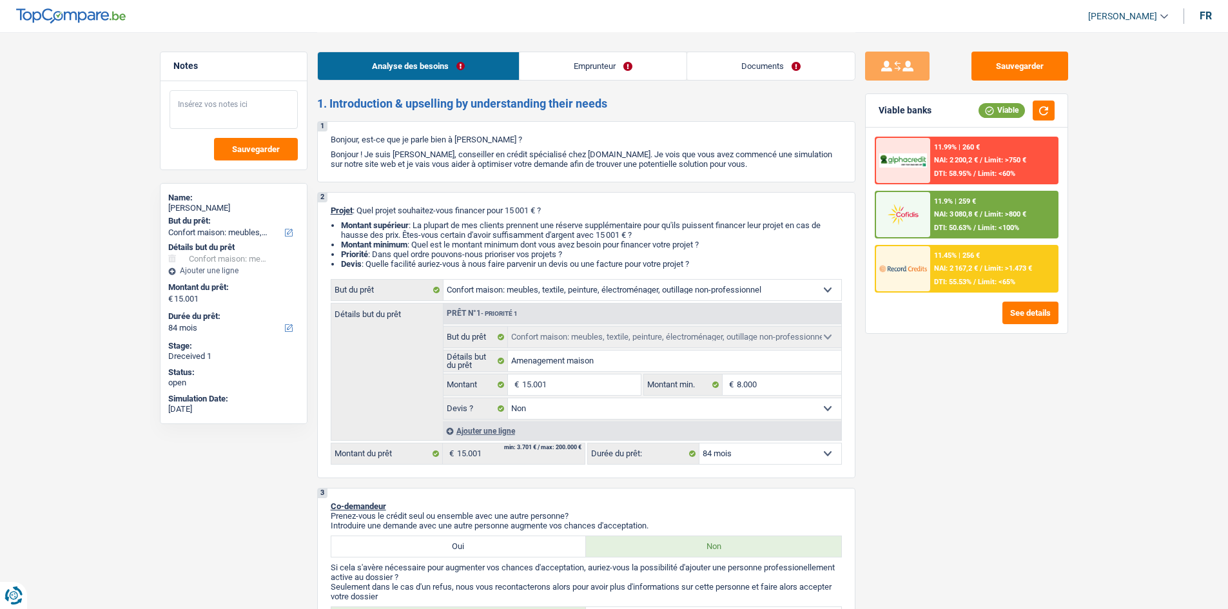
click at [202, 100] on textarea at bounding box center [234, 109] width 128 height 39
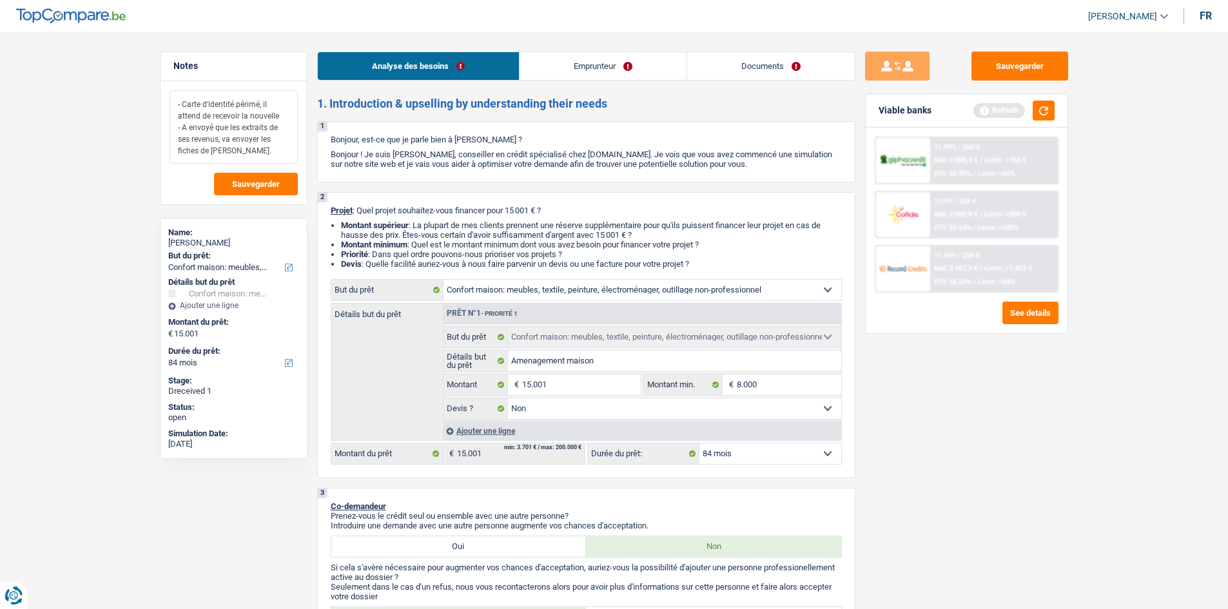
drag, startPoint x: 231, startPoint y: 151, endPoint x: 177, endPoint y: 98, distance: 75.7
click at [177, 98] on textarea "- Carte d'identité périmé, il attend de recevoir la nouvelle - A envoyé que les…" at bounding box center [234, 126] width 128 height 73
type textarea "- Carte d'identité périmé, il attend de recevoir la nouvelle - A envoyé que les…"
click at [284, 182] on button "Sauvegarder" at bounding box center [256, 184] width 84 height 23
click at [993, 70] on button "Sauvegarder" at bounding box center [1019, 66] width 97 height 29
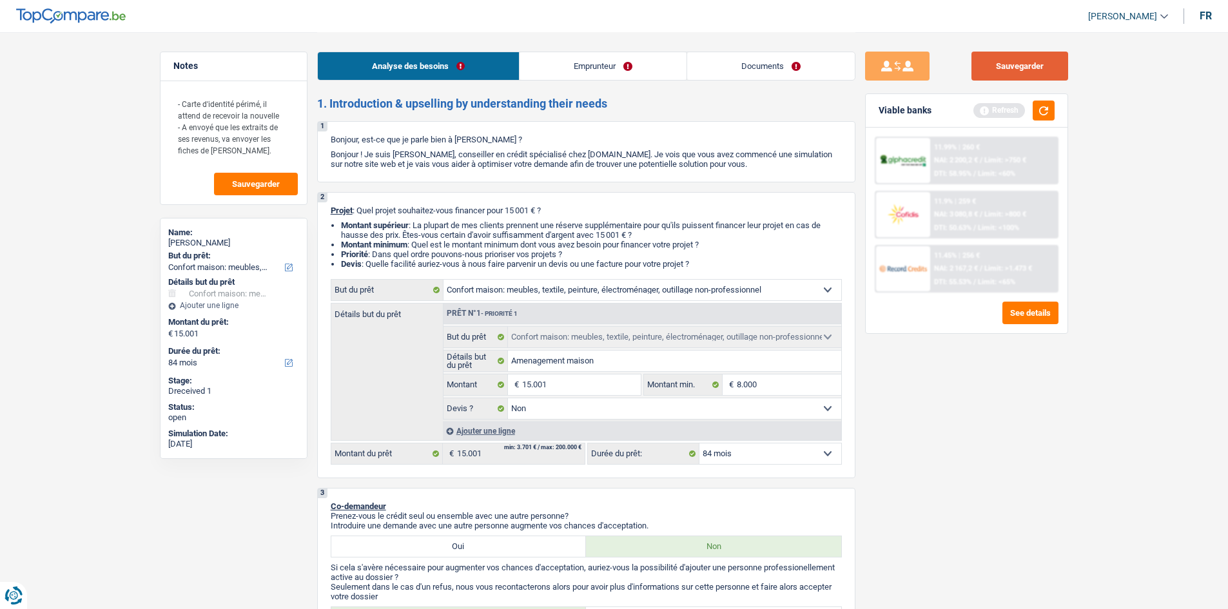
click at [1031, 66] on button "Sauvegarder" at bounding box center [1019, 66] width 97 height 29
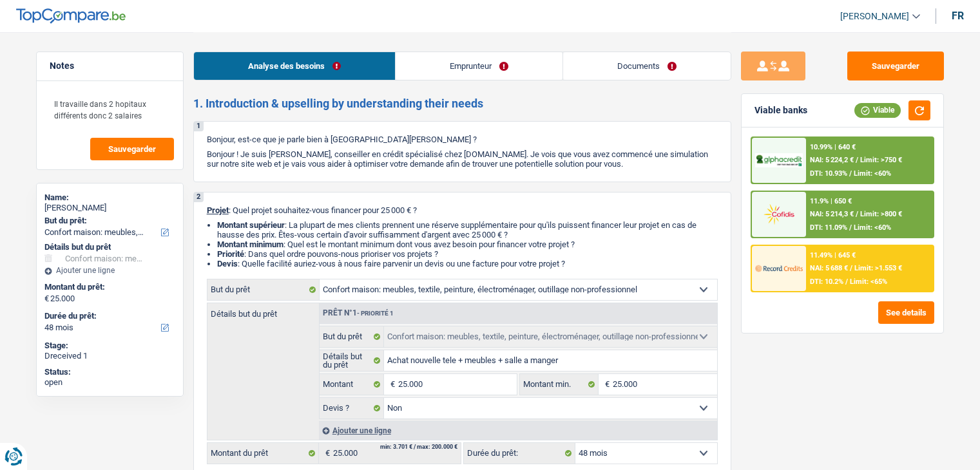
select select "household"
select select "48"
select select "household"
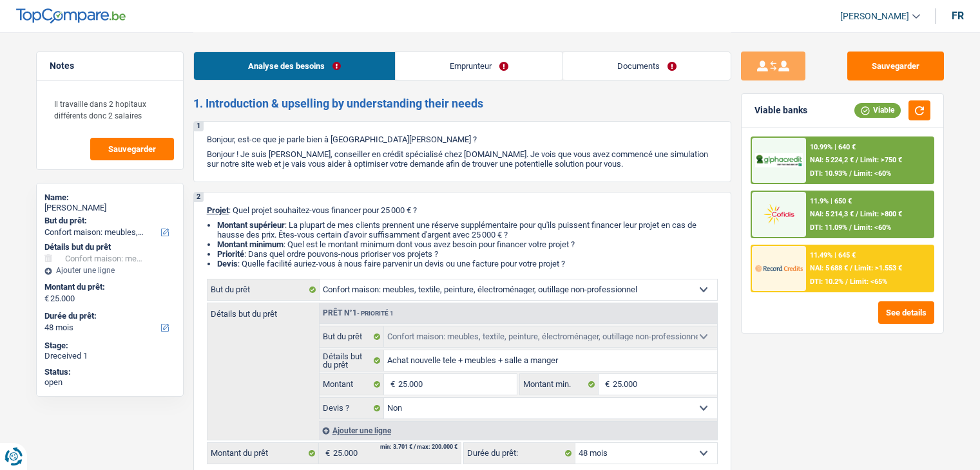
select select "false"
select select "48"
select select "privateEmployee"
select select "netSalary"
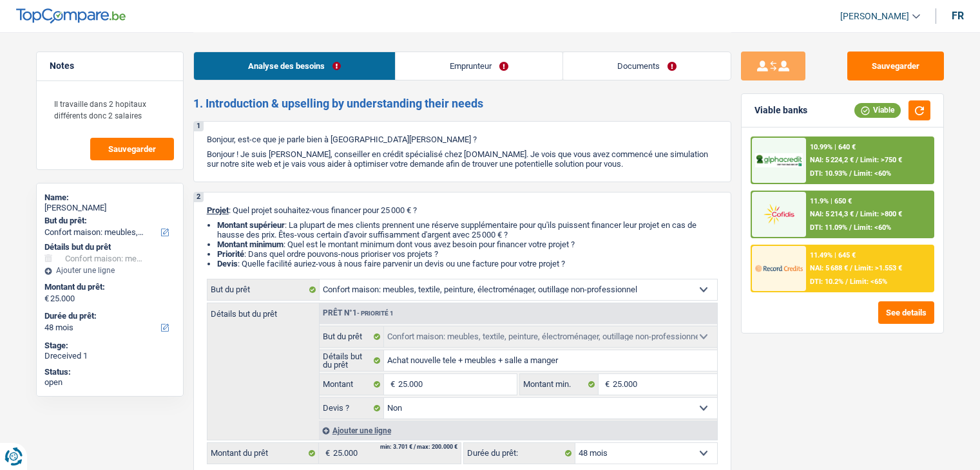
select select "familyAllowances"
select select "mealVouchers"
select select "ownerWithoutMortgage"
select select "cardOrCredit"
select select "household"
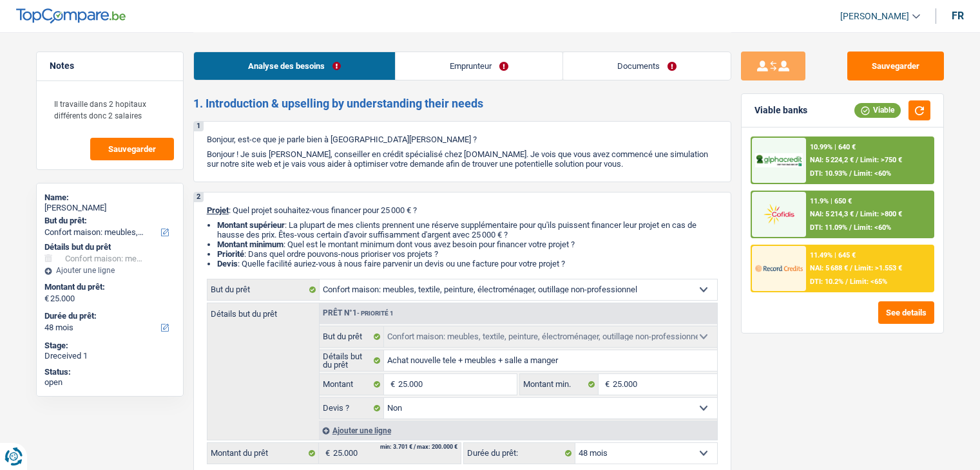
select select "household"
select select "false"
select select "48"
click at [627, 63] on link "Documents" at bounding box center [647, 66] width 168 height 28
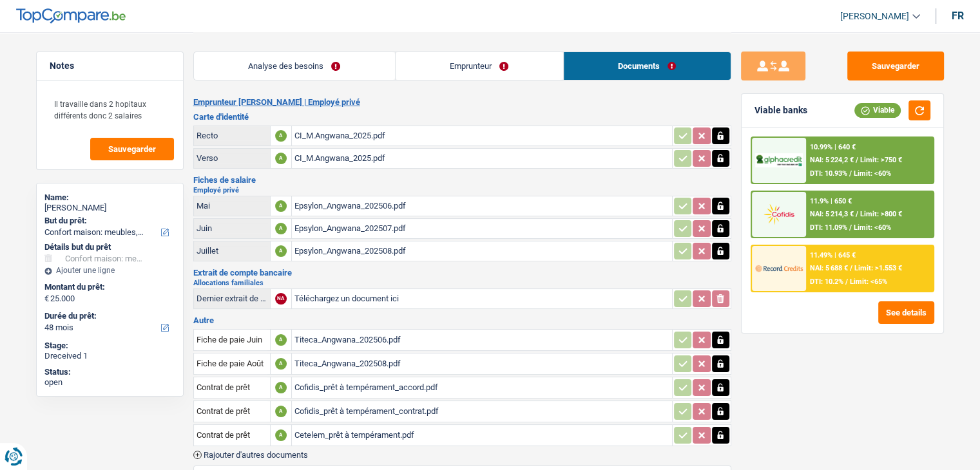
click at [346, 357] on div "Titeca_Angwana_202508.pdf" at bounding box center [482, 363] width 375 height 19
click at [348, 362] on div "Titeca_Angwana_202508.pdf" at bounding box center [482, 363] width 375 height 19
click at [366, 336] on div "Titeca_Angwana_202506.pdf" at bounding box center [482, 340] width 375 height 19
click at [348, 207] on div "Epsylon_Angwana_202506.pdf" at bounding box center [482, 206] width 375 height 19
click at [366, 225] on div "Epsylon_Angwana_202507.pdf" at bounding box center [482, 228] width 375 height 19
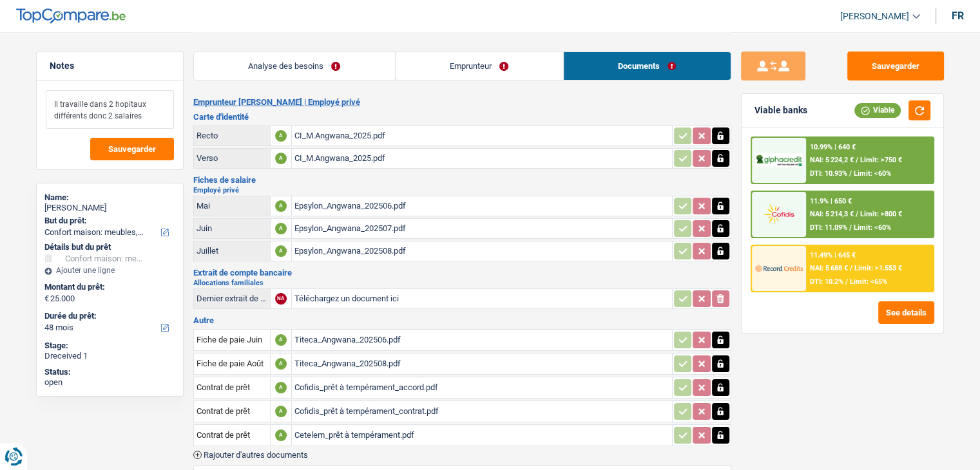
click at [156, 119] on textarea "Il travaille dans 2 hopitaux différents donc 2 salaires" at bounding box center [110, 109] width 128 height 39
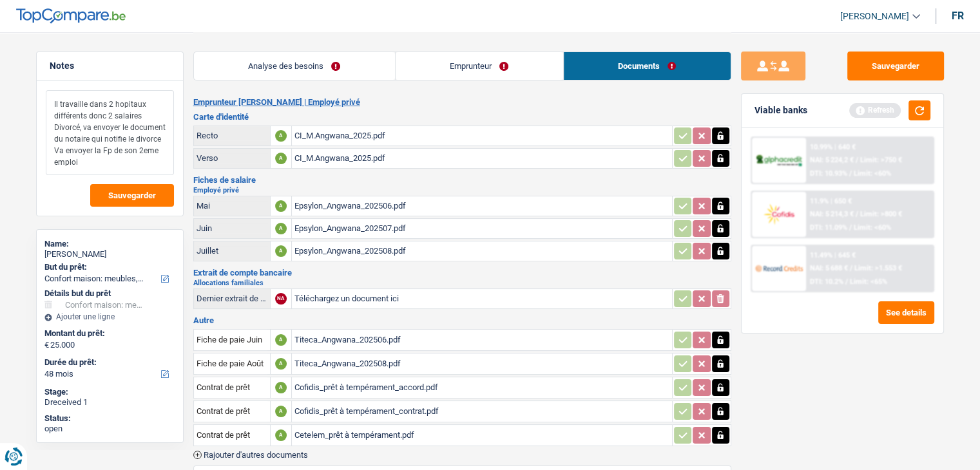
drag, startPoint x: 92, startPoint y: 159, endPoint x: 50, endPoint y: 126, distance: 53.4
click at [50, 126] on textarea "Il travaille dans 2 hopitaux différents donc 2 salaires Divorcé, va envoyer le …" at bounding box center [110, 132] width 128 height 85
type textarea "Il travaille dans 2 hopitaux différents donc 2 salaires Divorcé, va envoyer le …"
click at [151, 197] on span "Sauvegarder" at bounding box center [132, 195] width 48 height 8
click at [851, 67] on button "Sauvegarder" at bounding box center [896, 66] width 97 height 29
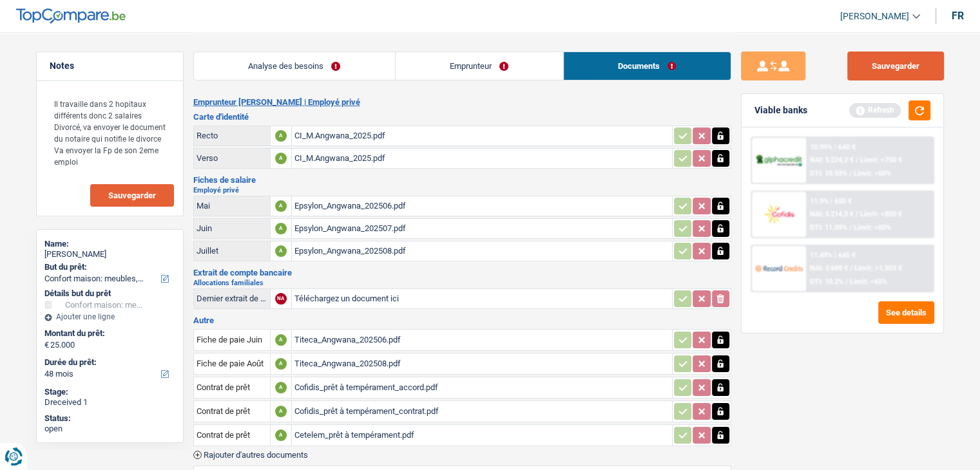
click at [882, 60] on button "Sauvegarder" at bounding box center [896, 66] width 97 height 29
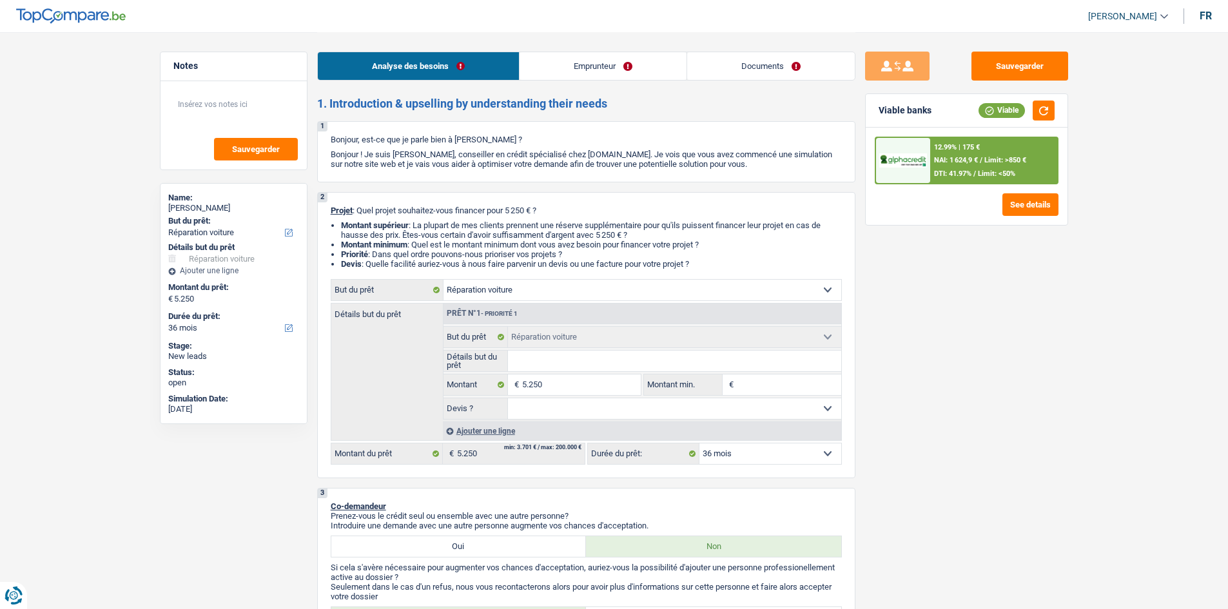
select select "carRepair"
select select "36"
click at [762, 69] on link "Documents" at bounding box center [771, 66] width 168 height 28
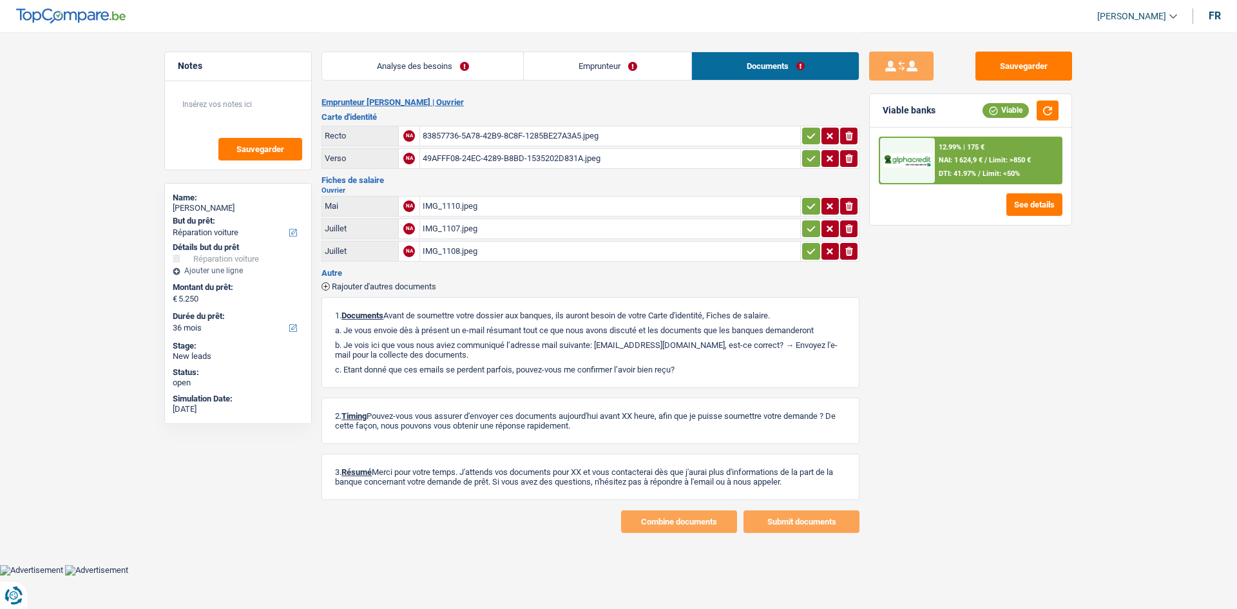
click at [457, 204] on div "IMG_1110.jpeg" at bounding box center [610, 206] width 375 height 19
click at [406, 62] on link "Analyse des besoins" at bounding box center [422, 66] width 201 height 28
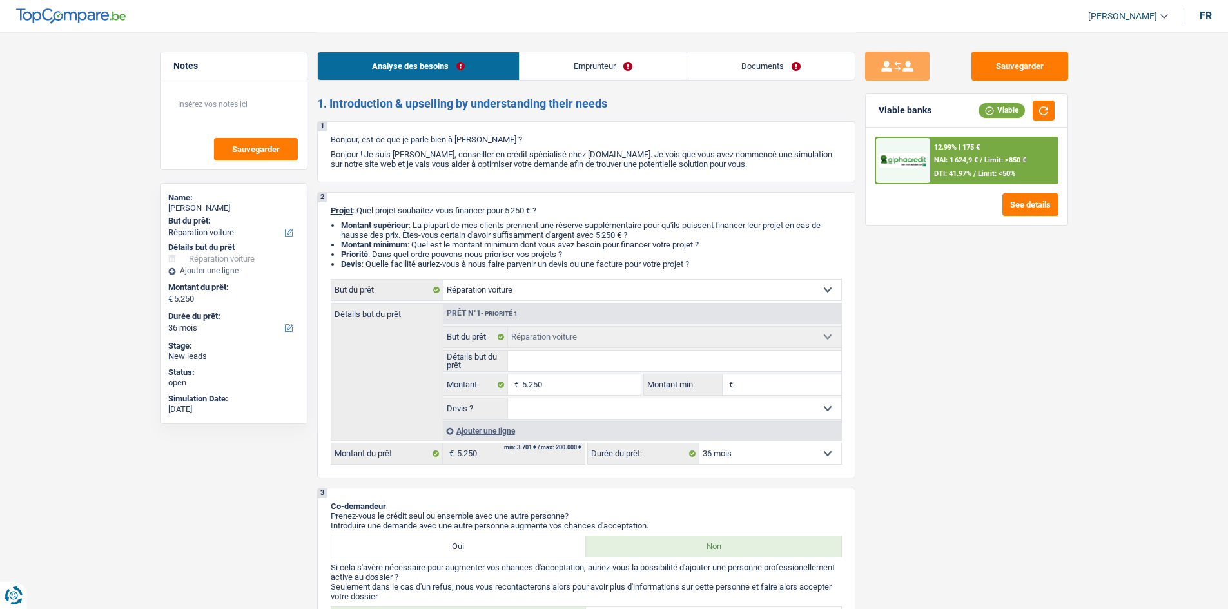
click at [637, 285] on select "Confort maison: meubles, textile, peinture, électroménager, outillage non-profe…" at bounding box center [642, 290] width 398 height 21
select select "household"
click at [443, 280] on select "Confort maison: meubles, textile, peinture, électroménager, outillage non-profe…" at bounding box center [642, 290] width 398 height 21
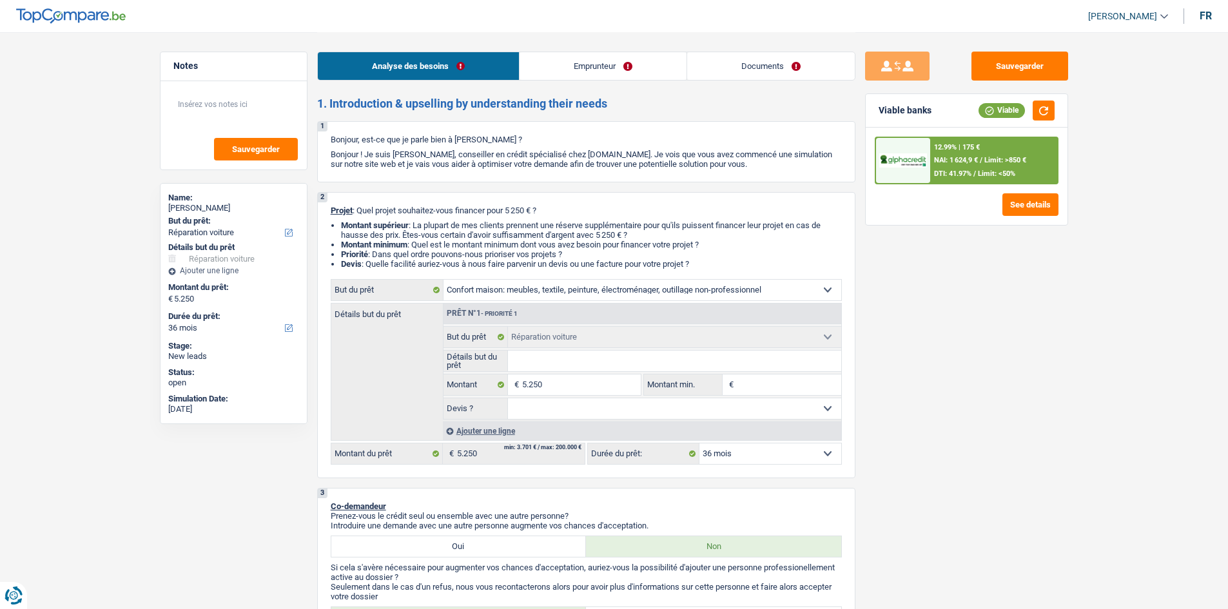
select select "household"
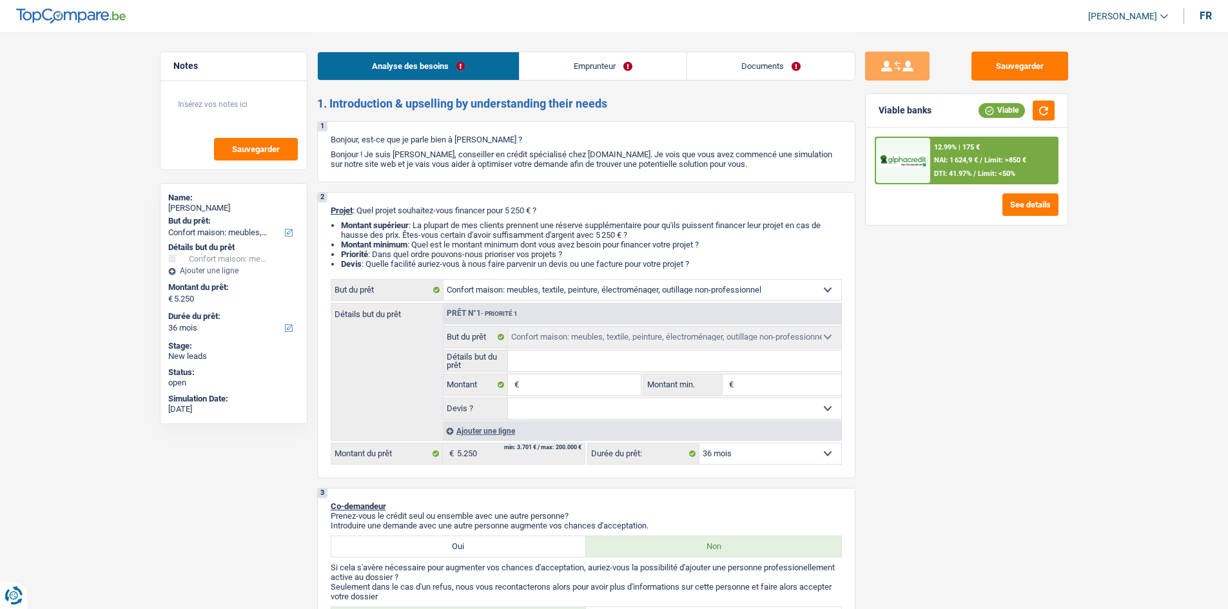
select select "carRepair"
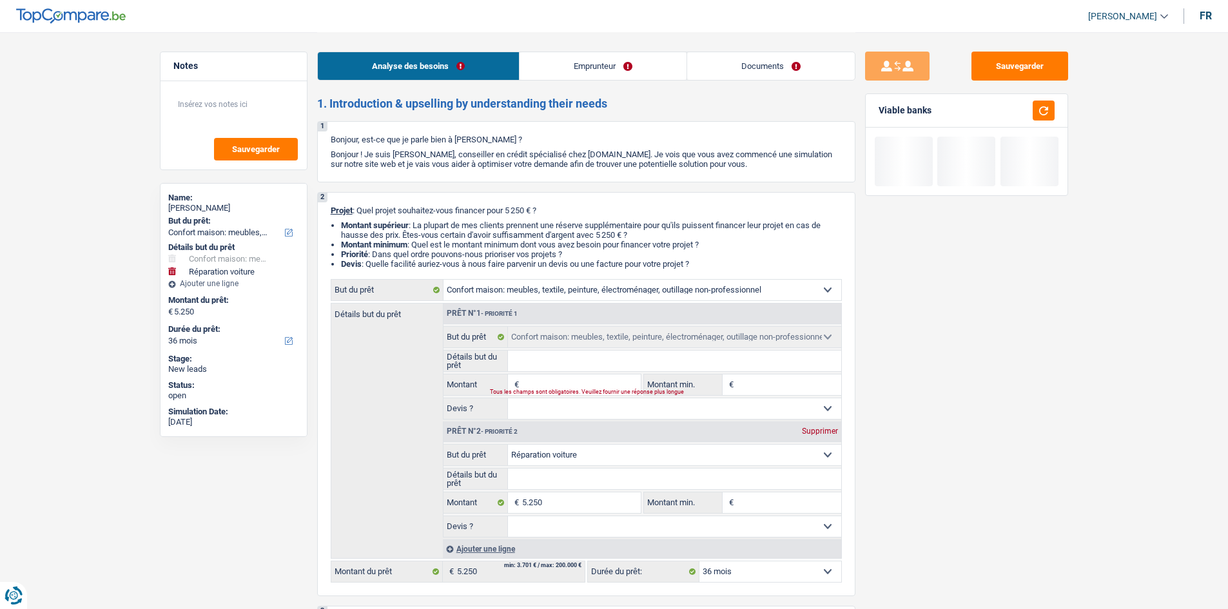
click at [816, 430] on div "Supprimer" at bounding box center [820, 431] width 43 height 8
type input "0"
select select
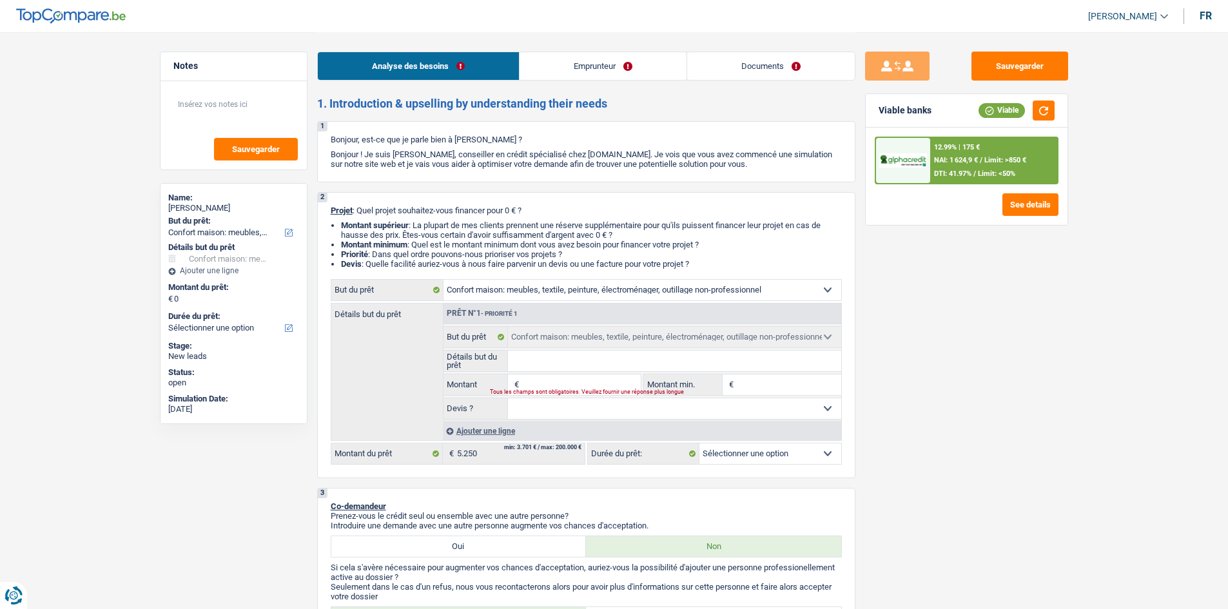
click at [583, 362] on input "Détails but du prêt" at bounding box center [674, 361] width 333 height 21
type input "M"
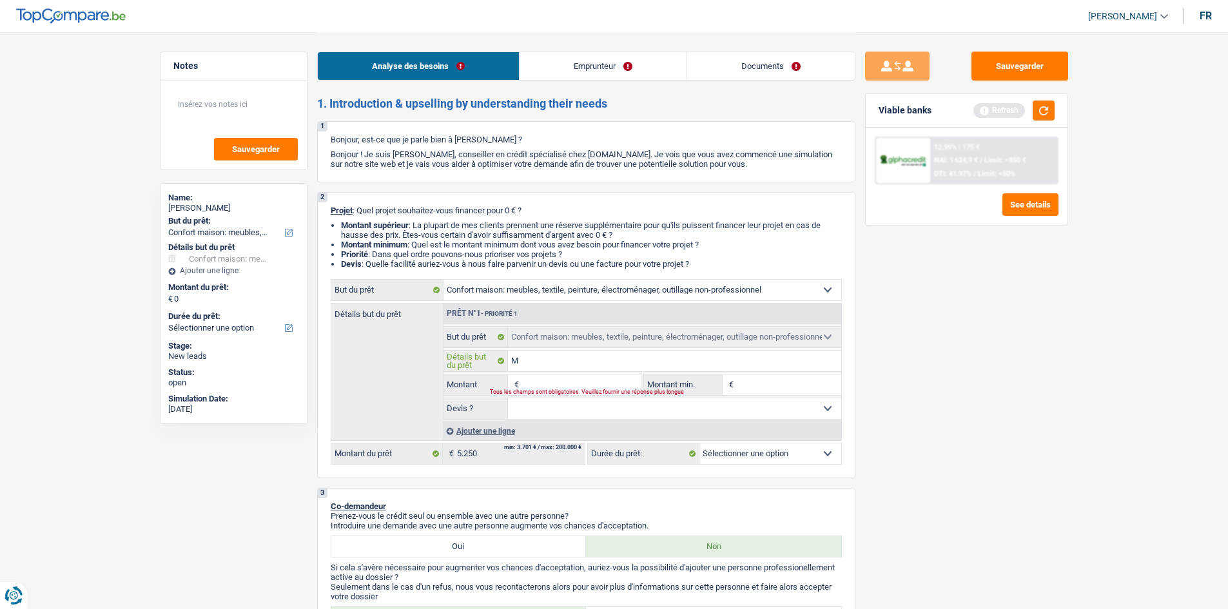
type input "Me"
type input "Meu"
type input "Meub"
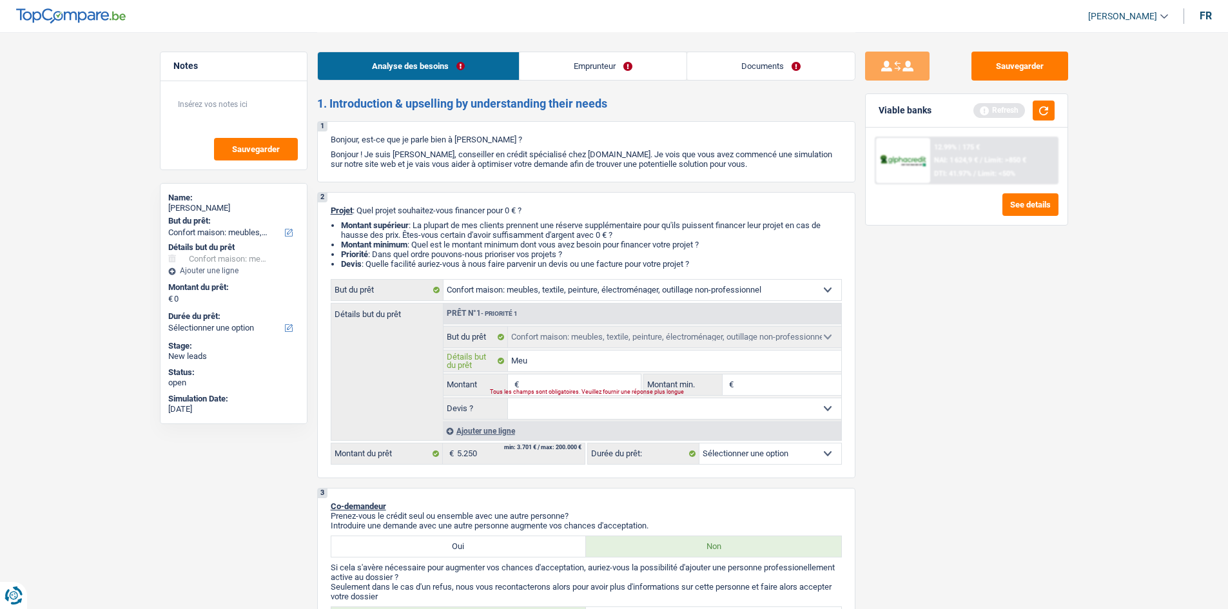
type input "Meub"
type input "Meubl"
type input "Meuble"
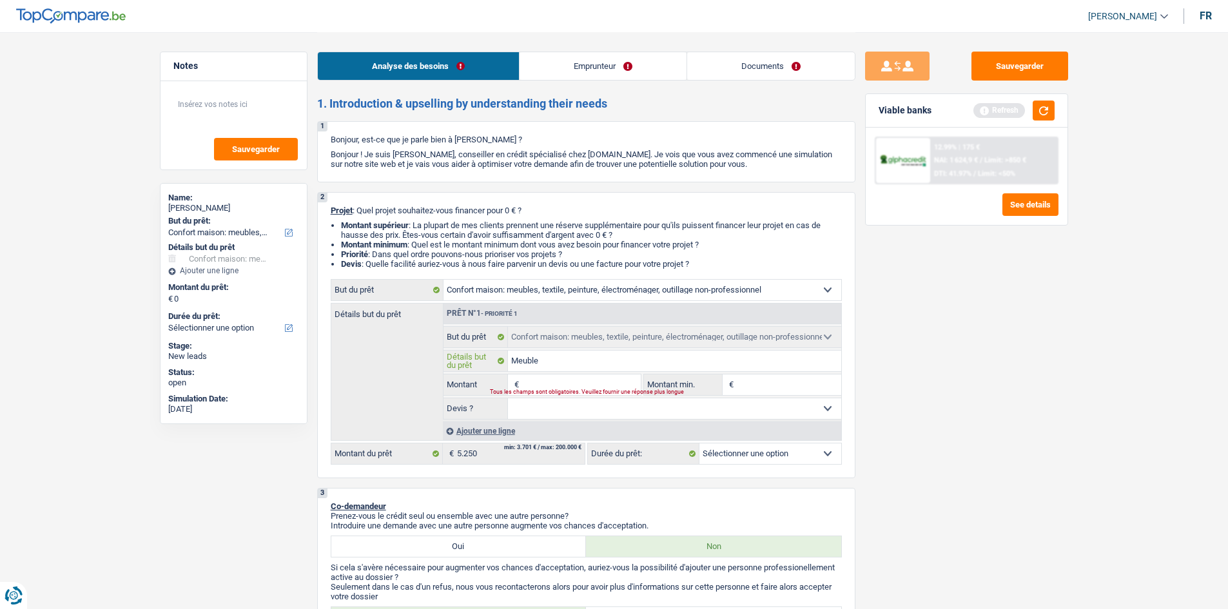
type input "Meubles"
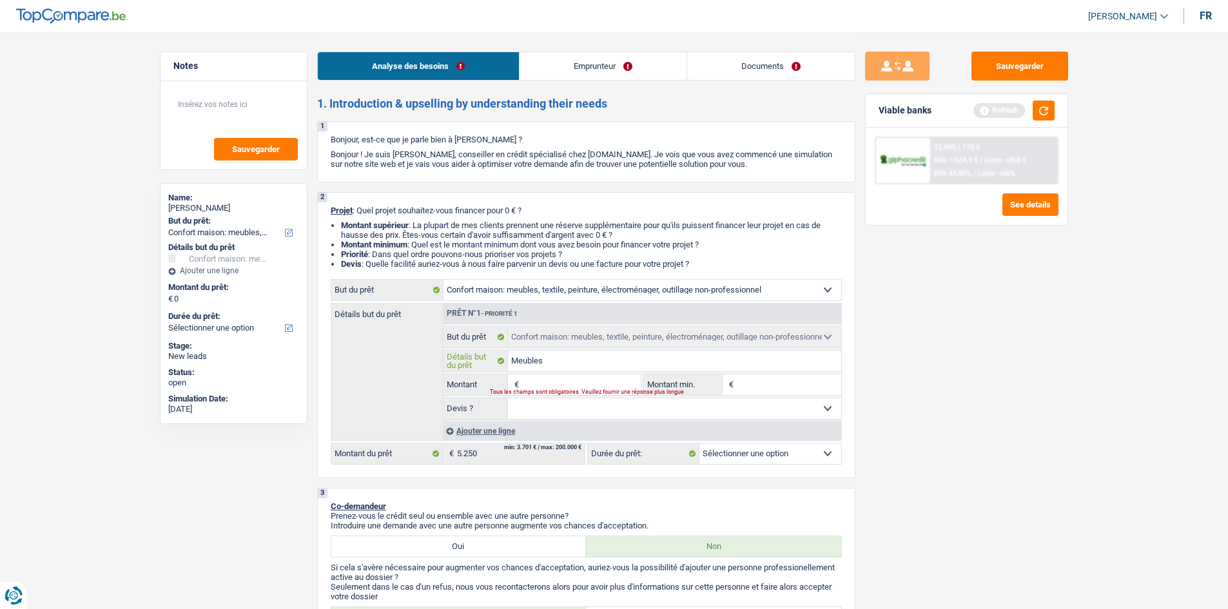
type input "Meubles"
type input "Meubles,"
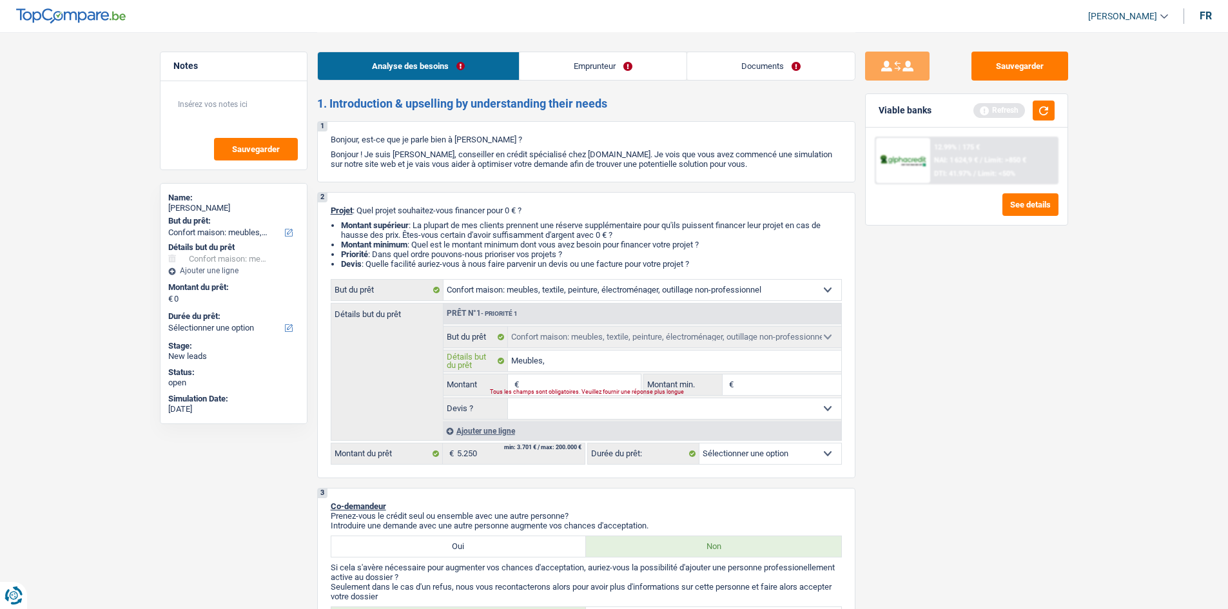
type input "Meubles, s"
type input "Meubles, sa"
type input "Meubles, sal"
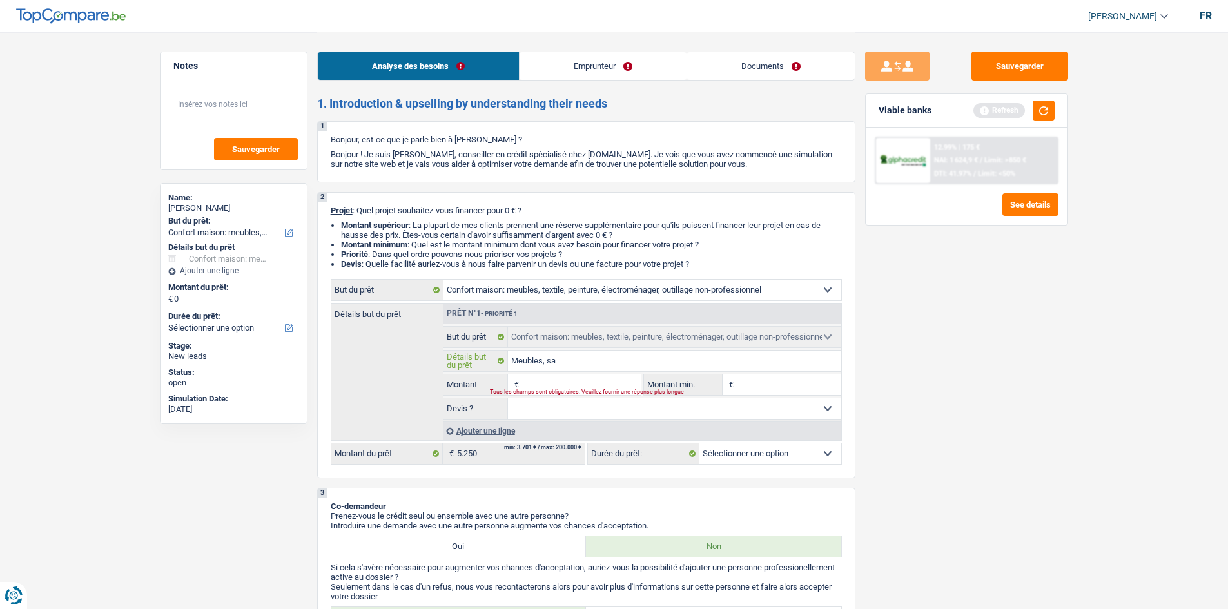
type input "Meubles, sal"
type input "[PERSON_NAME]"
type input "Meubles, salon"
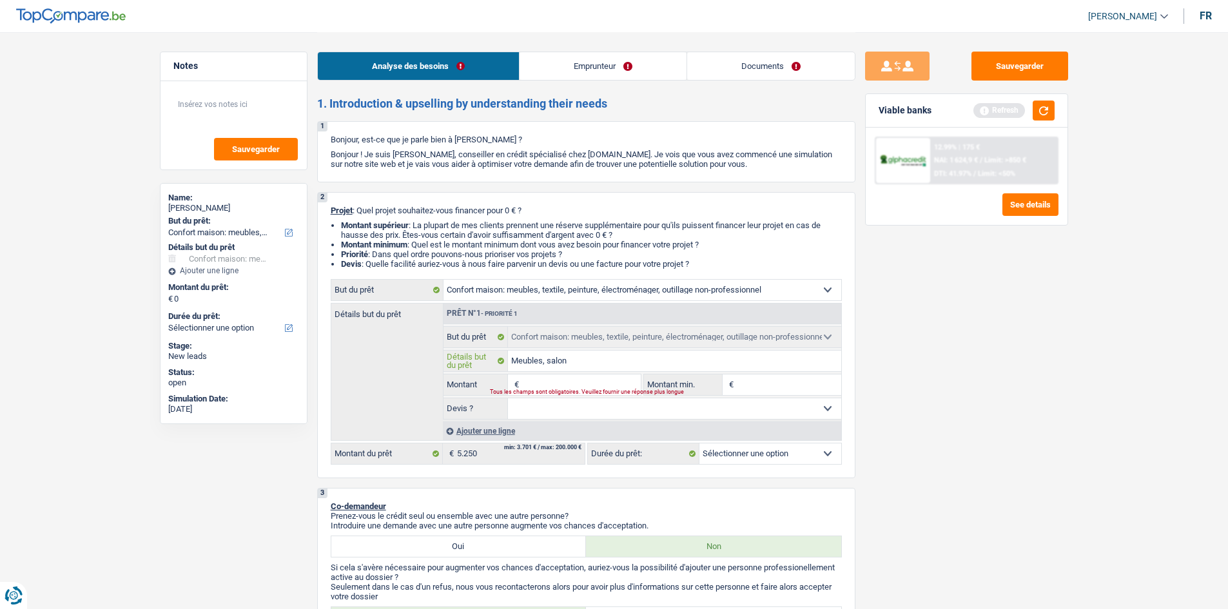
type input "Meubles, salon"
type input "Meubles, salon e"
type input "Meubles, salon et"
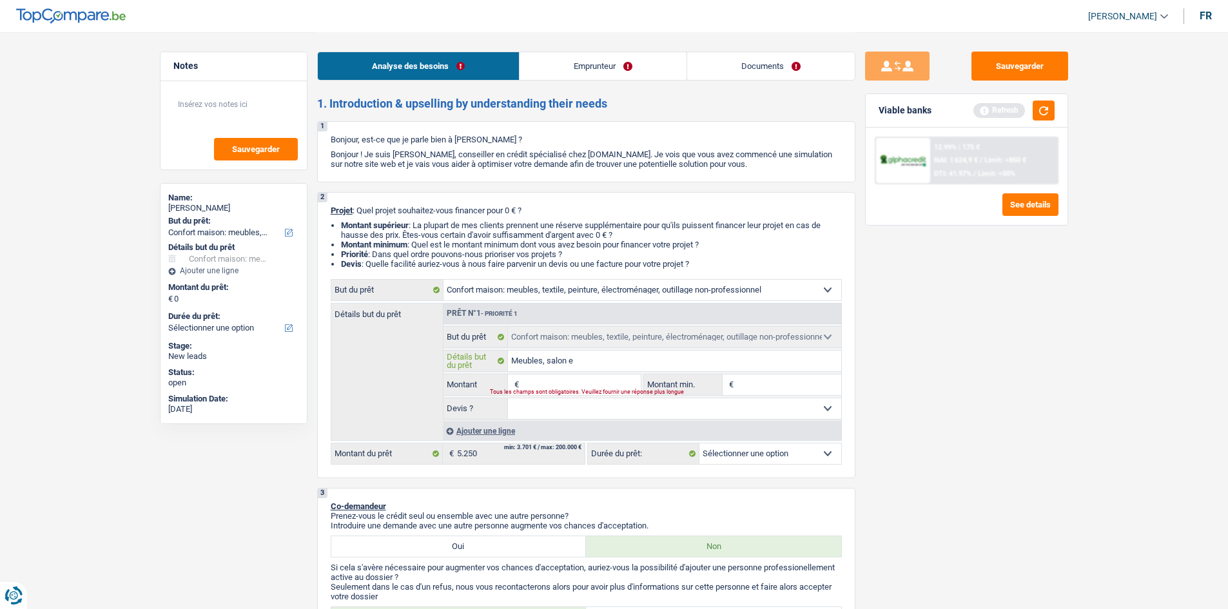
type input "Meubles, salon et"
type input "Meubles, salon et s"
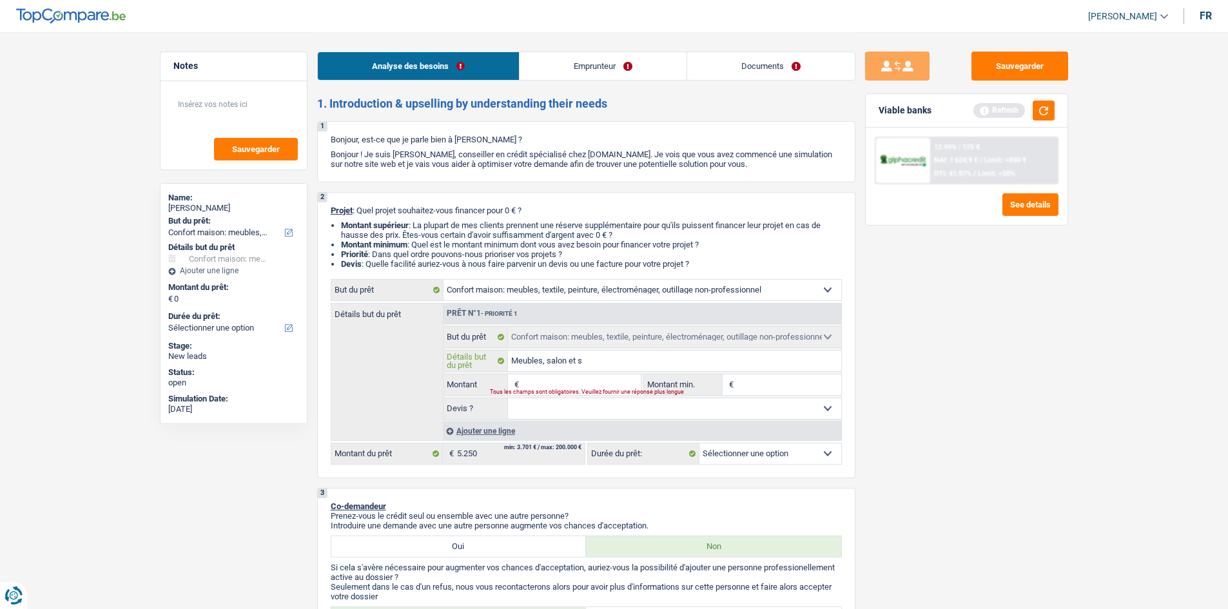
type input "Meubles, salon et sa"
type input "Meubles, salon et sal"
type input "Meubles, salon et salle"
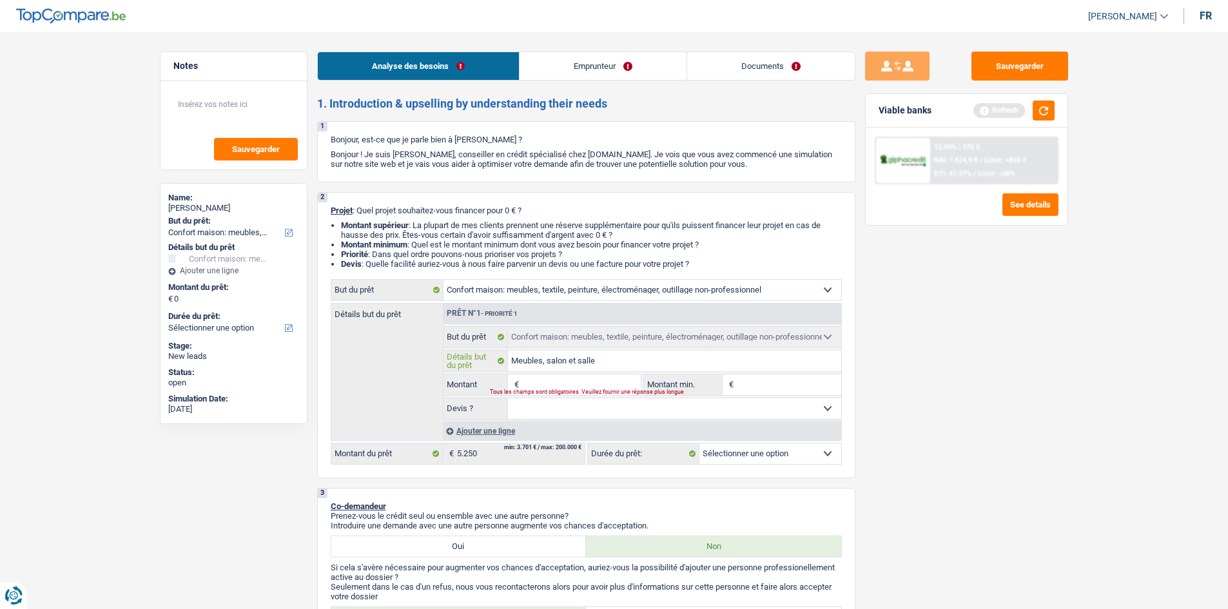
type input "Meubles, salon et salle"
type input "Meubles, salon et salle à"
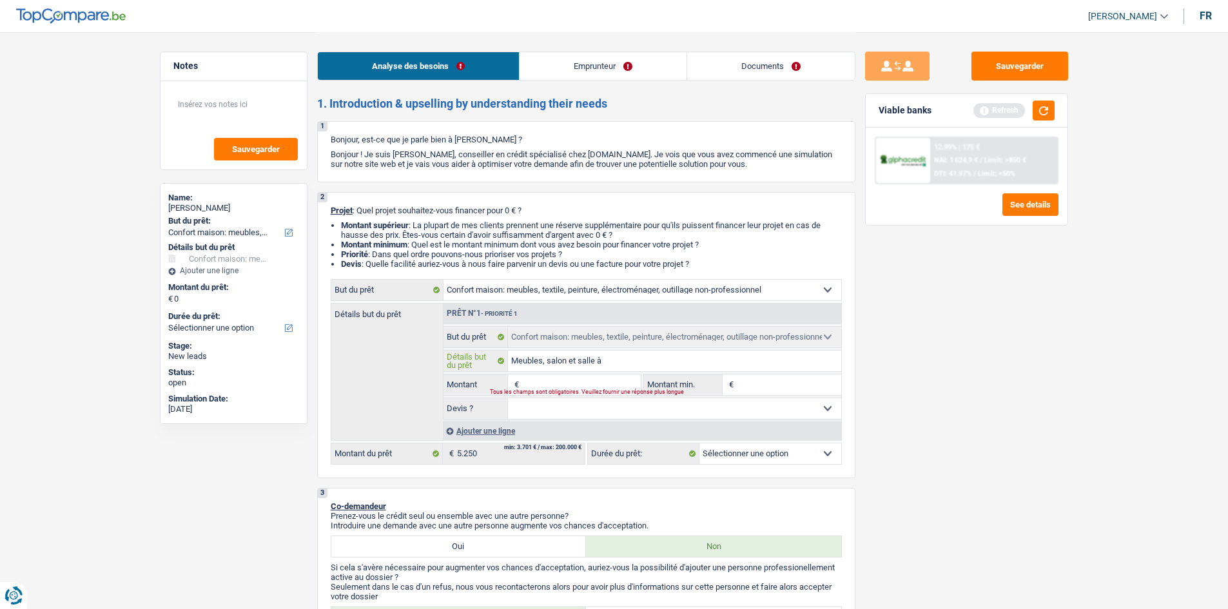
type input "Meubles, salon et salle à"
type input "Meubles, salon et salle à m"
type input "Meubles, salon et salle à [GEOGRAPHIC_DATA]"
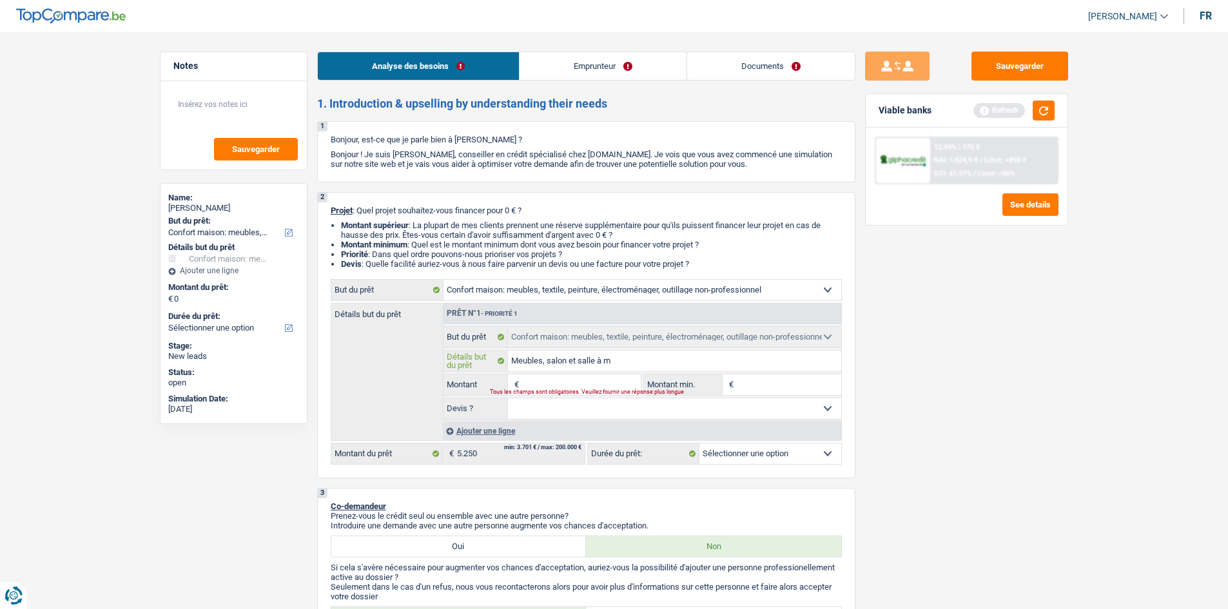
type input "Meubles, salon et salle à [GEOGRAPHIC_DATA]"
type input "Meubles, salon et salle à mng"
type input "Meubles, salon et salle à mnge"
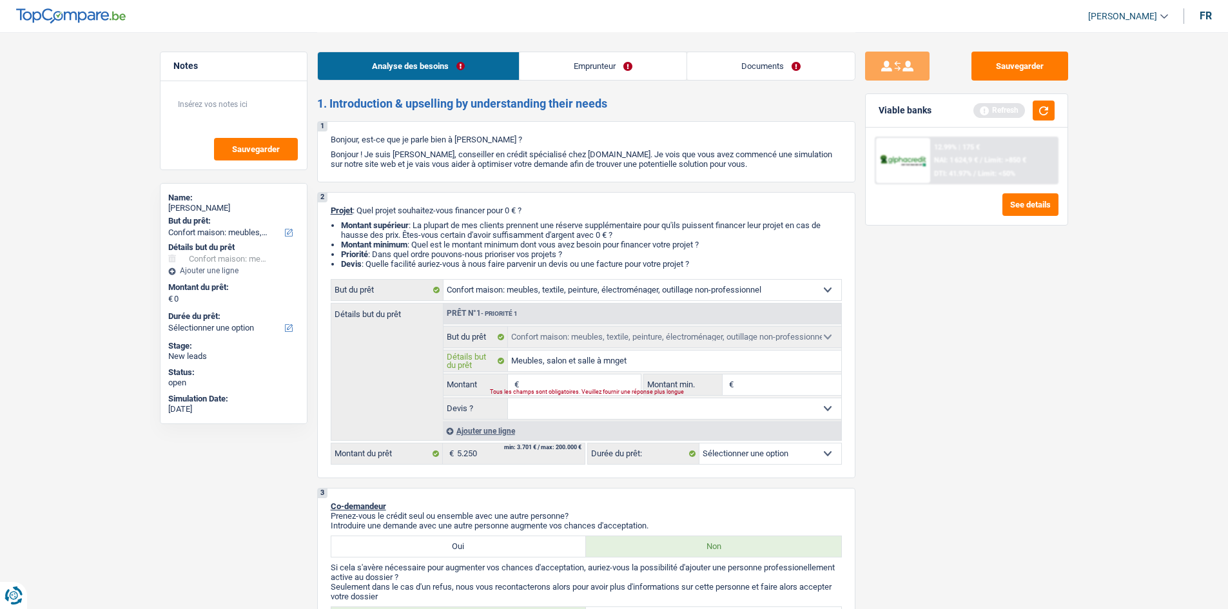
type input "Meubles, salon et salle à mngetr"
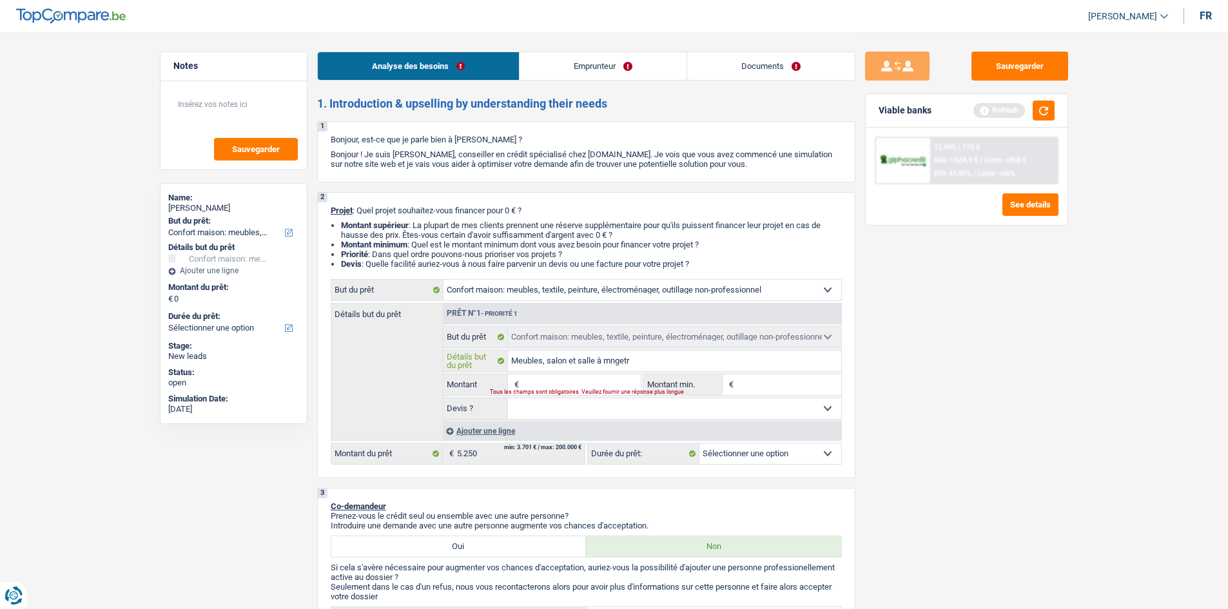
type input "Meubles, salon et salle à mngetr"
type input "Meubles, salon et salle à mnget"
type input "Meubles, salon et salle à mnge"
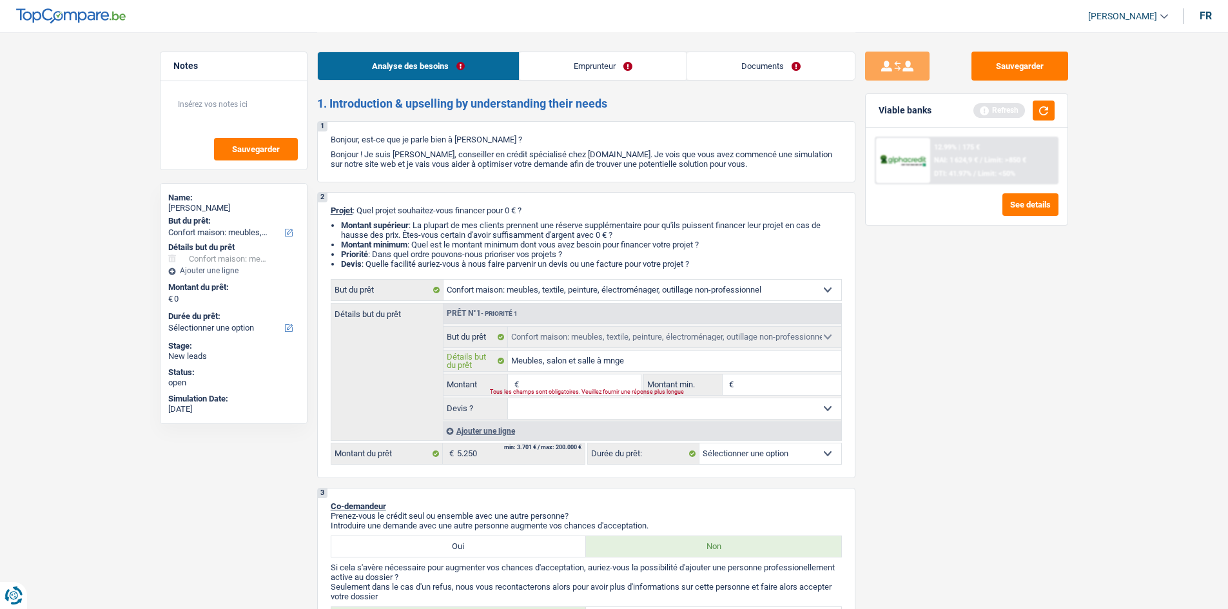
type input "Meubles, salon et salle à mng"
type input "Meubles, salon et salle à [GEOGRAPHIC_DATA]"
type input "Meubles, salon et salle à m"
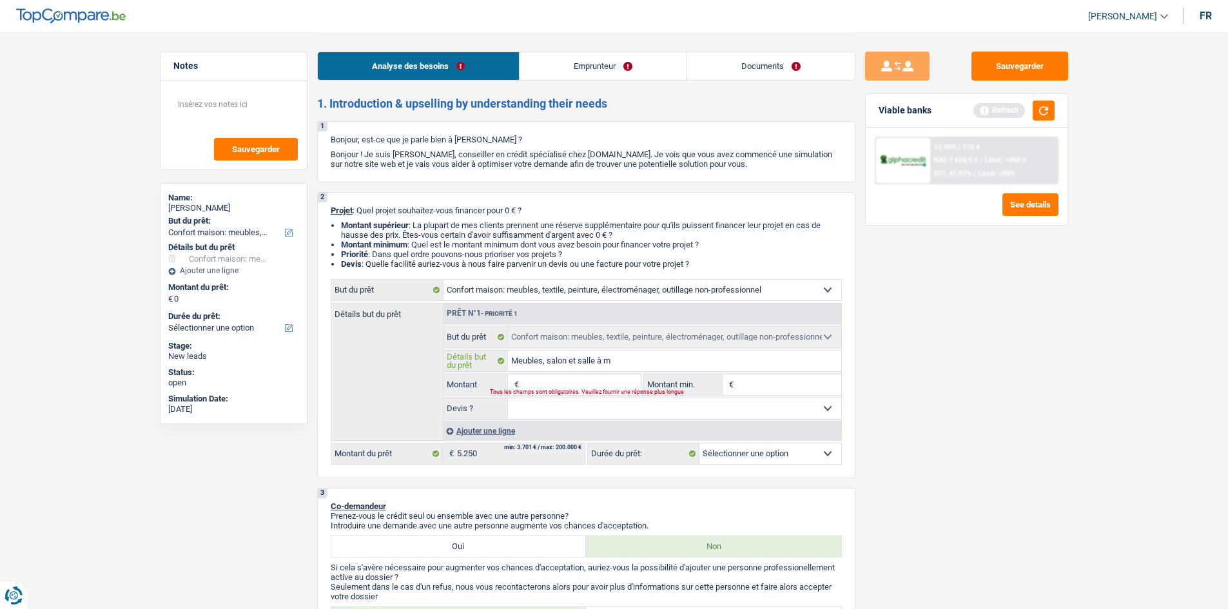
type input "Meubles, salon et salle à m"
type input "Meubles, salon et salle à [GEOGRAPHIC_DATA]"
type input "Meubles, salon et salle à man"
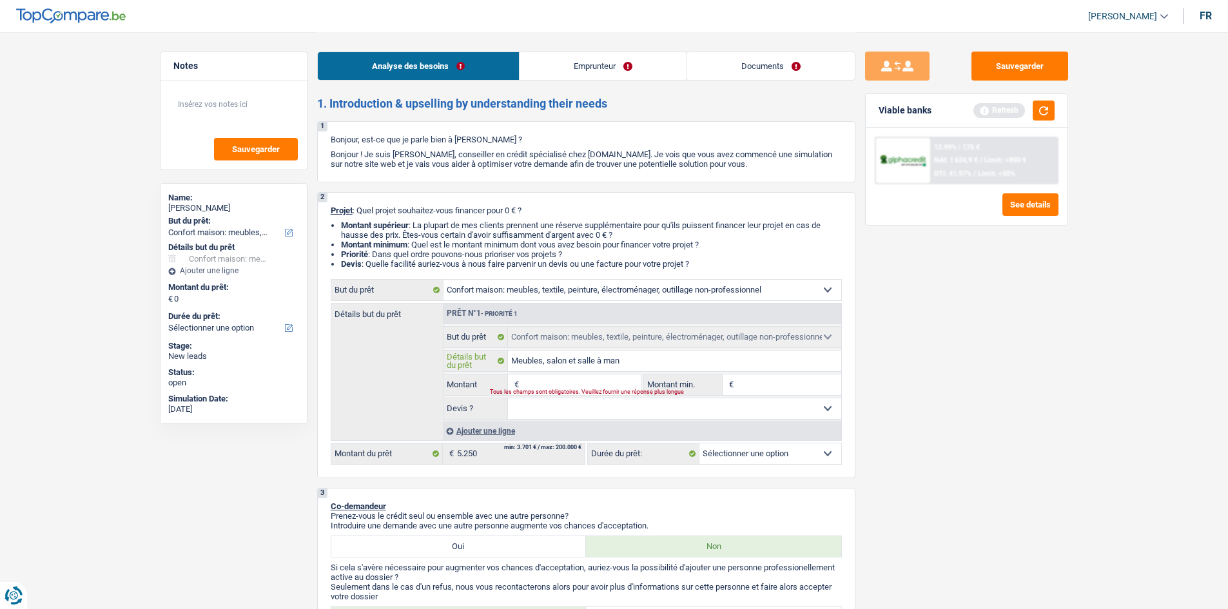
type input "Meubles, salon et salle à mang"
type input "Meubles, salon et salle à mange"
type input "Meubles, salon et salle à manger"
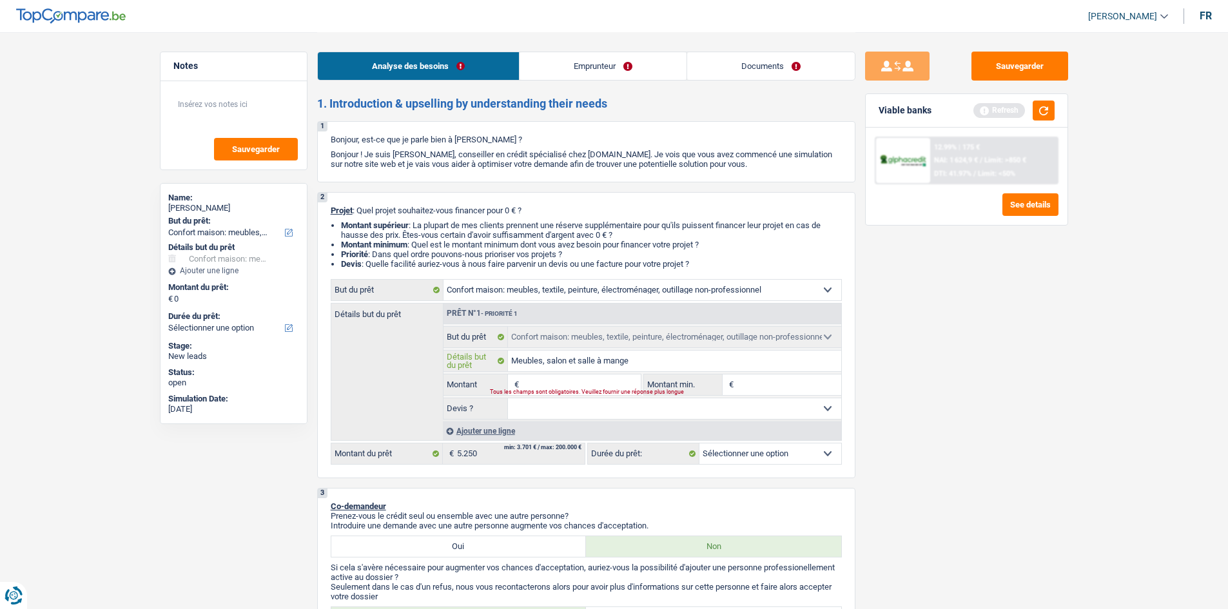
type input "Meubles, salon et salle à manger"
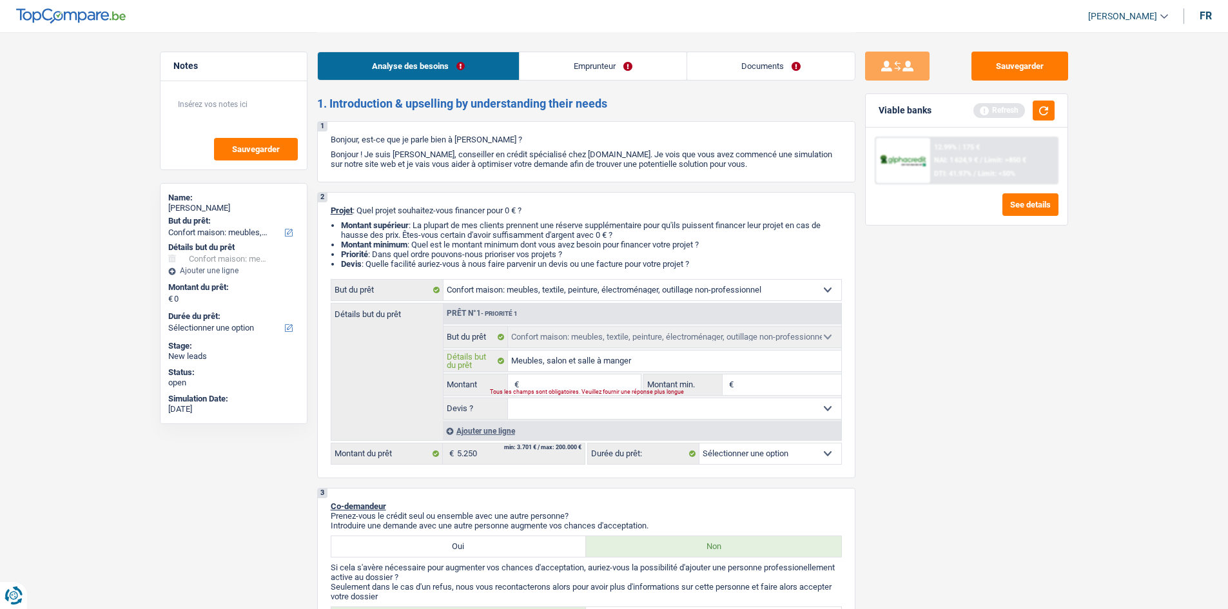
type input "Meubles, salon et salle à manger"
click at [553, 390] on div "Tous les champs sont obligatoires. Veuillez fournir une réponse plus longue" at bounding box center [557, 392] width 135 height 5
click at [549, 381] on input "Montant" at bounding box center [581, 384] width 118 height 21
type input "5"
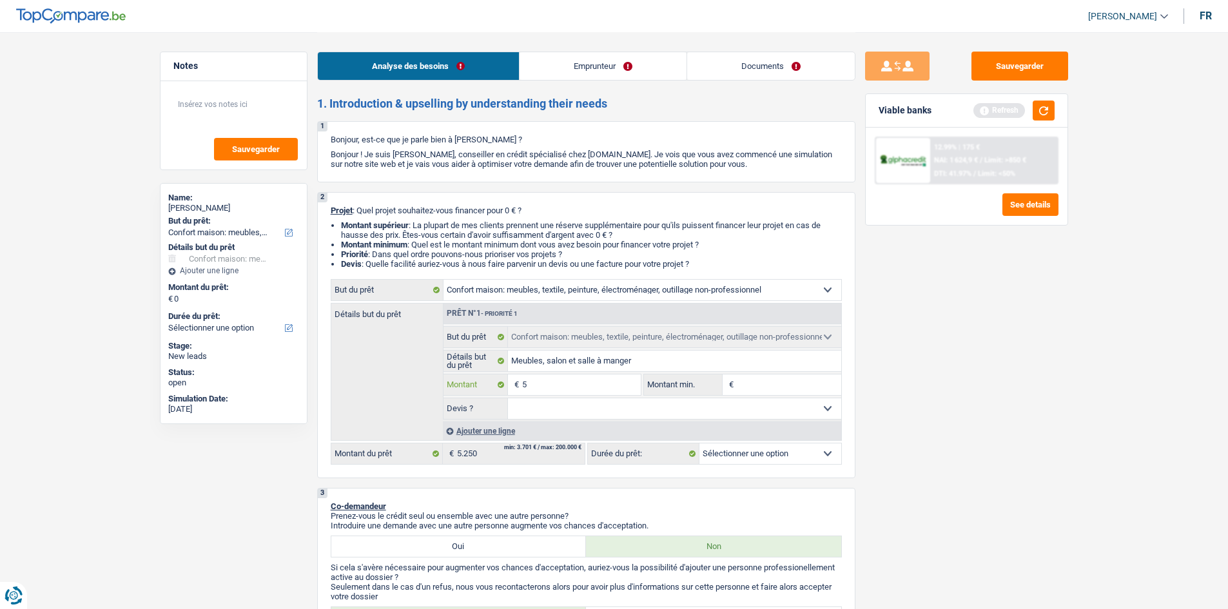
type input "52"
type input "525"
type input "5.250"
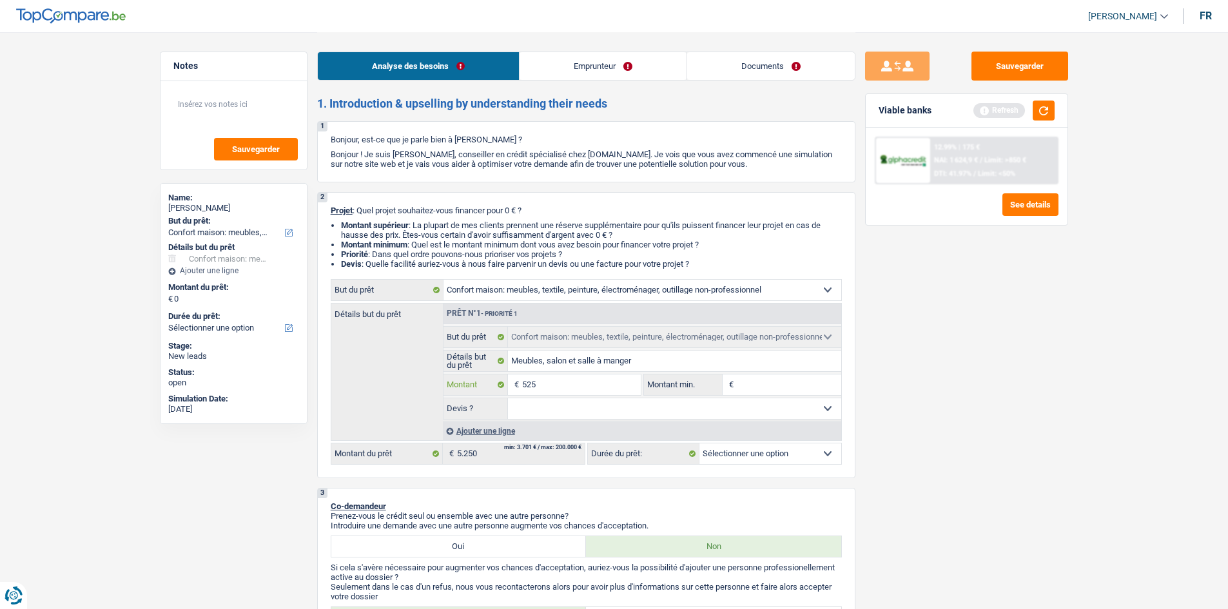
type input "5.250"
click at [777, 380] on input "Montant min." at bounding box center [789, 384] width 104 height 21
type input "5.250"
select select "36"
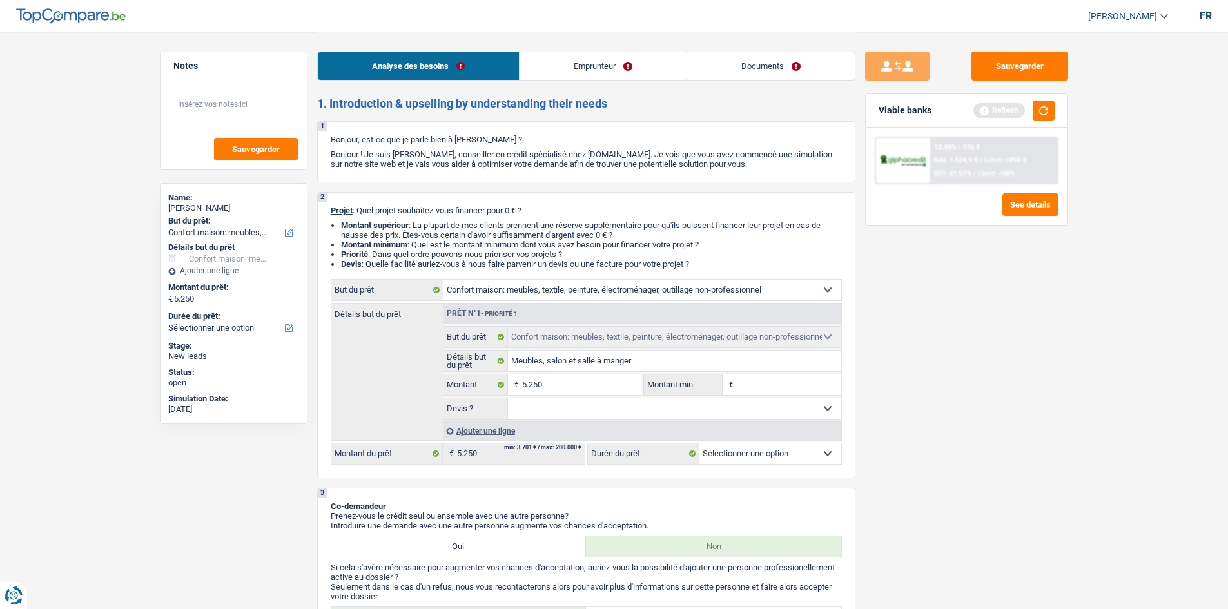
select select "36"
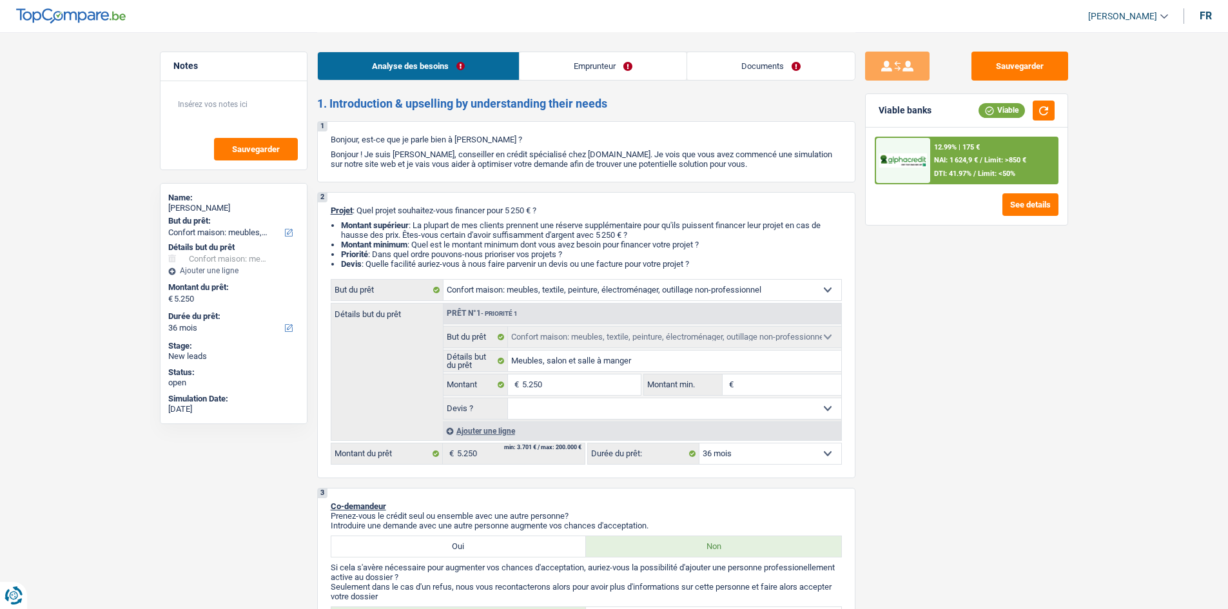
click at [817, 408] on select "Oui Non Non répondu Sélectionner une option" at bounding box center [674, 408] width 333 height 21
select select "false"
click at [508, 398] on select "Oui Non Non répondu Sélectionner une option" at bounding box center [674, 408] width 333 height 21
select select "false"
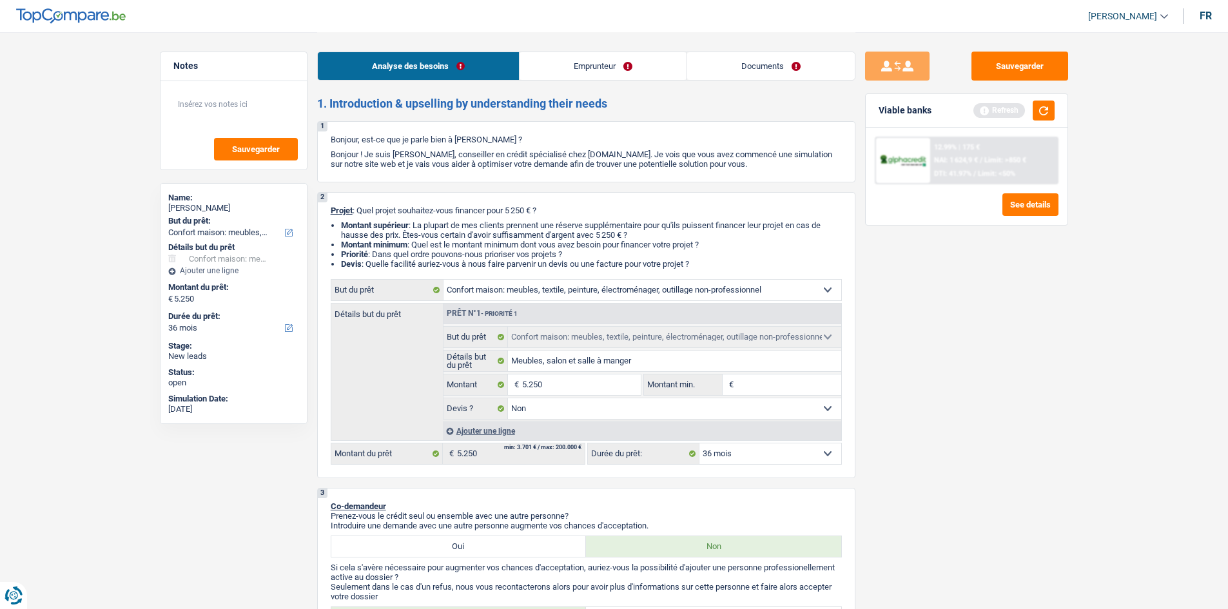
click at [778, 454] on select "12 mois 18 mois 24 mois 30 mois 36 mois Sélectionner une option" at bounding box center [770, 453] width 142 height 21
click at [699, 443] on select "12 mois 18 mois 24 mois 30 mois 36 mois Sélectionner une option" at bounding box center [770, 453] width 142 height 21
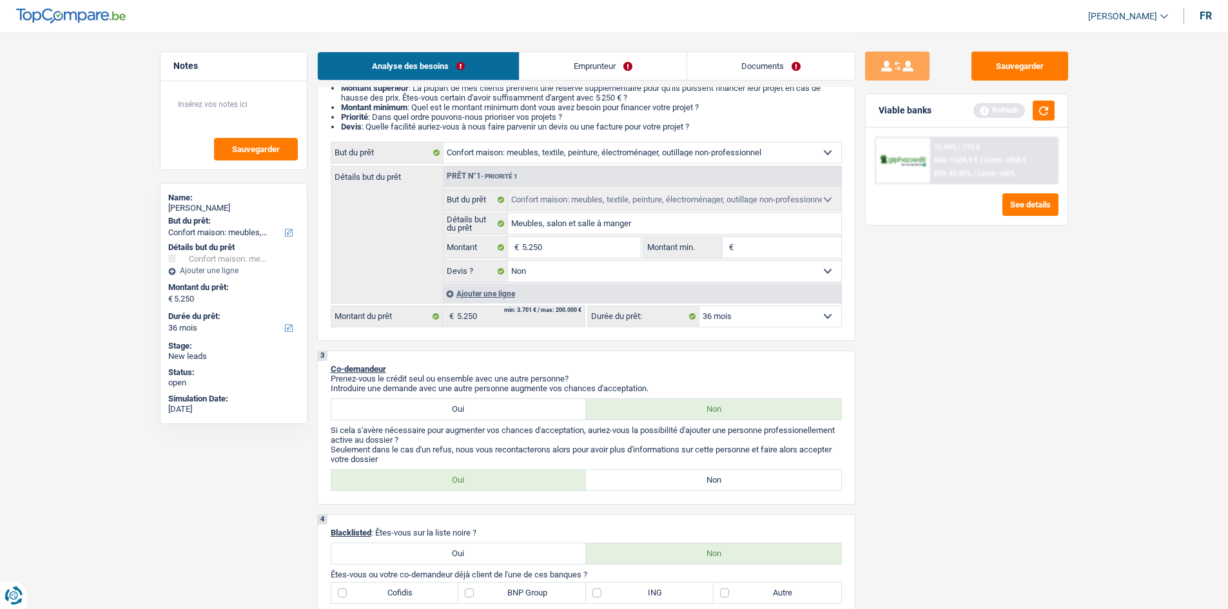
scroll to position [129, 0]
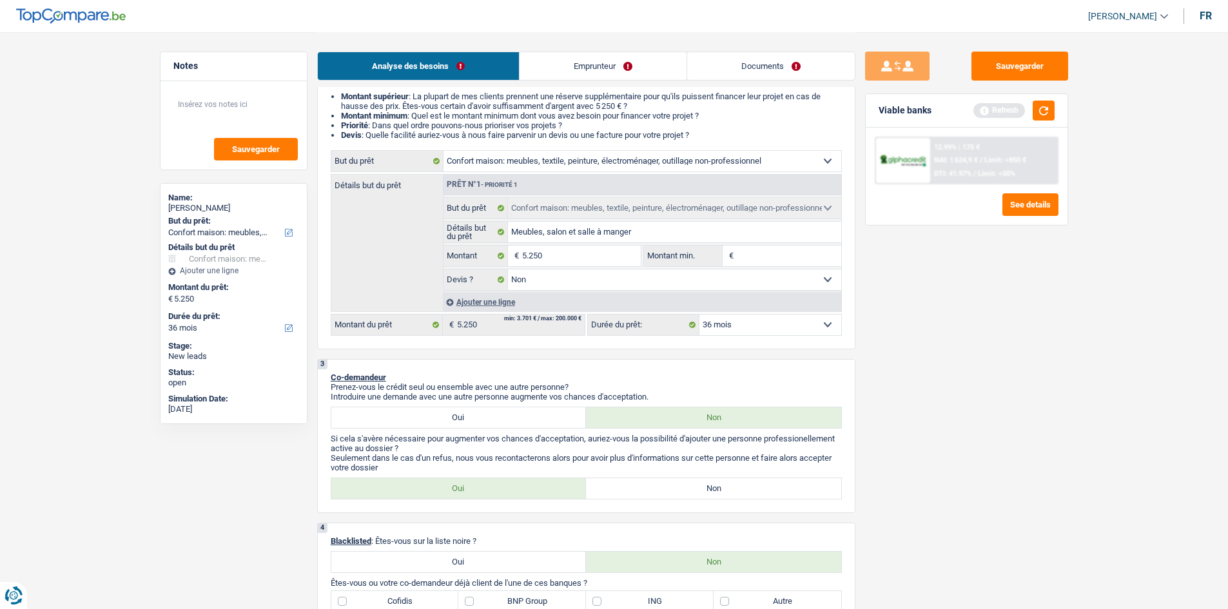
click at [649, 494] on label "Non" at bounding box center [713, 488] width 255 height 21
click at [649, 494] on input "Non" at bounding box center [713, 488] width 255 height 21
radio input "true"
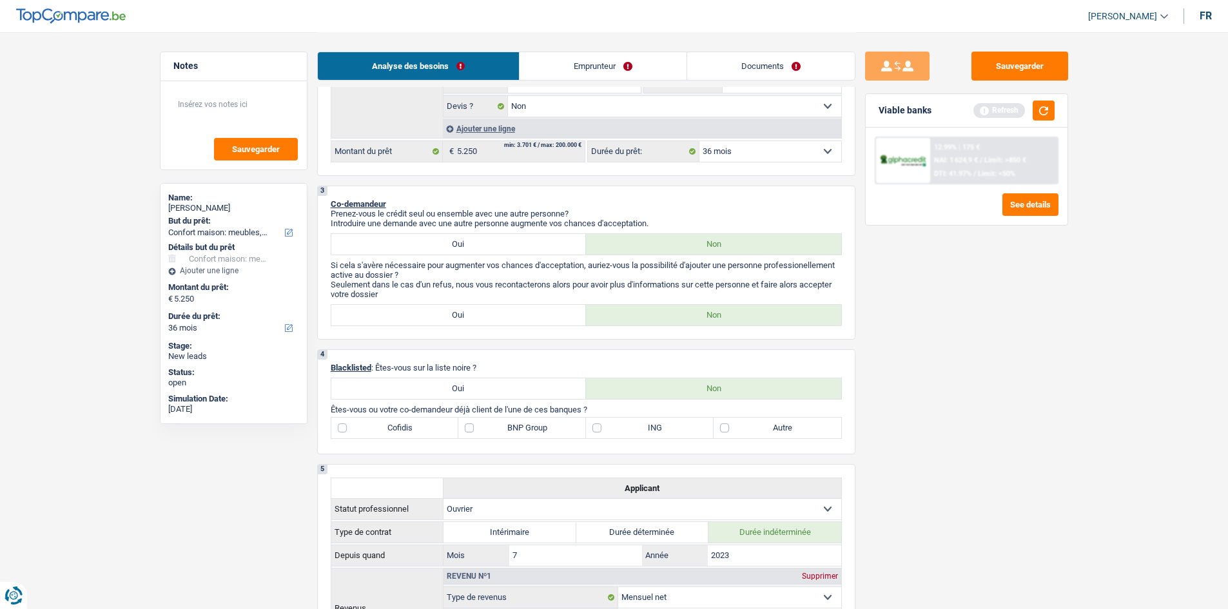
scroll to position [387, 0]
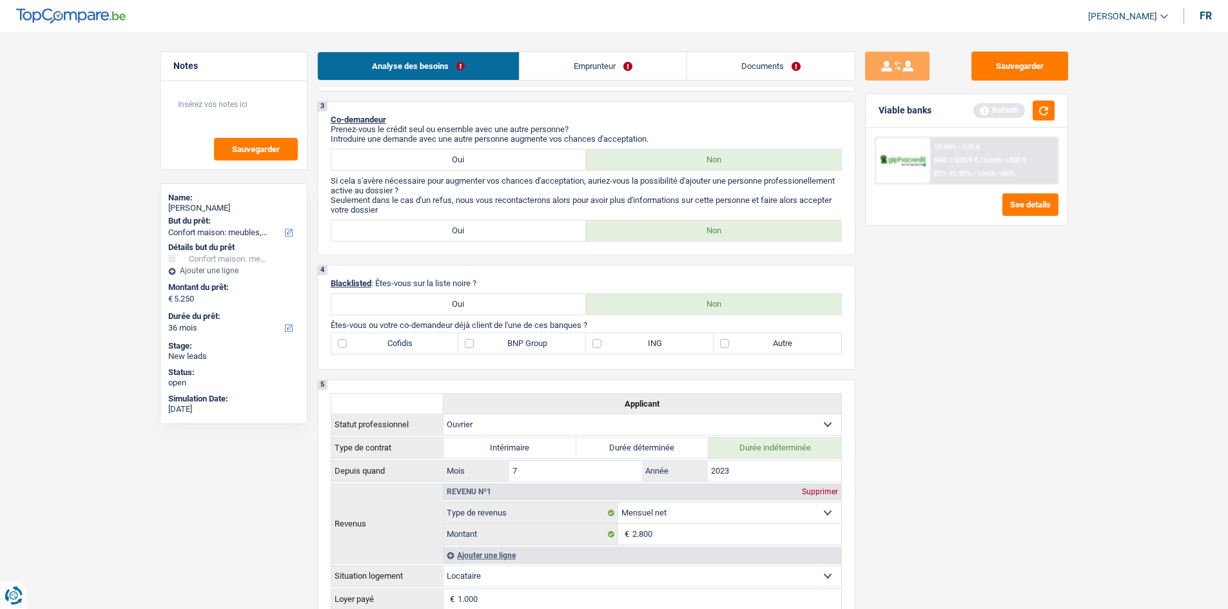
click at [722, 345] on label "Autre" at bounding box center [777, 343] width 128 height 21
click at [722, 345] on input "Autre" at bounding box center [777, 343] width 128 height 21
checkbox input "true"
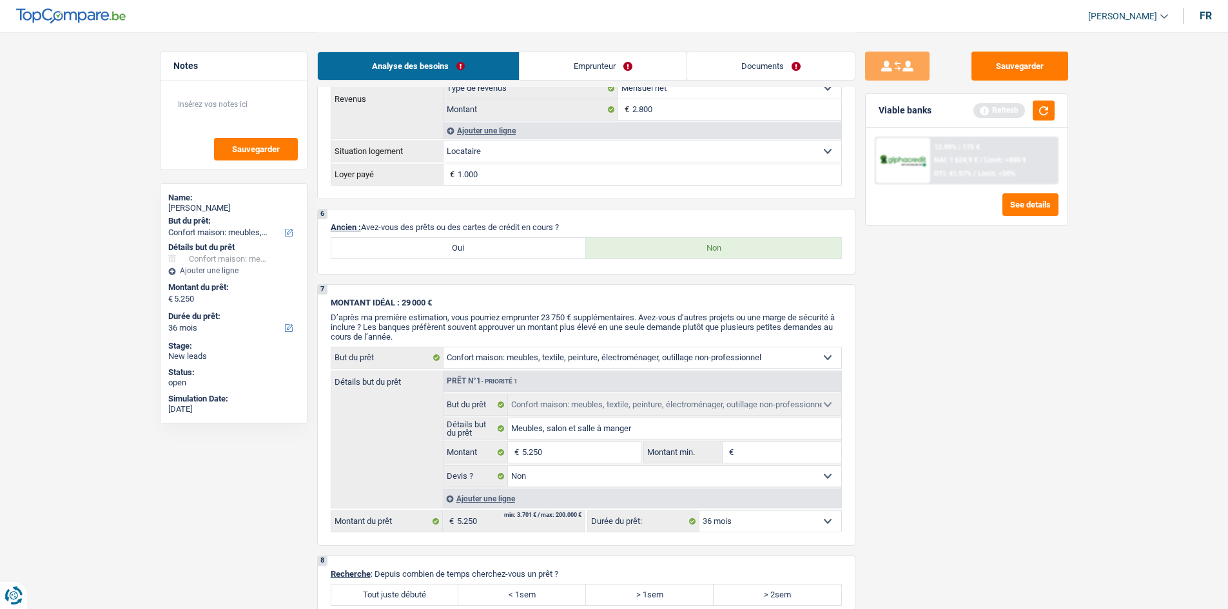
scroll to position [773, 0]
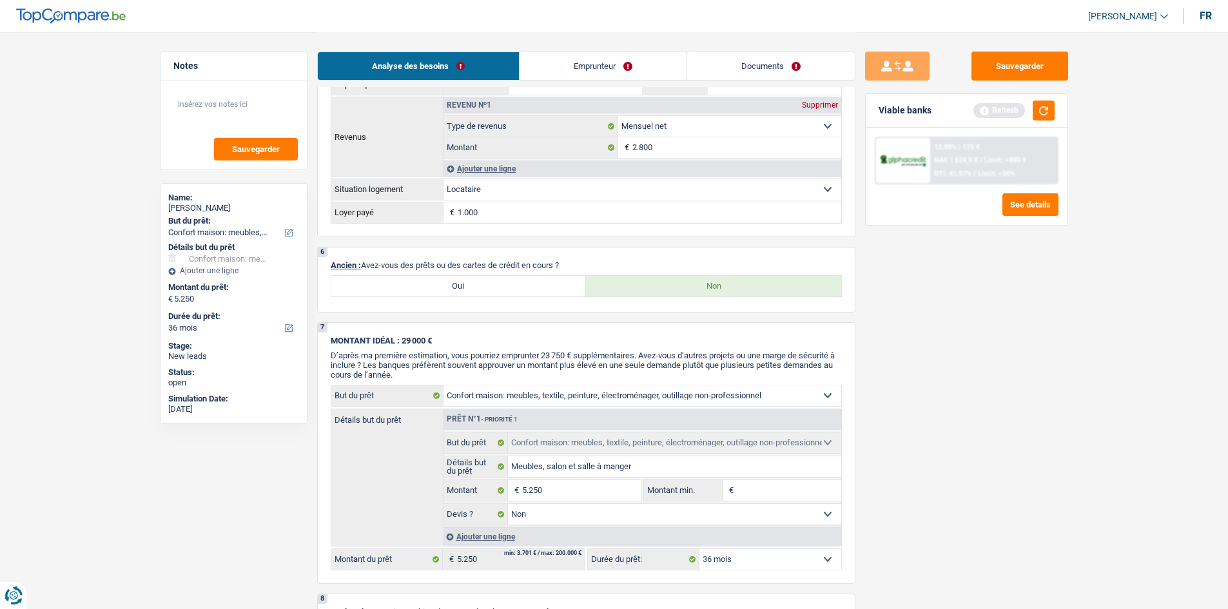
click at [592, 71] on link "Emprunteur" at bounding box center [602, 66] width 167 height 28
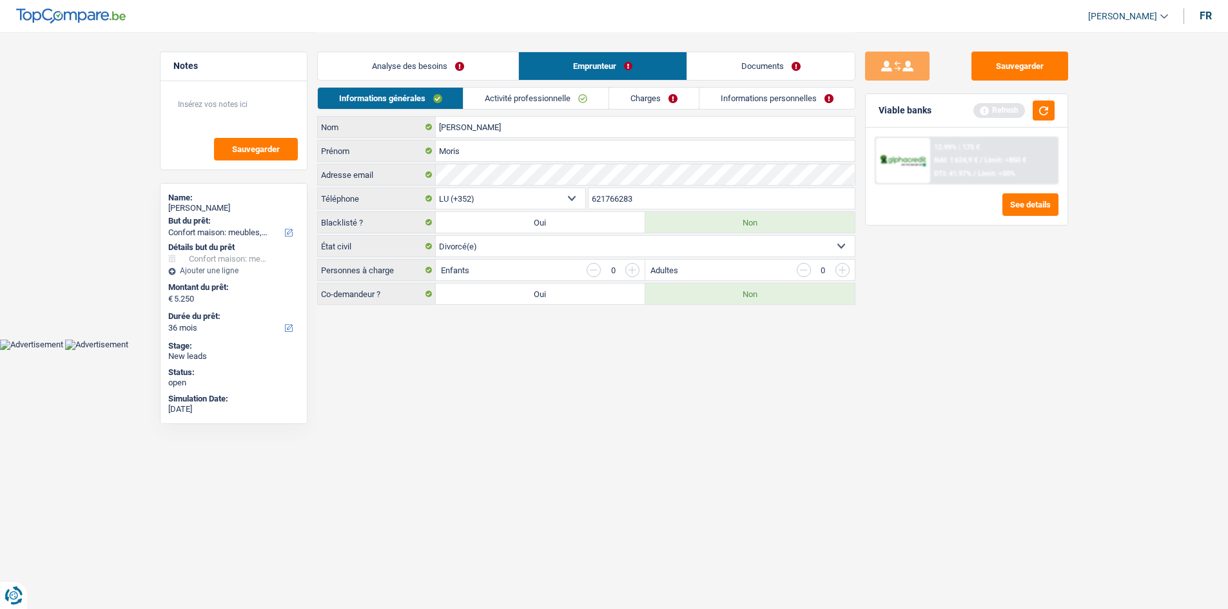
scroll to position [0, 0]
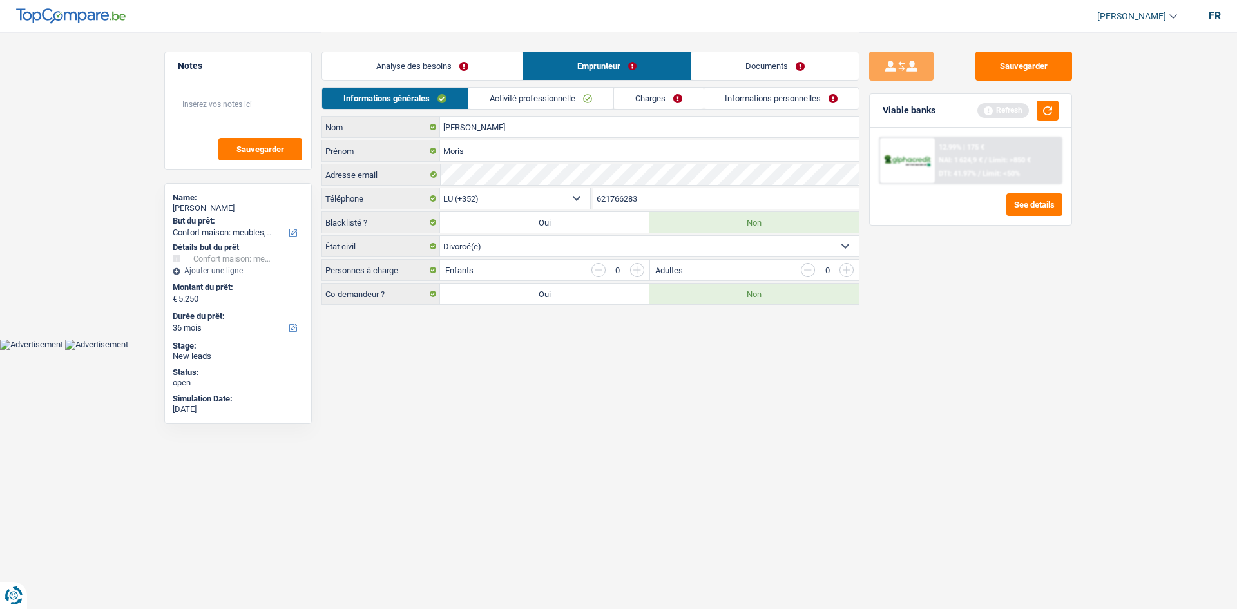
click at [538, 96] on link "Activité professionnelle" at bounding box center [541, 98] width 145 height 21
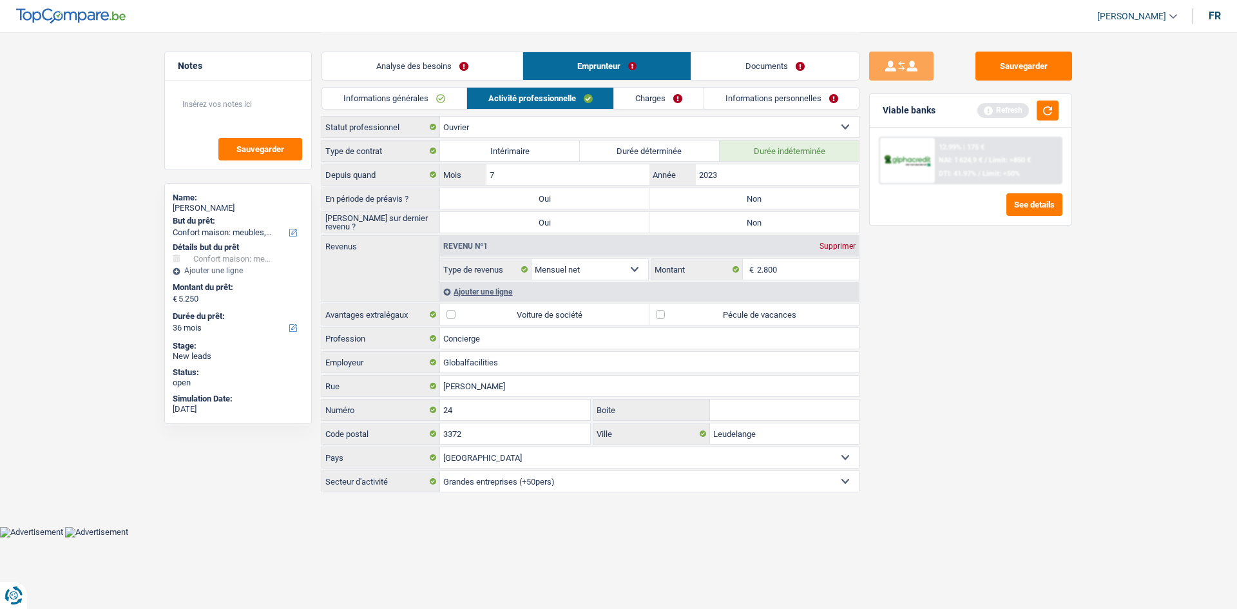
click at [678, 100] on link "Charges" at bounding box center [659, 98] width 90 height 21
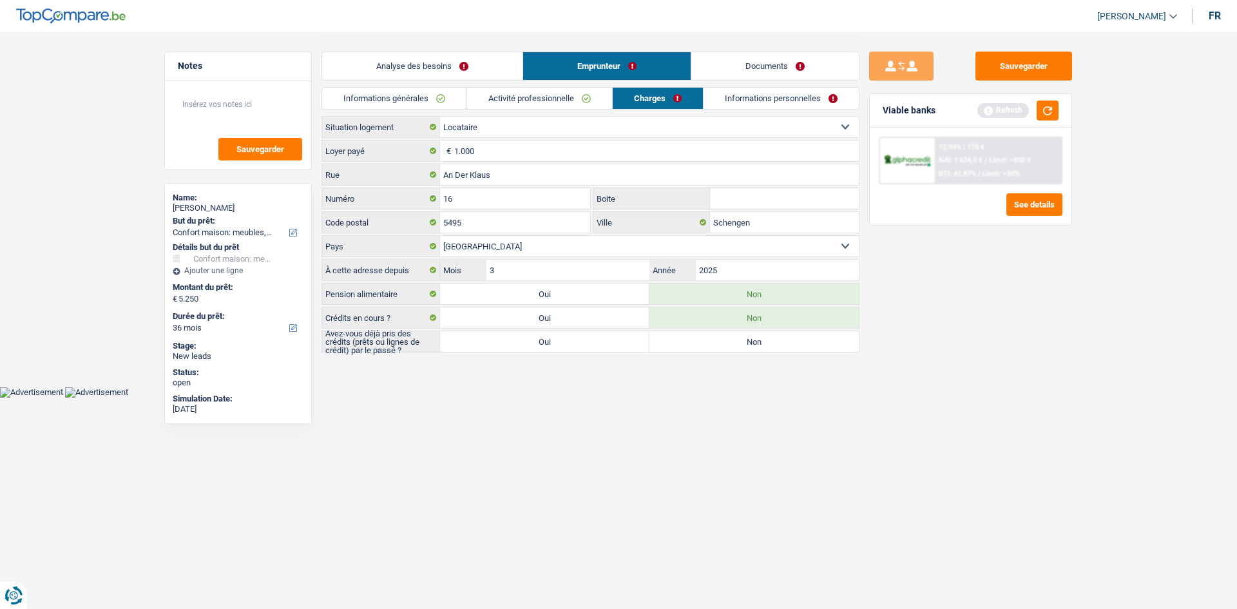
click at [550, 102] on link "Activité professionnelle" at bounding box center [539, 98] width 145 height 21
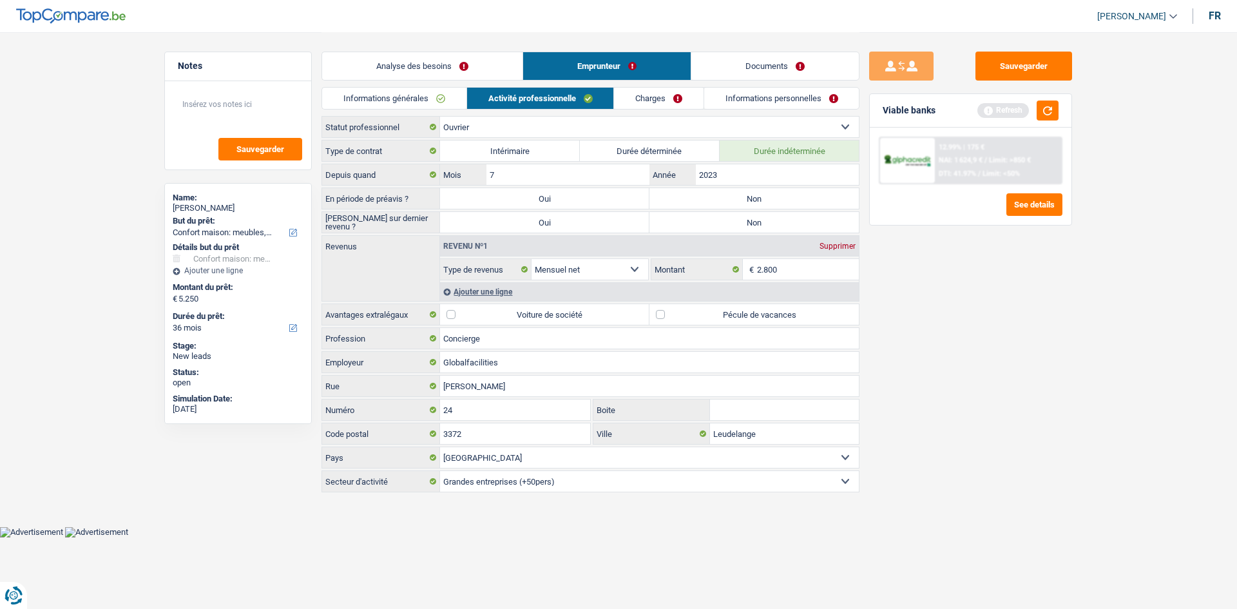
click at [539, 122] on select "Ouvrier Employé privé Employé public Invalide Indépendant Pensionné Chômeur Mut…" at bounding box center [649, 127] width 419 height 21
click at [440, 117] on select "Ouvrier Employé privé Employé public Invalide Indépendant Pensionné Chômeur Mut…" at bounding box center [649, 127] width 419 height 21
click at [646, 99] on link "Charges" at bounding box center [659, 98] width 90 height 21
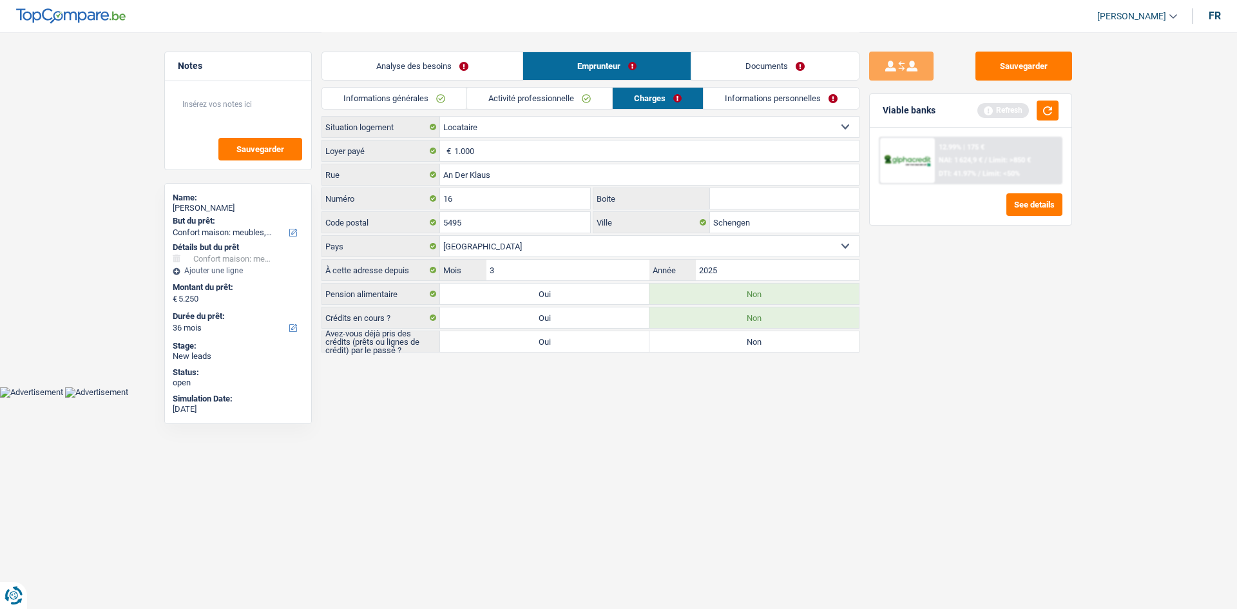
click at [624, 128] on select "Locataire Propriétaire avec prêt hypothécaire Propriétaire sans prêt hypothécai…" at bounding box center [649, 127] width 419 height 21
click at [522, 89] on link "Activité professionnelle" at bounding box center [539, 98] width 145 height 21
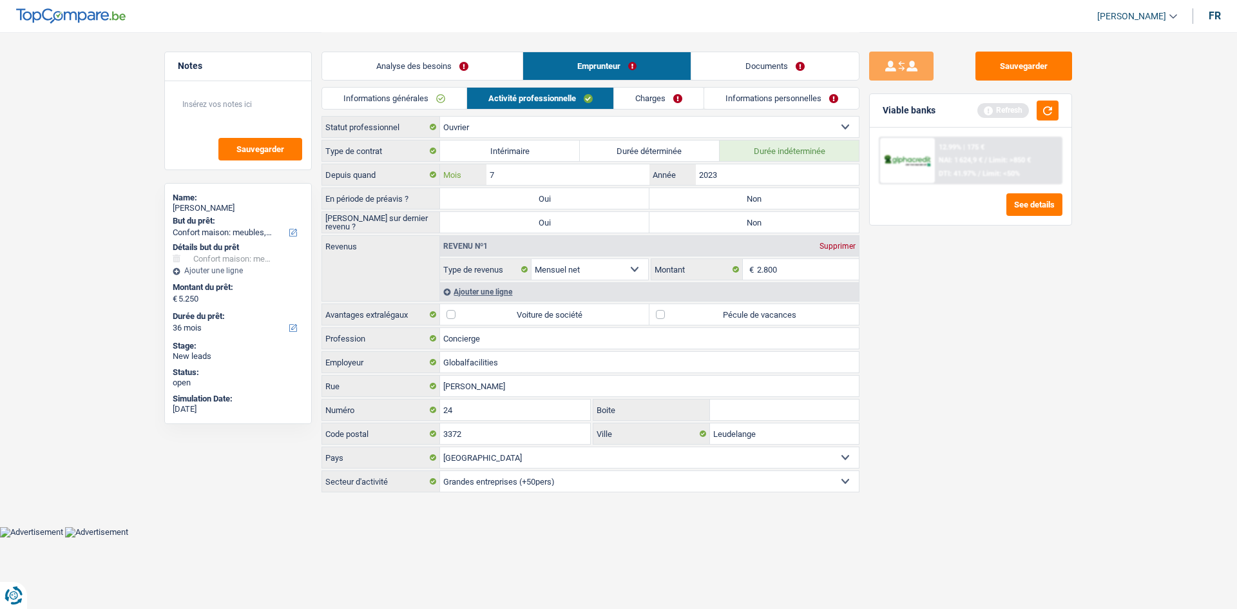
click at [565, 173] on input "7" at bounding box center [568, 174] width 163 height 21
click at [752, 198] on label "Non" at bounding box center [754, 198] width 209 height 21
click at [752, 198] on input "Non" at bounding box center [754, 198] width 209 height 21
radio input "true"
click at [742, 218] on label "Non" at bounding box center [754, 222] width 209 height 21
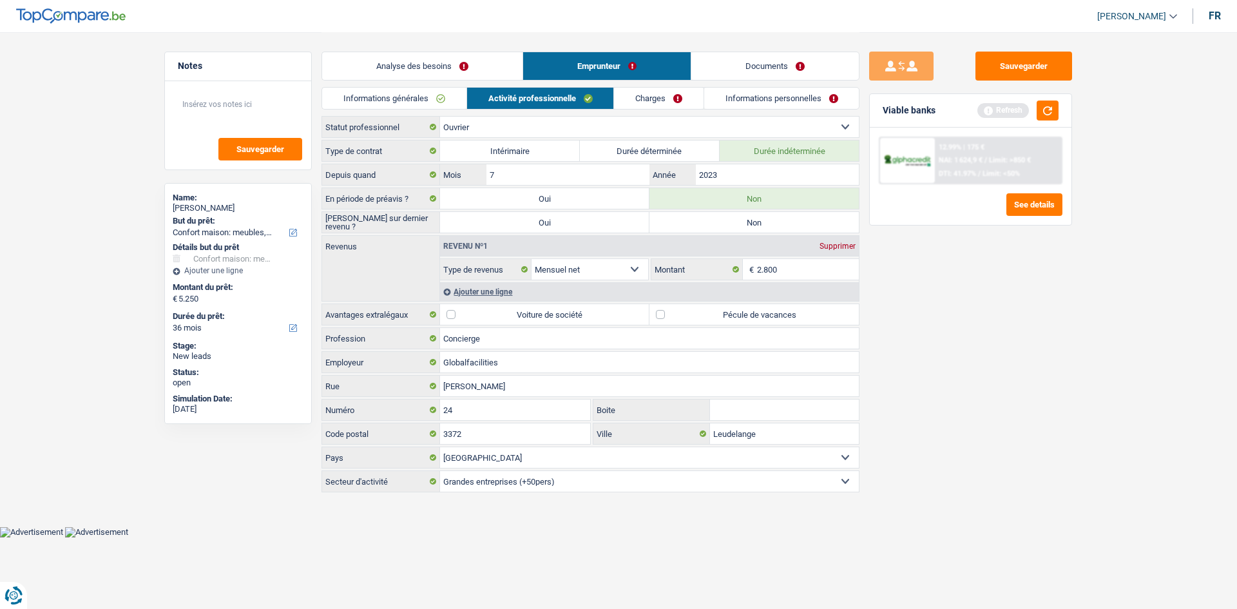
click at [742, 218] on input "Non" at bounding box center [754, 222] width 209 height 21
radio input "true"
click at [770, 269] on input "2.800" at bounding box center [808, 269] width 102 height 21
type input "2.900"
click at [650, 92] on link "Charges" at bounding box center [659, 98] width 90 height 21
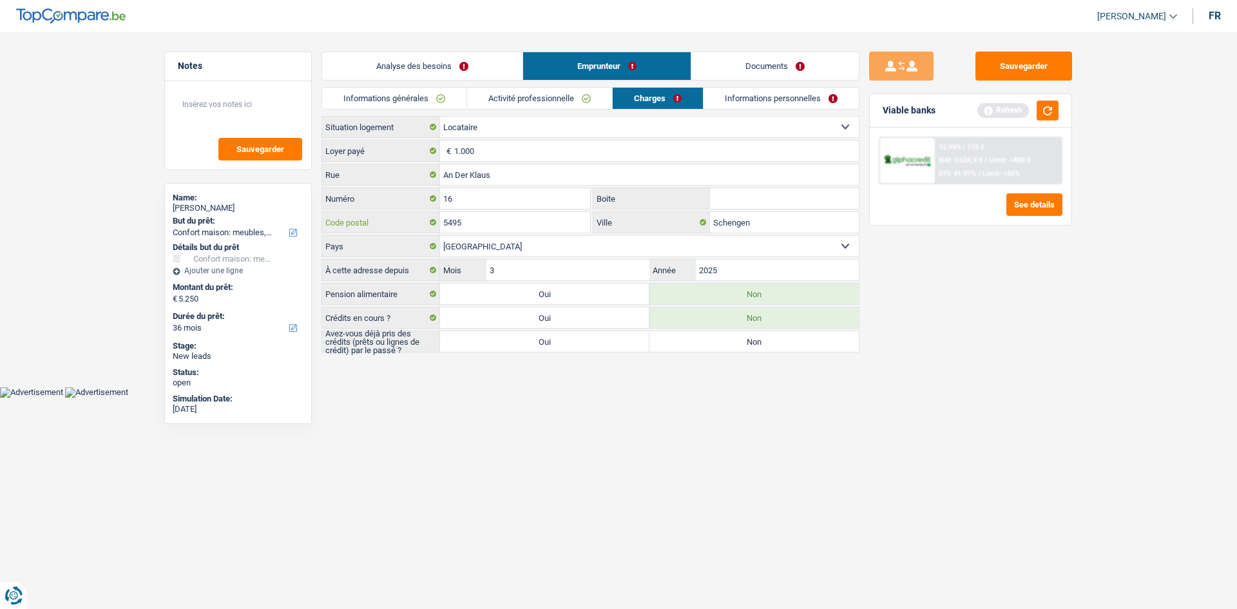
click at [490, 220] on input "5495" at bounding box center [515, 222] width 150 height 21
type input "5"
type input "9956"
click at [768, 219] on input "Schengen" at bounding box center [784, 222] width 149 height 21
type input "S"
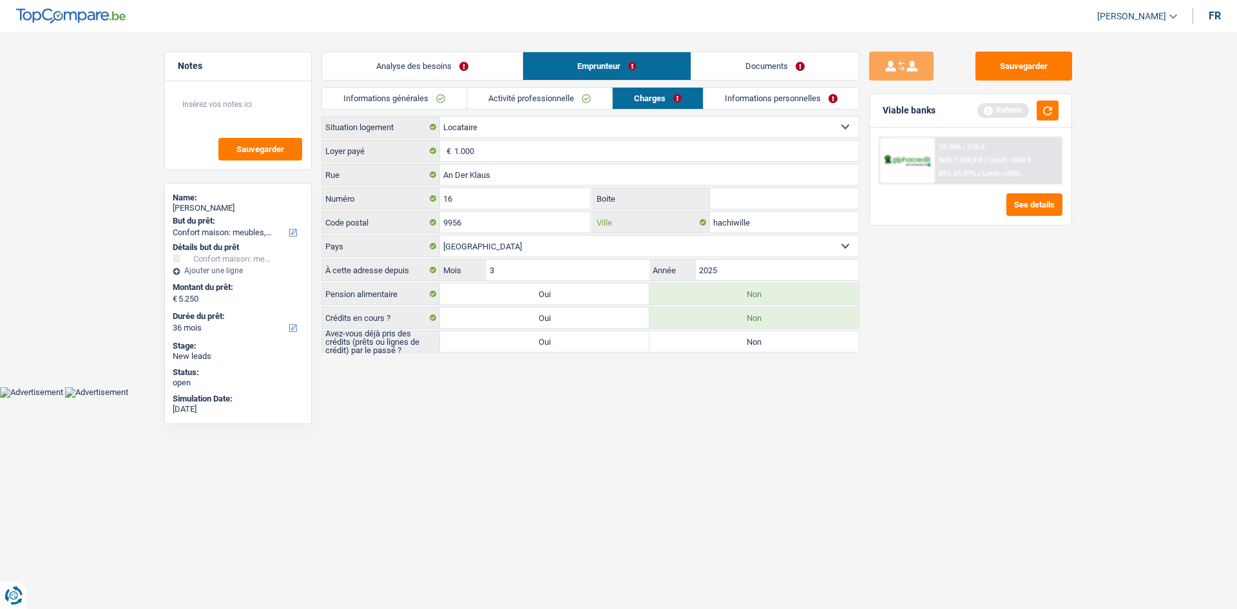
type input "hachiwille"
click at [557, 275] on input "3" at bounding box center [568, 270] width 163 height 21
click at [751, 102] on link "Informations personnelles" at bounding box center [781, 98] width 155 height 21
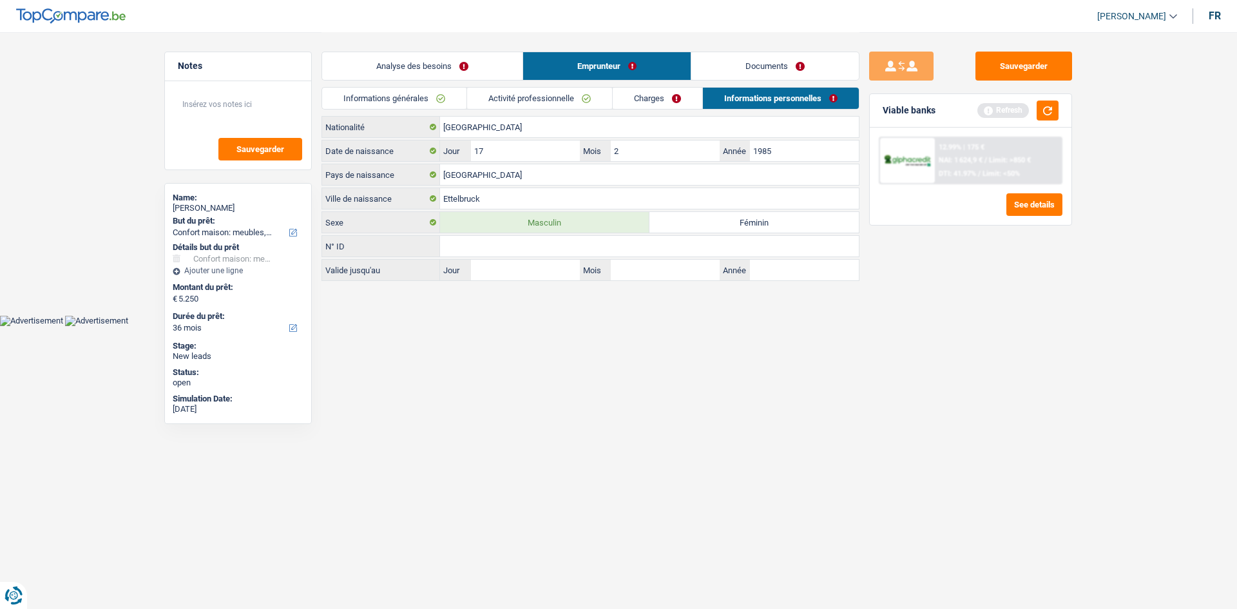
click at [664, 93] on link "Charges" at bounding box center [658, 98] width 90 height 21
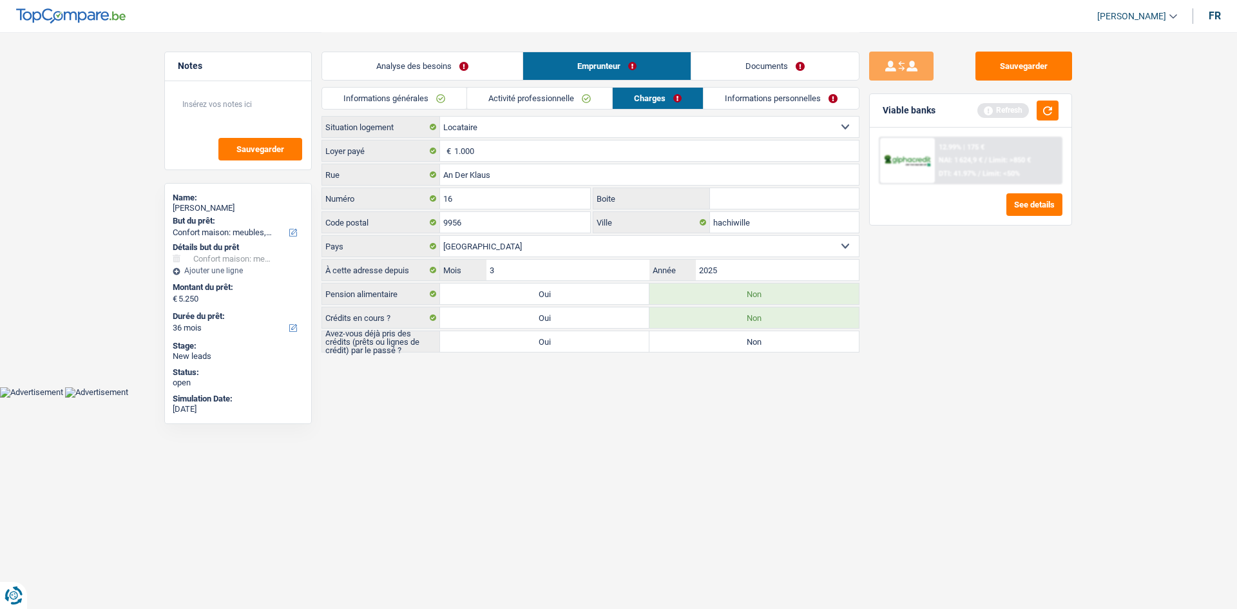
click at [748, 100] on link "Informations personnelles" at bounding box center [781, 98] width 155 height 21
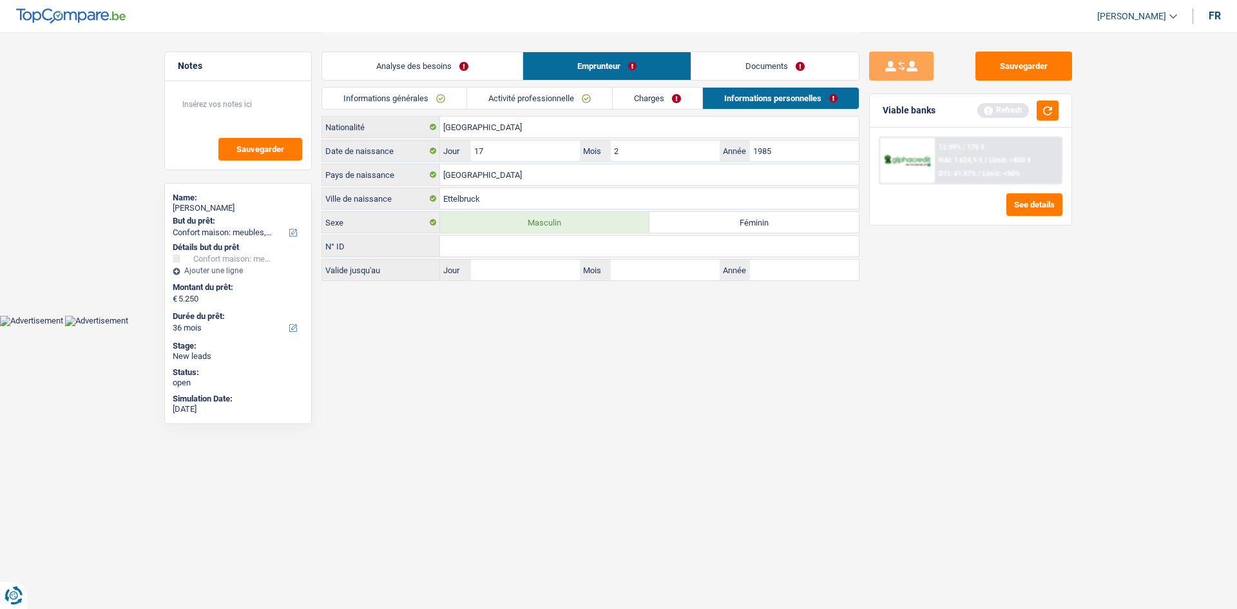
click at [407, 96] on link "Informations générales" at bounding box center [394, 98] width 144 height 21
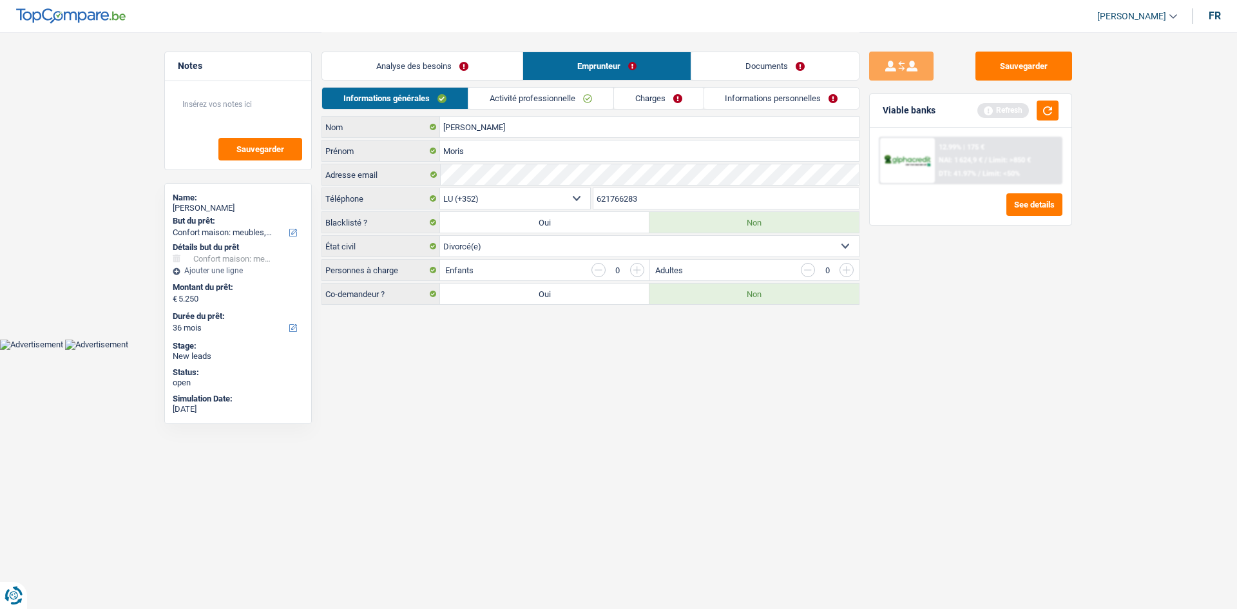
click at [582, 244] on select "Célibataire Marié(e) Cohabitant(e) légal(e) Divorcé(e) Veuf(ve) Séparé (de fait…" at bounding box center [649, 246] width 419 height 21
click at [590, 243] on select "Célibataire Marié(e) Cohabitant(e) légal(e) Divorcé(e) Veuf(ve) Séparé (de fait…" at bounding box center [649, 246] width 419 height 21
click at [596, 242] on select "Célibataire Marié(e) Cohabitant(e) légal(e) Divorcé(e) Veuf(ve) Séparé (de fait…" at bounding box center [649, 246] width 419 height 21
click at [569, 245] on select "Célibataire Marié(e) Cohabitant(e) légal(e) Divorcé(e) Veuf(ve) Séparé (de fait…" at bounding box center [649, 246] width 419 height 21
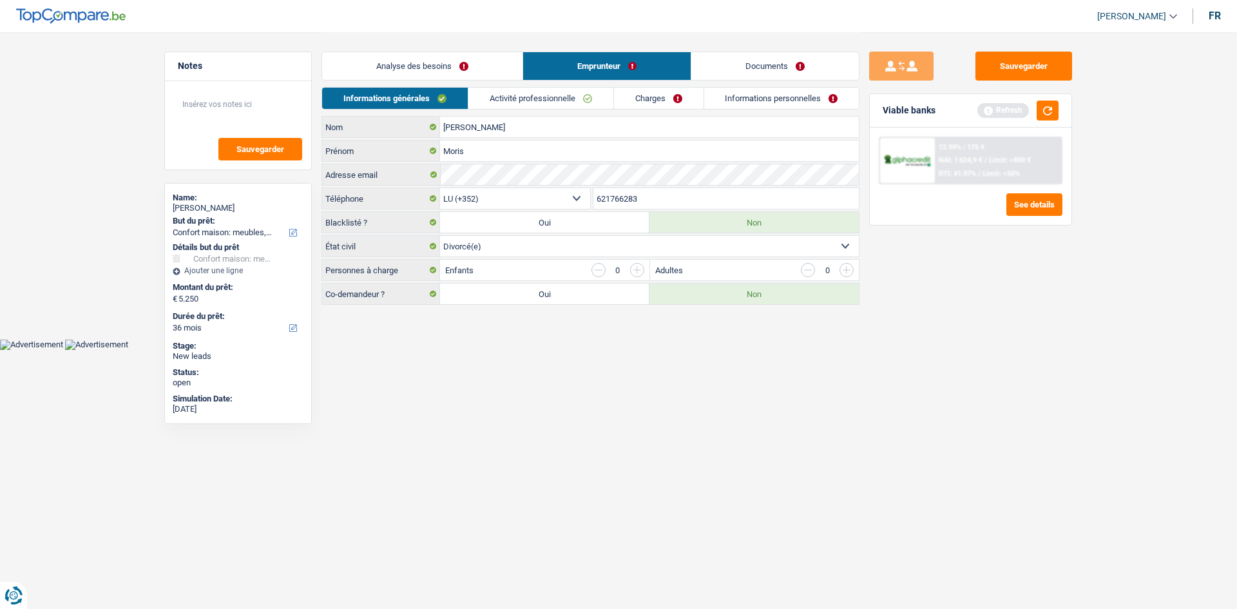
click at [440, 236] on select "Célibataire Marié(e) Cohabitant(e) légal(e) Divorcé(e) Veuf(ve) Séparé (de fait…" at bounding box center [649, 246] width 419 height 21
click at [692, 102] on link "Charges" at bounding box center [659, 98] width 90 height 21
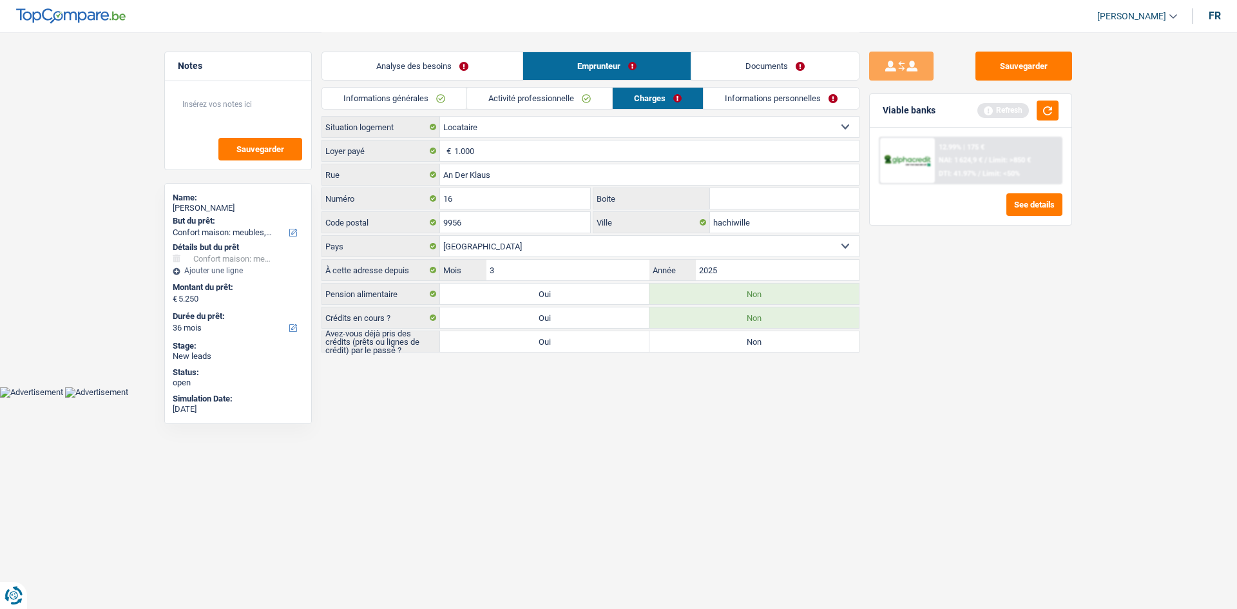
click at [750, 99] on link "Informations personnelles" at bounding box center [781, 98] width 155 height 21
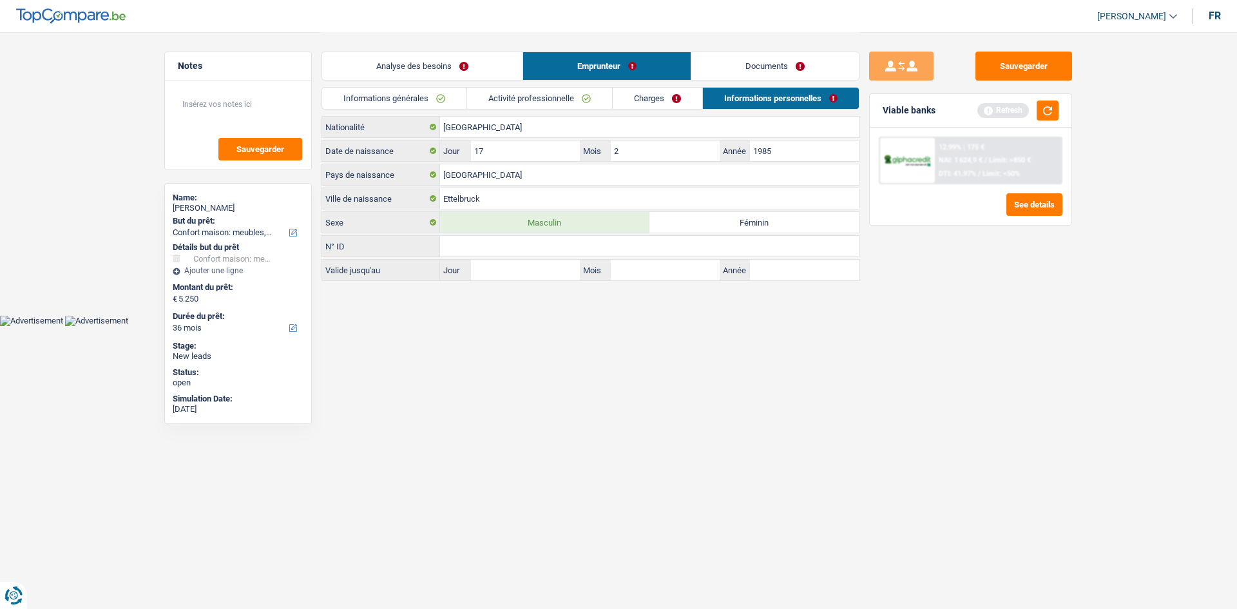
click at [413, 64] on link "Analyse des besoins" at bounding box center [422, 66] width 200 height 28
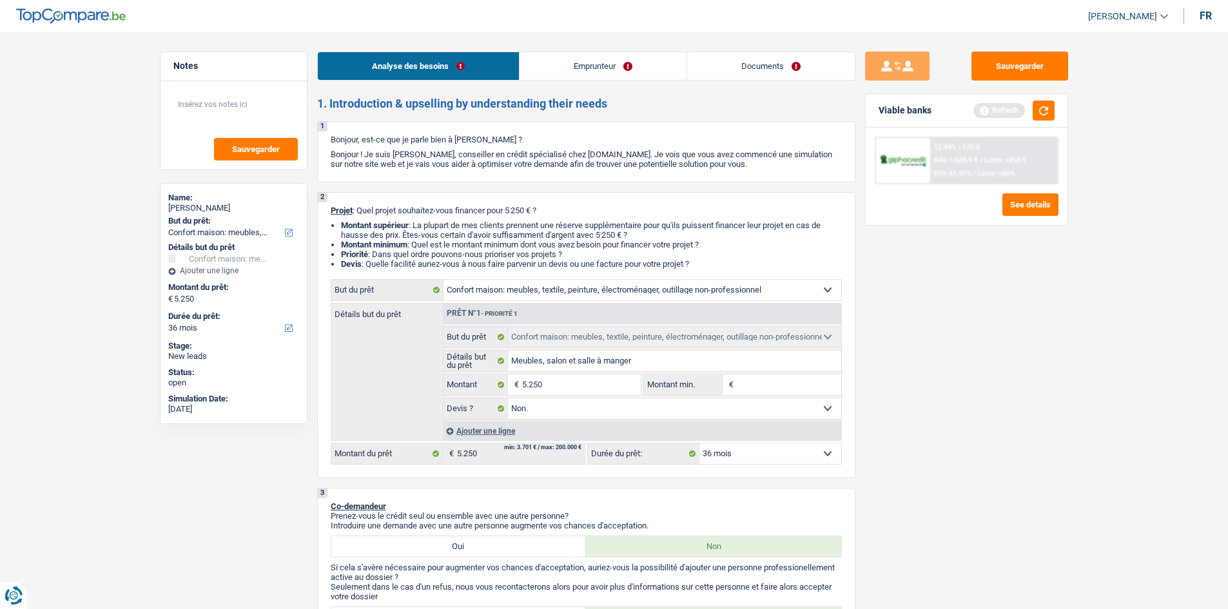
click at [622, 67] on link "Emprunteur" at bounding box center [602, 66] width 167 height 28
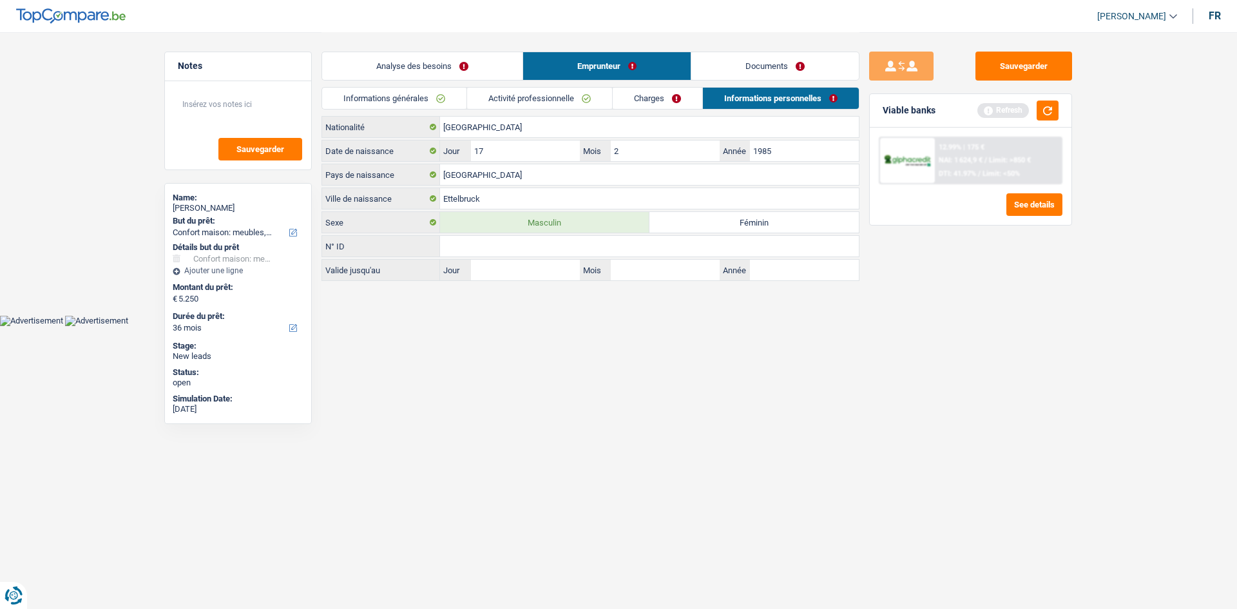
click at [742, 60] on link "Documents" at bounding box center [776, 66] width 168 height 28
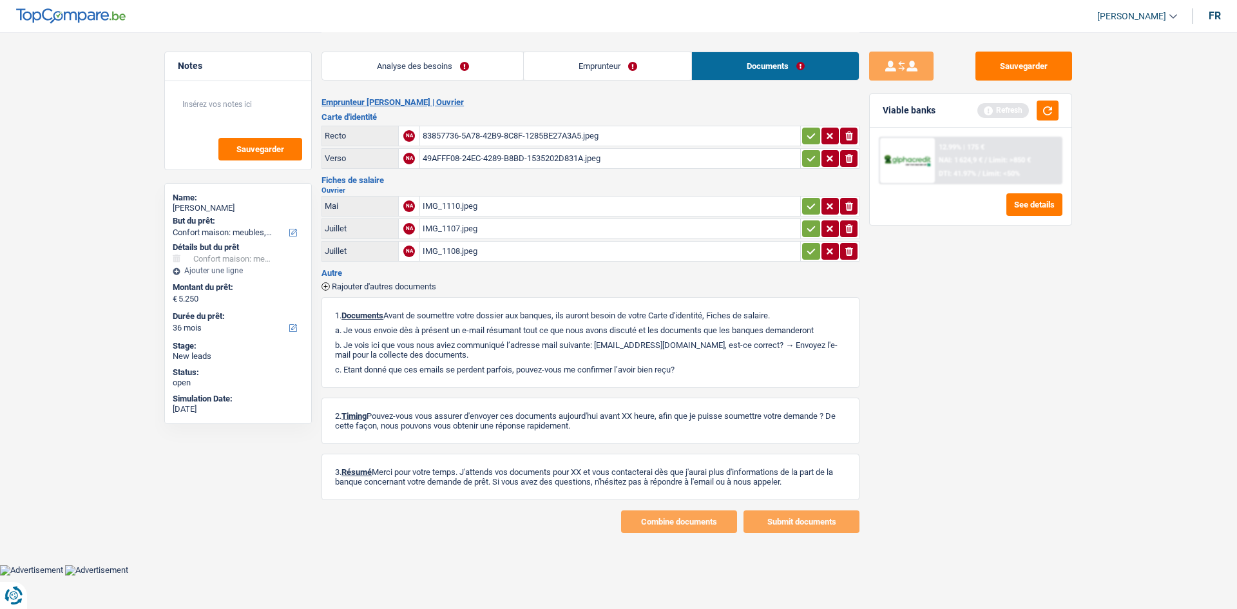
click at [434, 68] on link "Analyse des besoins" at bounding box center [422, 66] width 201 height 28
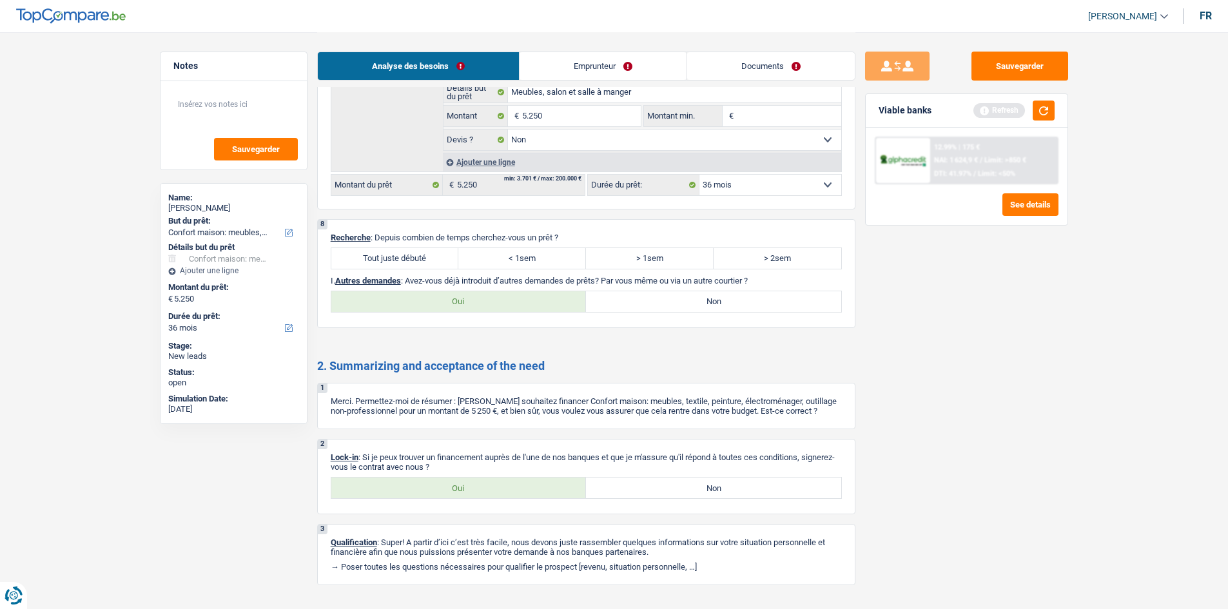
scroll to position [1160, 0]
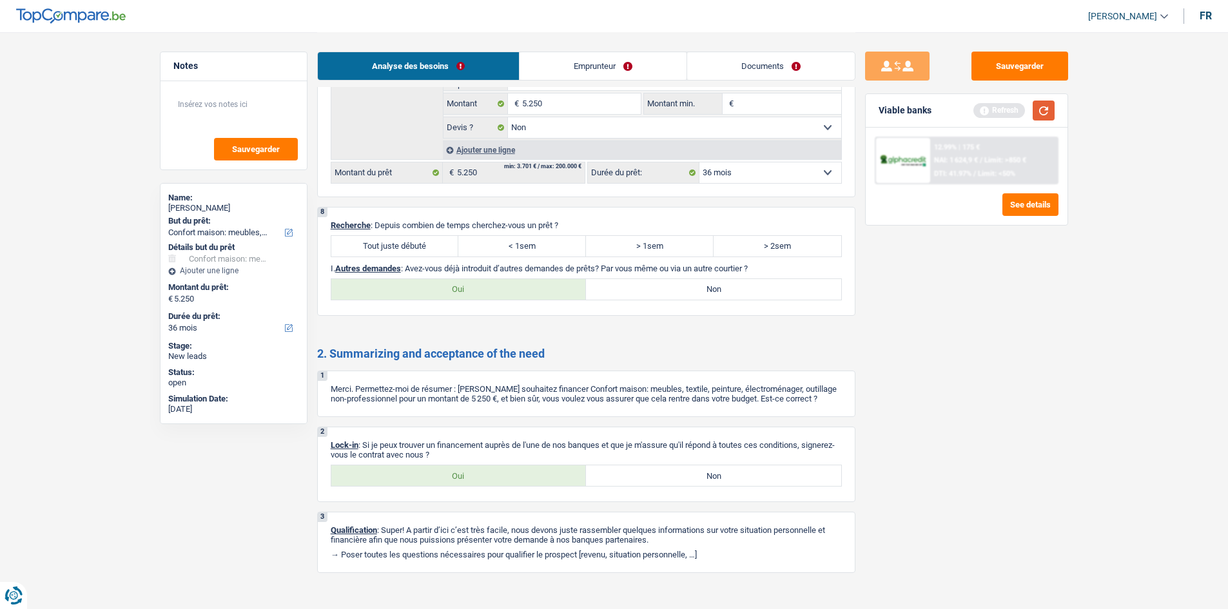
click at [1047, 112] on button "button" at bounding box center [1044, 111] width 22 height 20
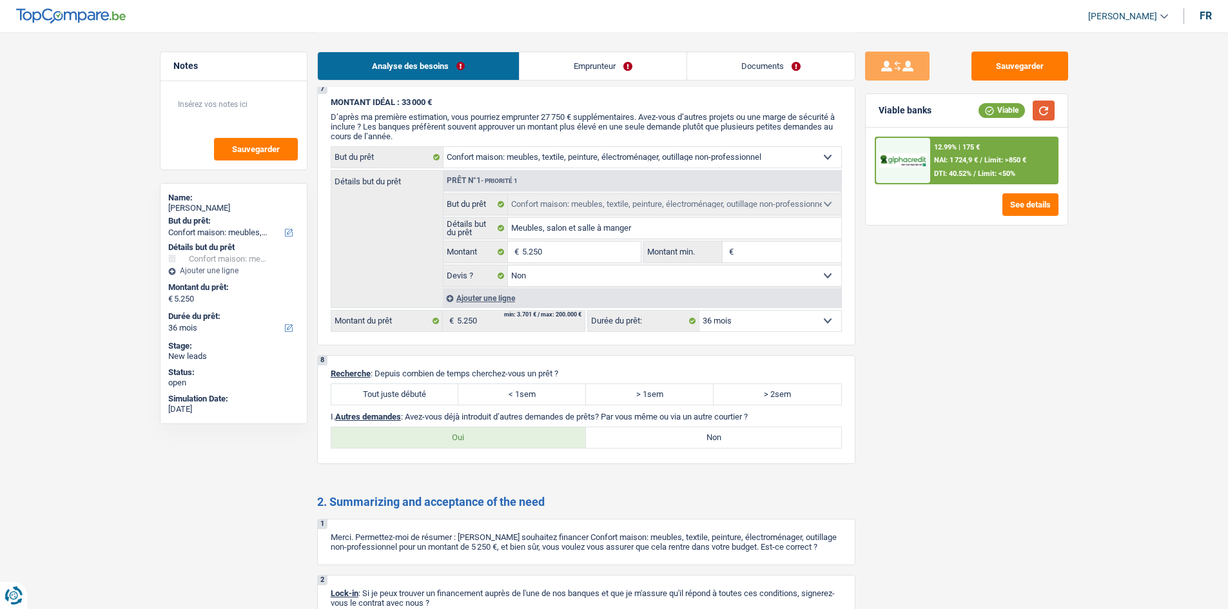
scroll to position [1031, 0]
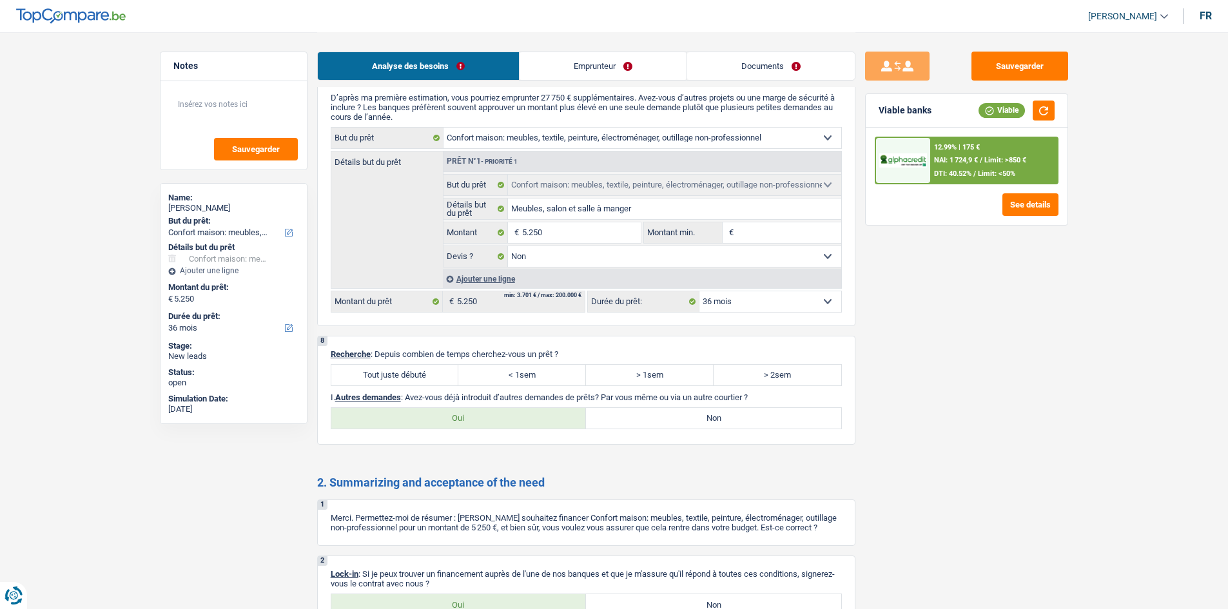
click at [538, 374] on label "< 1sem" at bounding box center [522, 375] width 128 height 21
click at [538, 374] on input "< 1sem" at bounding box center [522, 375] width 128 height 21
radio input "true"
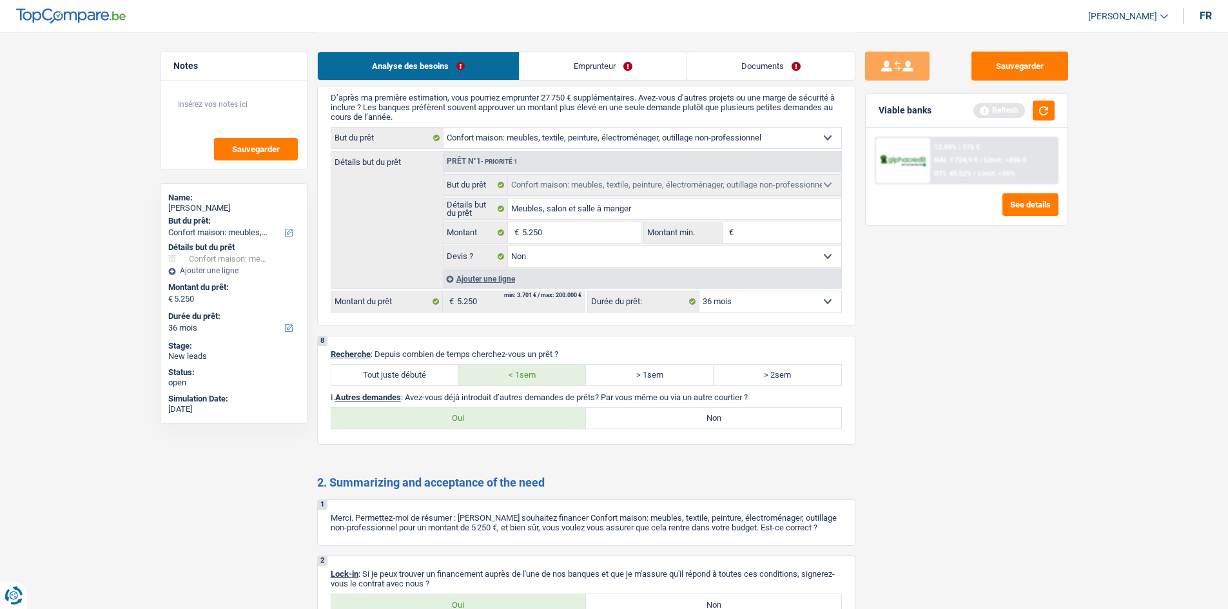
click at [441, 363] on div "8 Recherche : Depuis combien de temps cherchez-vous un prêt ? Tout juste débuté…" at bounding box center [586, 390] width 538 height 109
click at [434, 368] on label "Tout juste débuté" at bounding box center [395, 375] width 128 height 21
click at [434, 368] on input "Tout juste débuté" at bounding box center [395, 375] width 128 height 21
radio input "true"
click at [655, 421] on label "Non" at bounding box center [713, 418] width 255 height 21
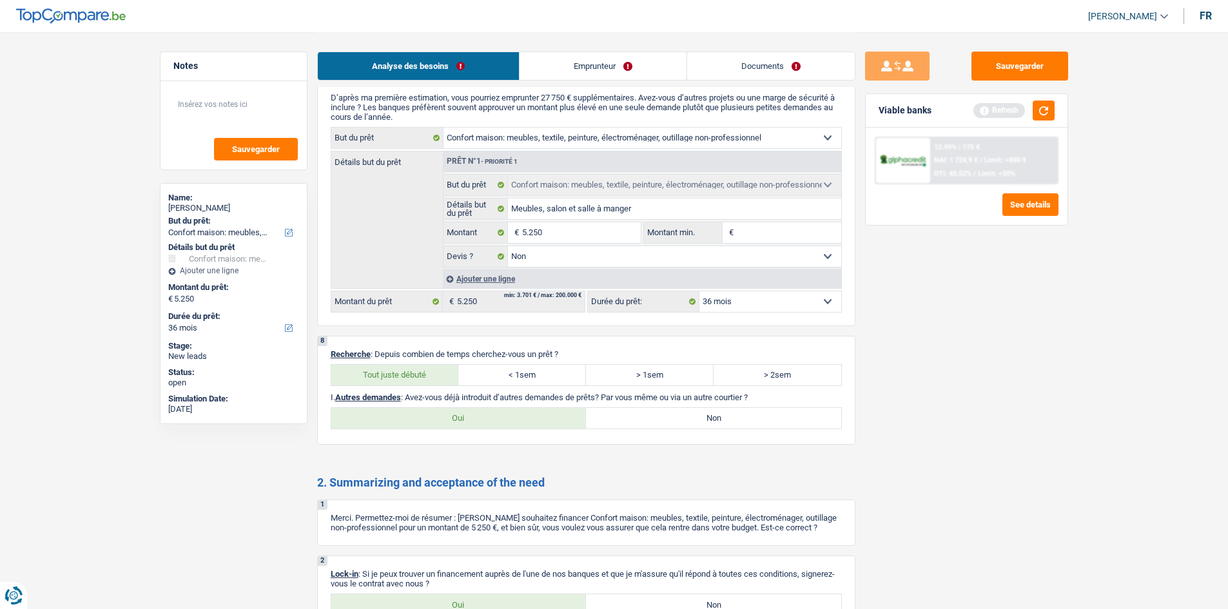
click at [655, 421] on input "Non" at bounding box center [713, 418] width 255 height 21
radio input "true"
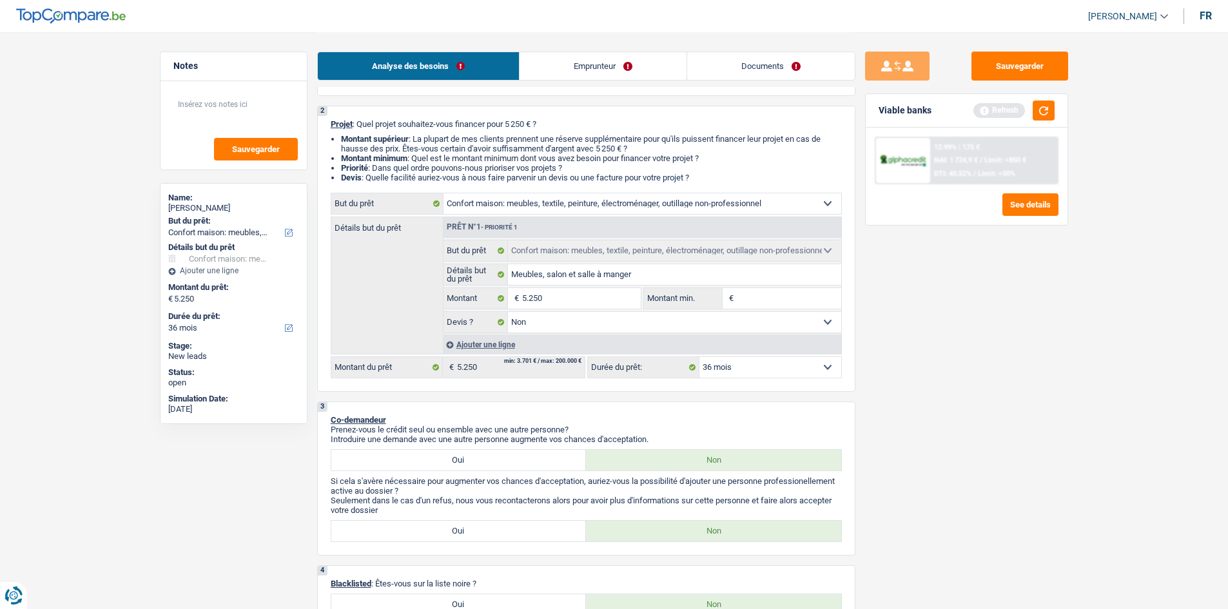
scroll to position [0, 0]
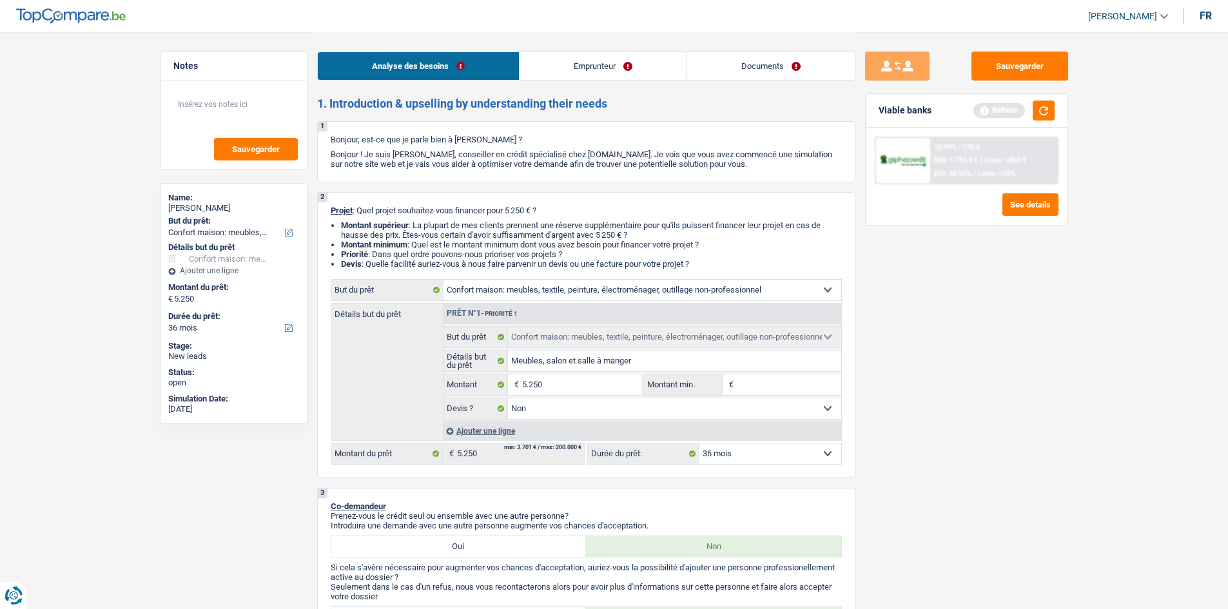
click at [740, 455] on select "12 mois 18 mois 24 mois 30 mois 36 mois Sélectionner une option" at bounding box center [770, 453] width 142 height 21
click at [699, 443] on select "12 mois 18 mois 24 mois 30 mois 36 mois Sélectionner une option" at bounding box center [770, 453] width 142 height 21
click at [1051, 119] on button "button" at bounding box center [1044, 111] width 22 height 20
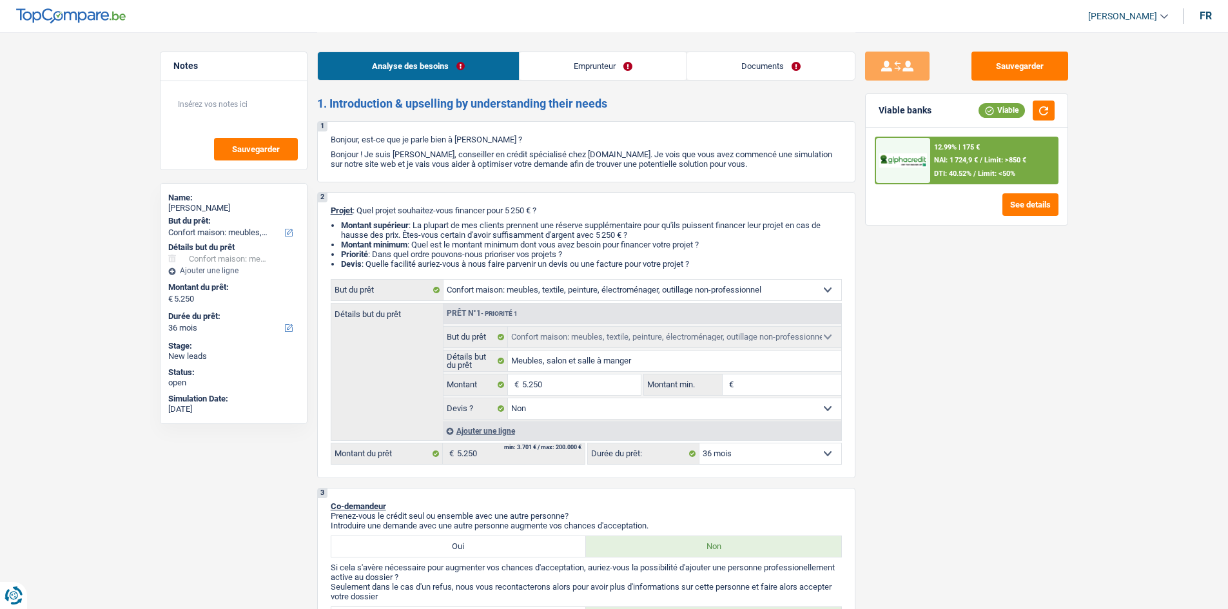
click at [944, 168] on div "12.99% | 175 € NAI: 1 724,9 € / Limit: >850 € DTI: 40.52% / Limit: <50%" at bounding box center [993, 160] width 127 height 45
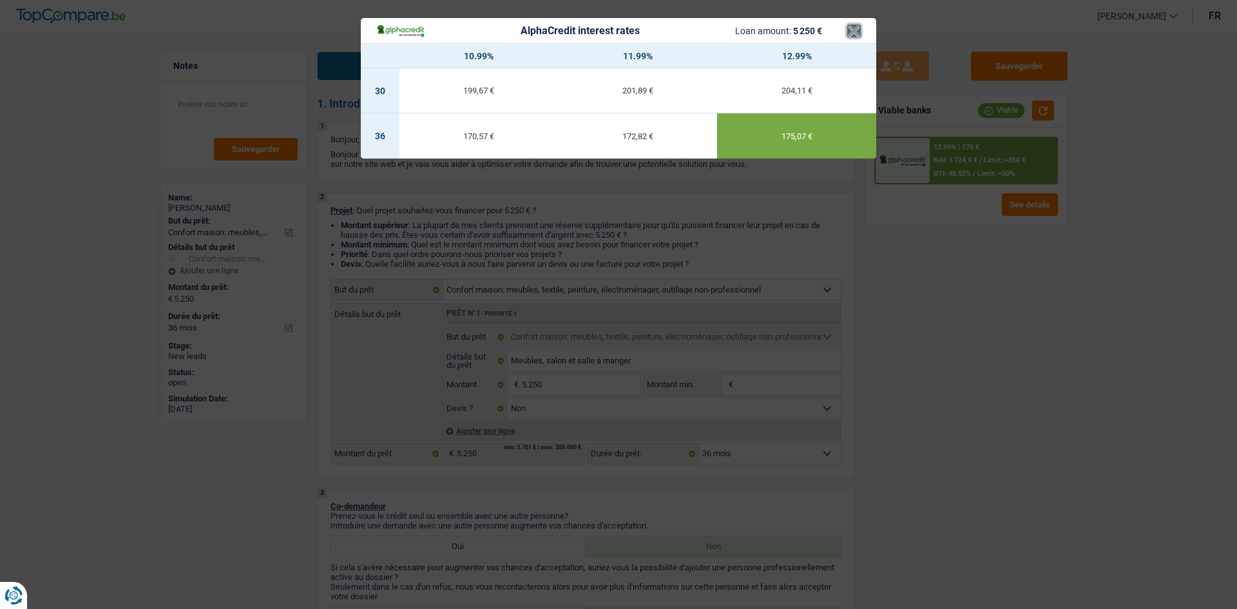
click at [851, 28] on button "×" at bounding box center [855, 30] width 14 height 13
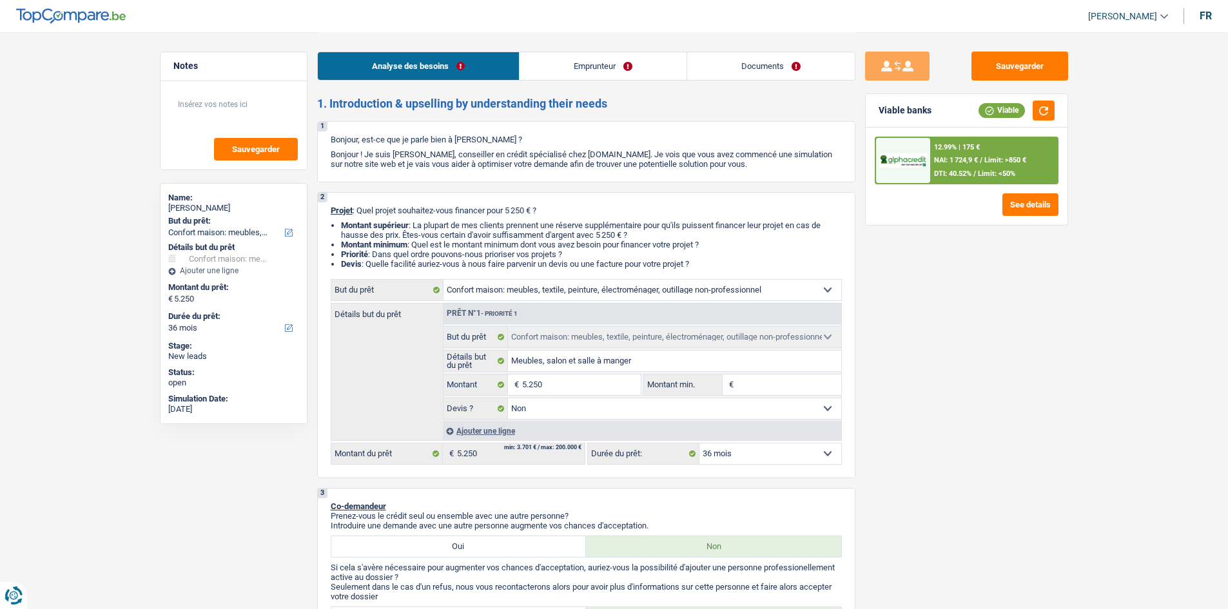
click at [969, 155] on div "12.99% | 175 € NAI: 1 724,9 € / Limit: >850 € DTI: 40.52% / Limit: <50%" at bounding box center [993, 160] width 127 height 45
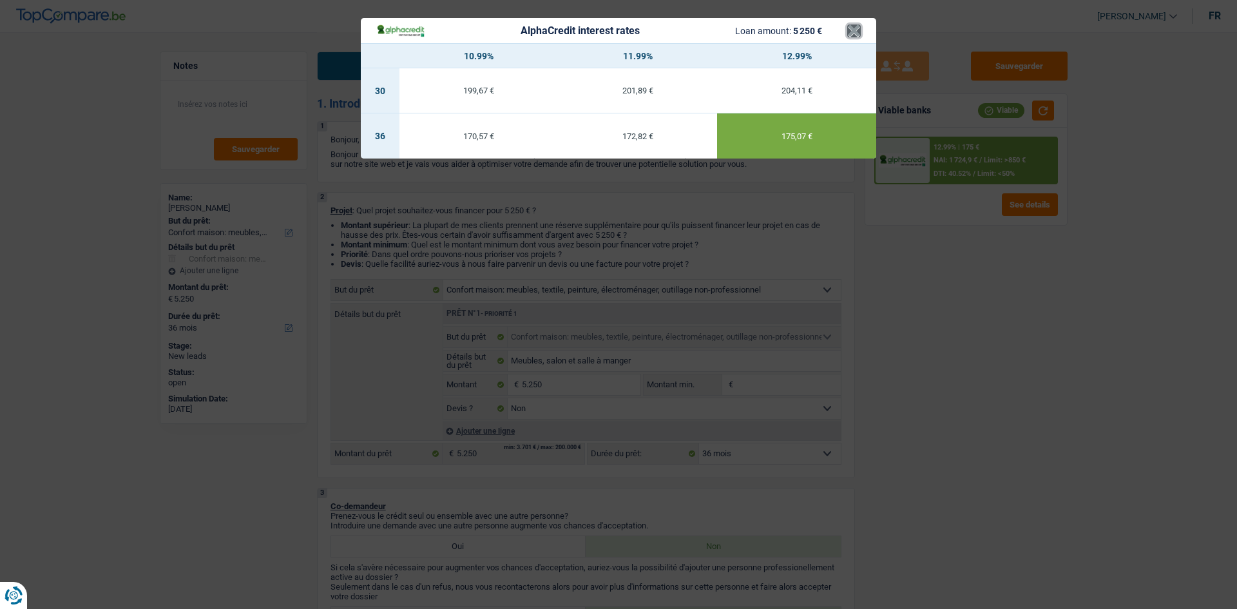
click at [855, 37] on button "×" at bounding box center [855, 30] width 14 height 13
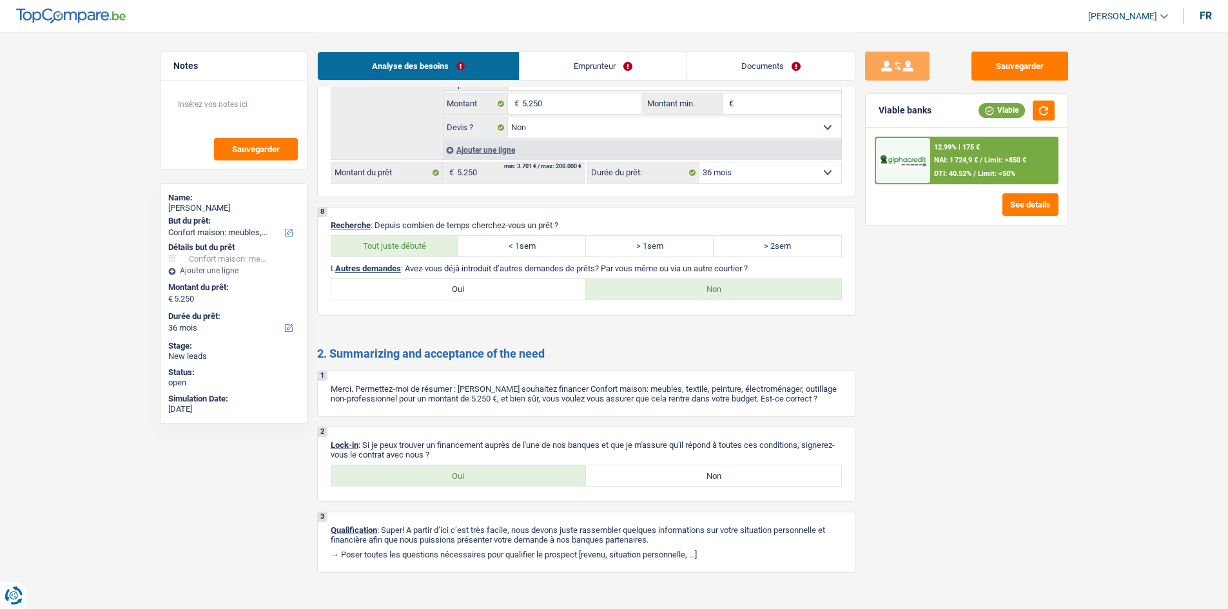
scroll to position [1176, 0]
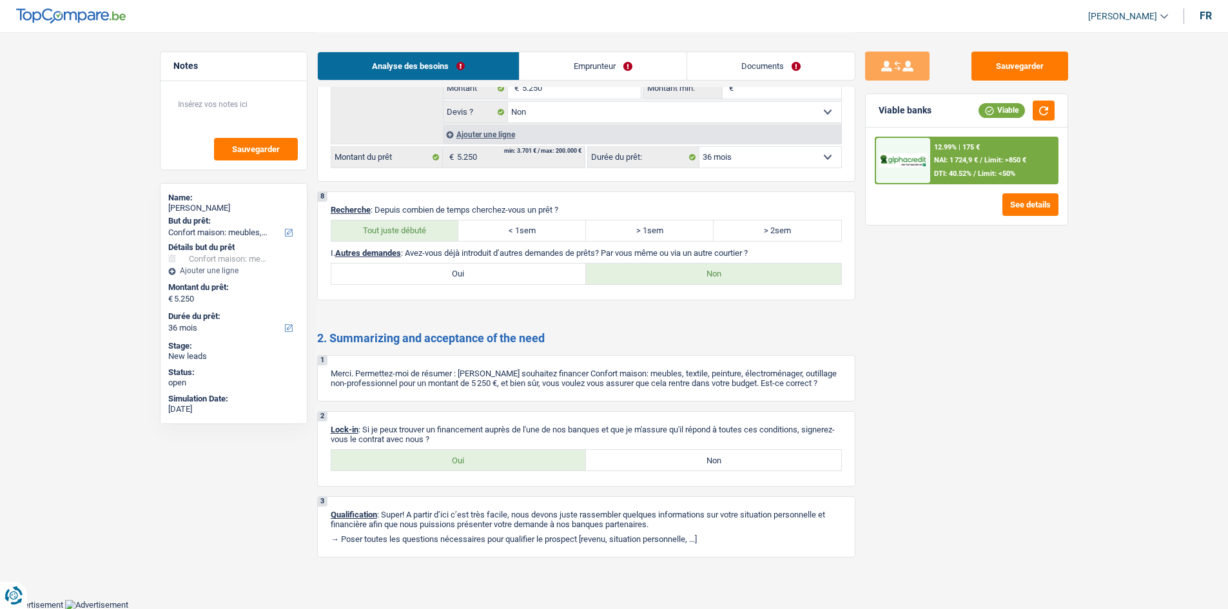
click at [449, 463] on label "Oui" at bounding box center [458, 460] width 255 height 21
click at [449, 463] on input "Oui" at bounding box center [458, 460] width 255 height 21
radio input "true"
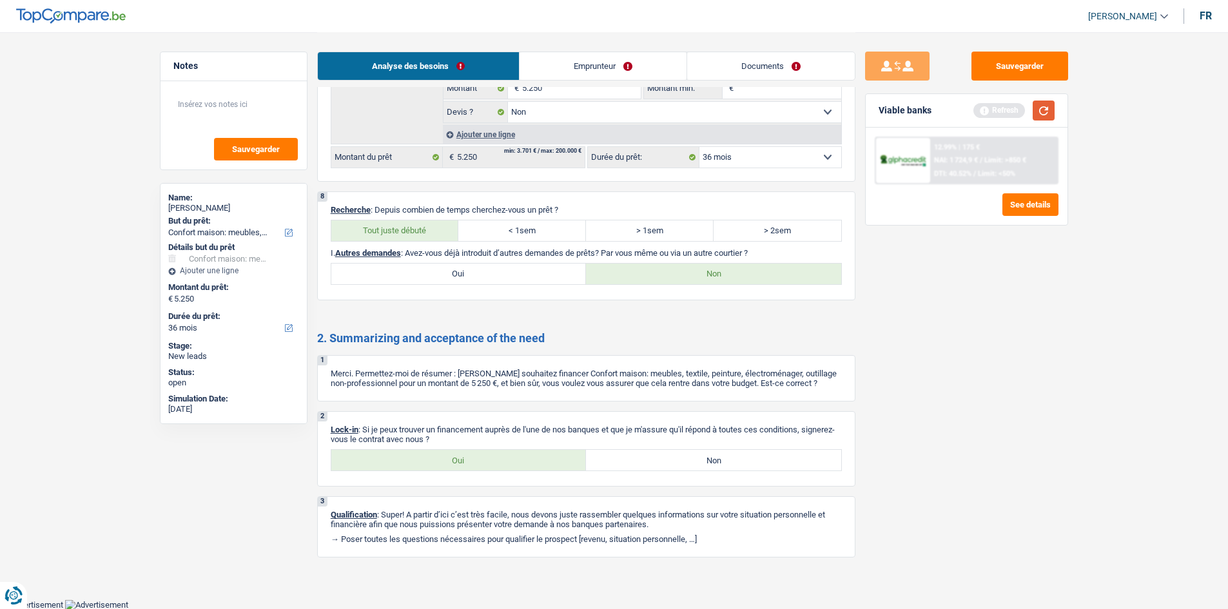
click at [1050, 115] on button "button" at bounding box center [1044, 111] width 22 height 20
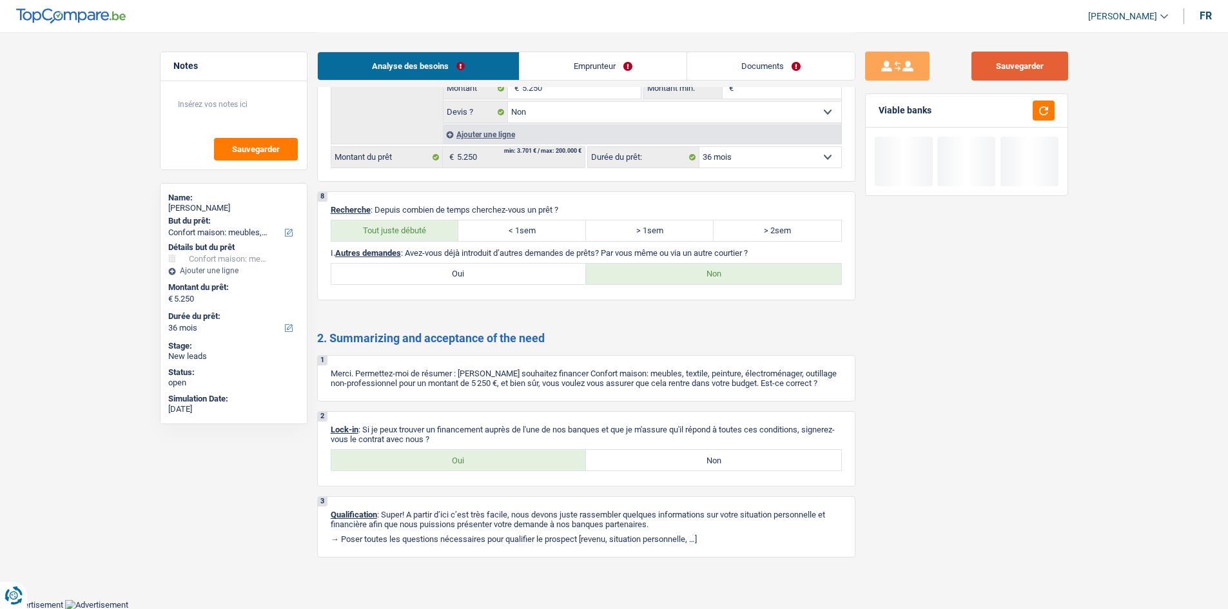
click at [1007, 73] on button "Sauvegarder" at bounding box center [1019, 66] width 97 height 29
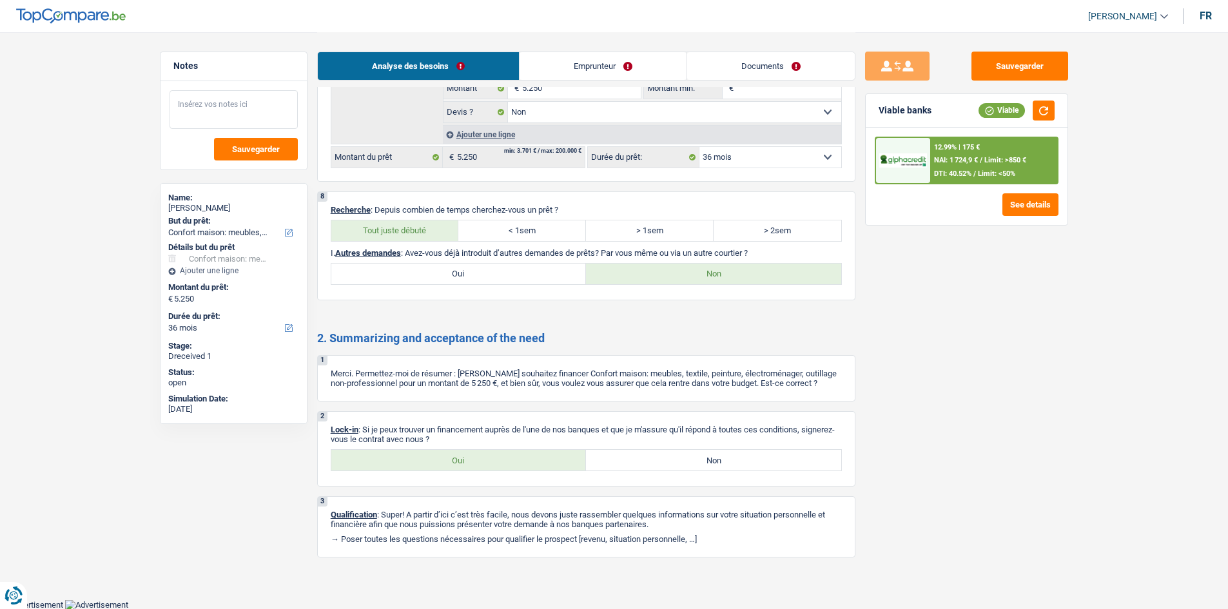
click at [238, 102] on textarea at bounding box center [234, 109] width 128 height 39
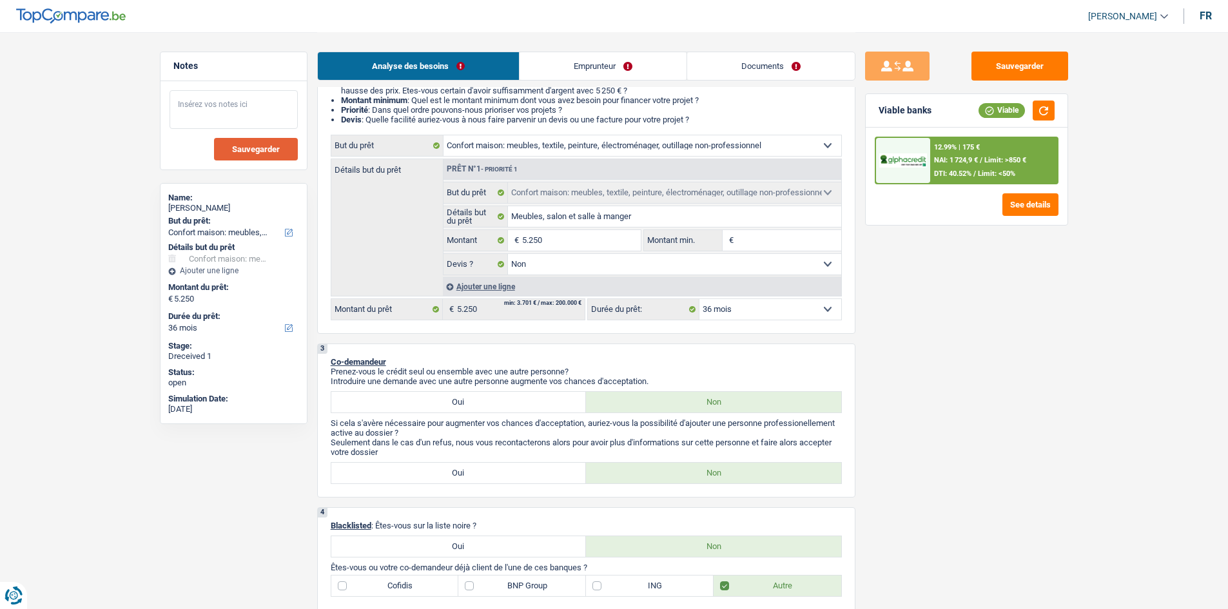
scroll to position [0, 0]
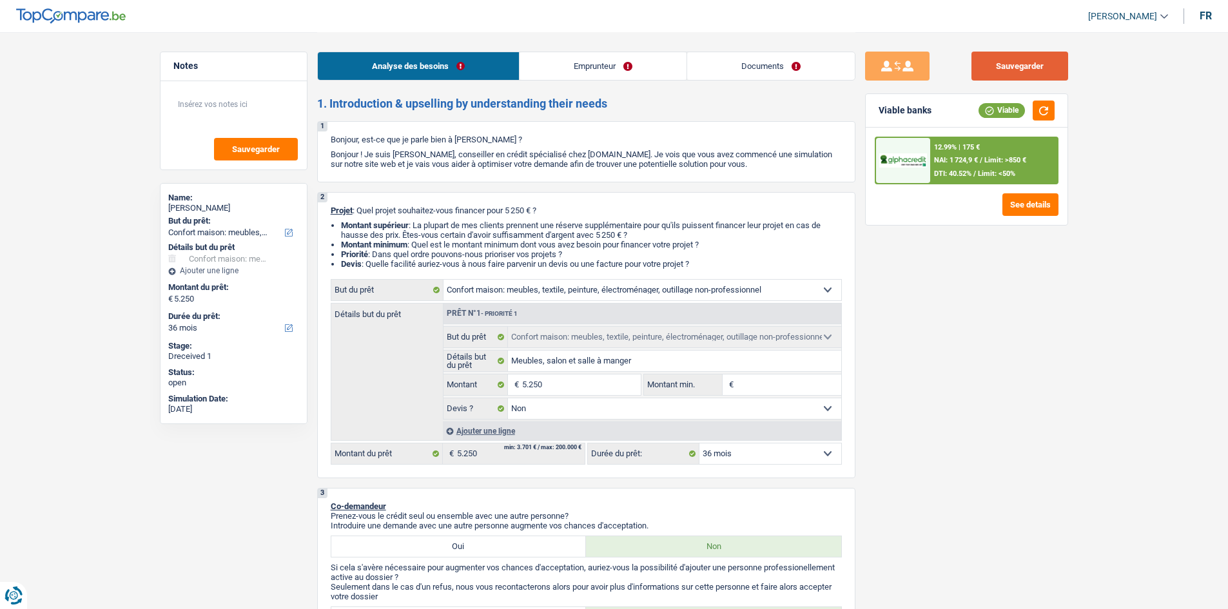
click at [1023, 73] on button "Sauvegarder" at bounding box center [1019, 66] width 97 height 29
